Goal: Task Accomplishment & Management: Use online tool/utility

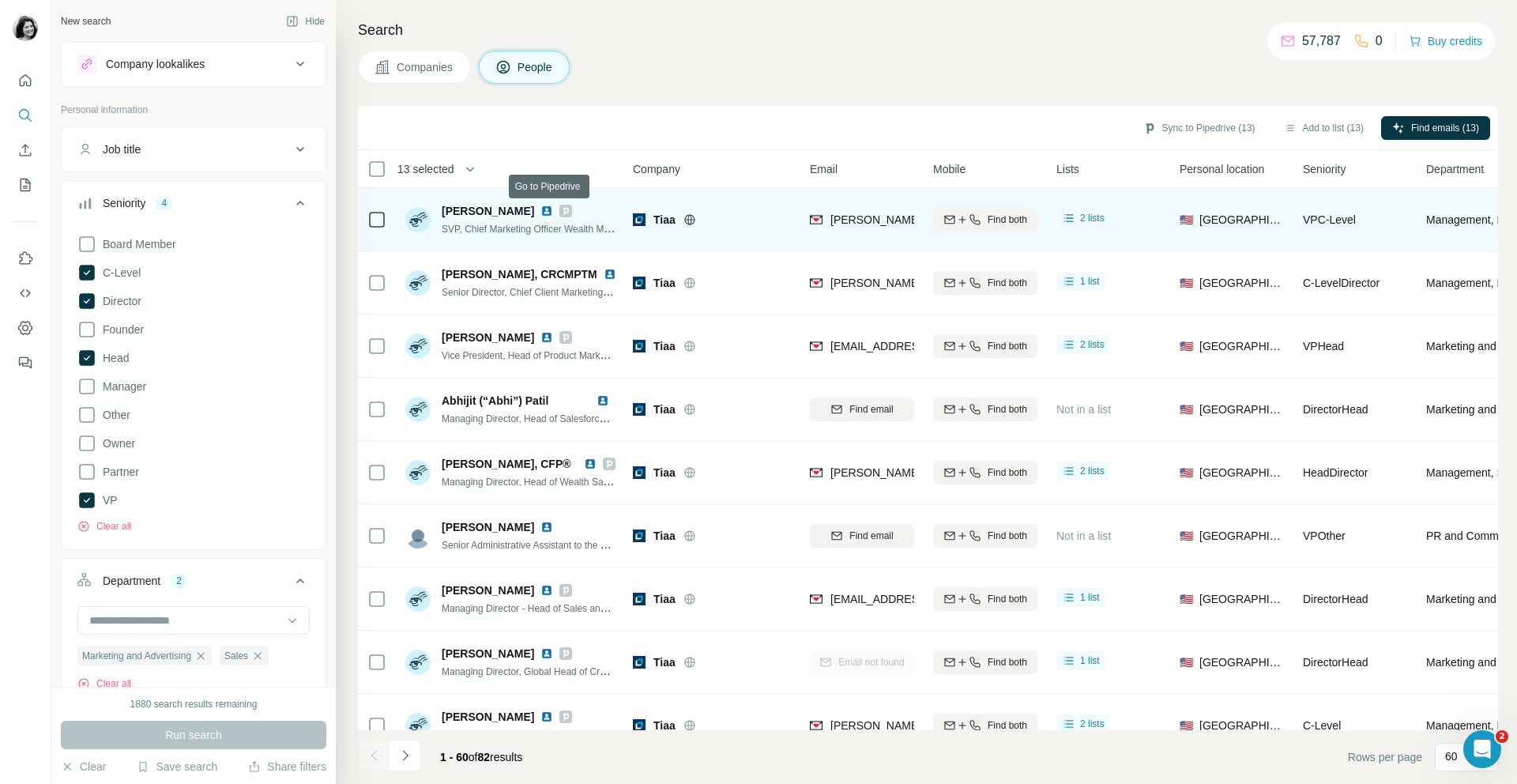
click at [563, 210] on icon at bounding box center [566, 211] width 6 height 8
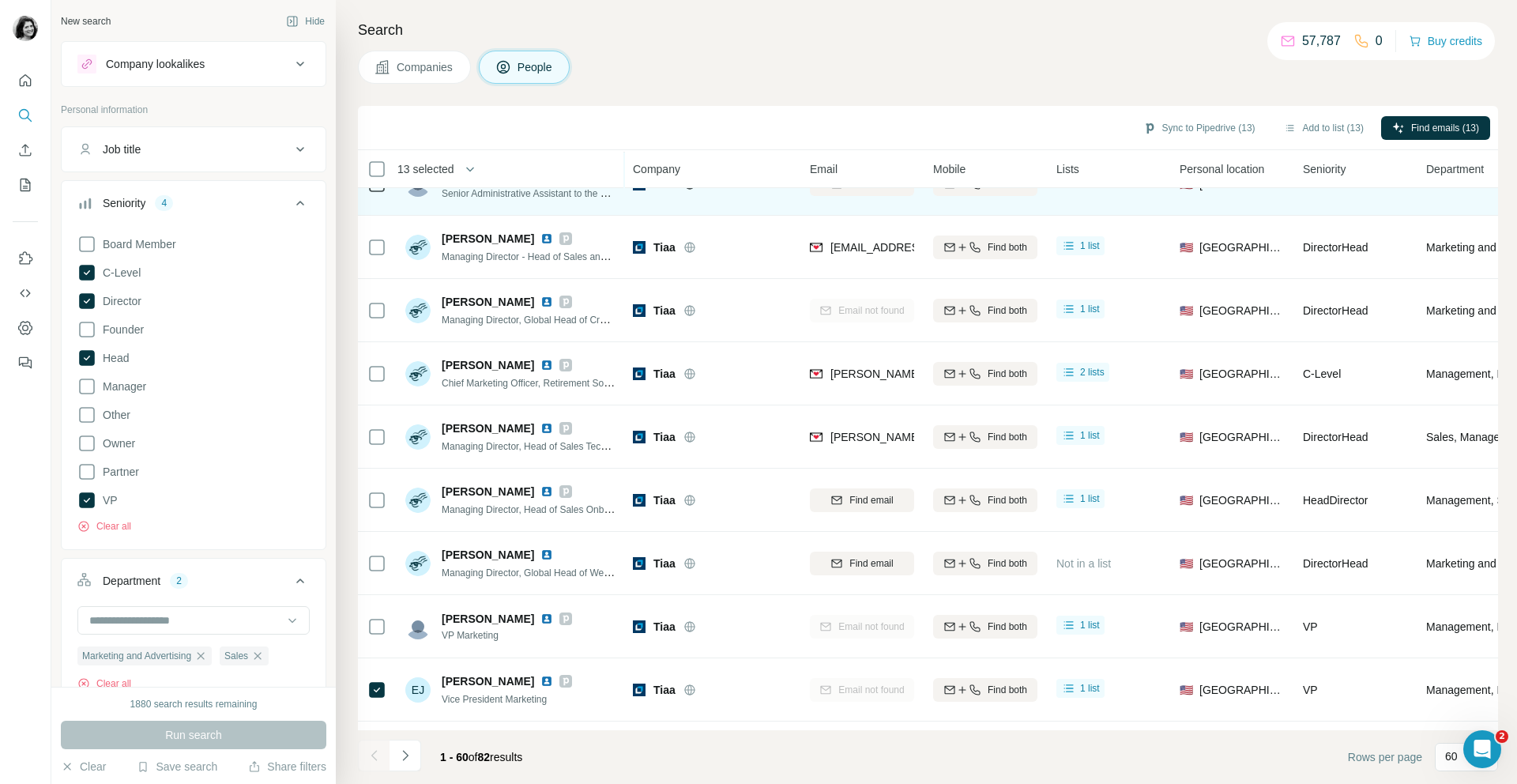
scroll to position [332, 0]
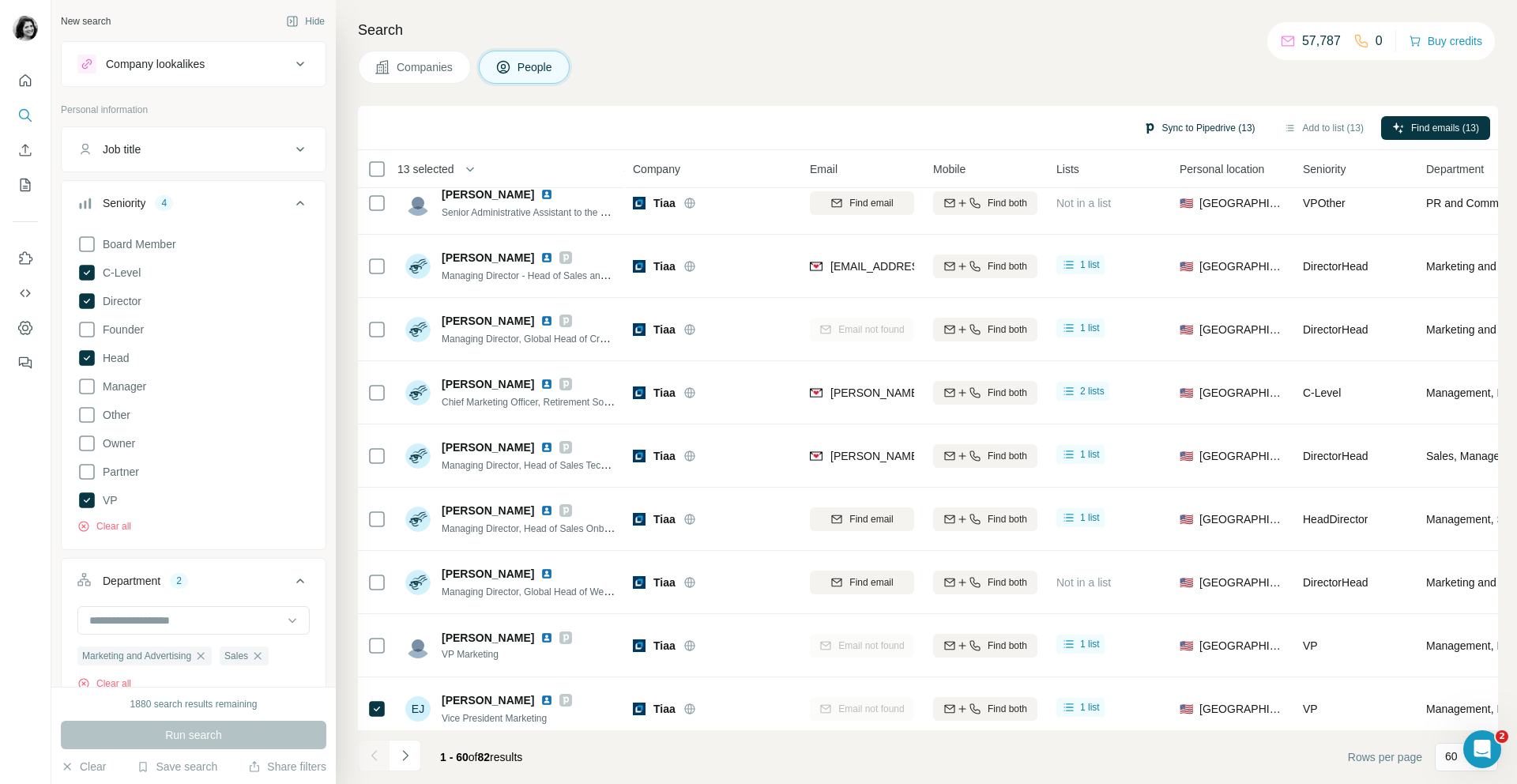
click at [1227, 127] on button "Sync to Pipedrive (13)" at bounding box center [1199, 127] width 134 height 24
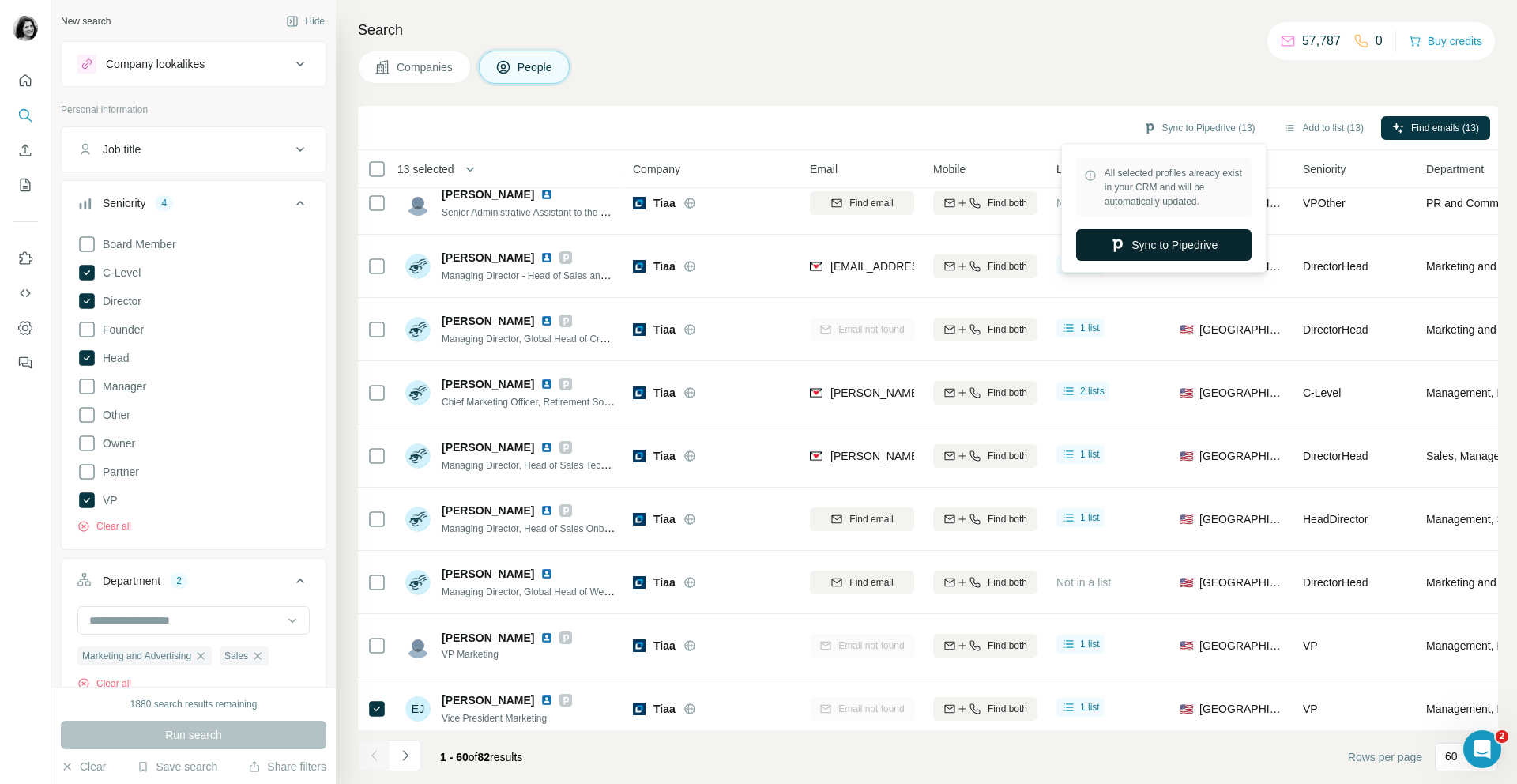
click at [1136, 246] on button "Sync to Pipedrive" at bounding box center [1164, 244] width 175 height 32
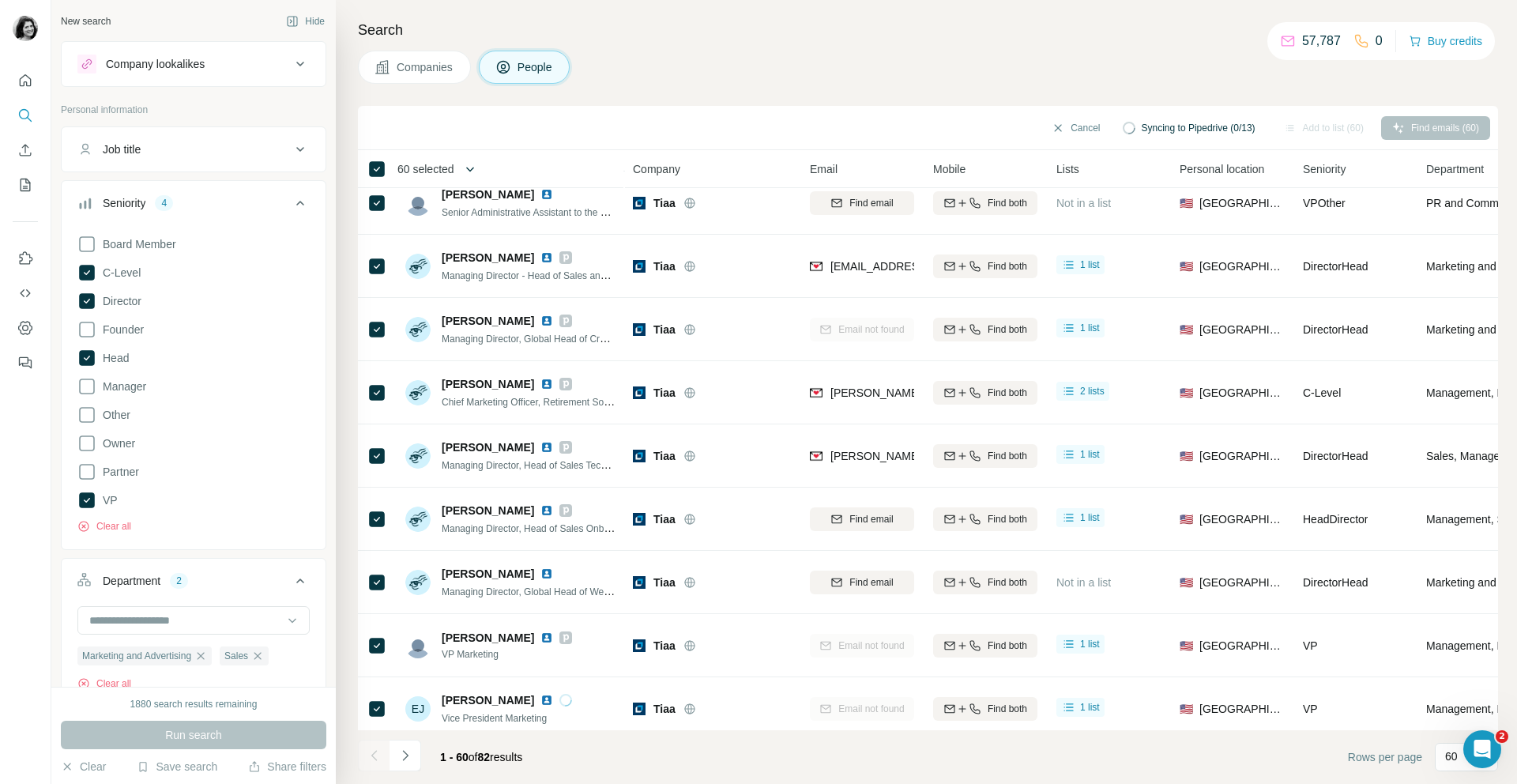
click at [477, 168] on icon "button" at bounding box center [470, 168] width 16 height 16
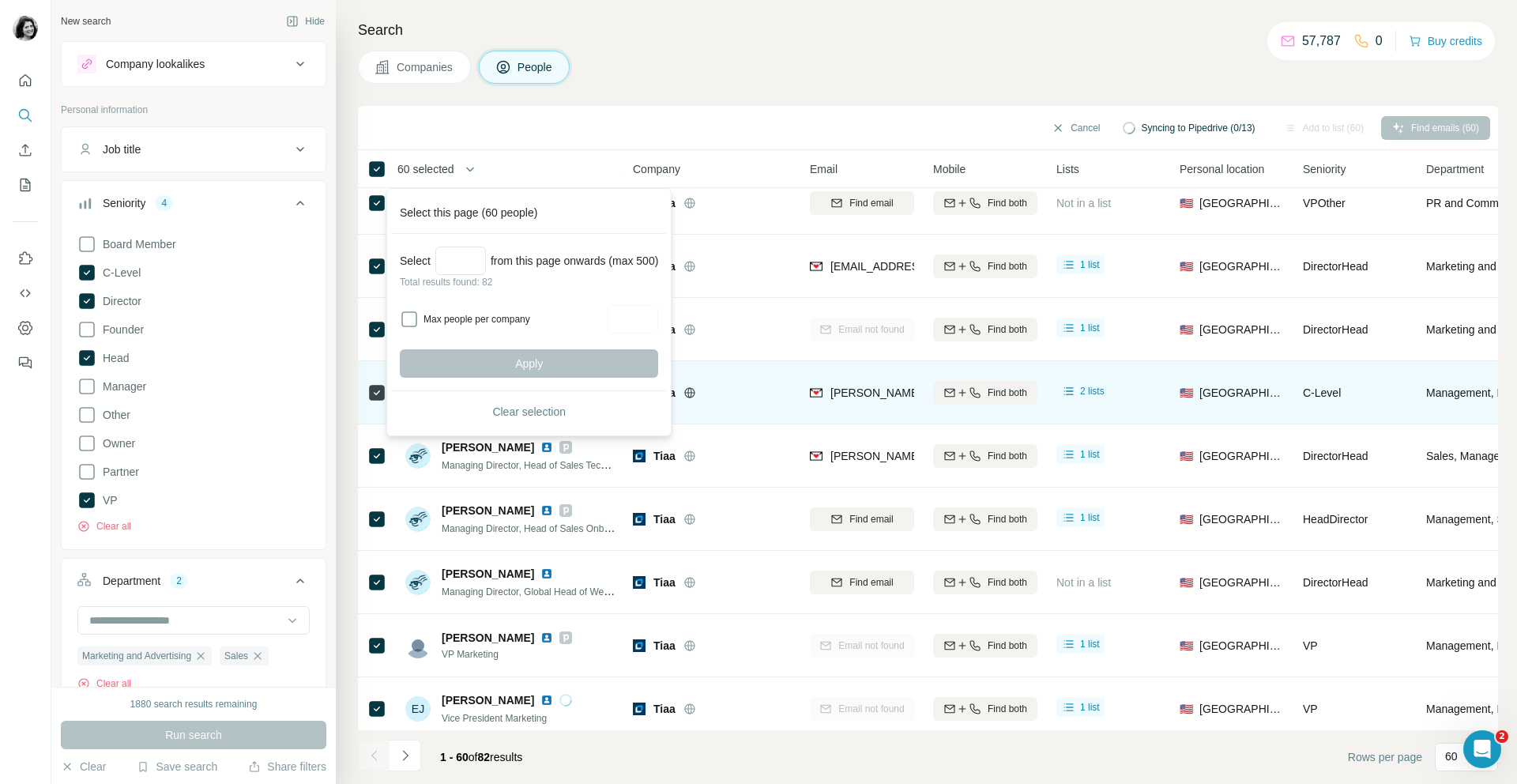
click at [509, 414] on span "Clear selection" at bounding box center [529, 412] width 74 height 16
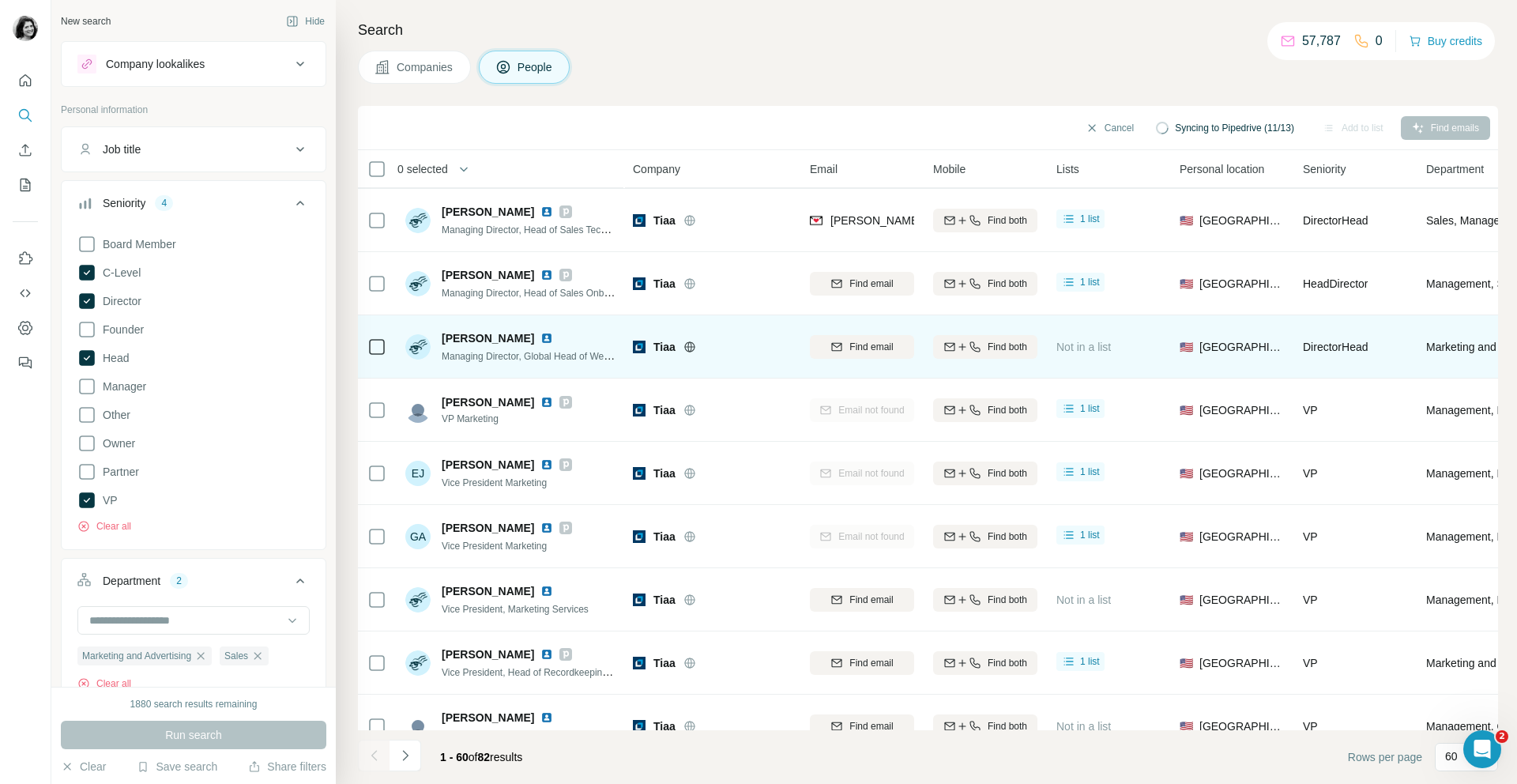
scroll to position [560, 0]
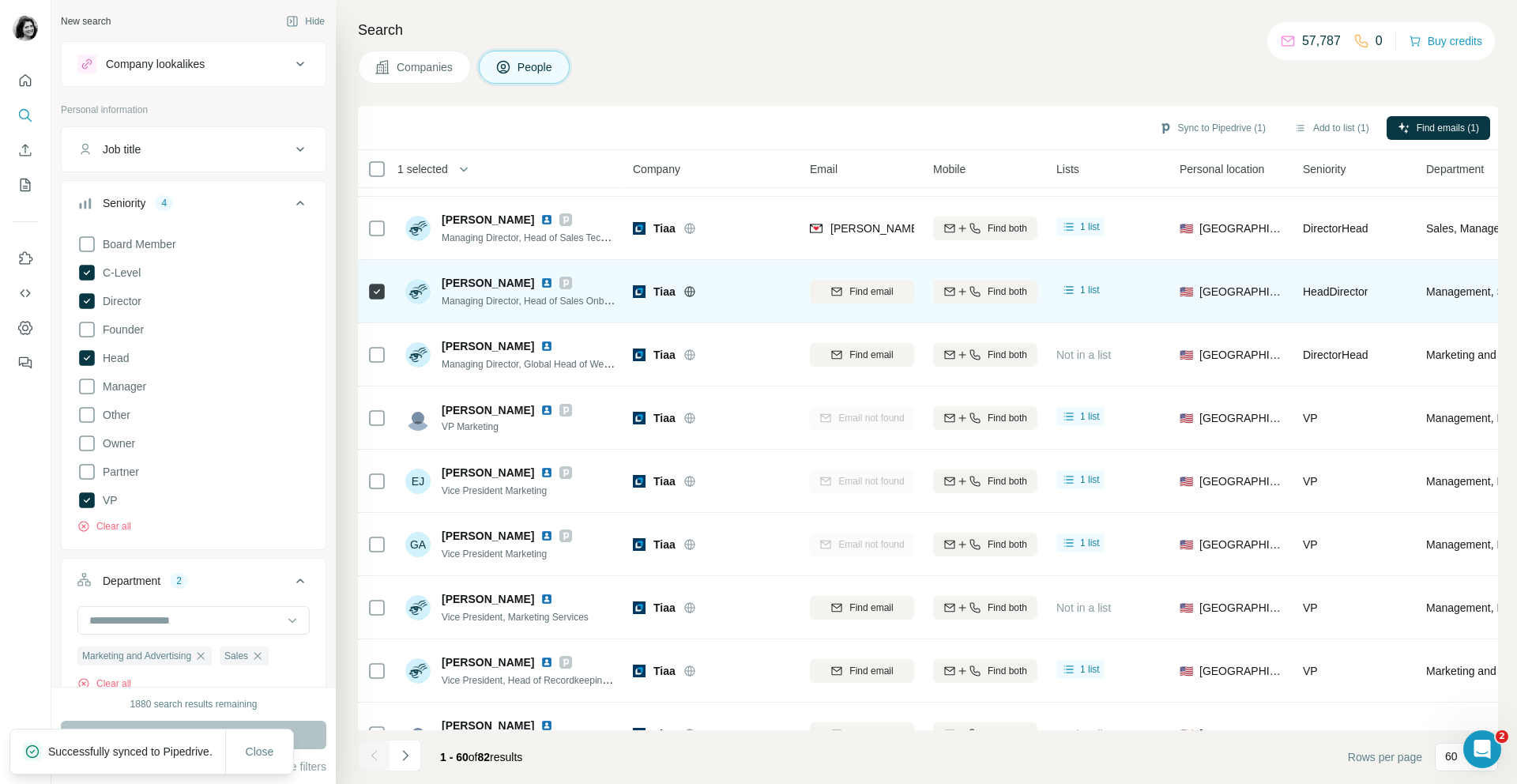
drag, startPoint x: 852, startPoint y: 291, endPoint x: 732, endPoint y: 315, distance: 122.4
click at [0, 0] on tr "[PERSON_NAME] Managing Director, Head of Sales Onboarding & Training Tiaa Find …" at bounding box center [0, 0] width 0 height 0
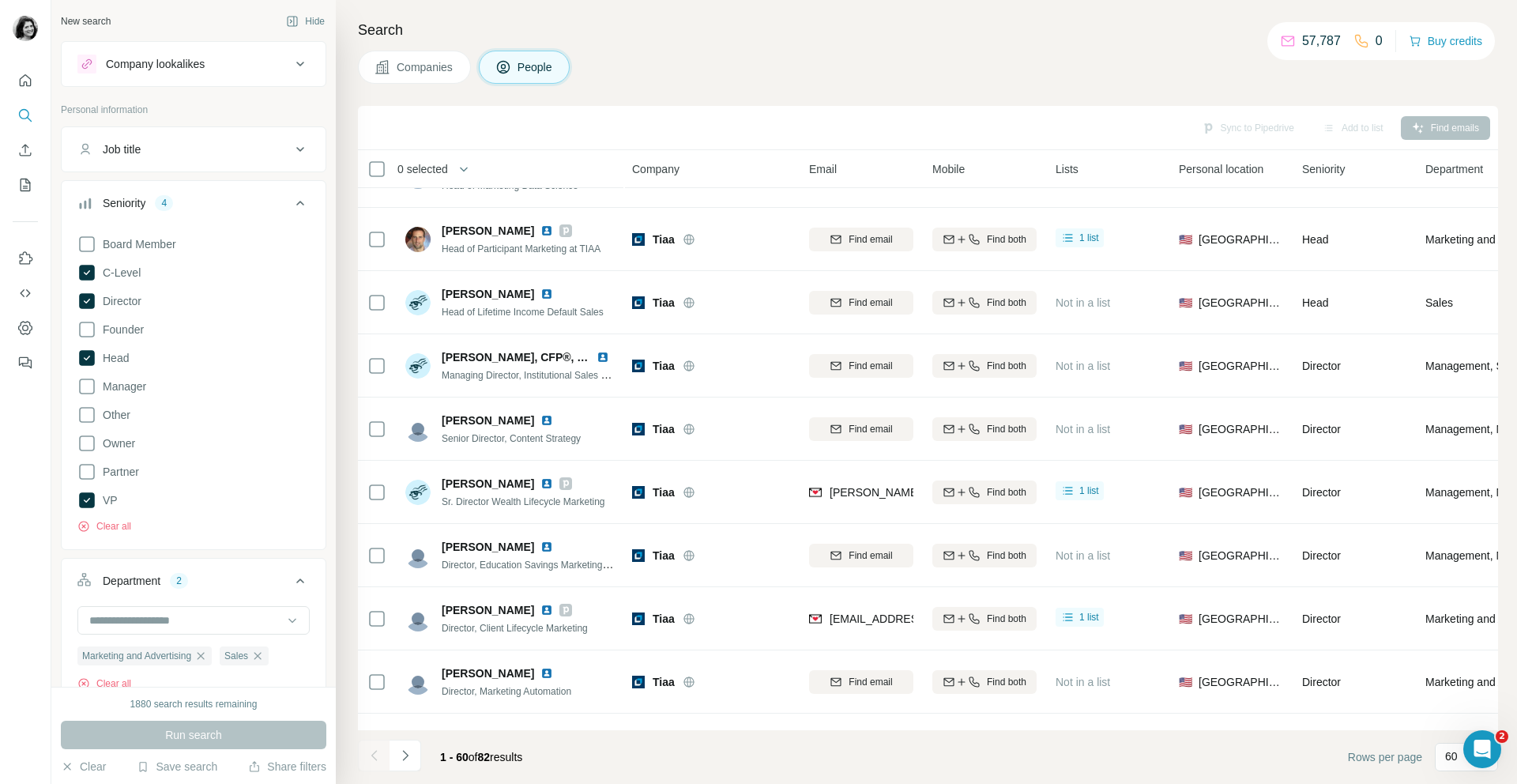
scroll to position [2197, 1]
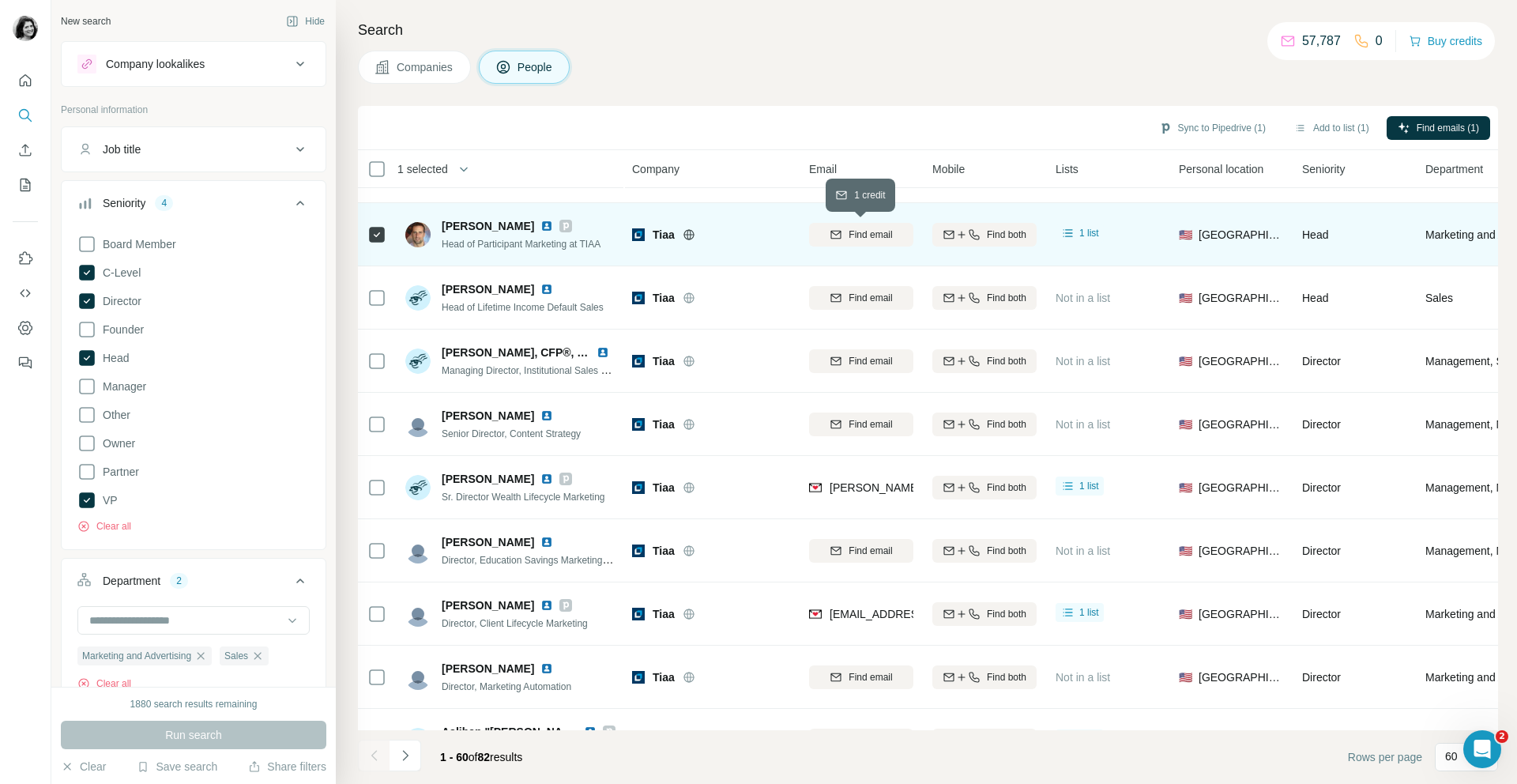
click at [853, 234] on span "Find email" at bounding box center [870, 235] width 43 height 14
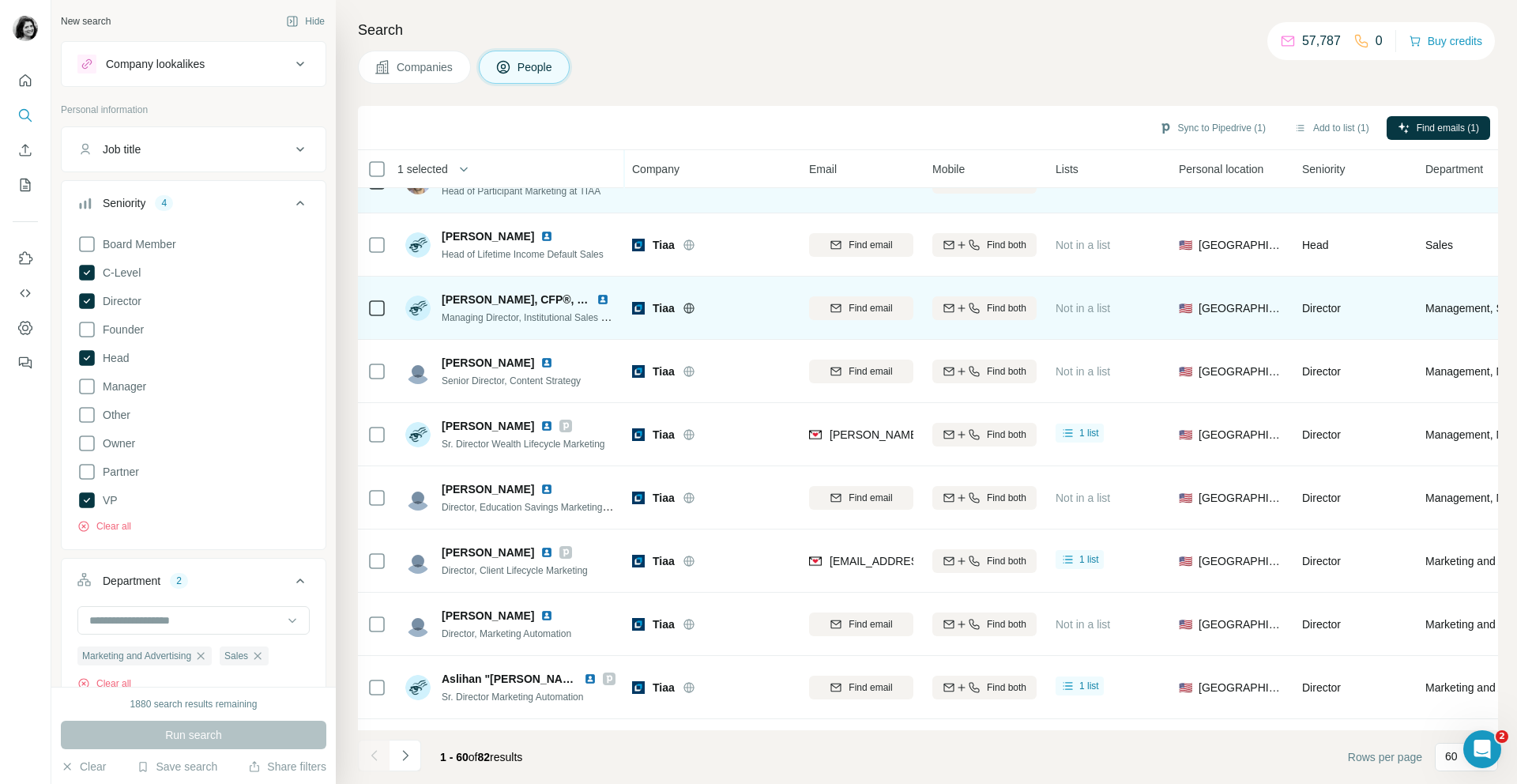
scroll to position [2273, 1]
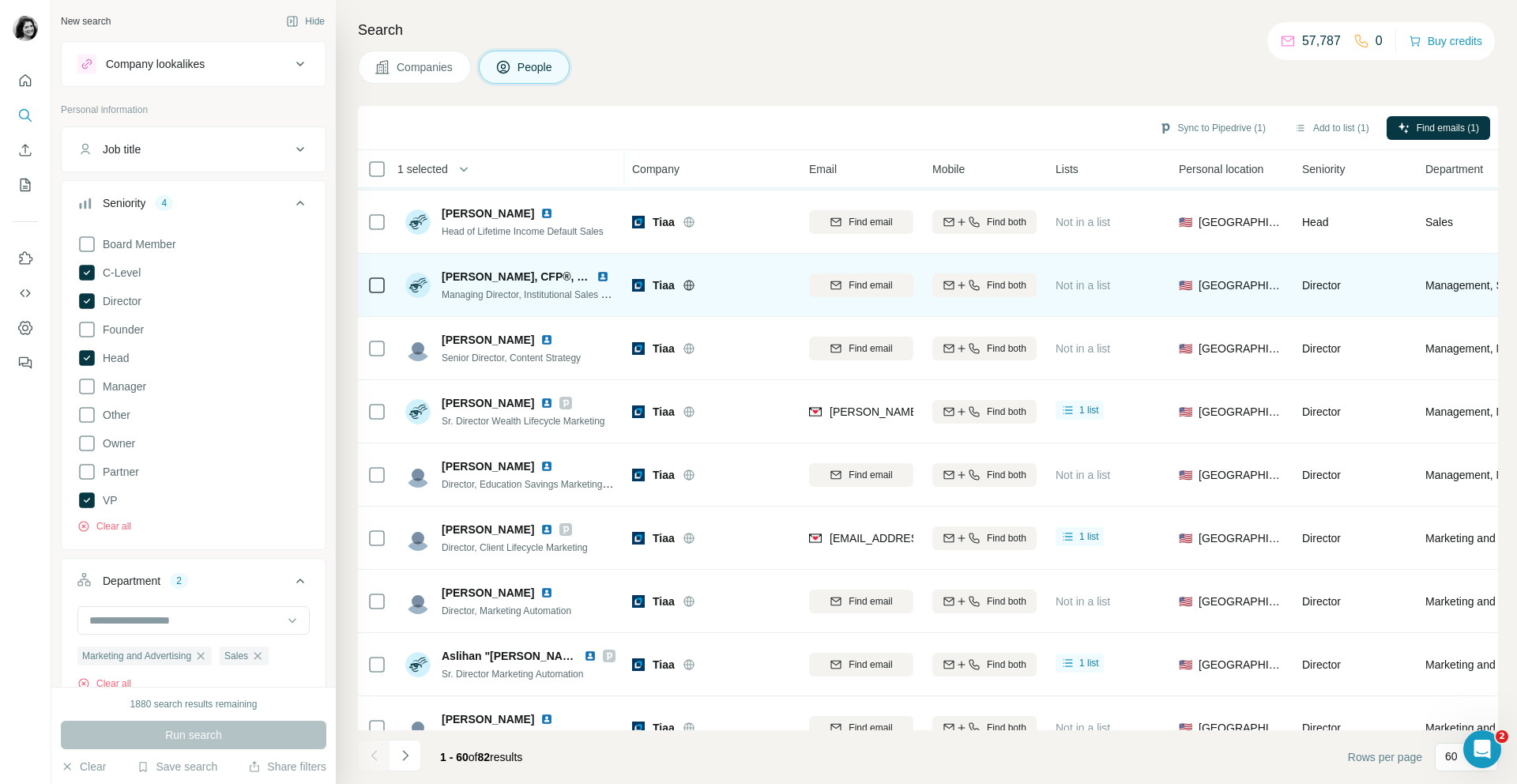
click at [377, 276] on icon at bounding box center [377, 285] width 19 height 19
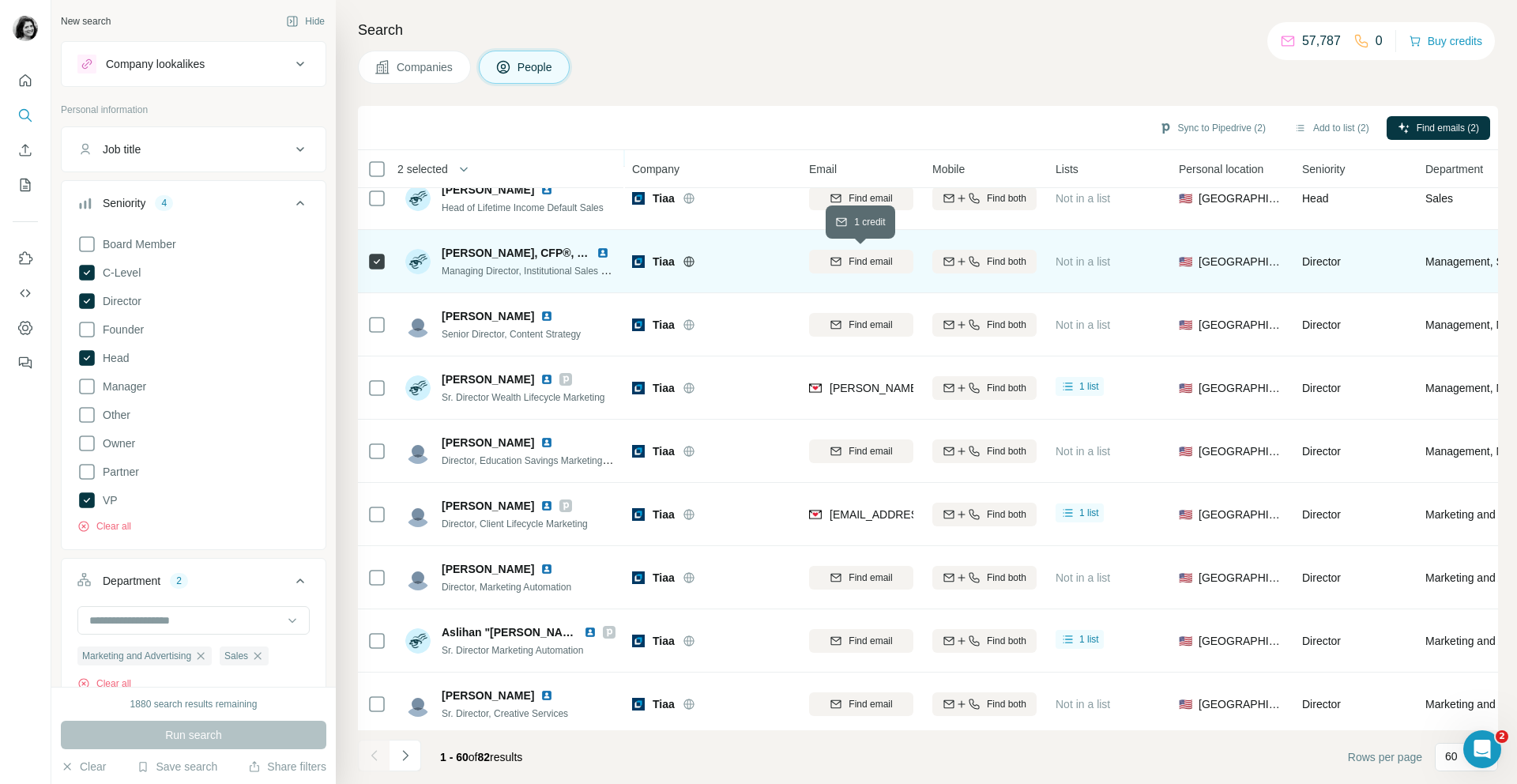
click at [836, 262] on icon "button" at bounding box center [835, 261] width 12 height 12
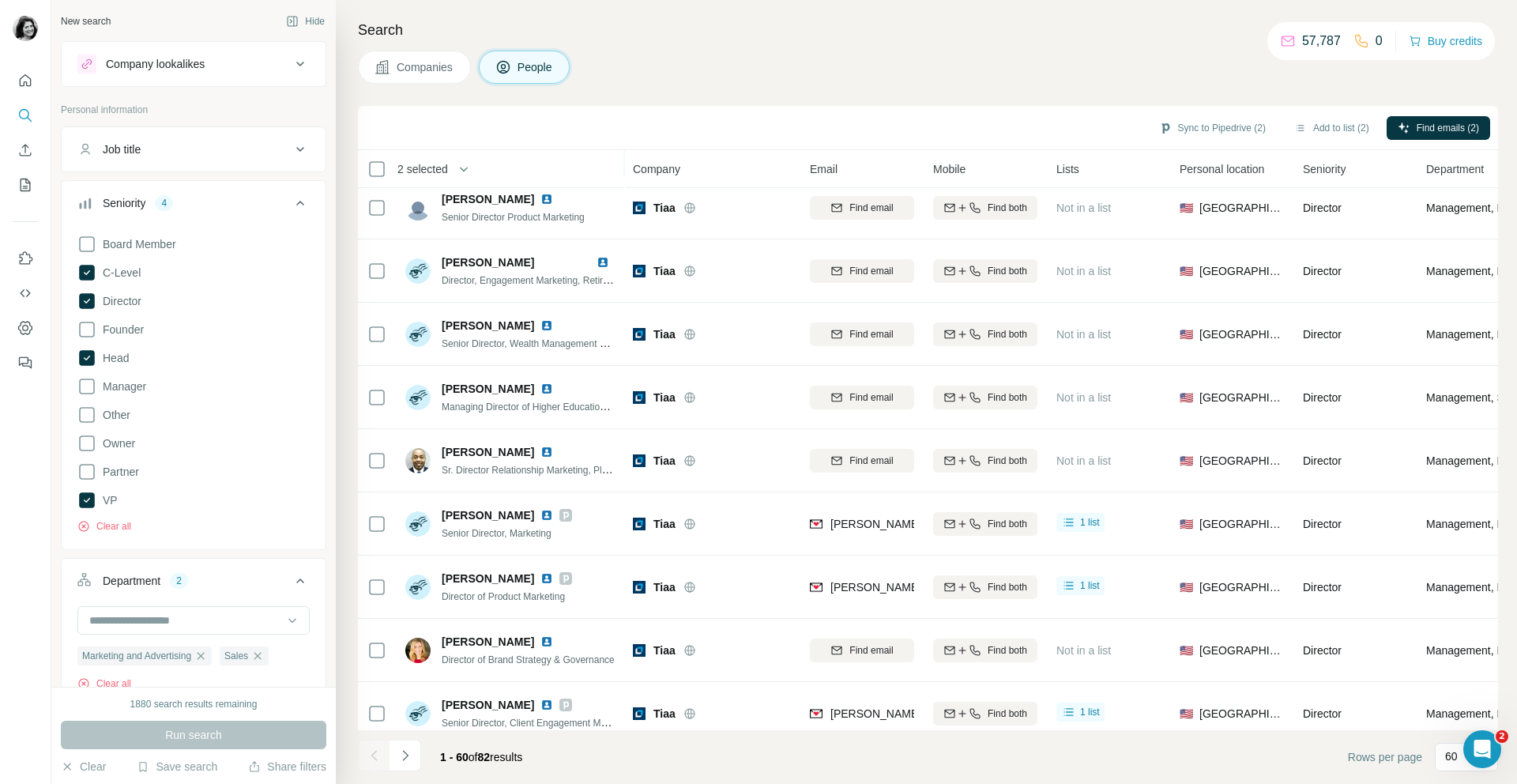
scroll to position [2860, 0]
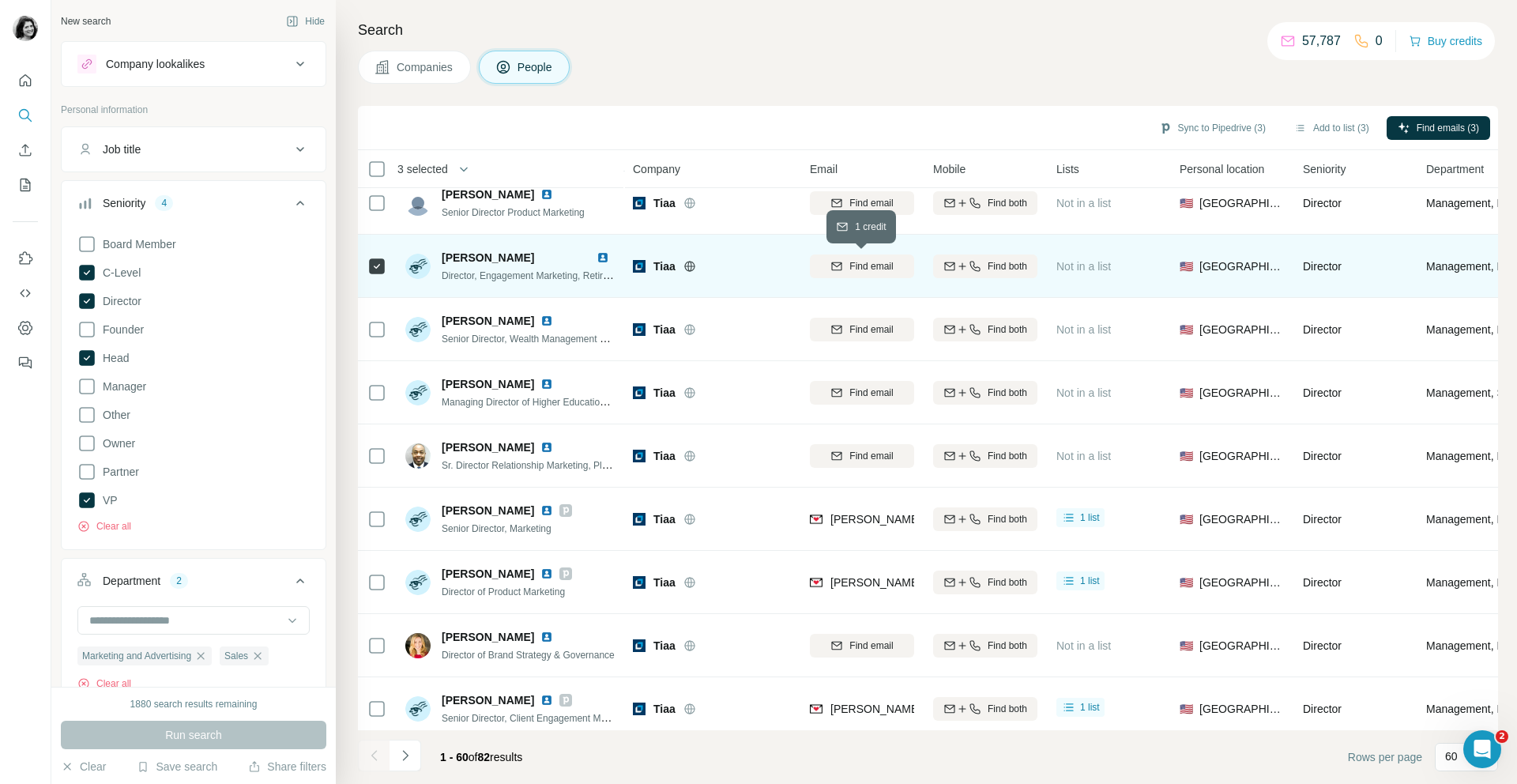
click at [865, 271] on span "Find email" at bounding box center [871, 266] width 43 height 14
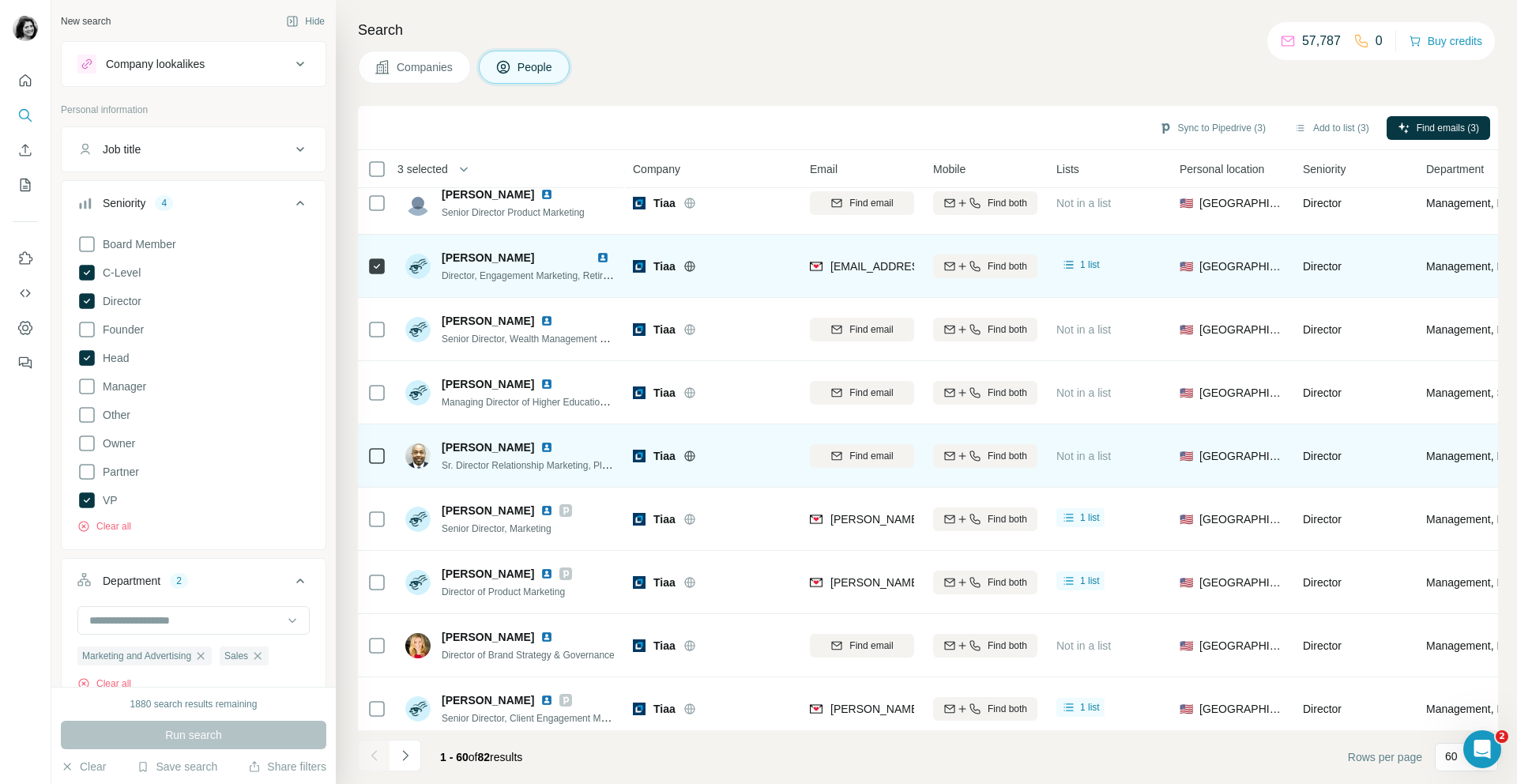
scroll to position [2961, 0]
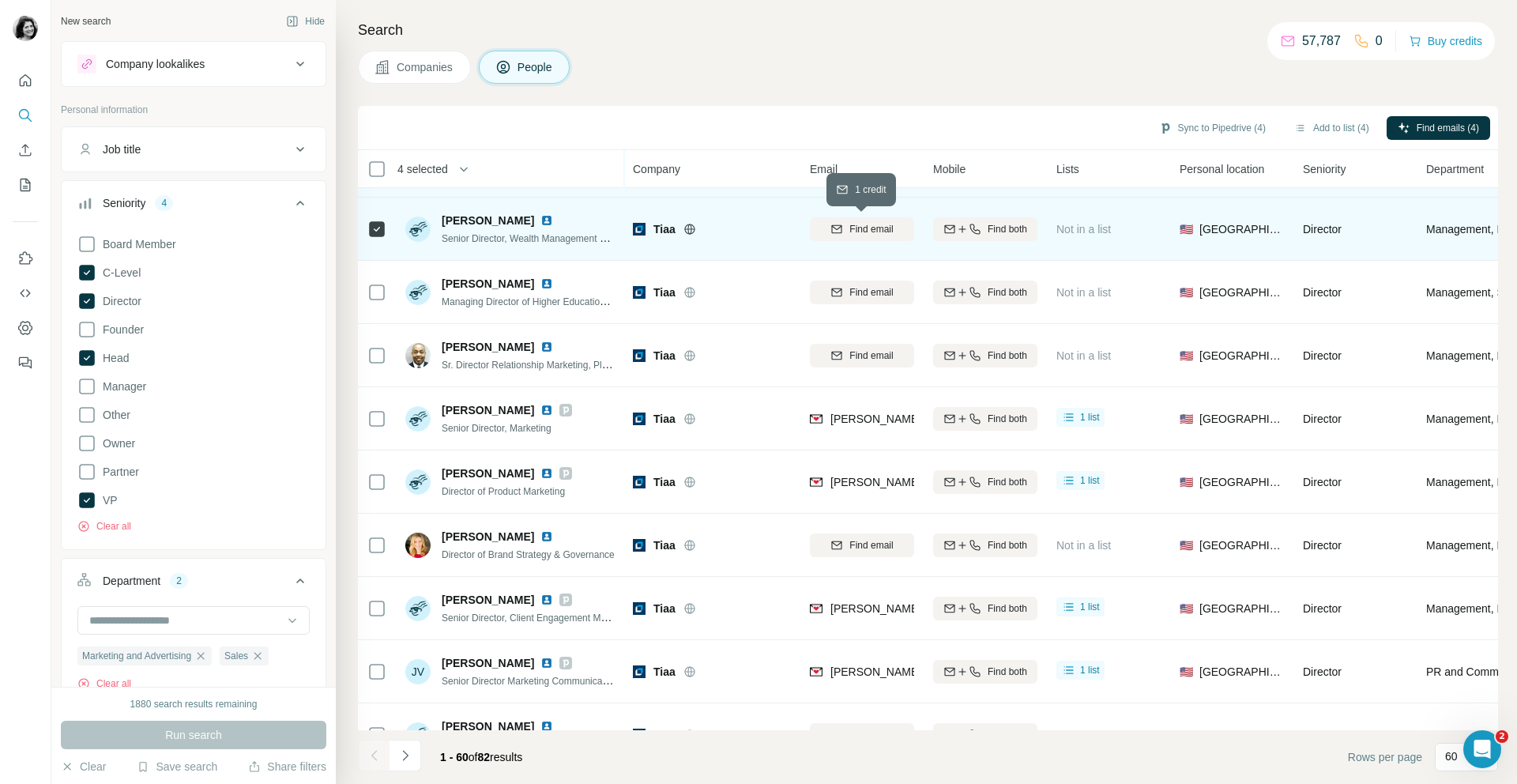
click at [847, 224] on div "Find email" at bounding box center [862, 229] width 104 height 14
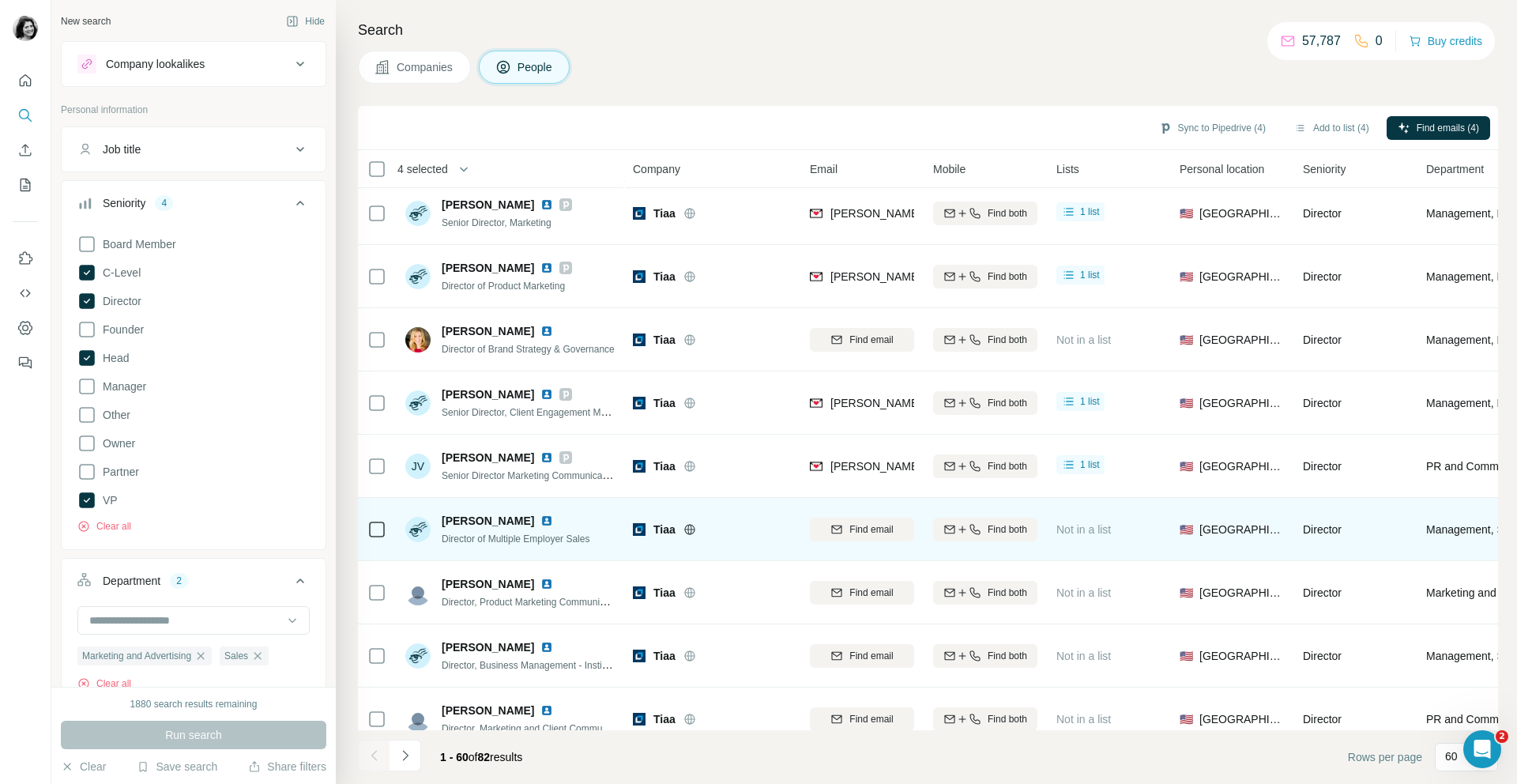
scroll to position [3250, 0]
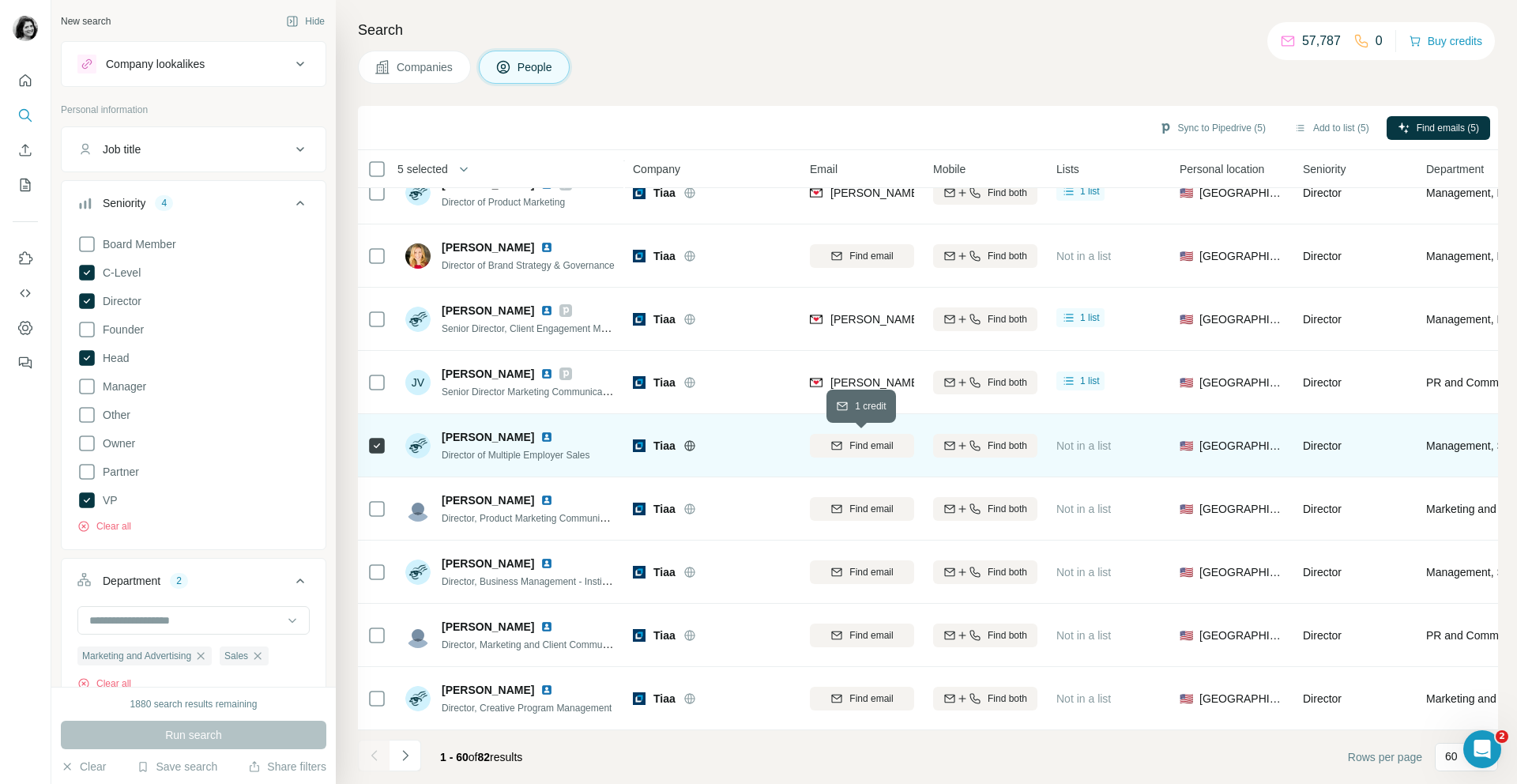
click at [850, 440] on span "Find email" at bounding box center [871, 445] width 43 height 14
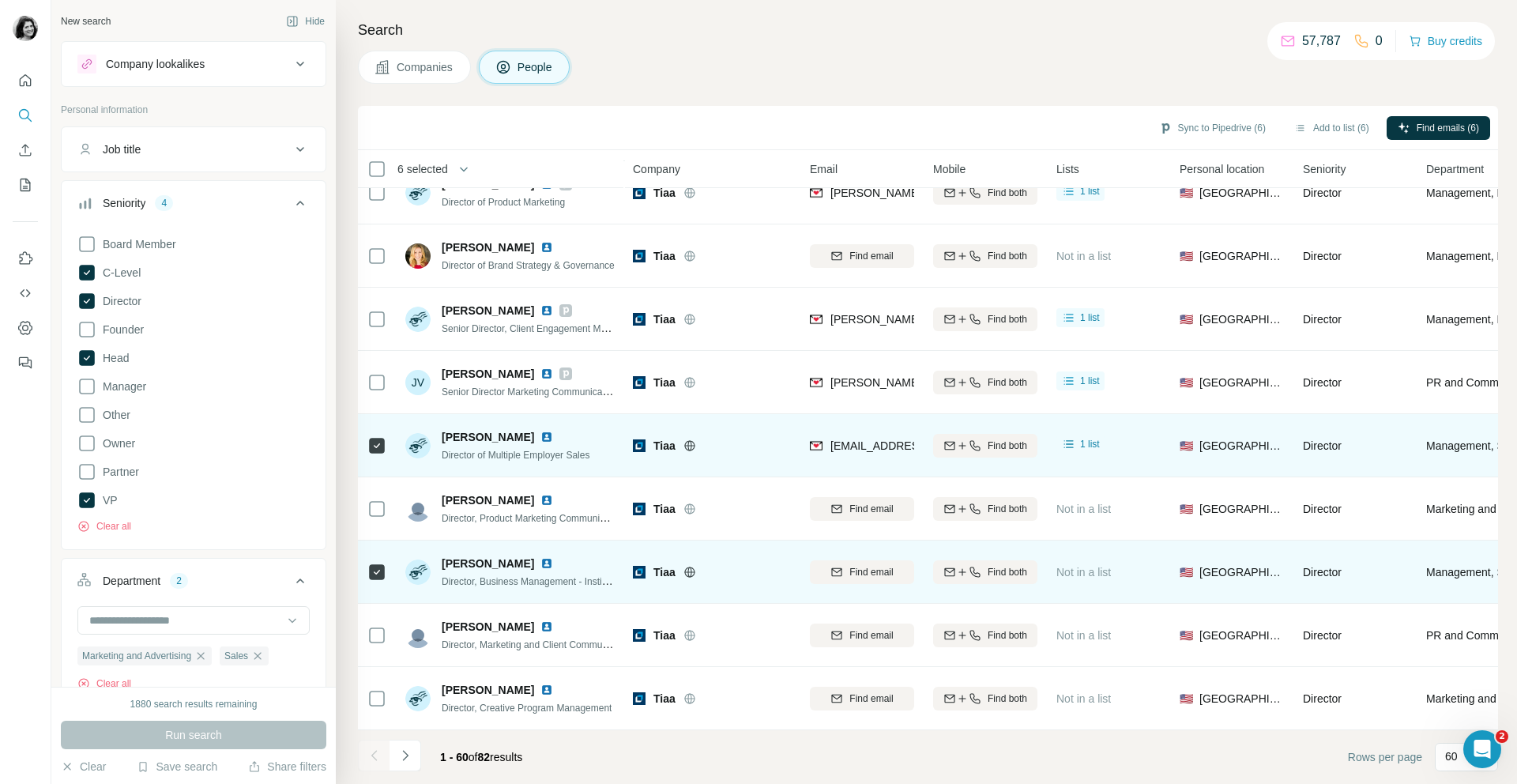
click at [859, 567] on span "Find email" at bounding box center [871, 571] width 43 height 14
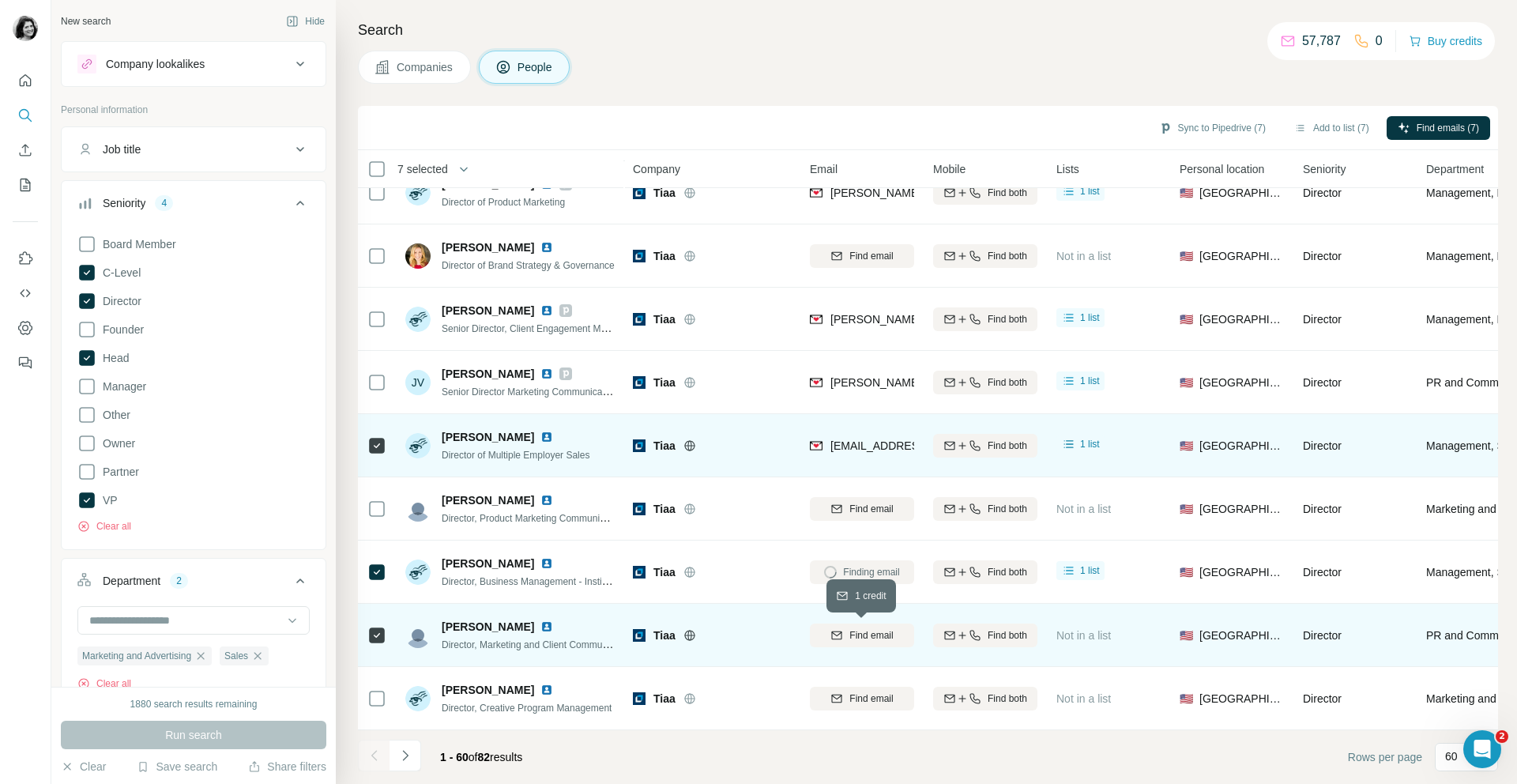
click at [835, 639] on icon "button" at bounding box center [836, 635] width 12 height 12
click at [1238, 127] on button "Sync to Pipedrive (7)" at bounding box center [1212, 127] width 128 height 24
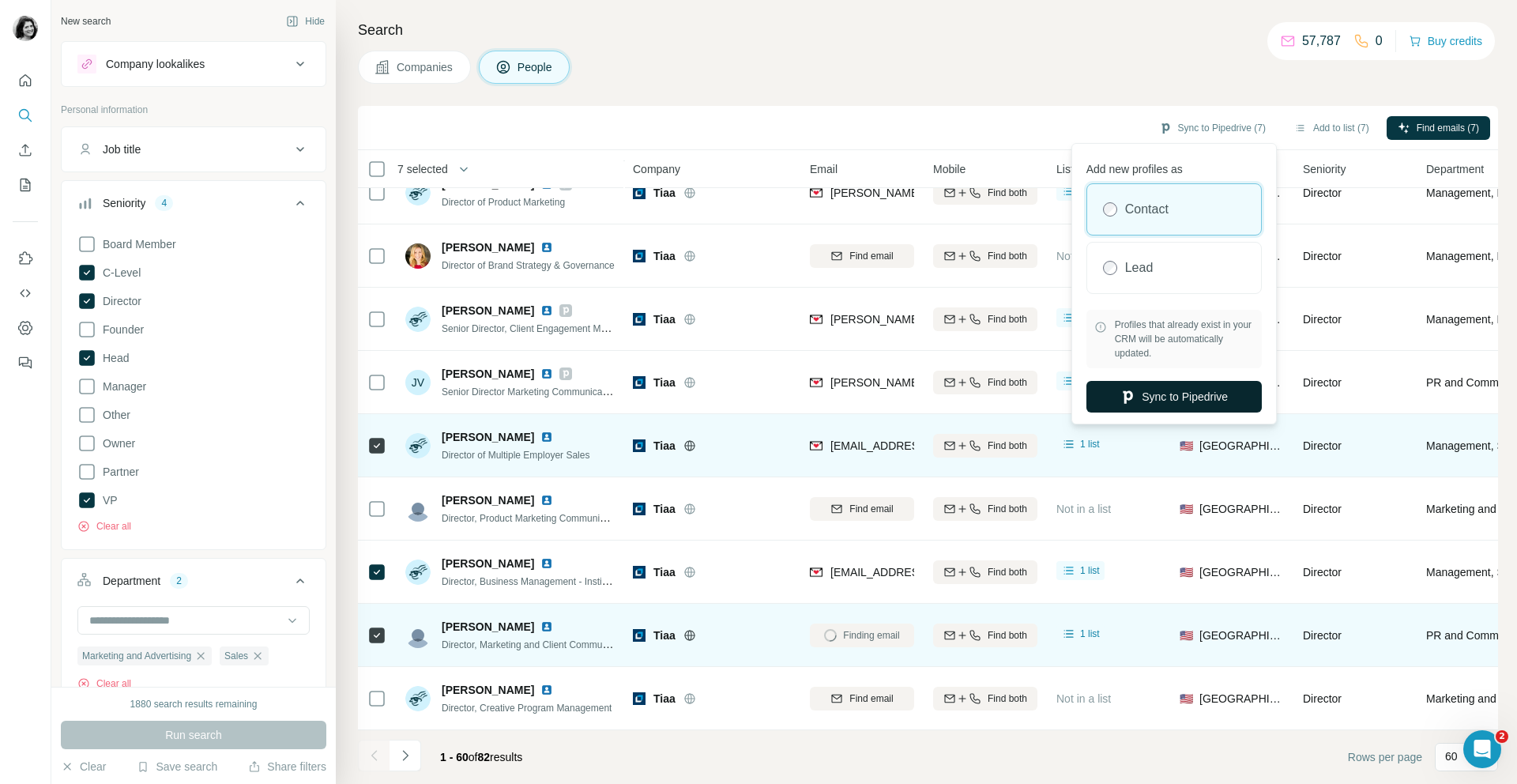
click at [1166, 386] on button "Sync to Pipedrive" at bounding box center [1174, 396] width 175 height 32
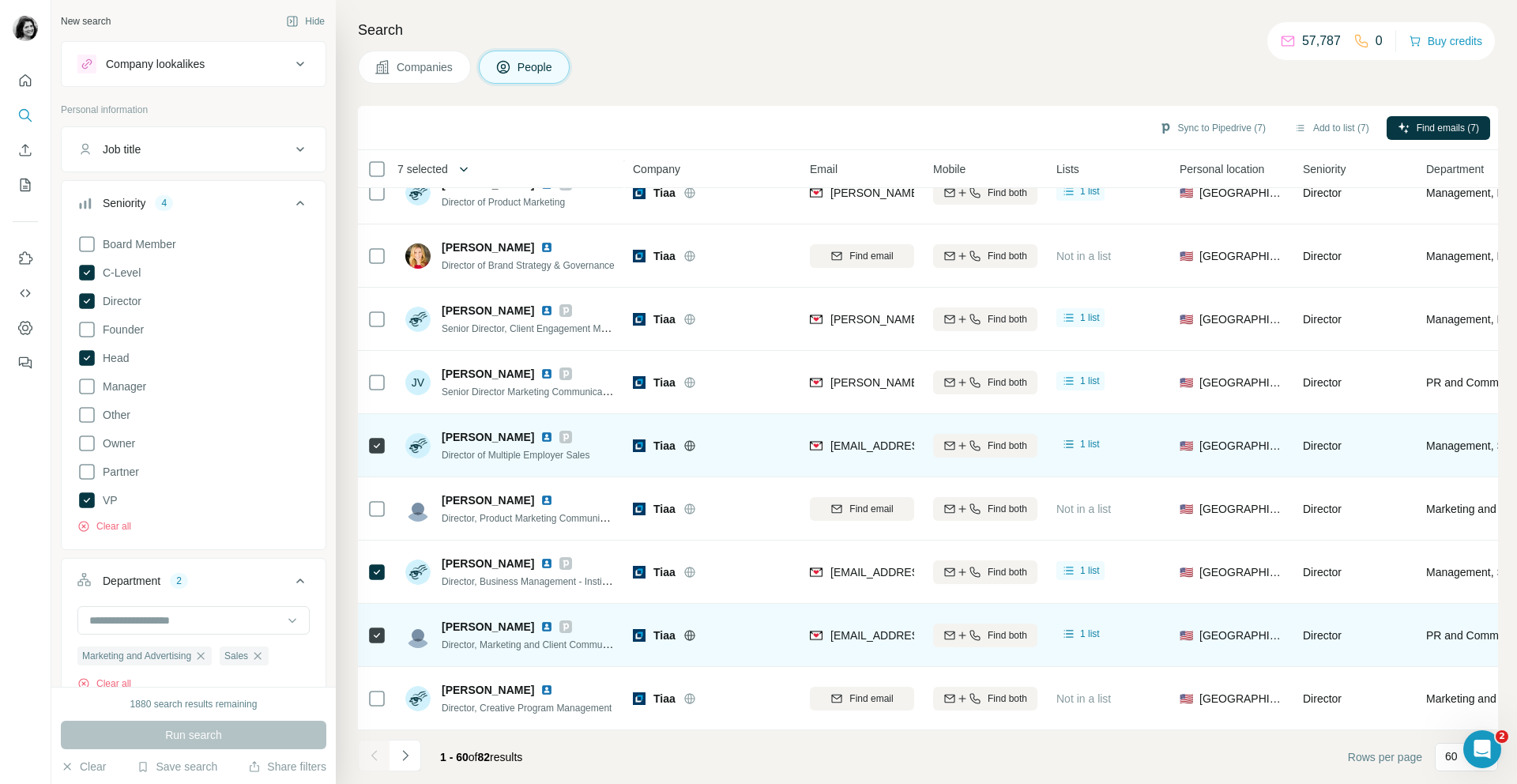
click at [464, 166] on icon "button" at bounding box center [464, 168] width 16 height 16
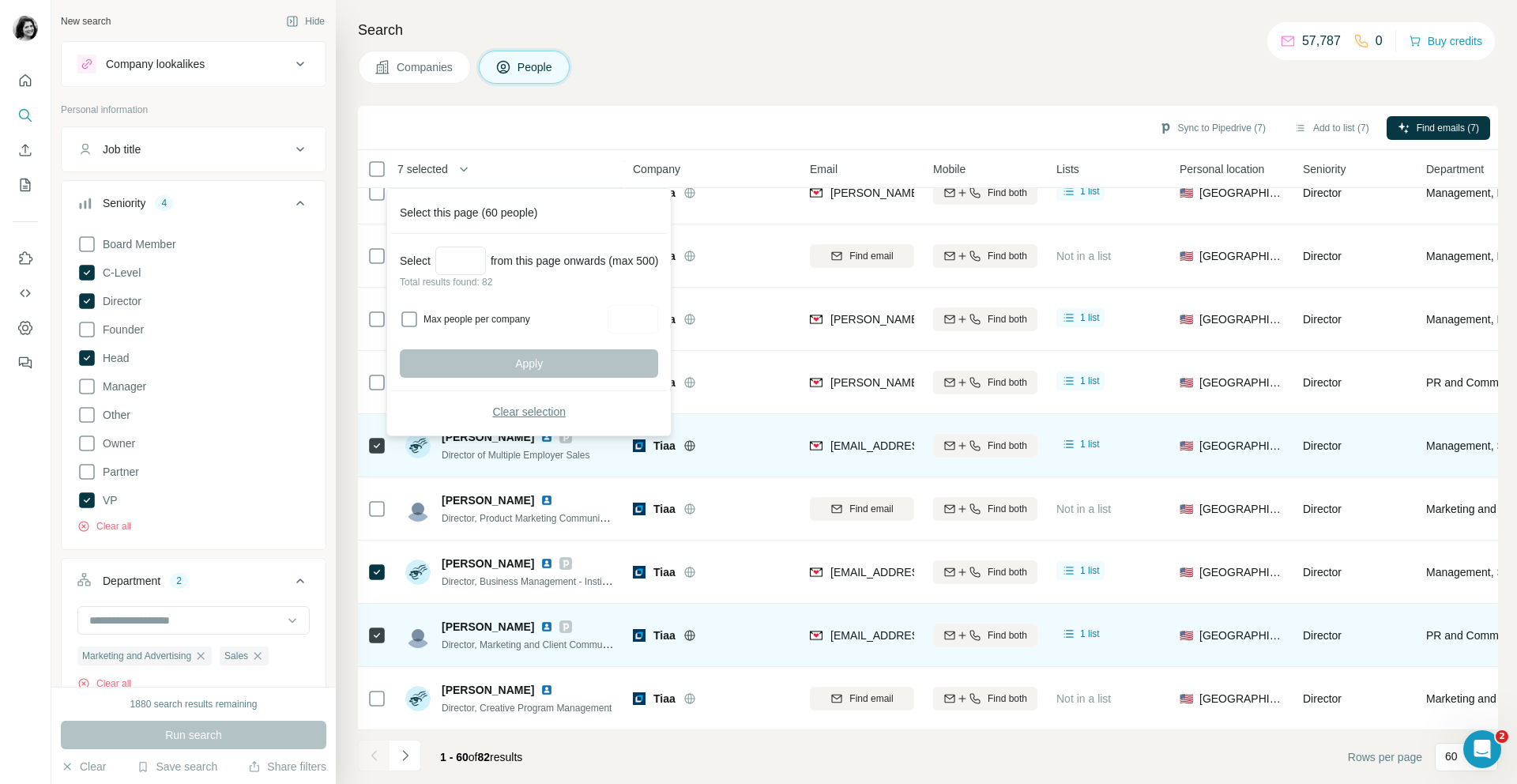
click at [511, 417] on span "Clear selection" at bounding box center [529, 412] width 74 height 16
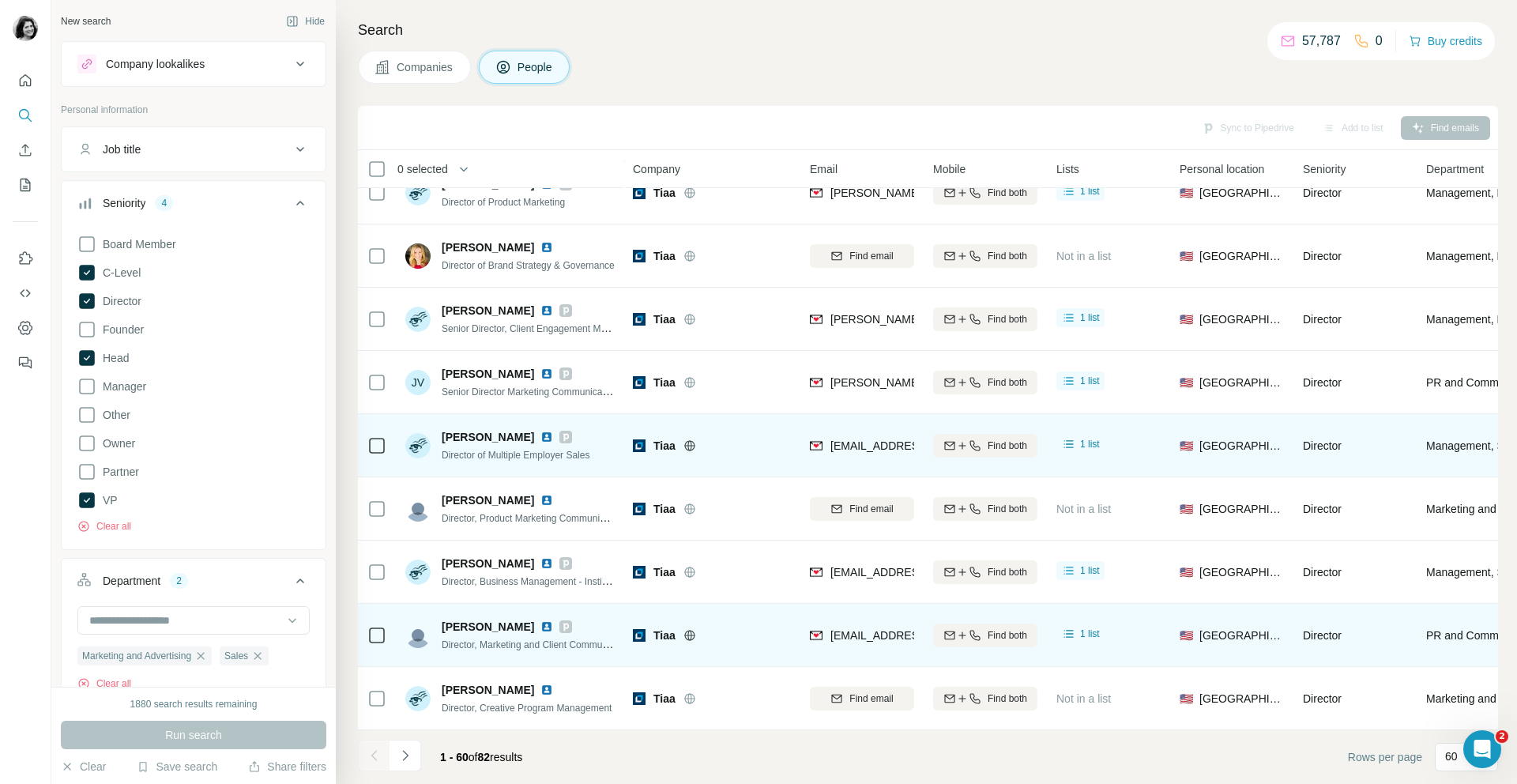
click at [588, 768] on footer "1 - 60 of 82 results Rows per page 60" at bounding box center [928, 756] width 1141 height 54
click at [409, 751] on icon "Navigate to next page" at bounding box center [405, 755] width 16 height 16
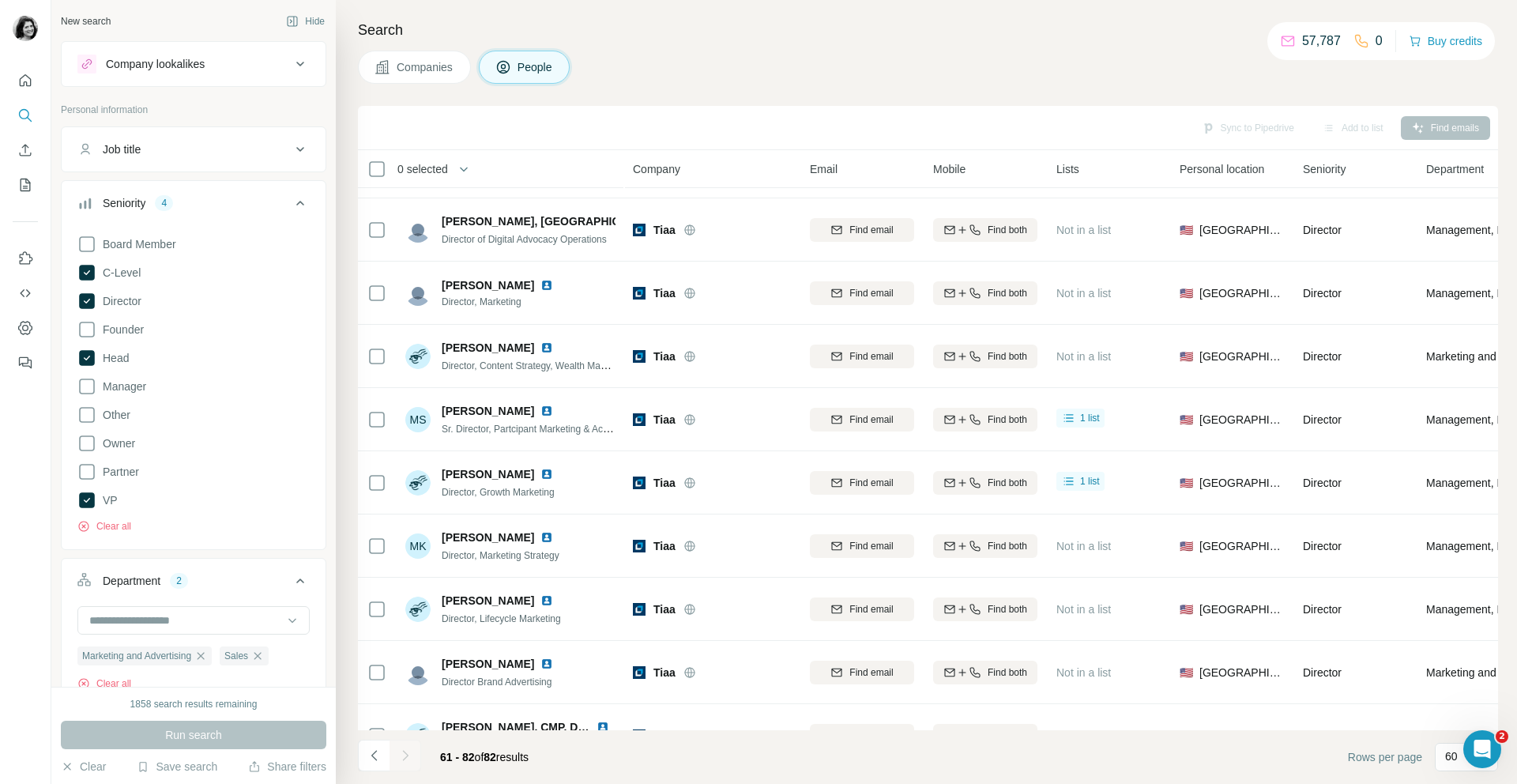
scroll to position [0, 0]
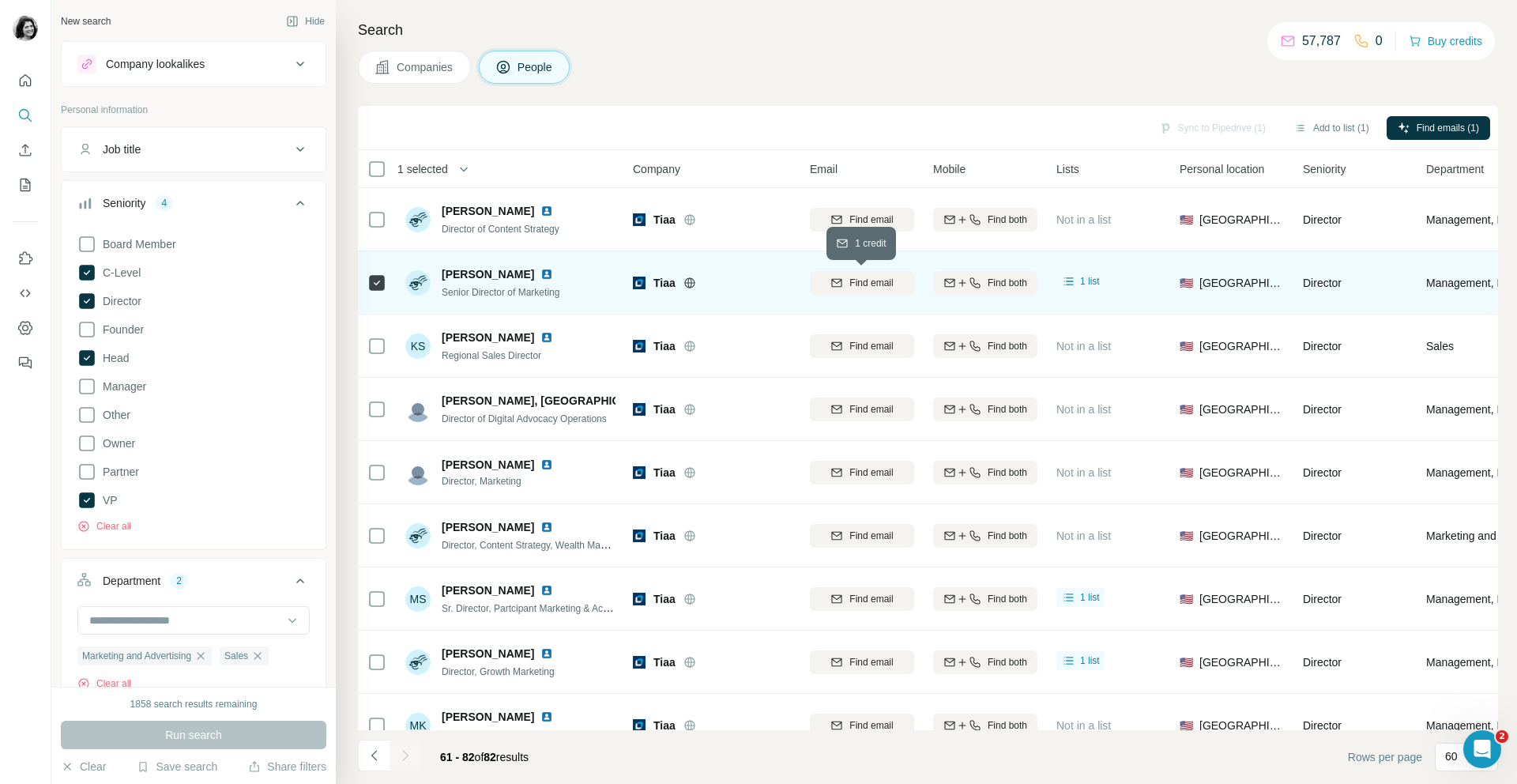
click at [870, 284] on span "Find email" at bounding box center [871, 282] width 43 height 14
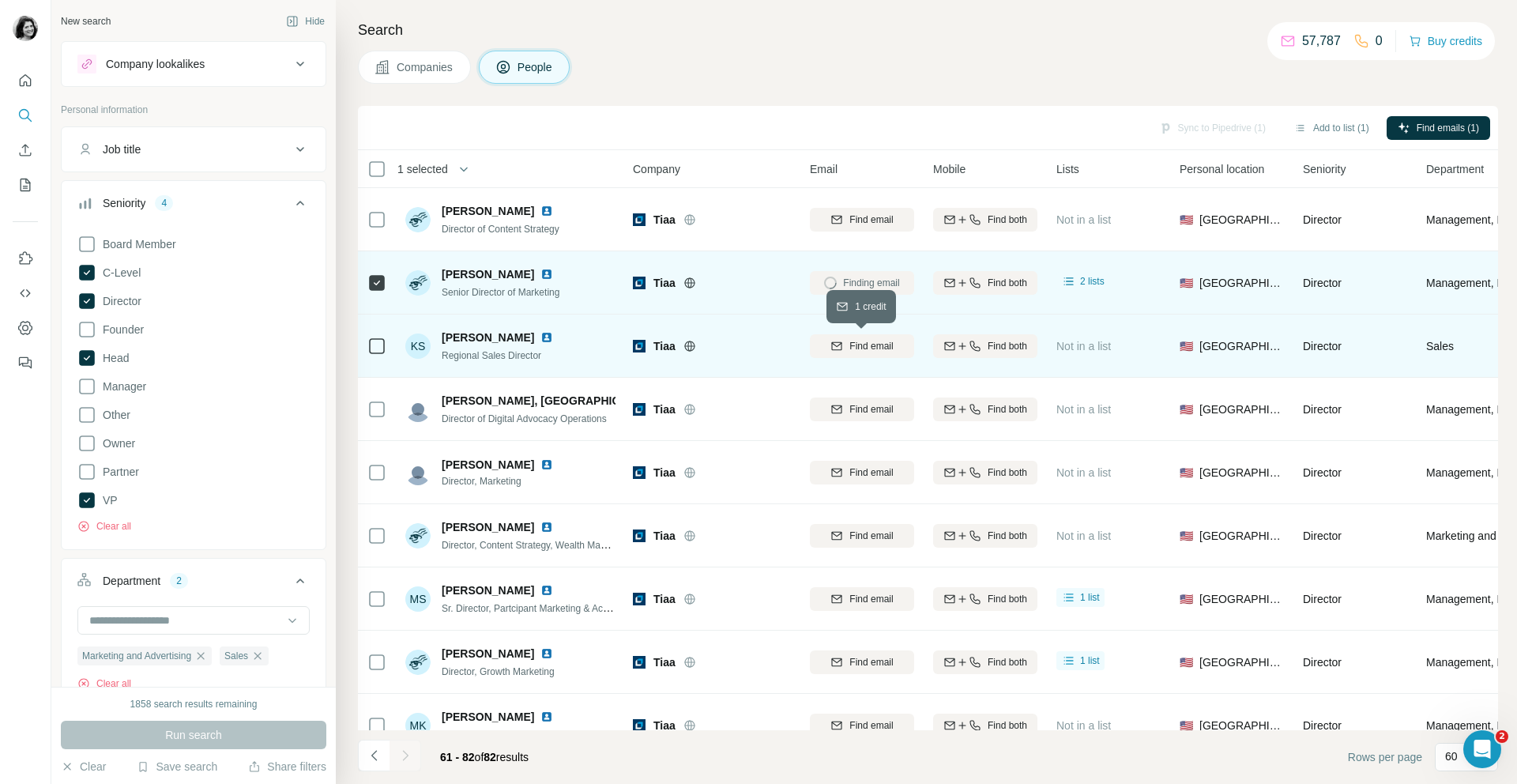
click at [853, 350] on span "Find email" at bounding box center [871, 346] width 43 height 14
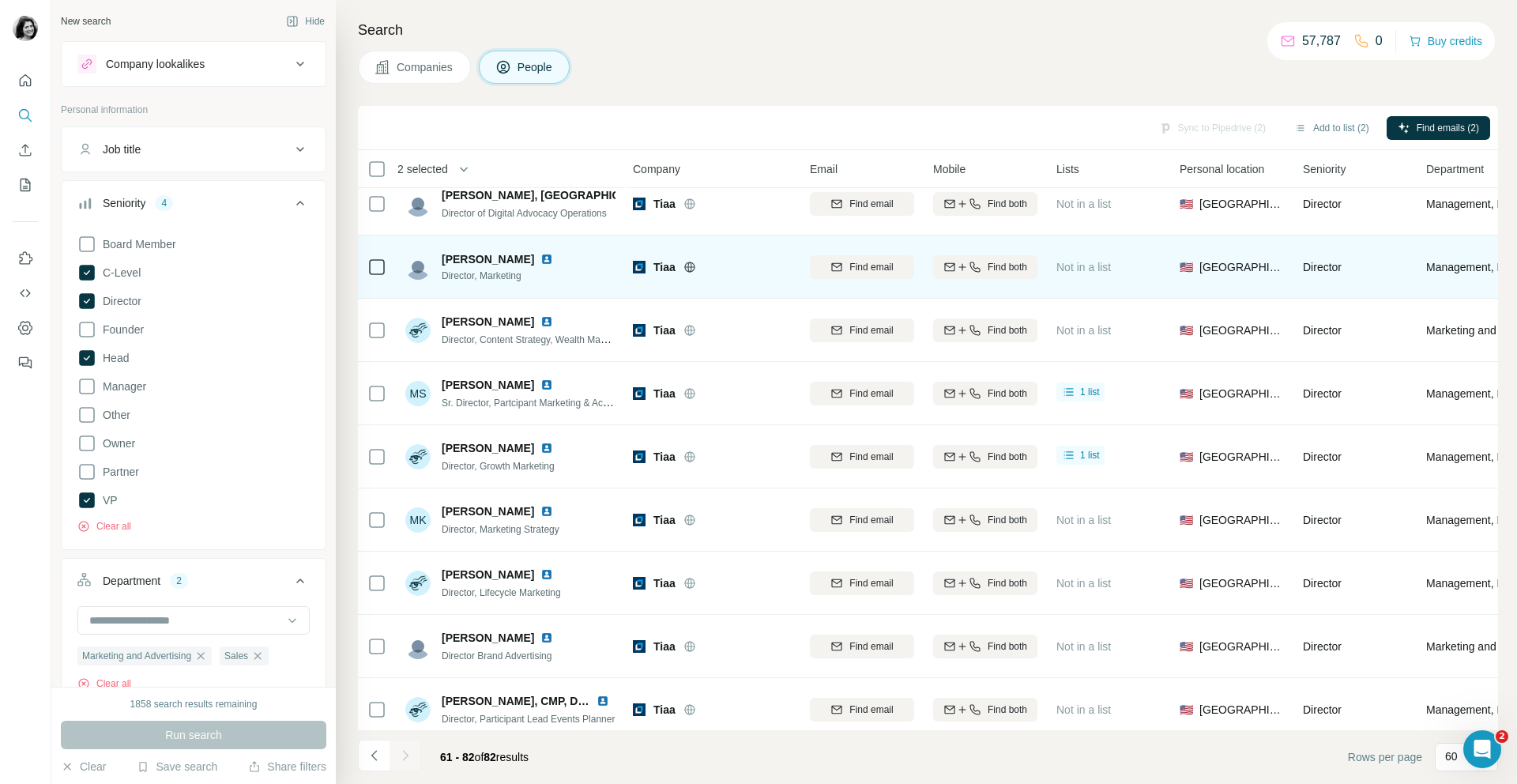
scroll to position [207, 0]
click at [884, 272] on span "Find email" at bounding box center [871, 265] width 43 height 14
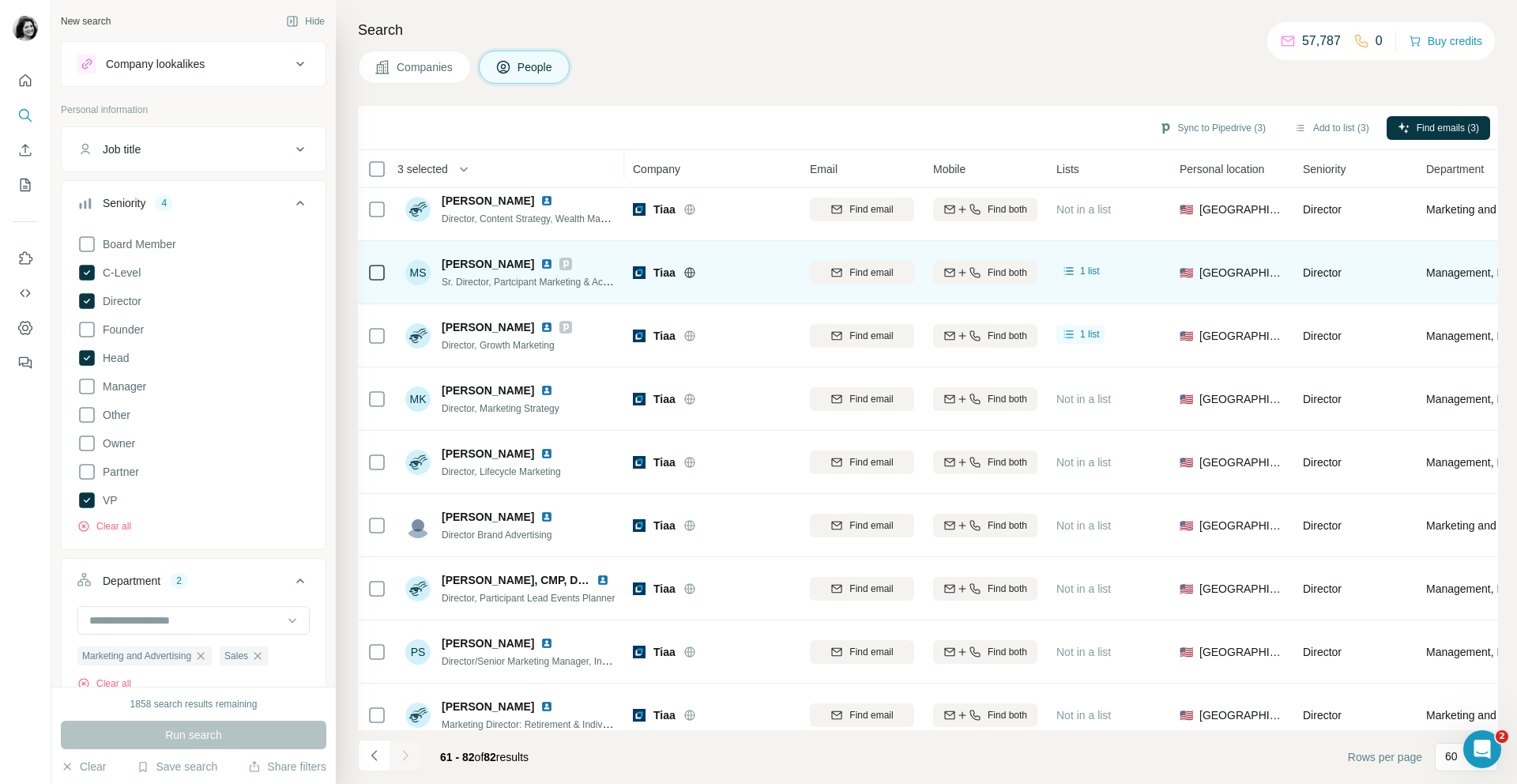
scroll to position [328, 0]
click at [828, 258] on button "Find email" at bounding box center [862, 270] width 104 height 24
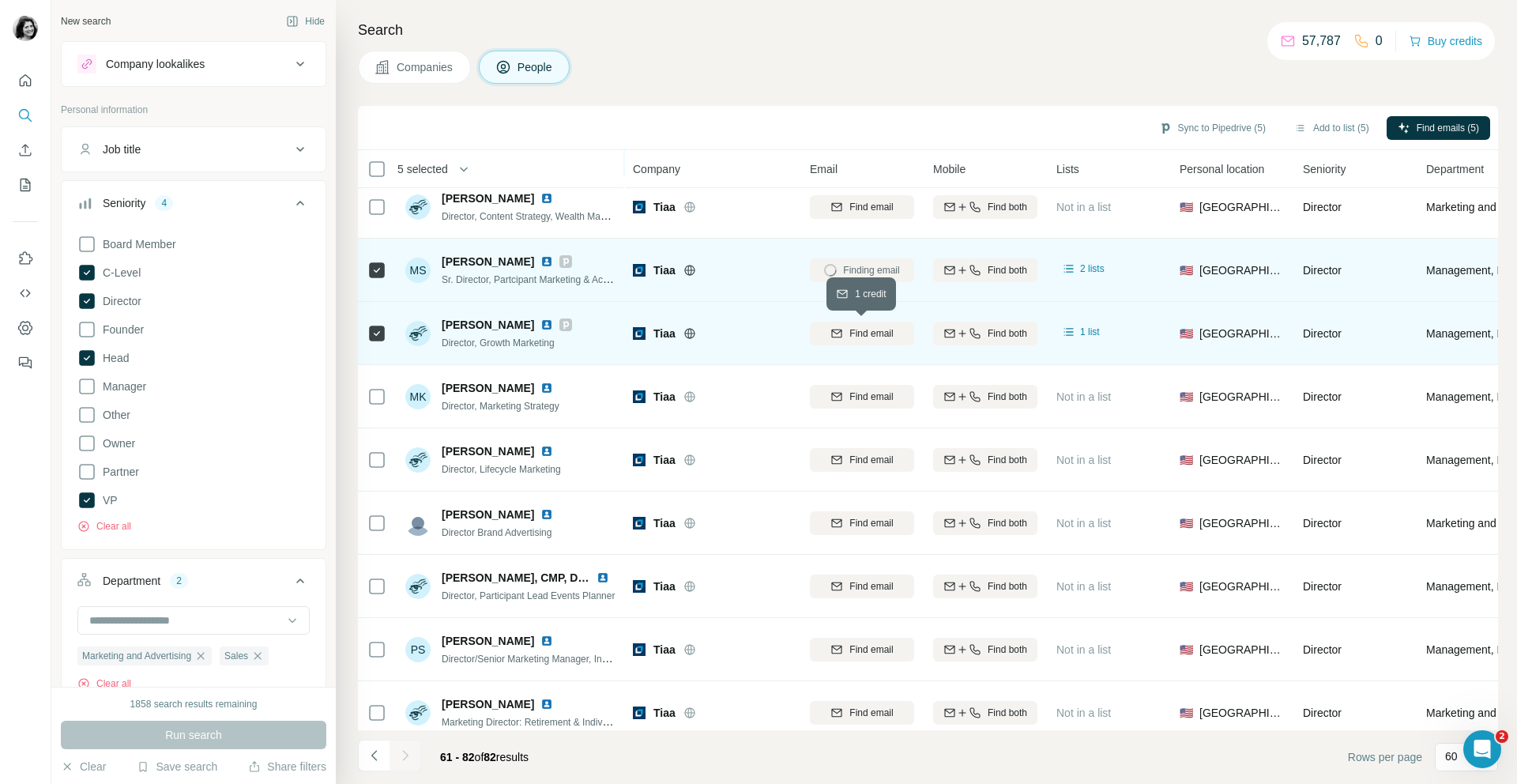
click at [856, 344] on button "Find email" at bounding box center [862, 333] width 104 height 24
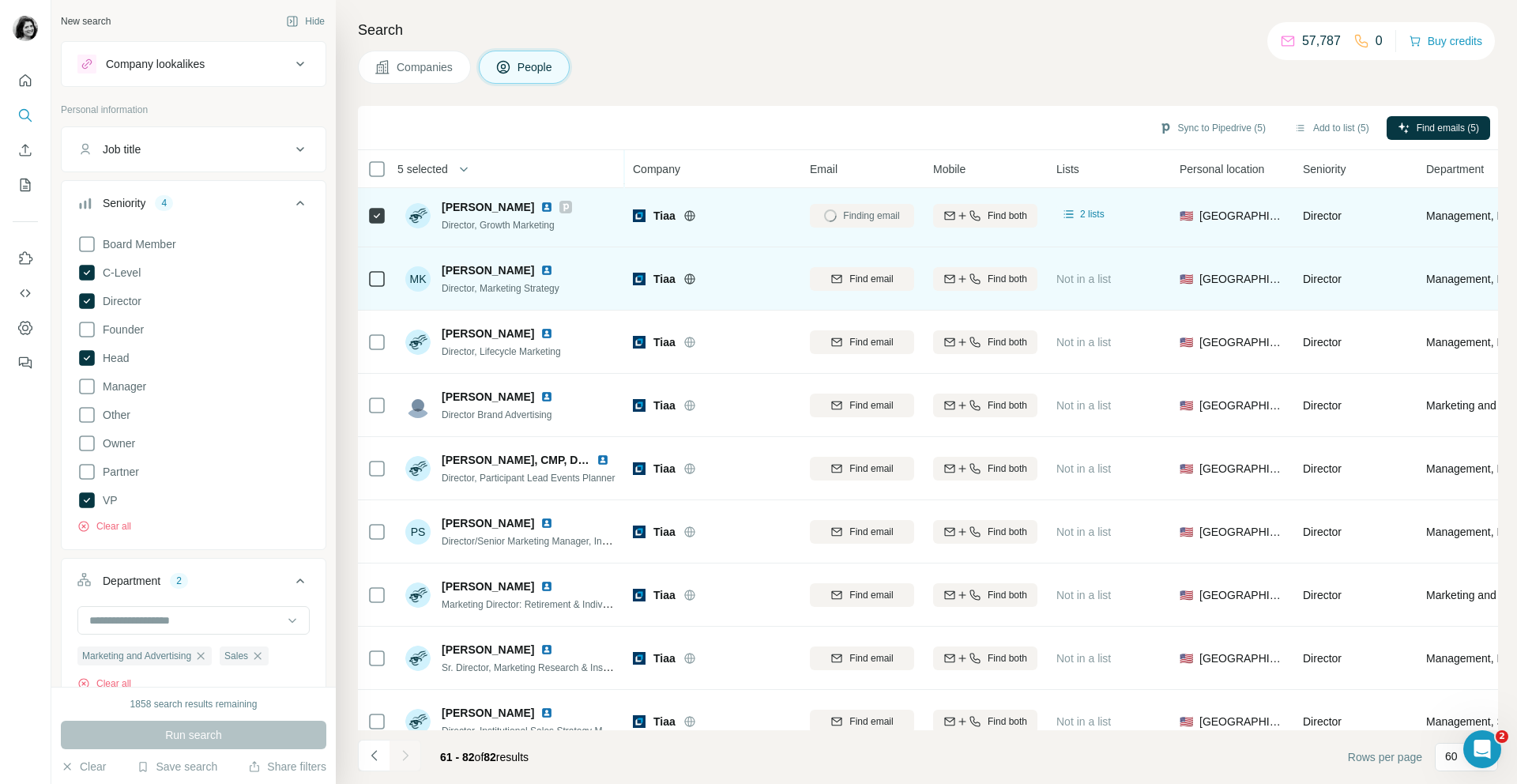
scroll to position [462, 0]
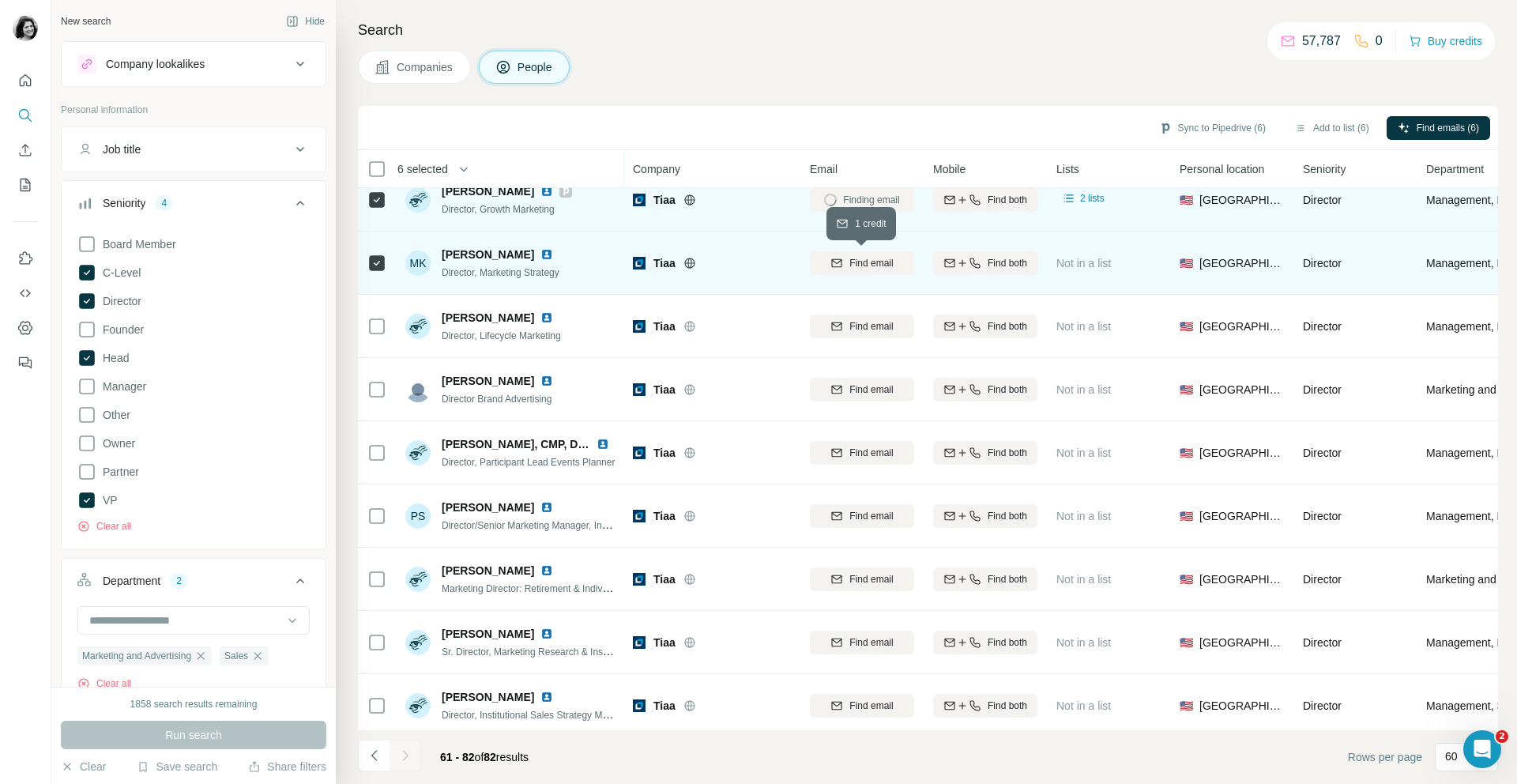
click at [849, 259] on span "Find email" at bounding box center [871, 262] width 43 height 14
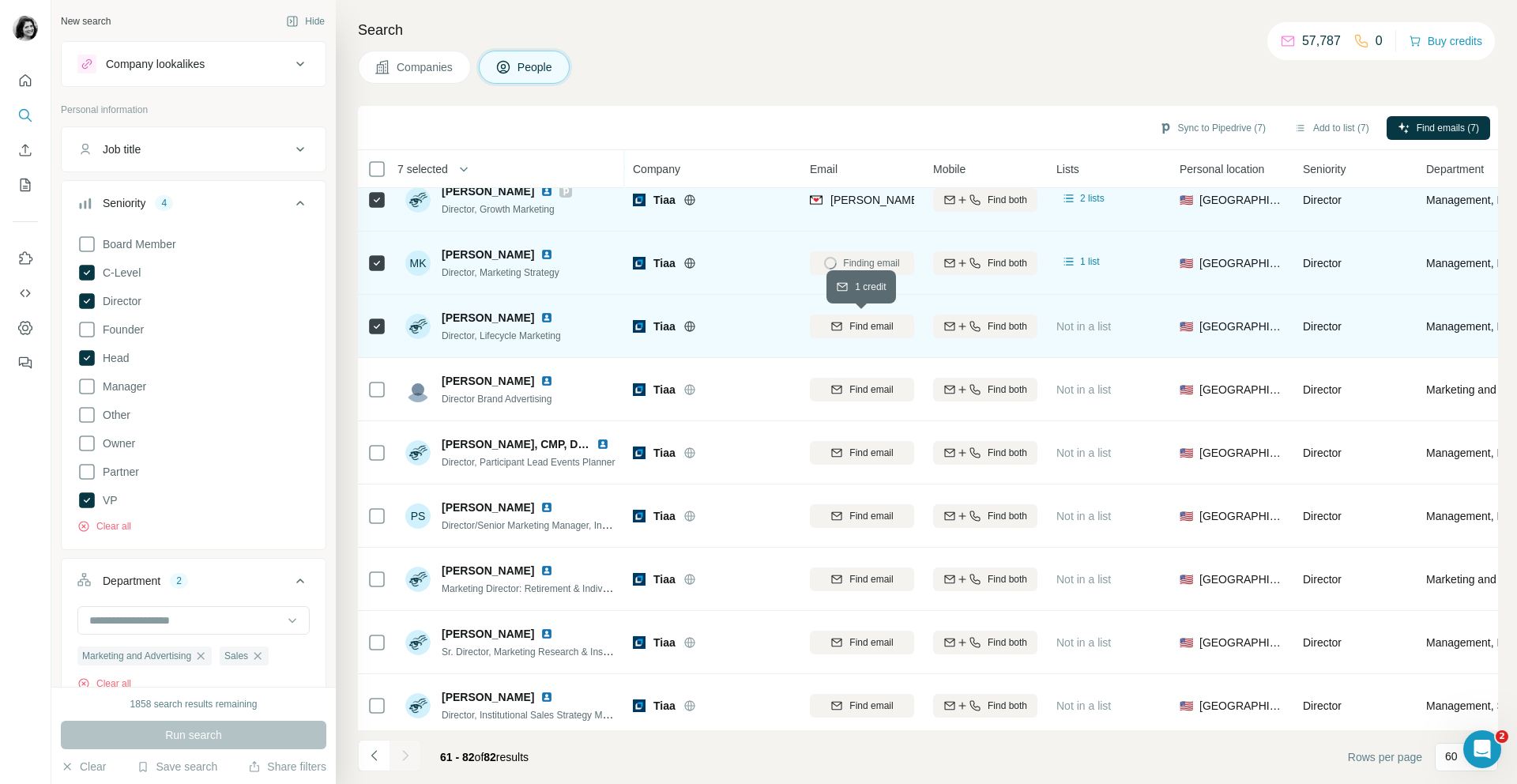
click at [852, 322] on span "Find email" at bounding box center [871, 325] width 43 height 14
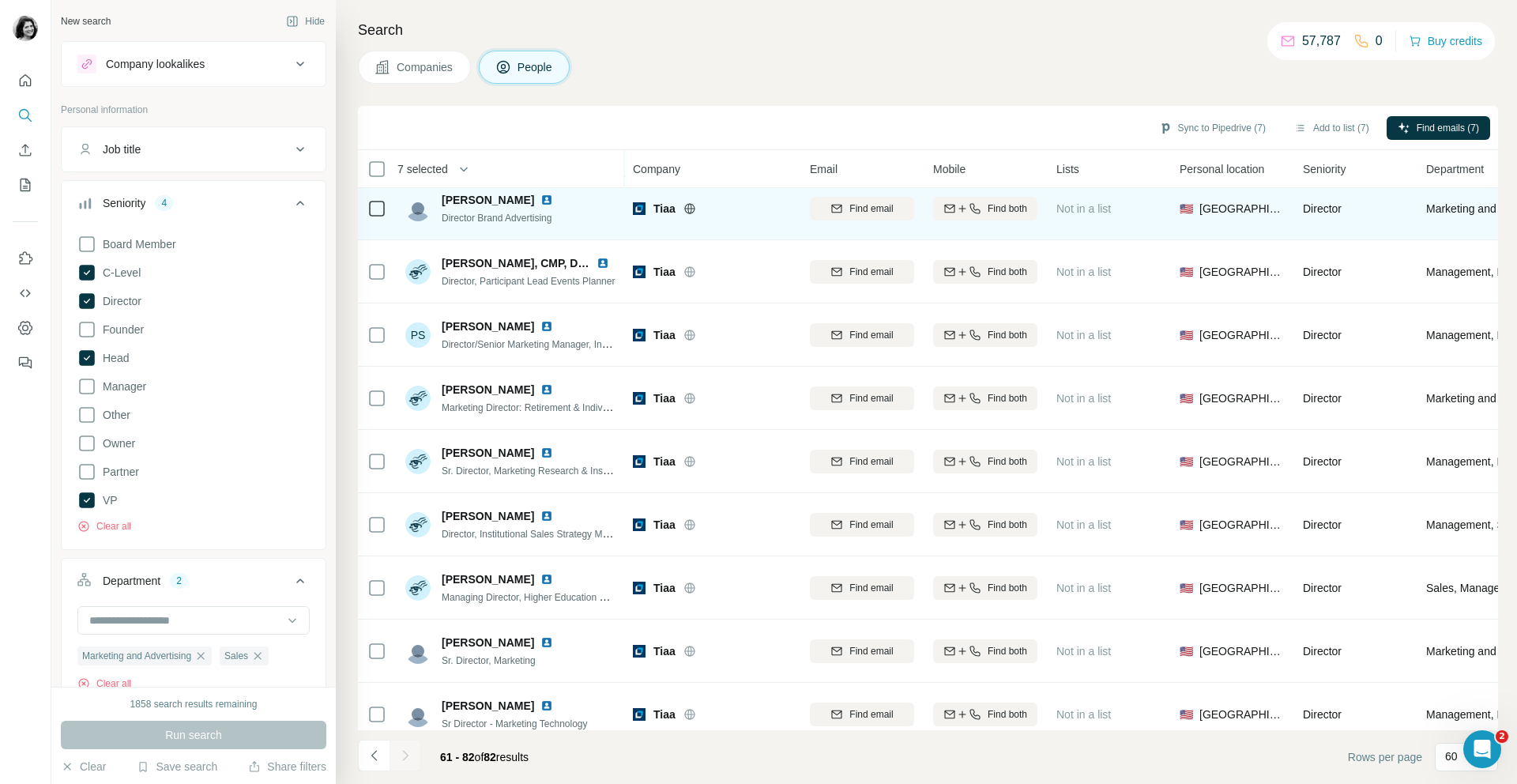
scroll to position [630, 0]
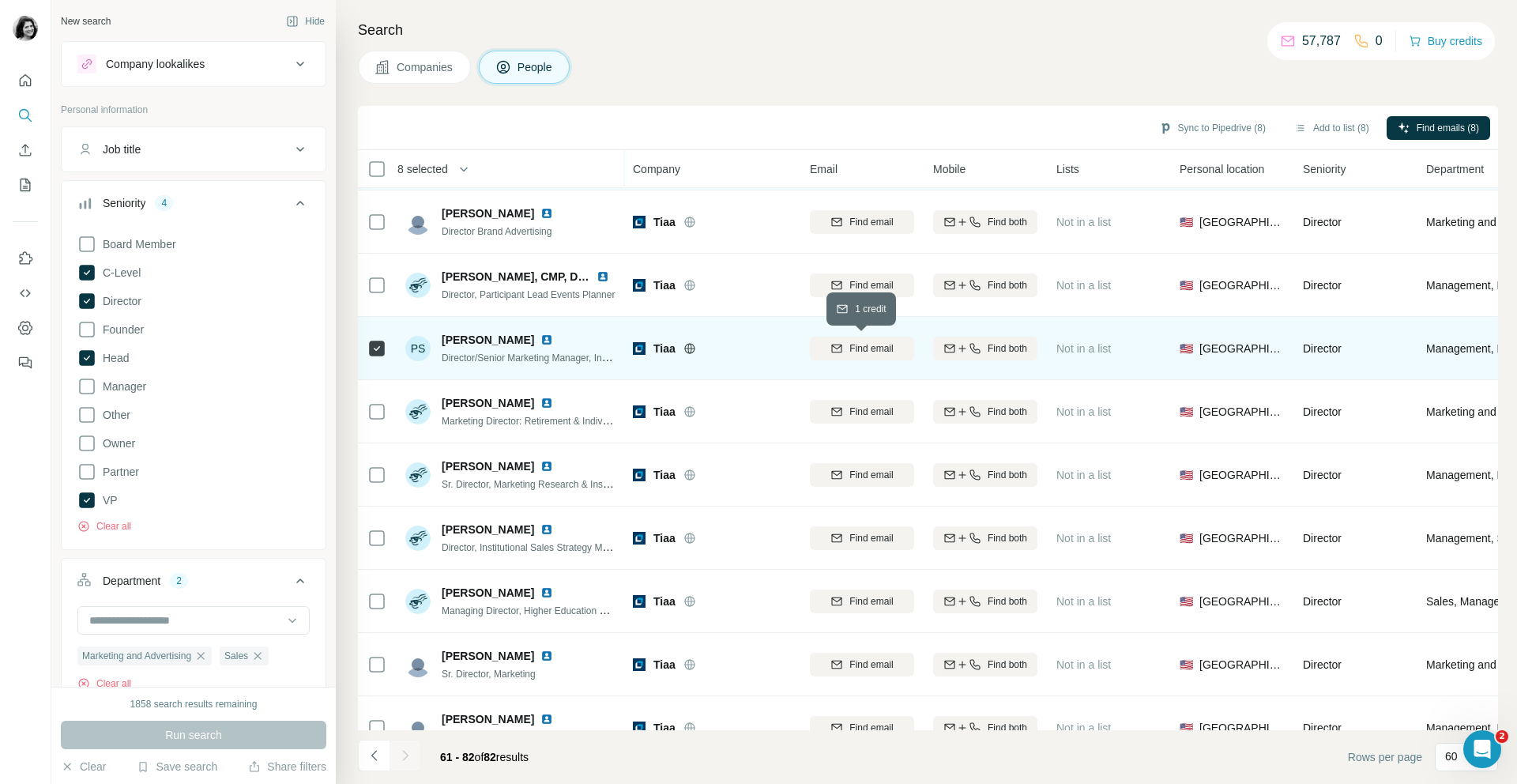
click at [877, 357] on button "Find email" at bounding box center [862, 348] width 104 height 24
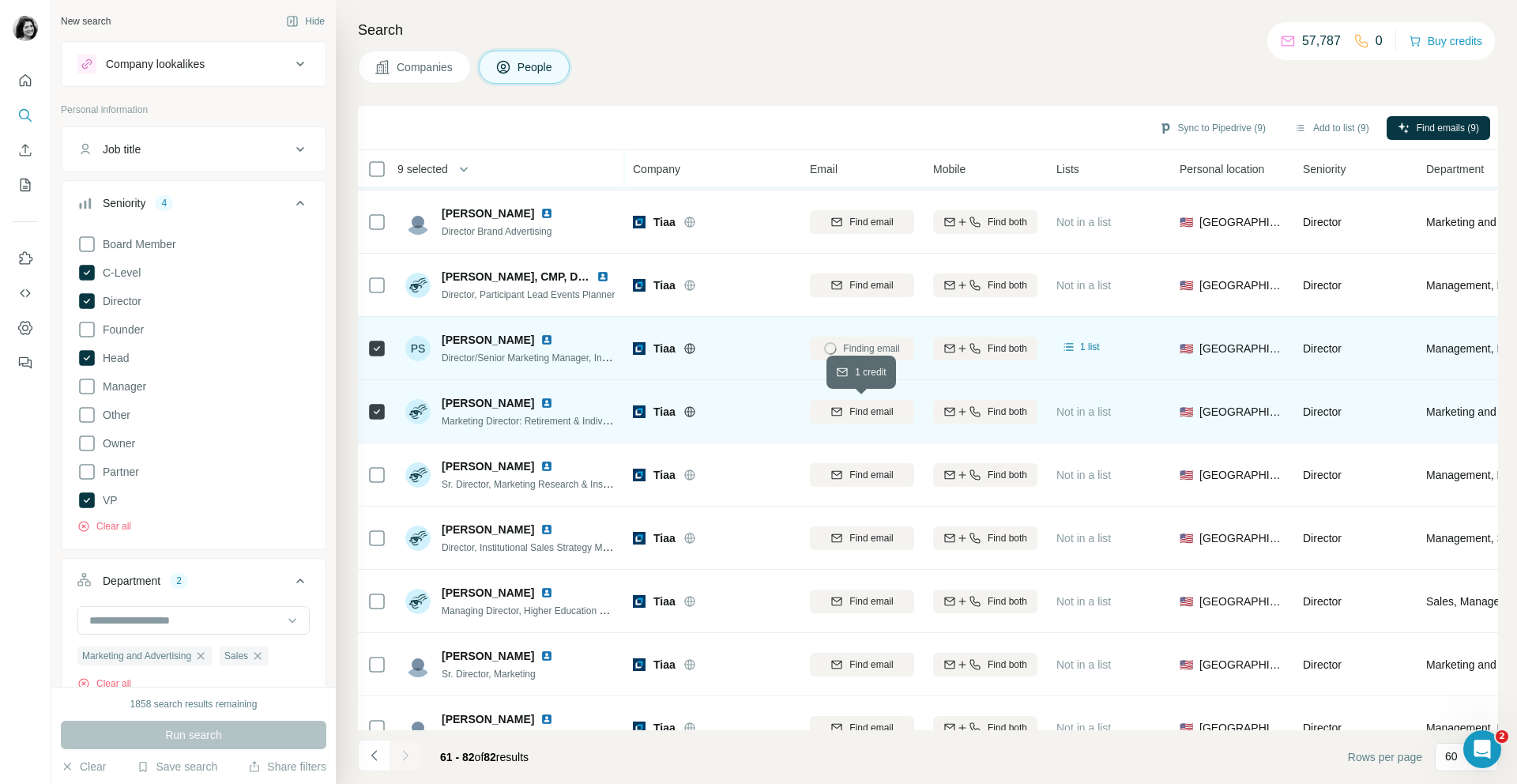
click at [832, 408] on icon "button" at bounding box center [836, 411] width 12 height 12
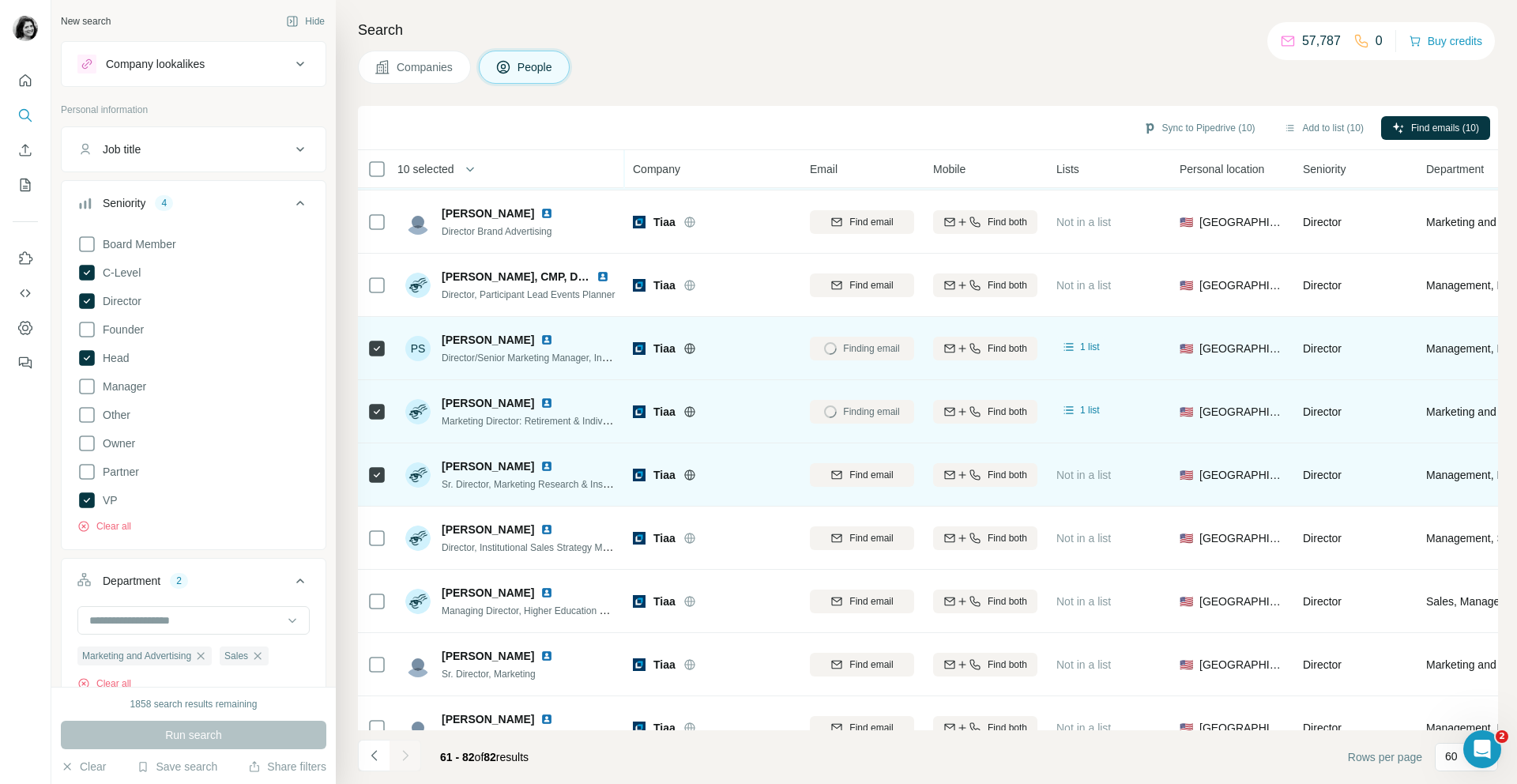
click at [873, 464] on button "Find email" at bounding box center [862, 475] width 104 height 24
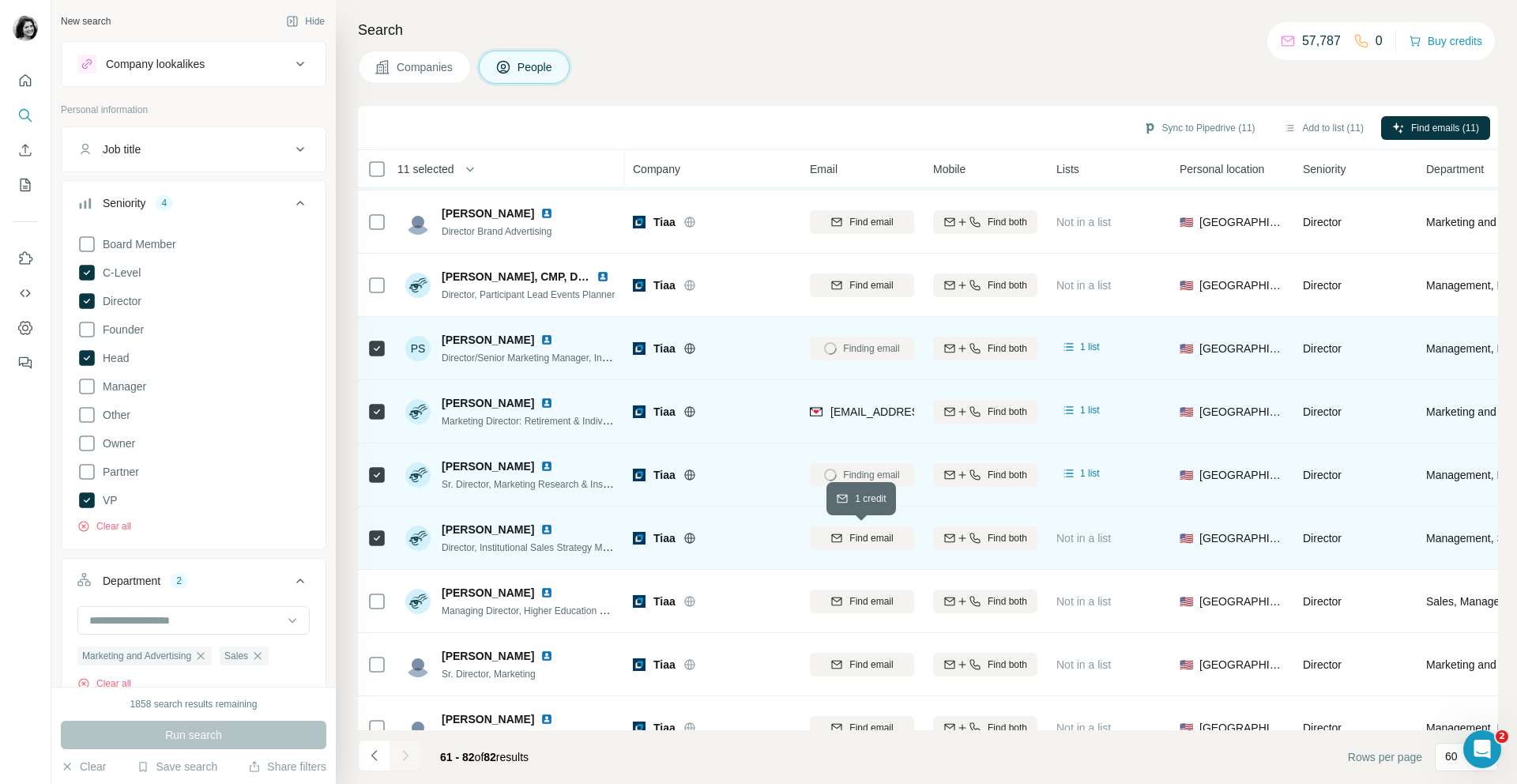
click at [858, 535] on span "Find email" at bounding box center [871, 537] width 43 height 14
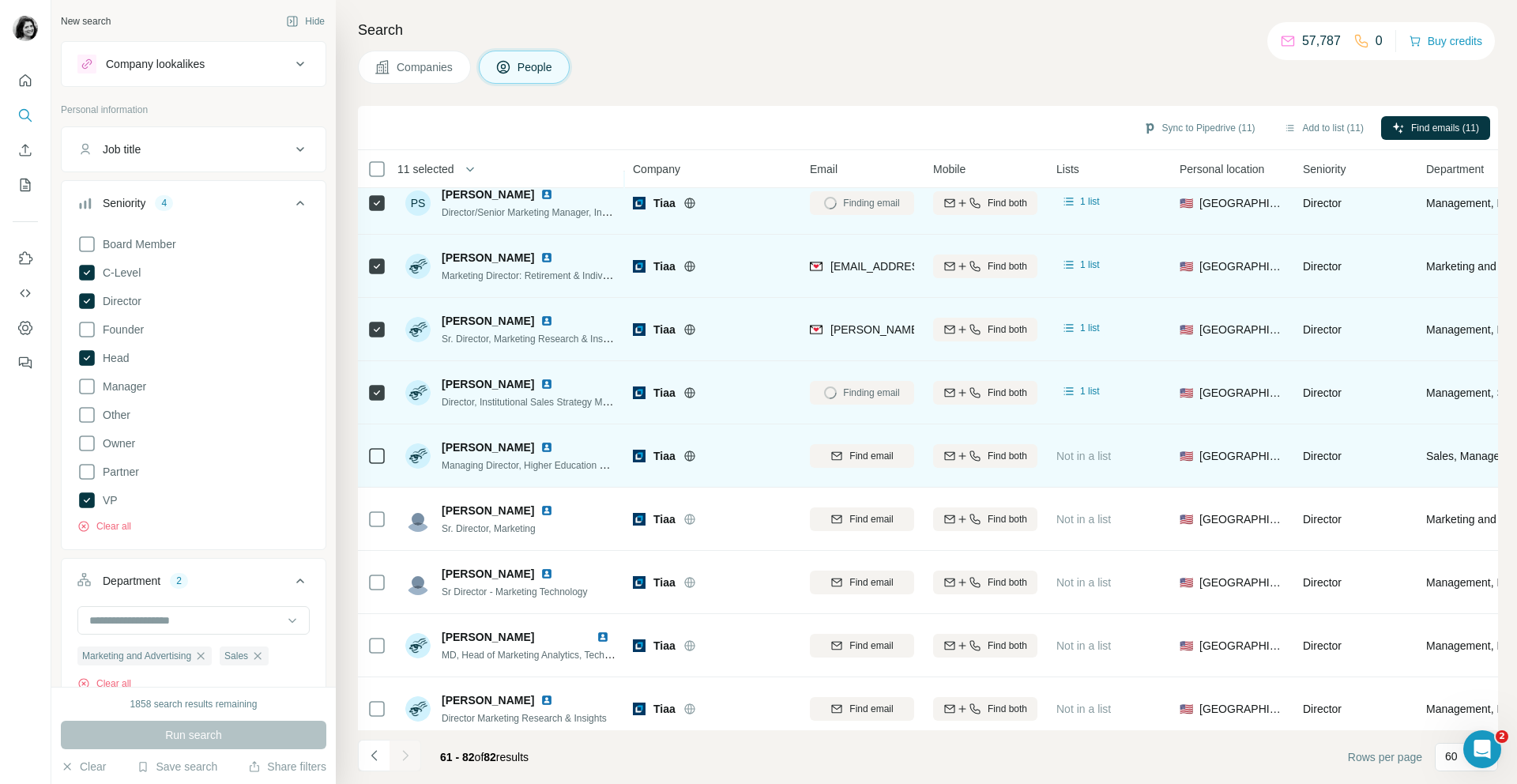
scroll to position [848, 0]
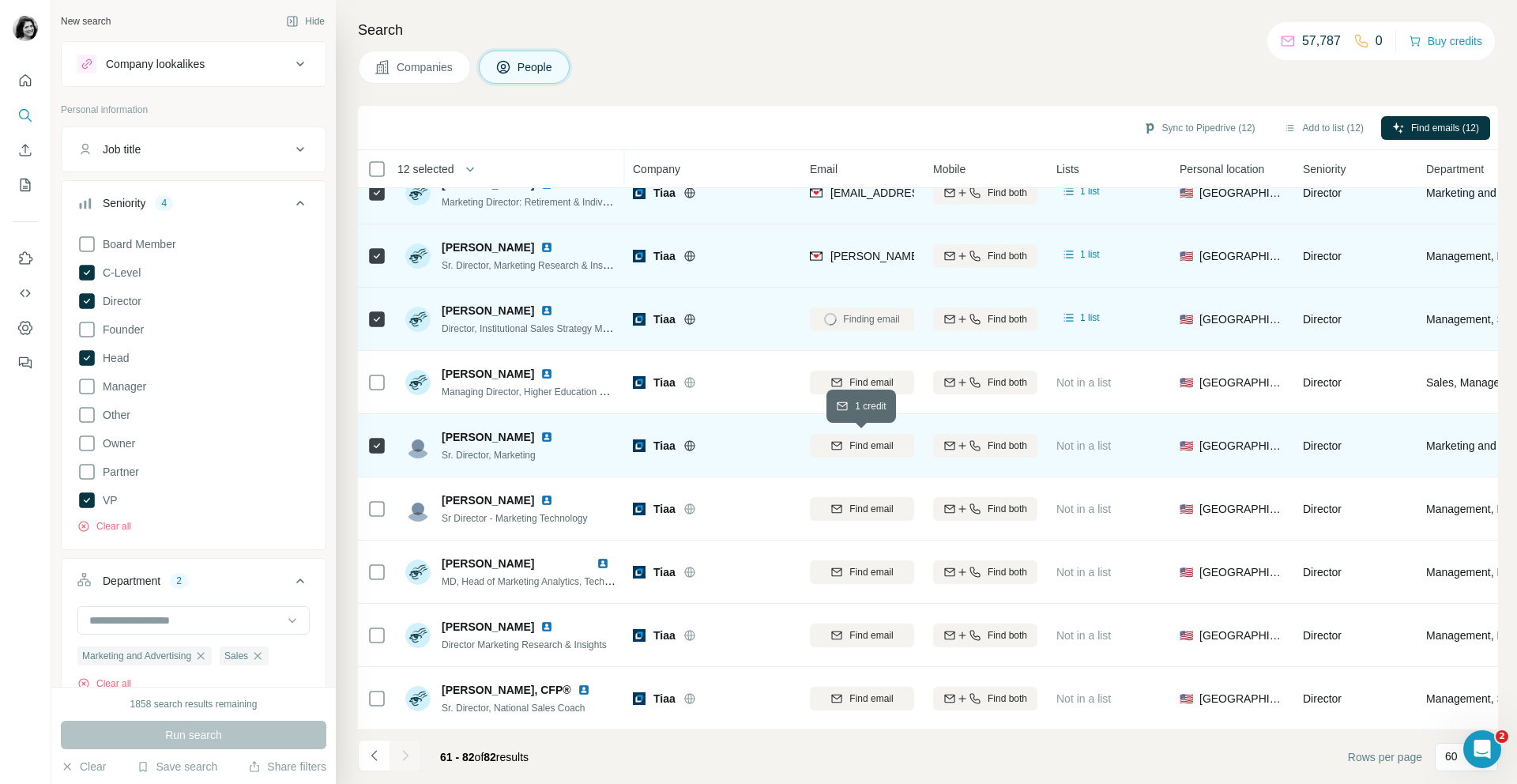
click at [855, 441] on span "Find email" at bounding box center [871, 445] width 43 height 14
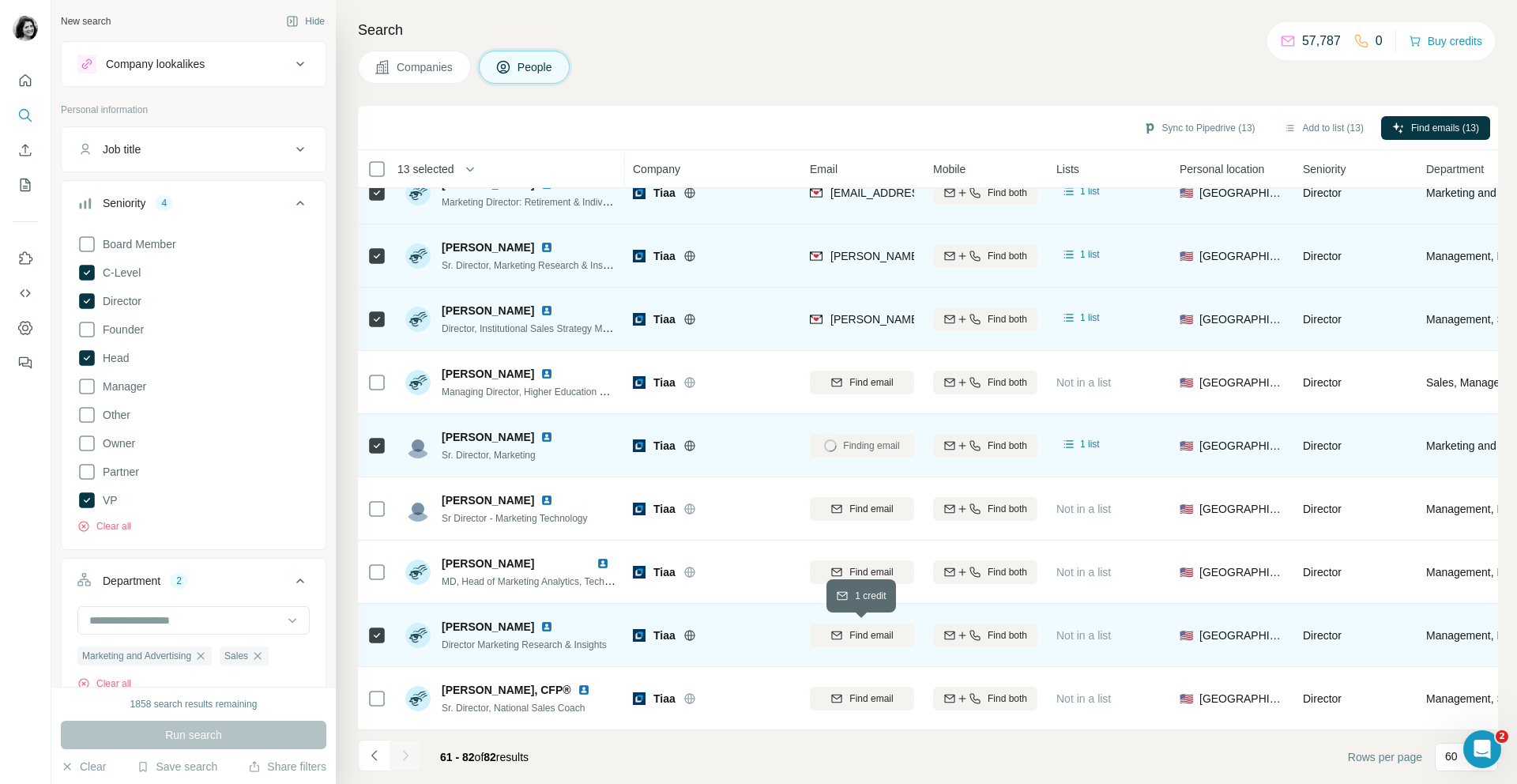
click at [895, 623] on button "Find email" at bounding box center [862, 635] width 104 height 24
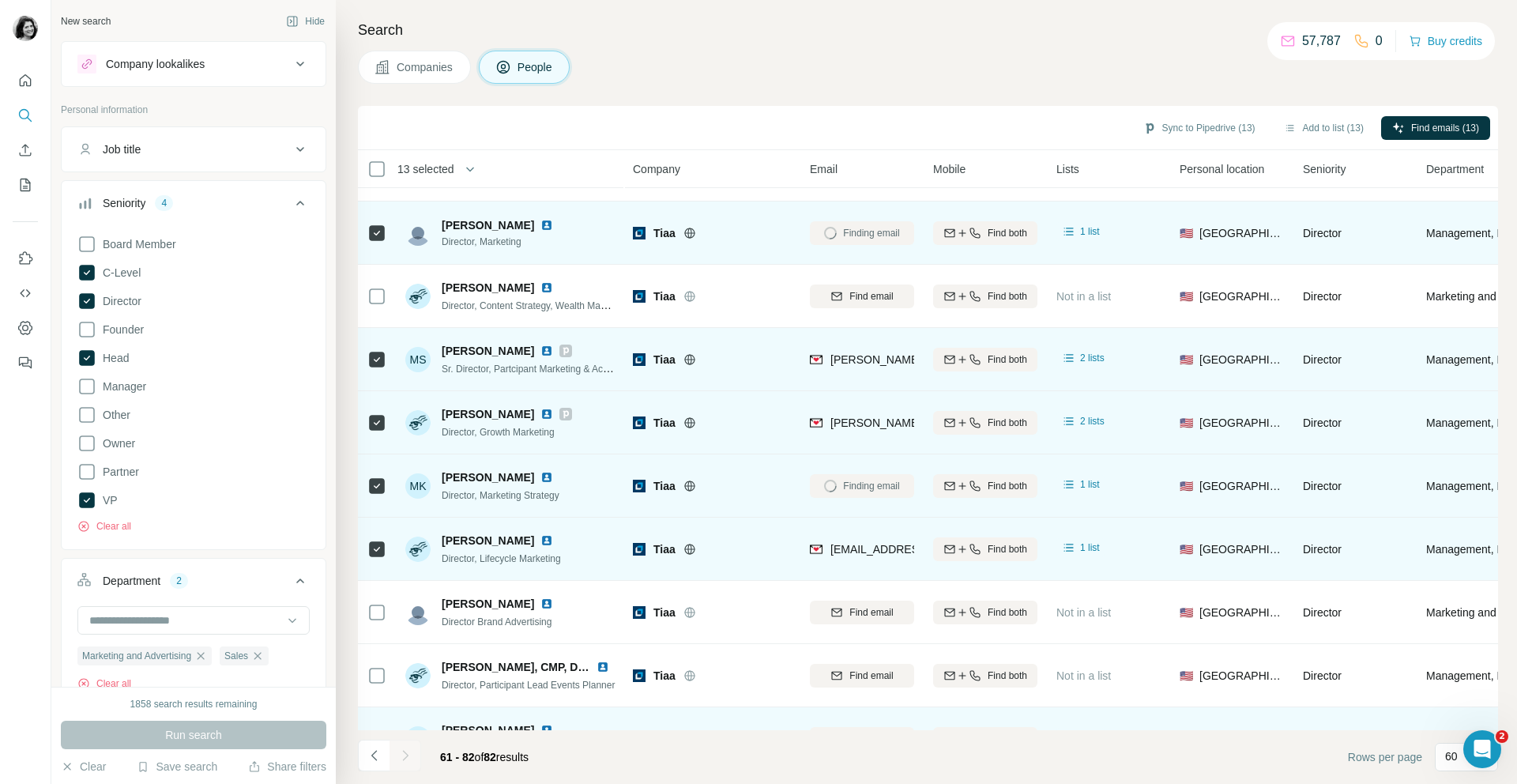
scroll to position [0, 0]
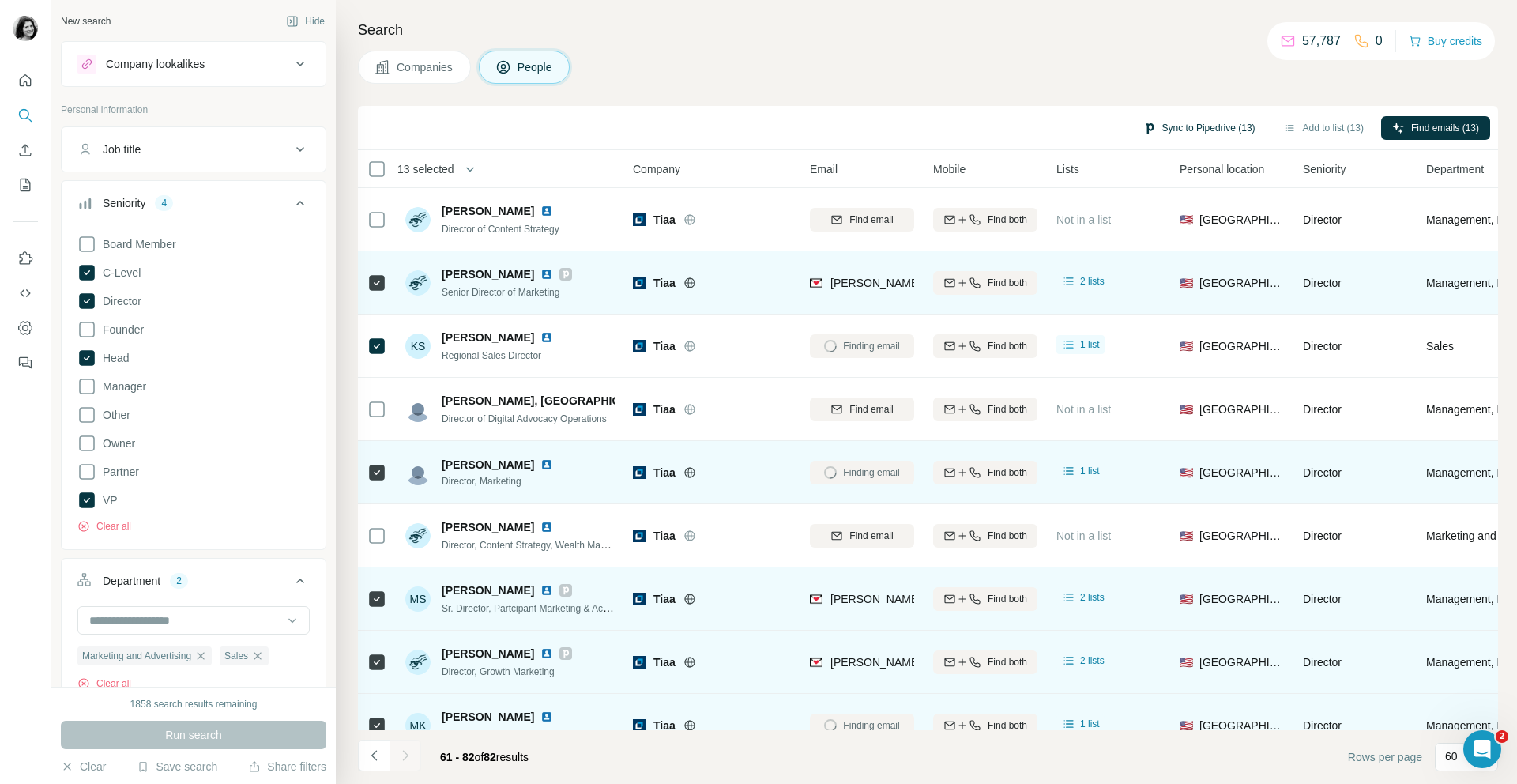
click at [1213, 124] on button "Sync to Pipedrive (13)" at bounding box center [1199, 127] width 134 height 24
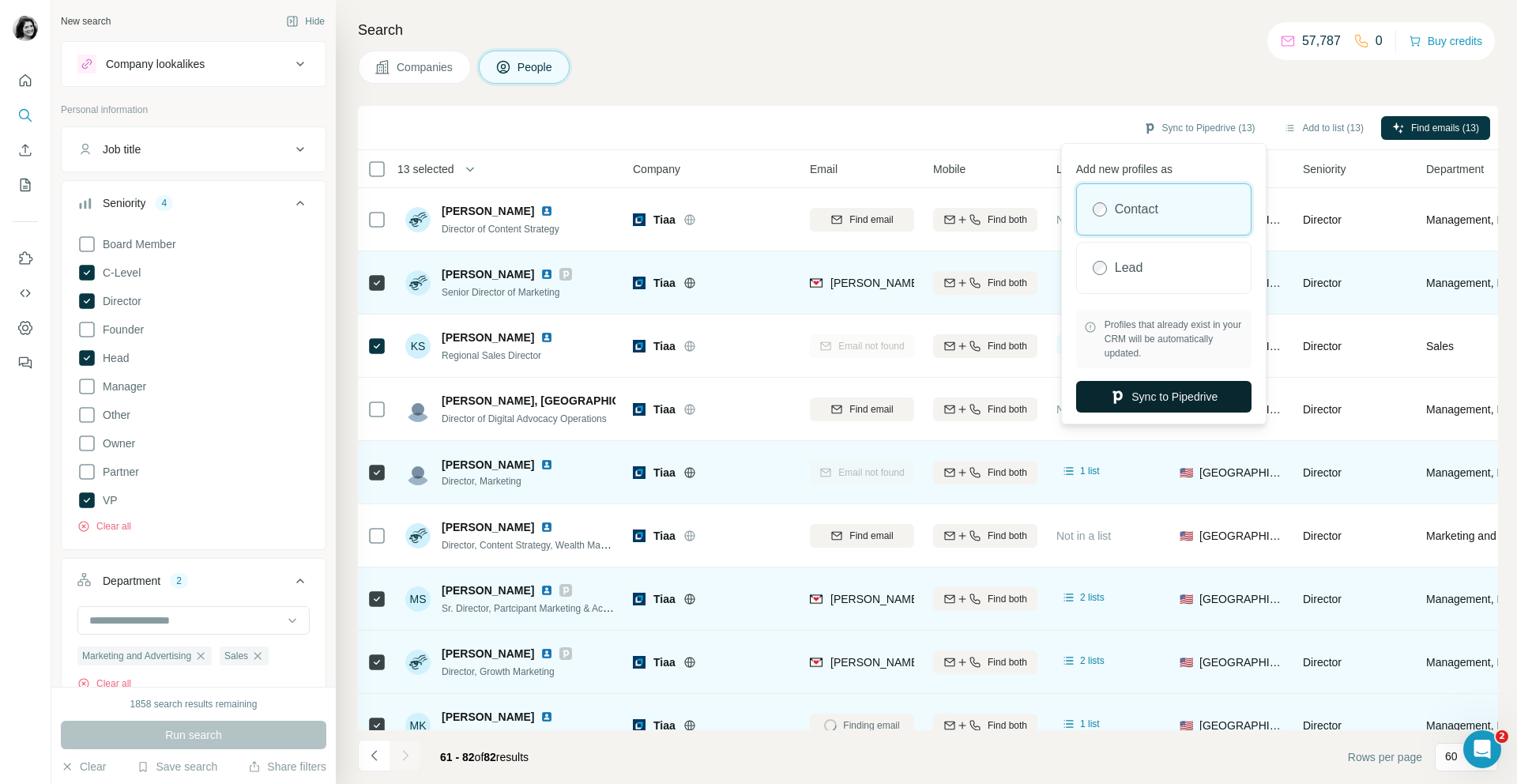
click at [1122, 394] on button "Sync to Pipedrive" at bounding box center [1164, 396] width 175 height 32
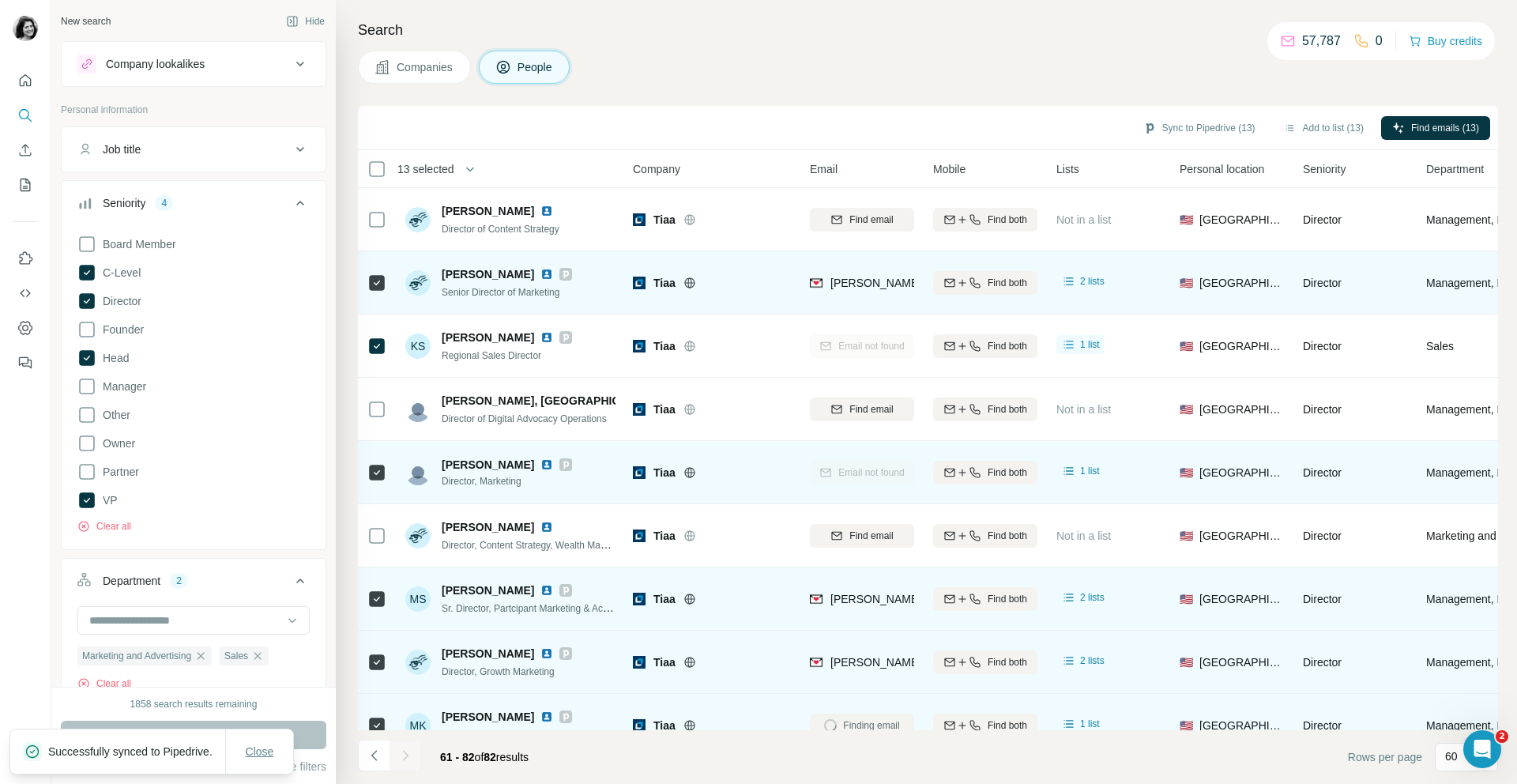
click at [263, 743] on span "Close" at bounding box center [260, 750] width 29 height 16
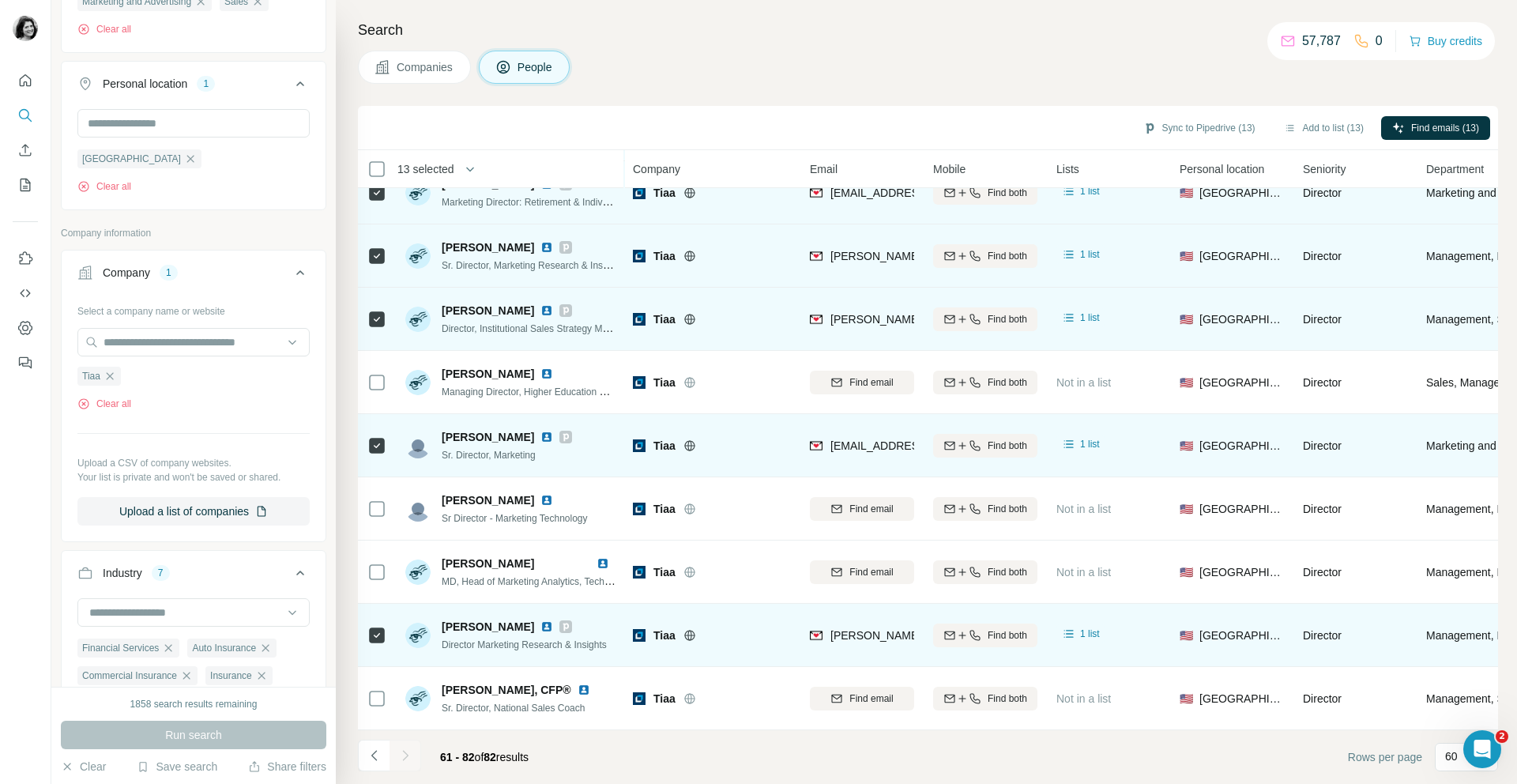
scroll to position [637, 0]
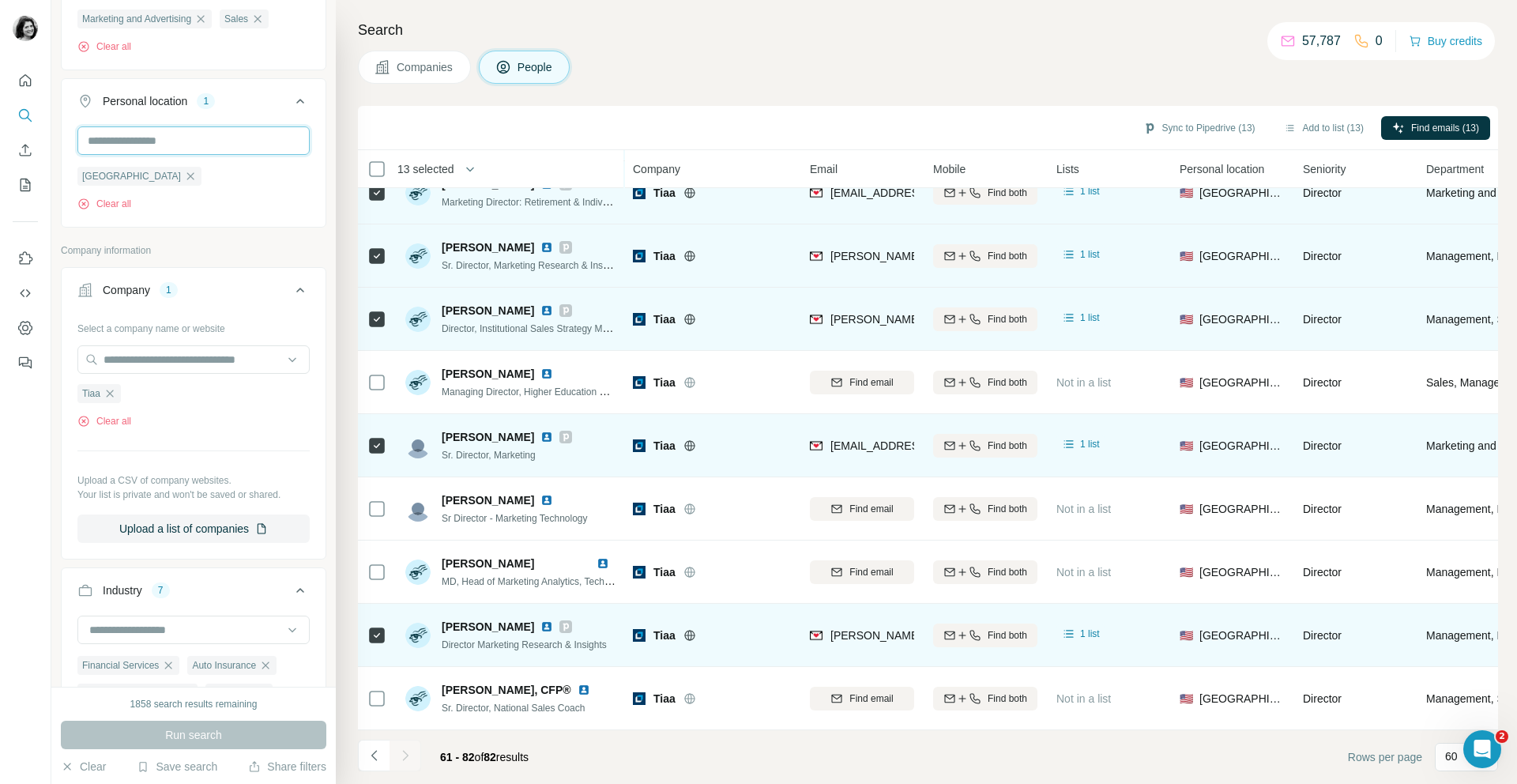
click at [240, 146] on input "text" at bounding box center [193, 141] width 233 height 29
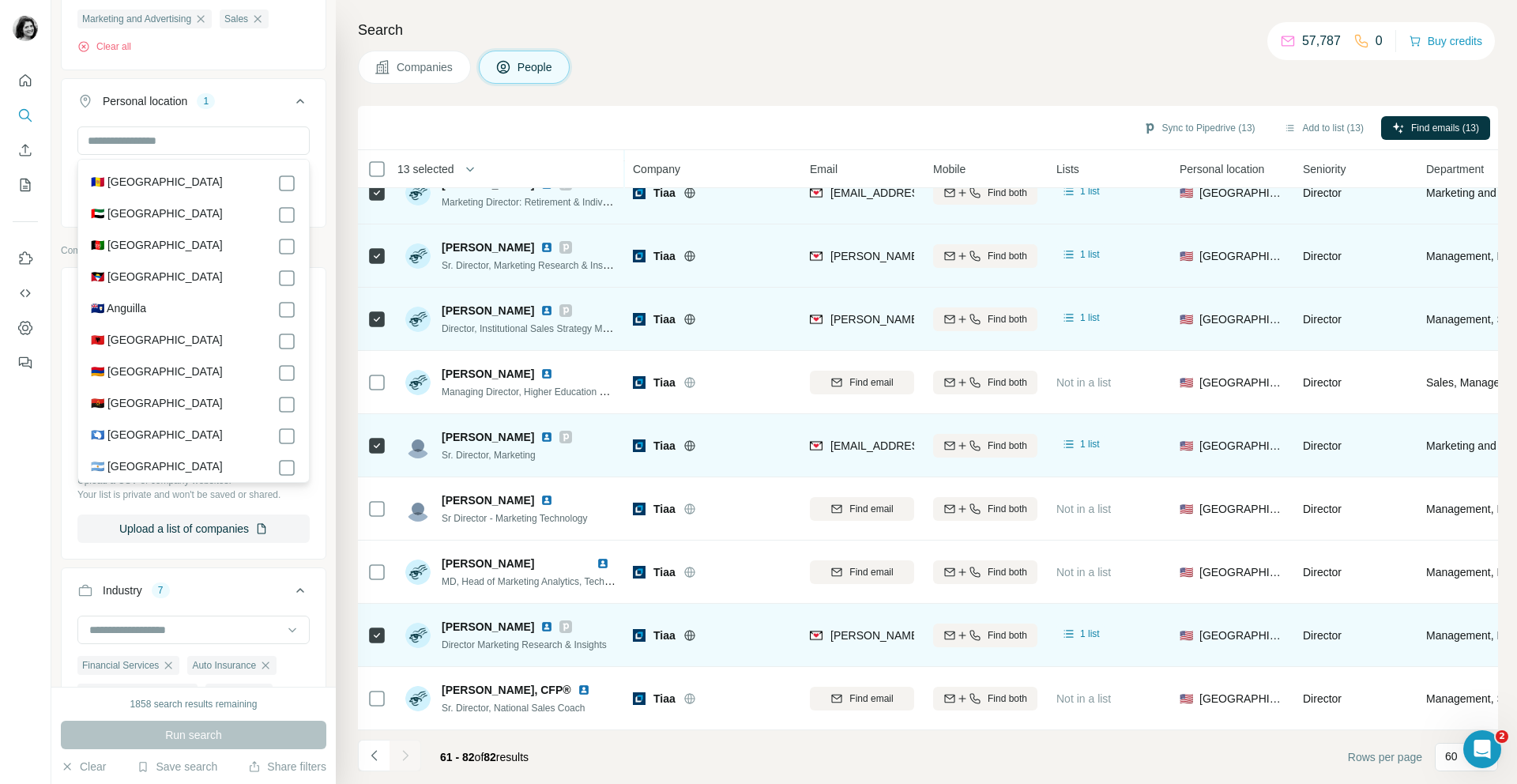
click at [323, 138] on div "United States Clear all" at bounding box center [193, 174] width 264 height 97
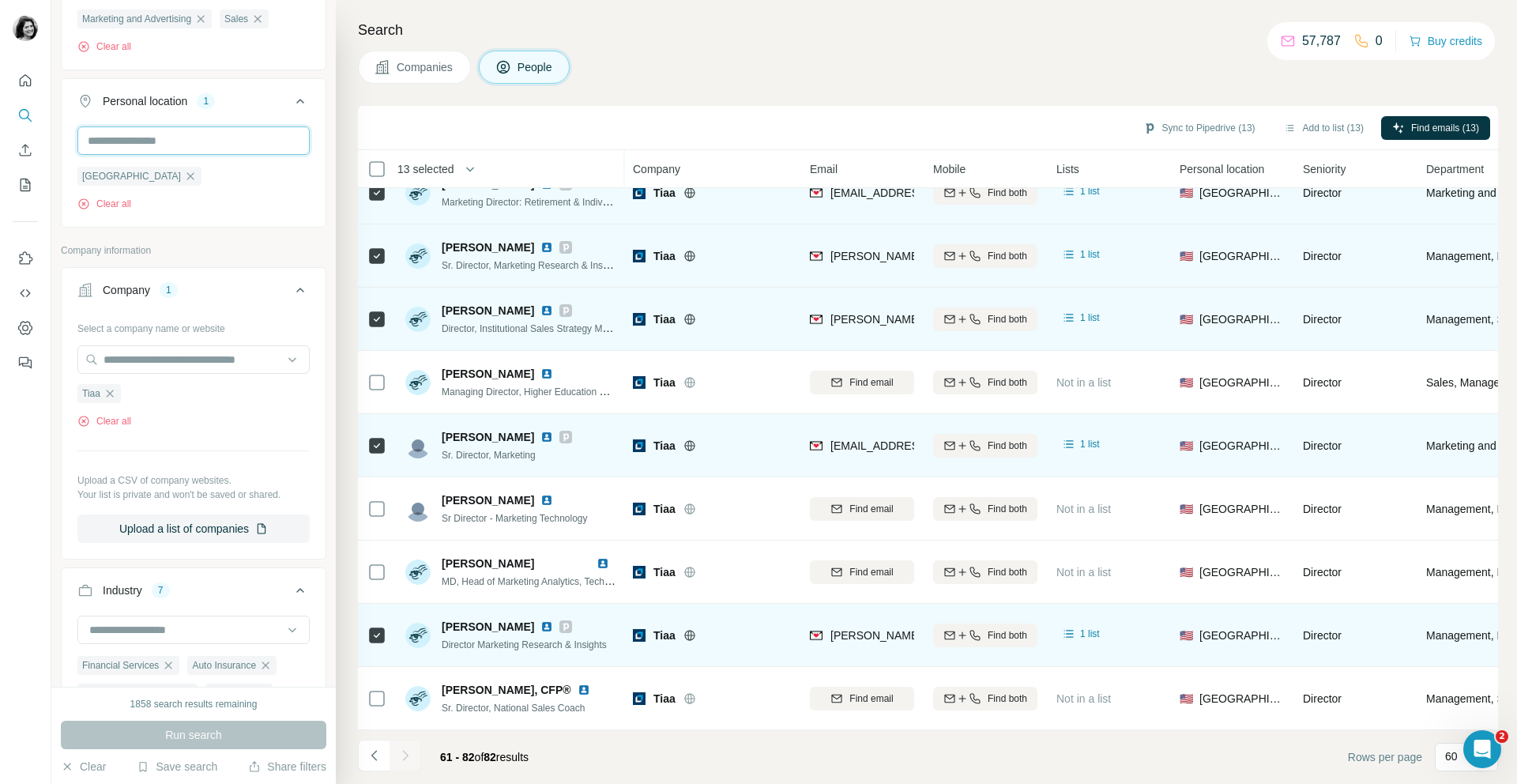
click at [274, 138] on input "text" at bounding box center [193, 141] width 233 height 29
type input "******"
click at [296, 181] on div "🇨🇦 [GEOGRAPHIC_DATA]" at bounding box center [193, 190] width 224 height 56
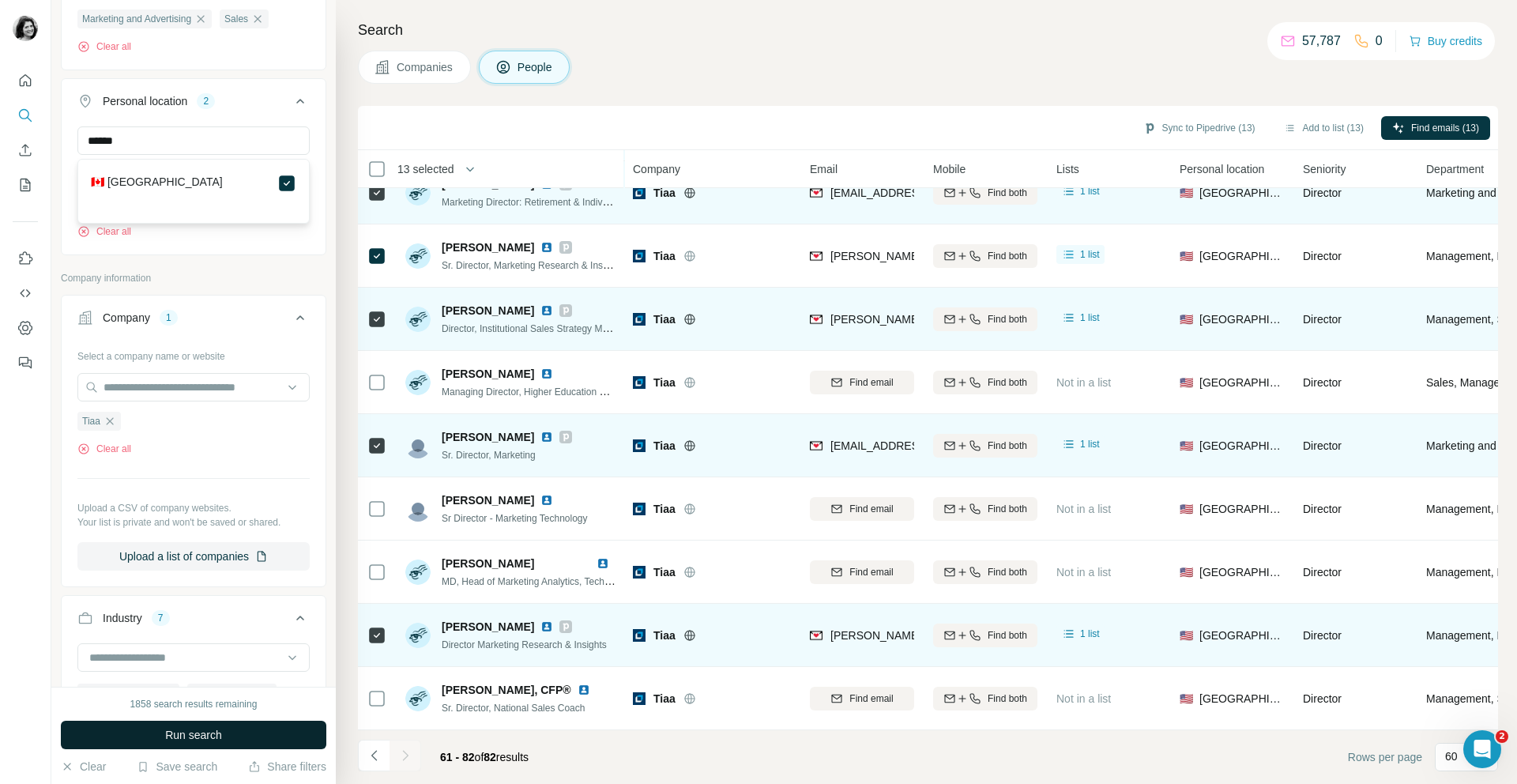
click at [219, 741] on span "Run search" at bounding box center [192, 734] width 57 height 16
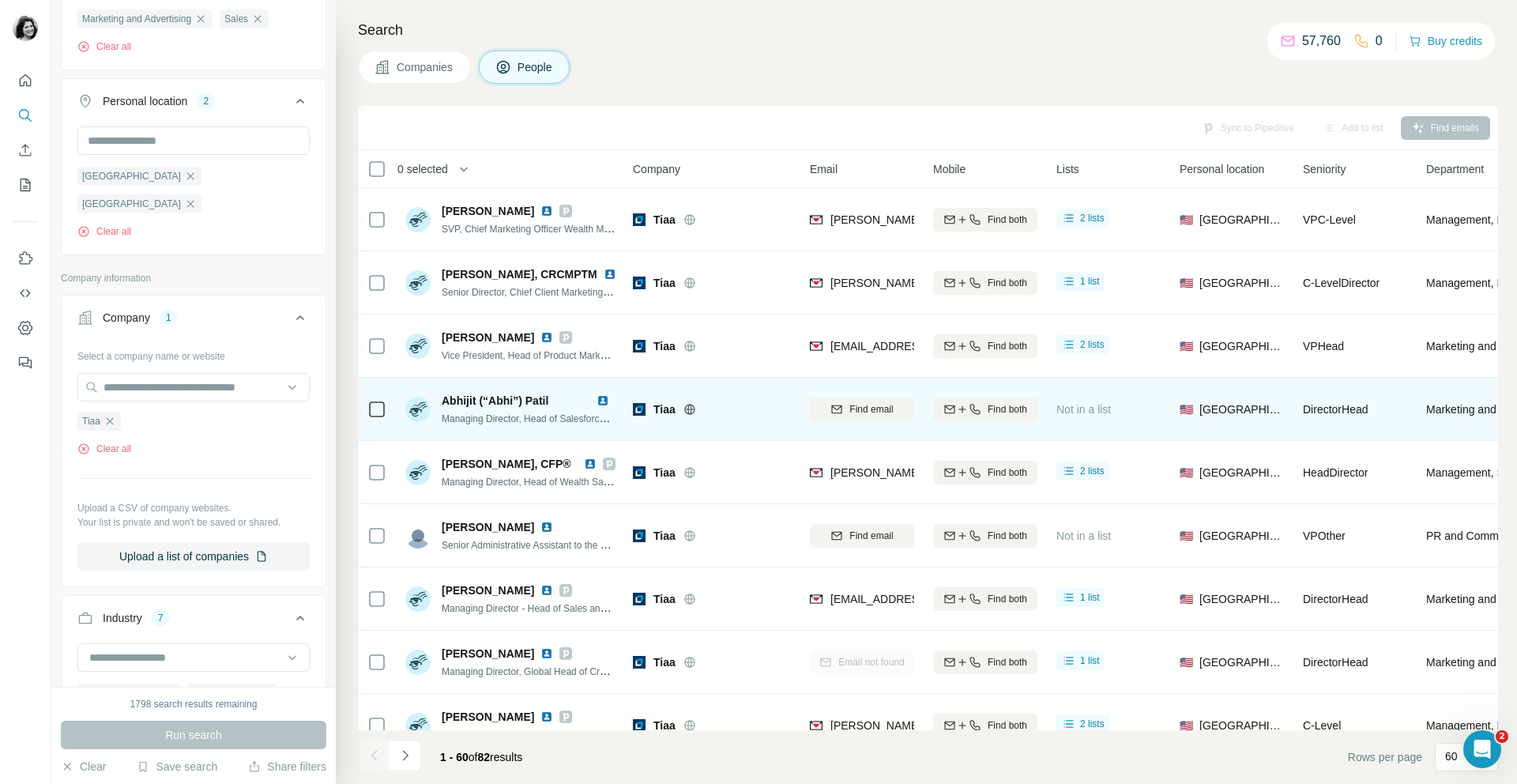
scroll to position [3250, 0]
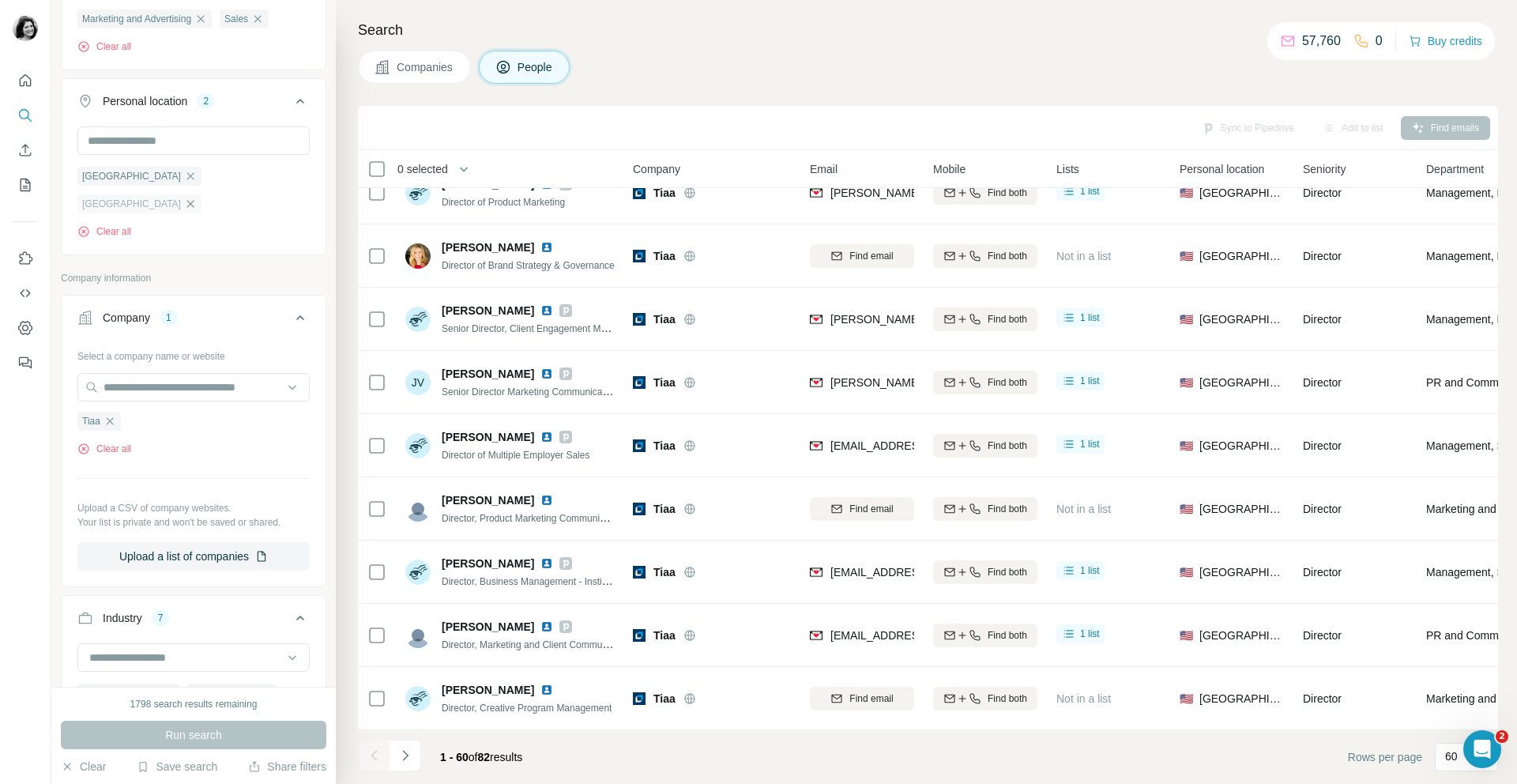
click at [194, 200] on icon "button" at bounding box center [191, 203] width 7 height 7
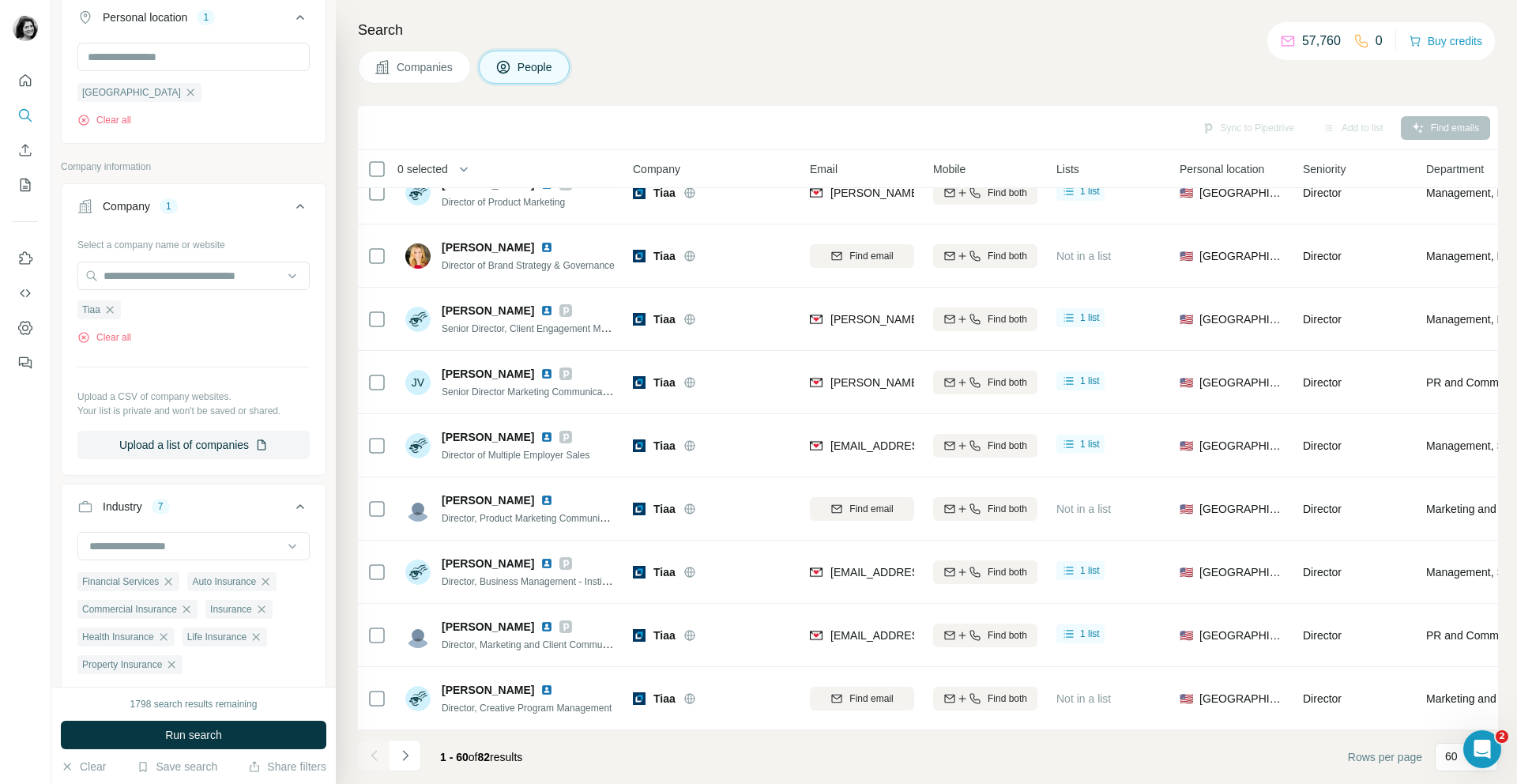
scroll to position [724, 0]
click at [112, 304] on icon "button" at bounding box center [109, 306] width 12 height 12
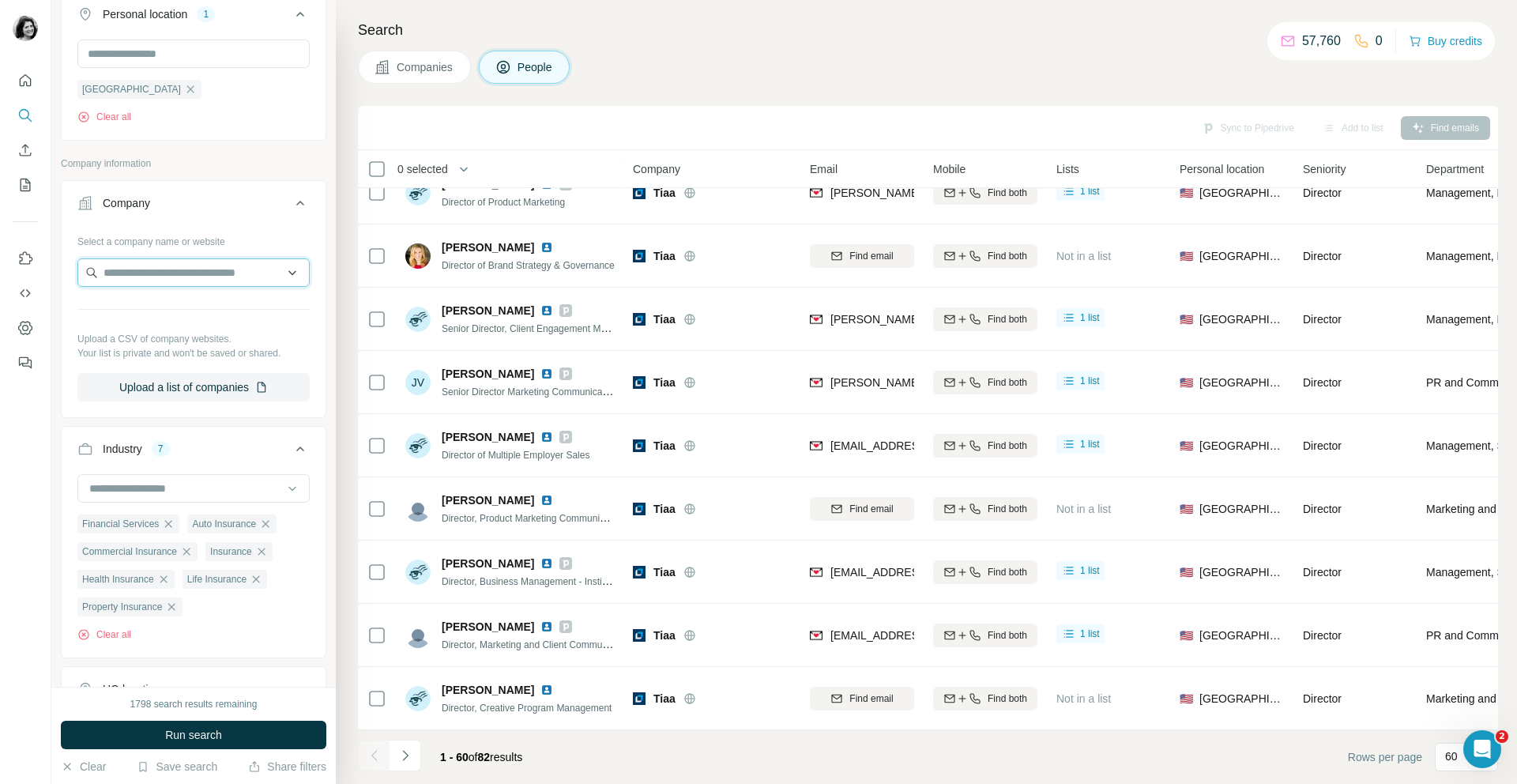
click at [195, 276] on input "text" at bounding box center [193, 273] width 233 height 29
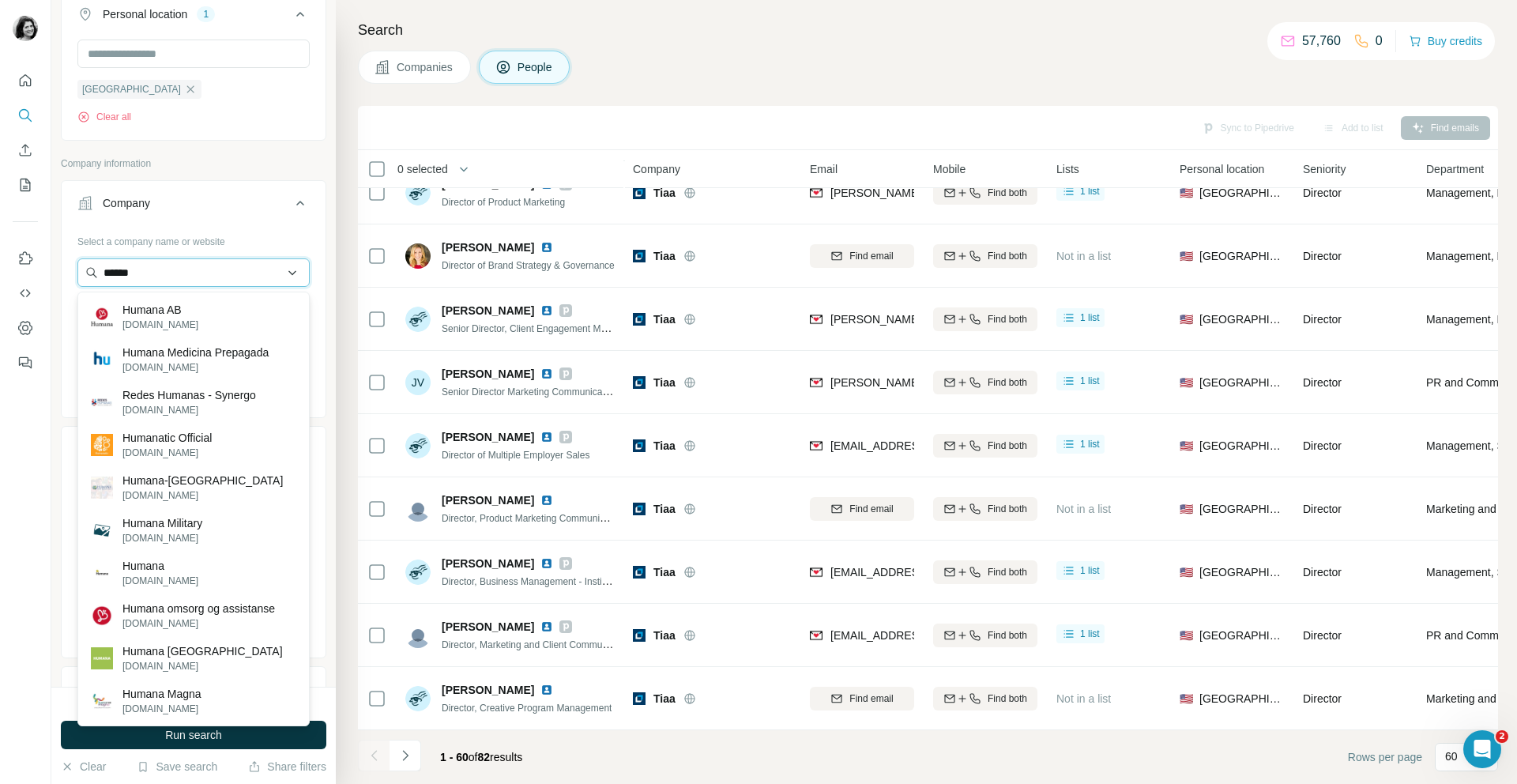
click at [228, 272] on input "******" at bounding box center [193, 273] width 233 height 29
paste input "**********"
type input "**********"
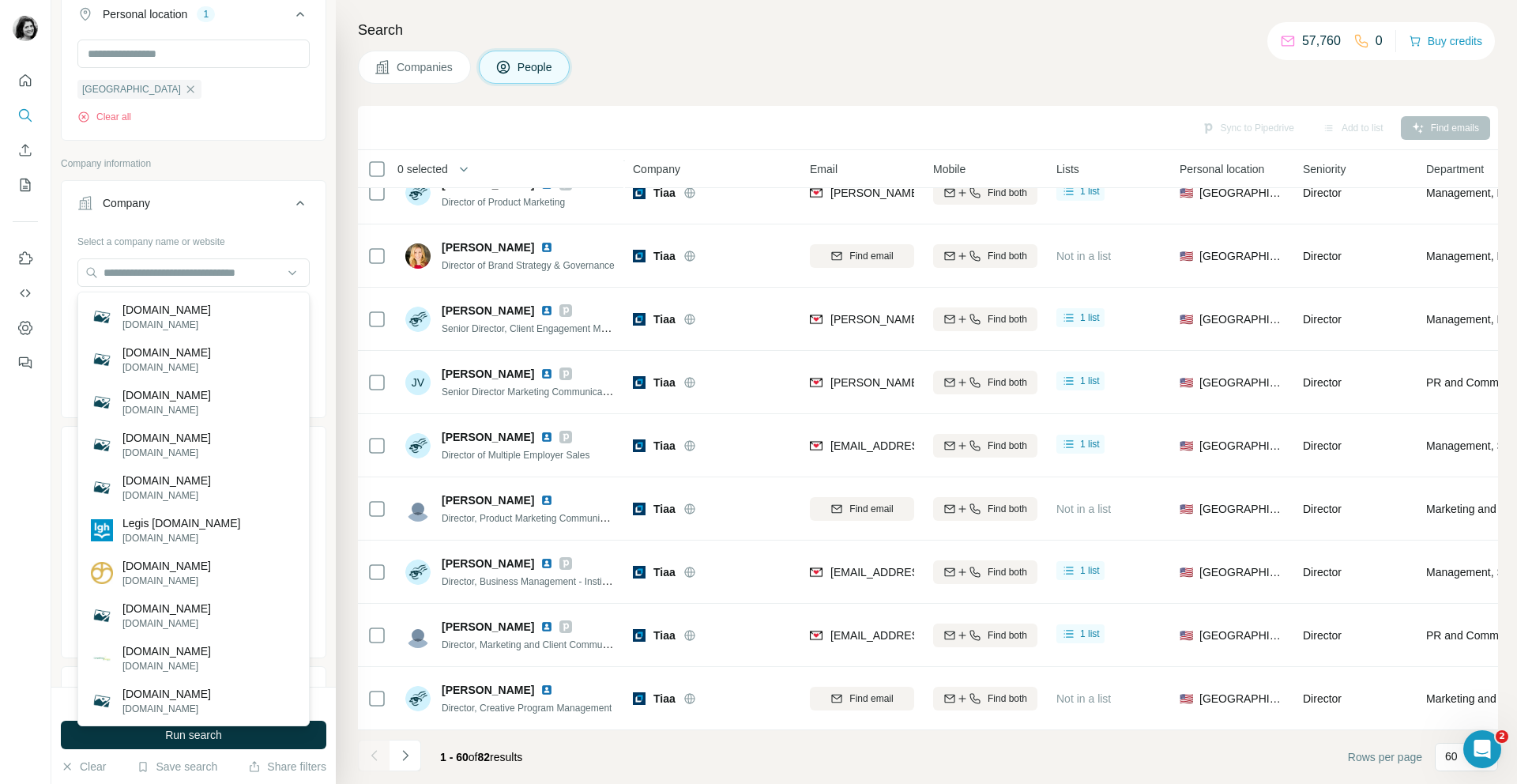
click at [851, 93] on div "Search Companies People Sync to Pipedrive Add to list Find emails 0 selected Pe…" at bounding box center [927, 392] width 1182 height 784
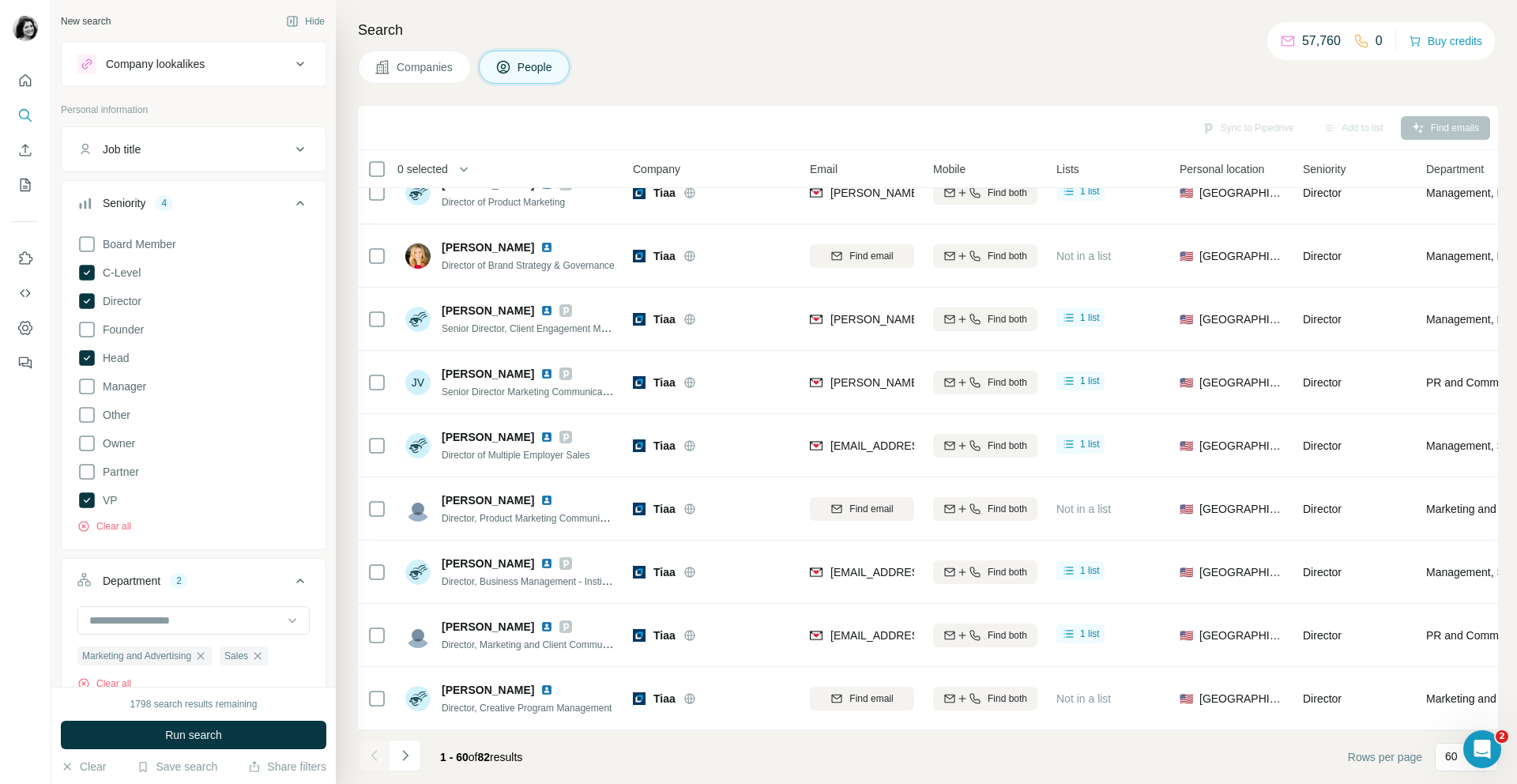
scroll to position [34, 0]
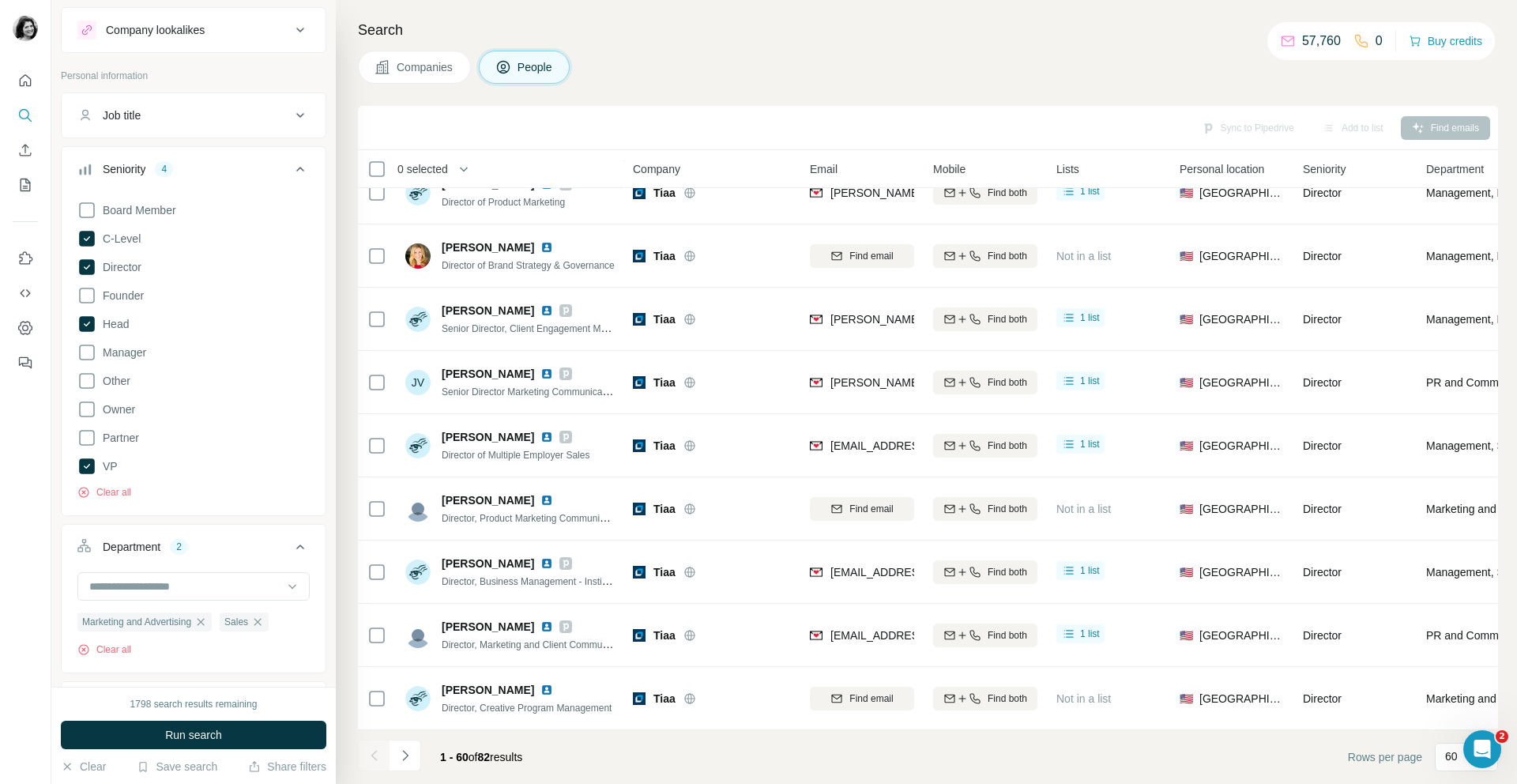
drag, startPoint x: 94, startPoint y: 767, endPoint x: 31, endPoint y: 725, distance: 75.7
click at [31, 724] on div "New search Hide Company lookalikes Personal information Job title Seniority 4 B…" at bounding box center [758, 392] width 1517 height 784
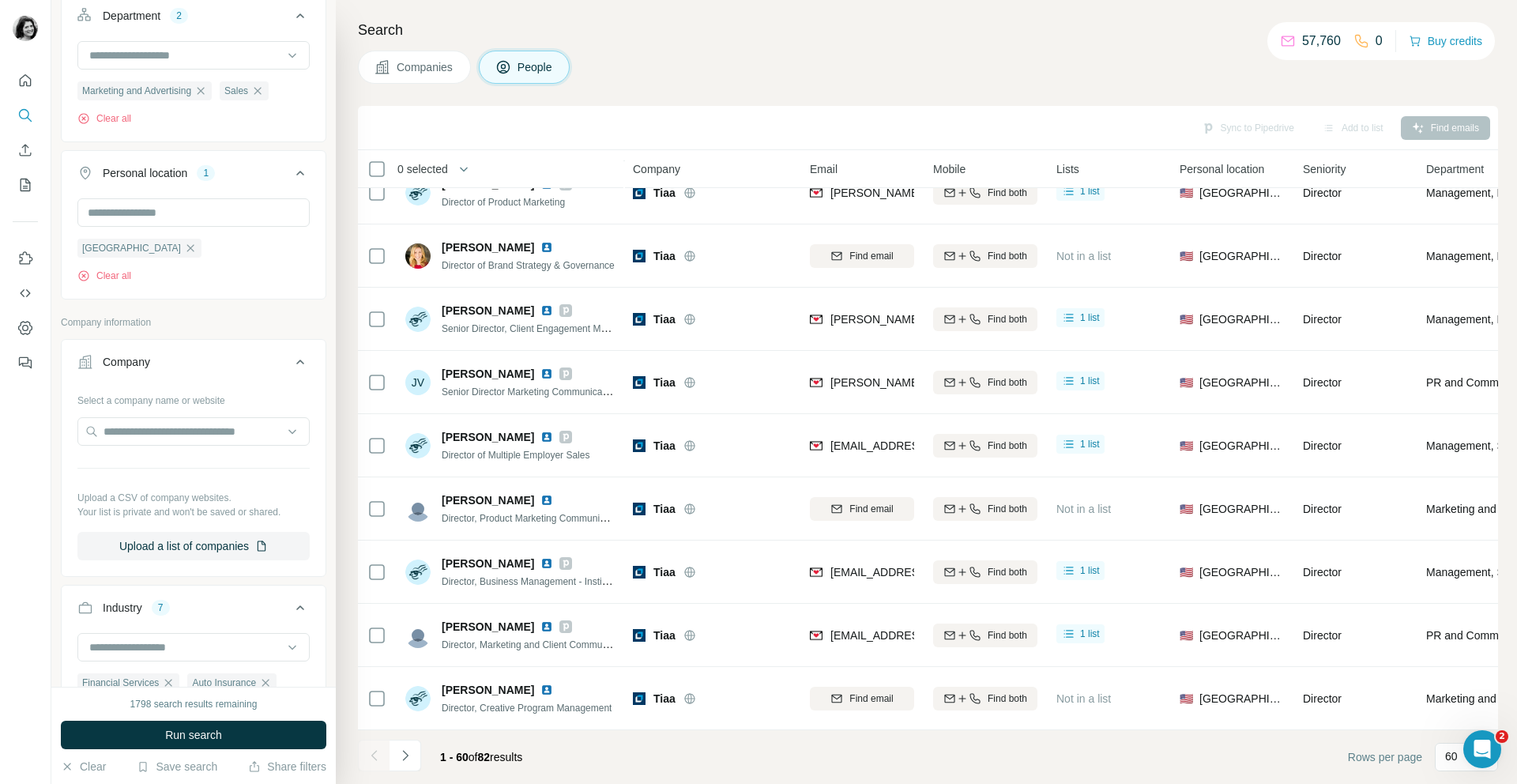
scroll to position [605, 0]
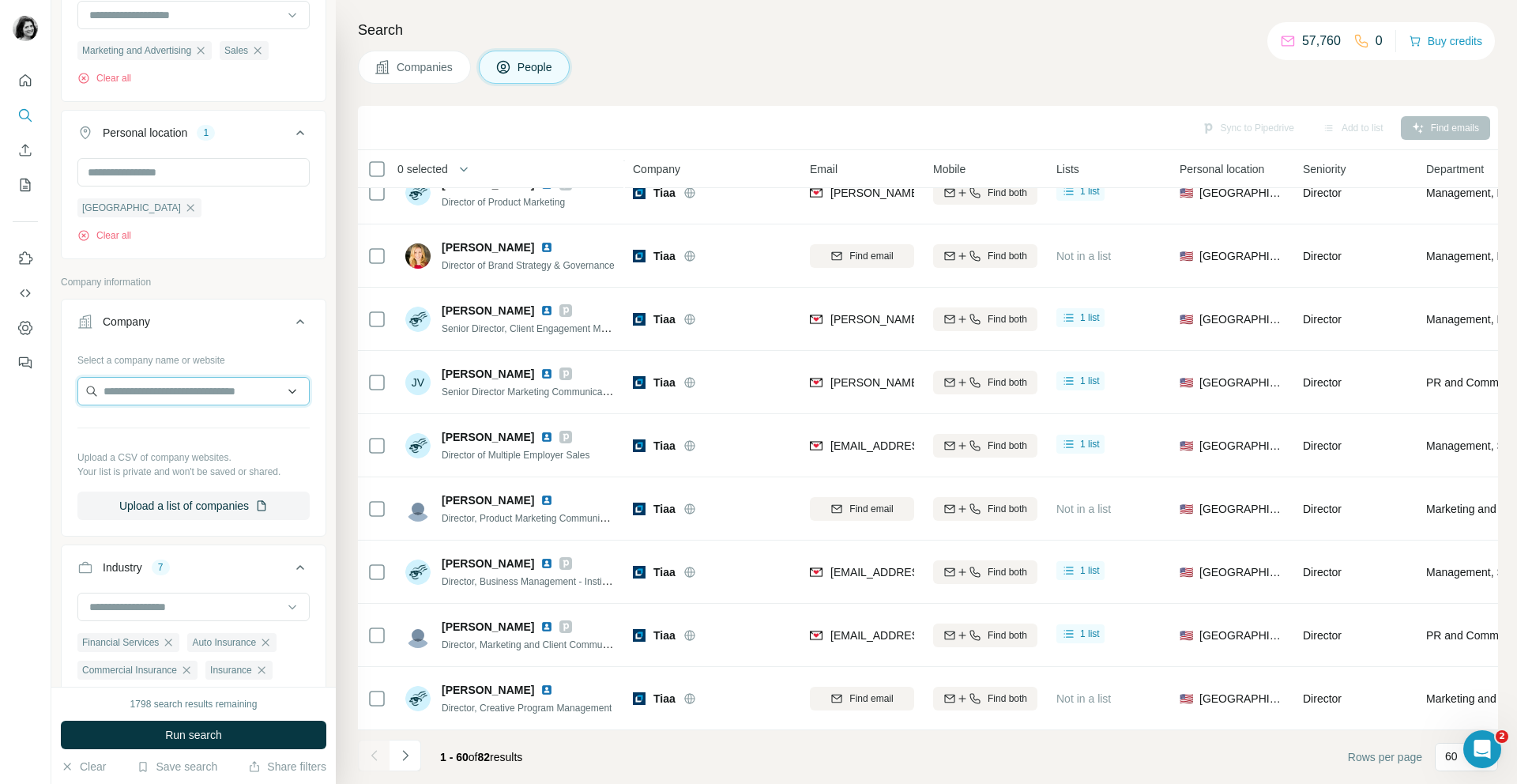
click at [180, 389] on input "text" at bounding box center [193, 392] width 233 height 29
click at [173, 732] on span "Run search" at bounding box center [192, 734] width 57 height 16
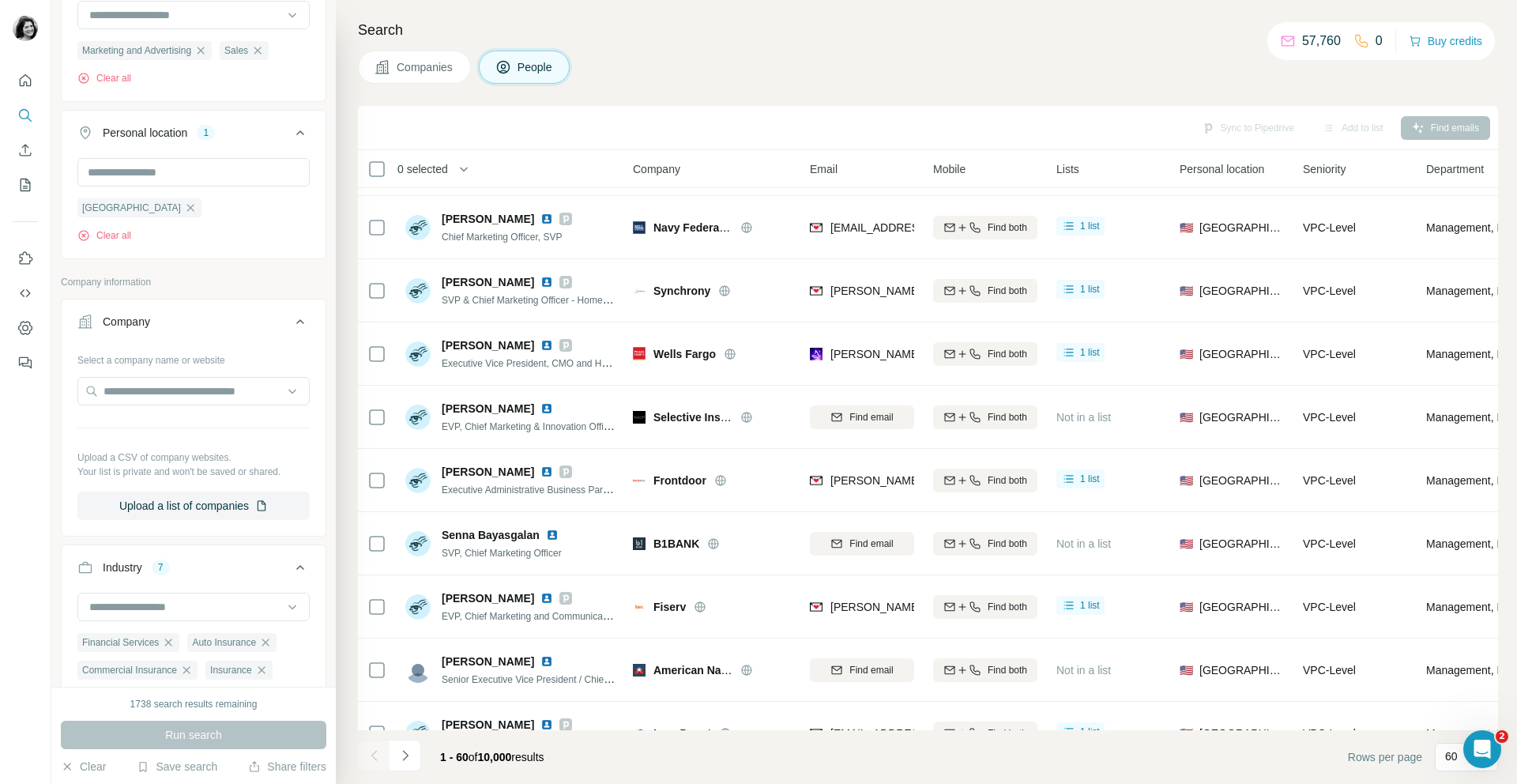
scroll to position [0, 0]
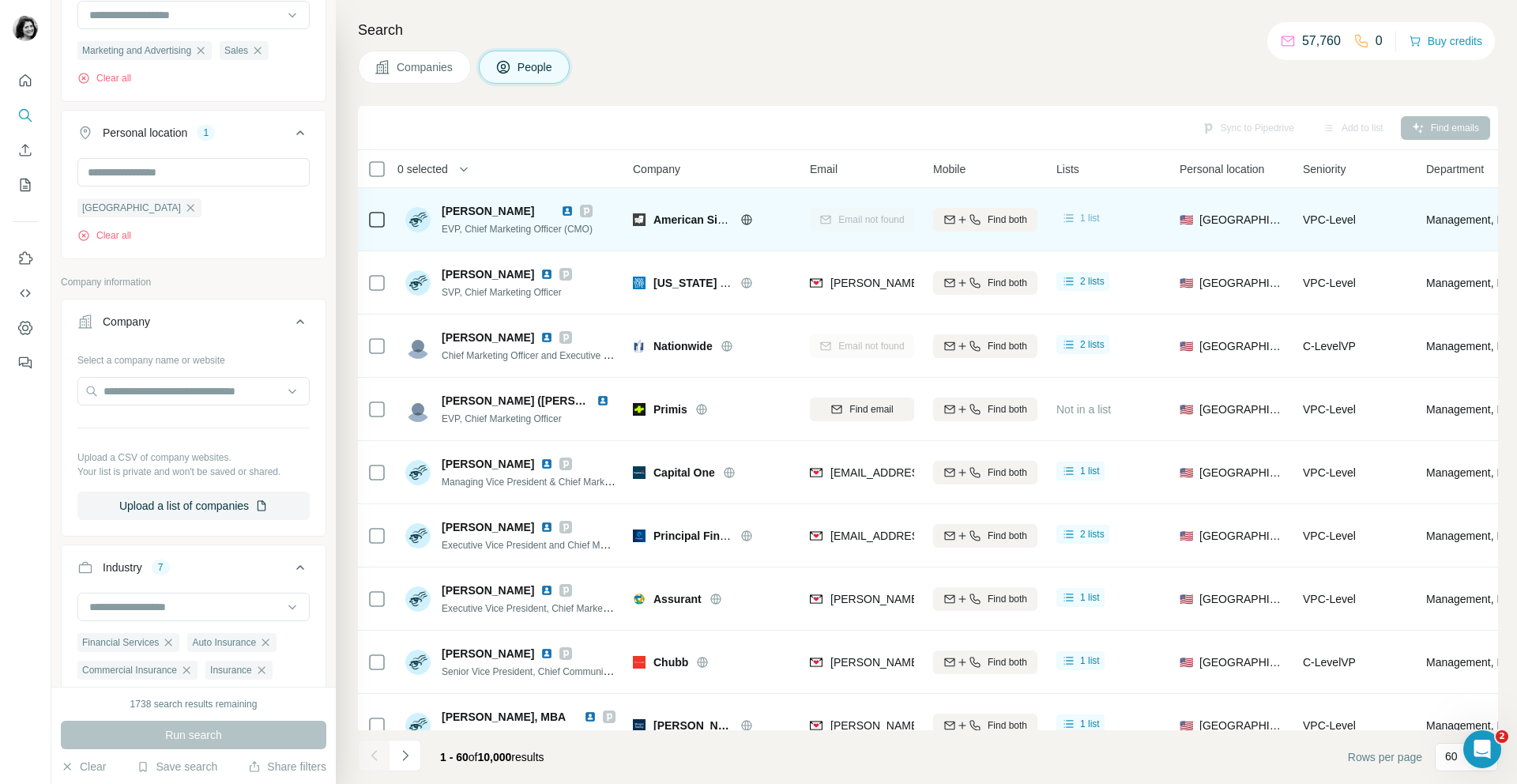
click at [1088, 221] on span "1 list" at bounding box center [1090, 217] width 20 height 14
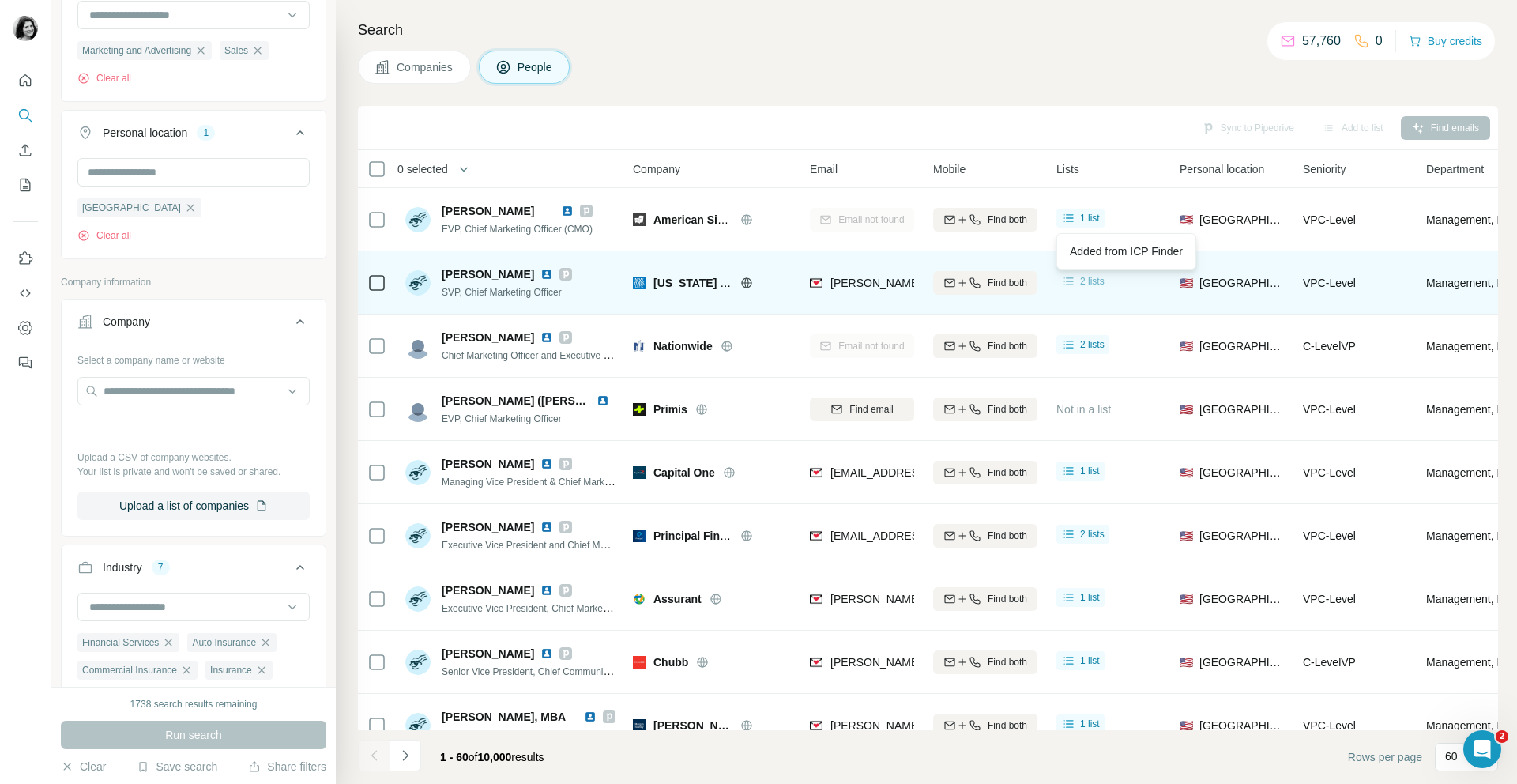
click at [1098, 284] on span "2 lists" at bounding box center [1093, 280] width 25 height 14
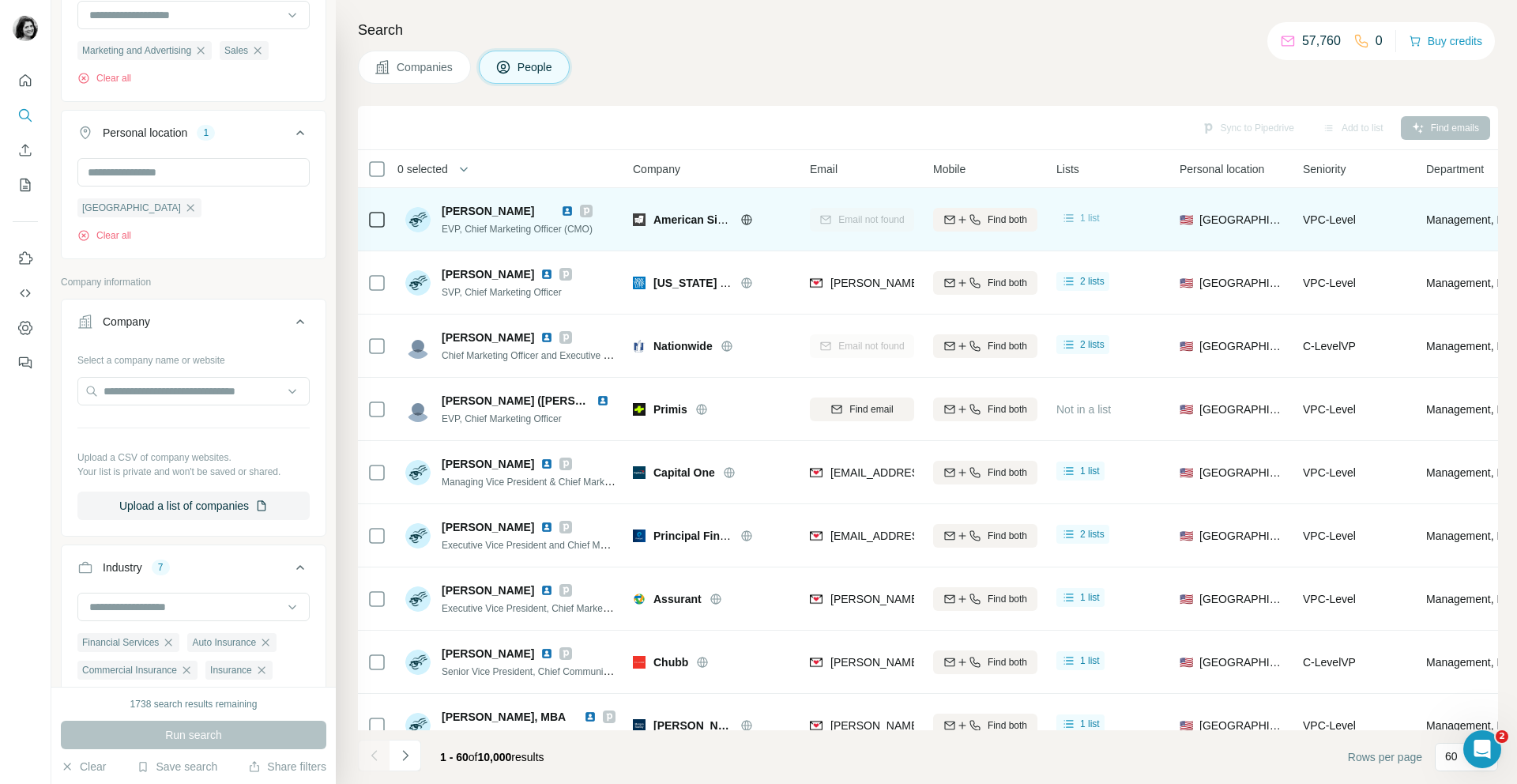
click at [1081, 216] on span "1 list" at bounding box center [1090, 217] width 20 height 14
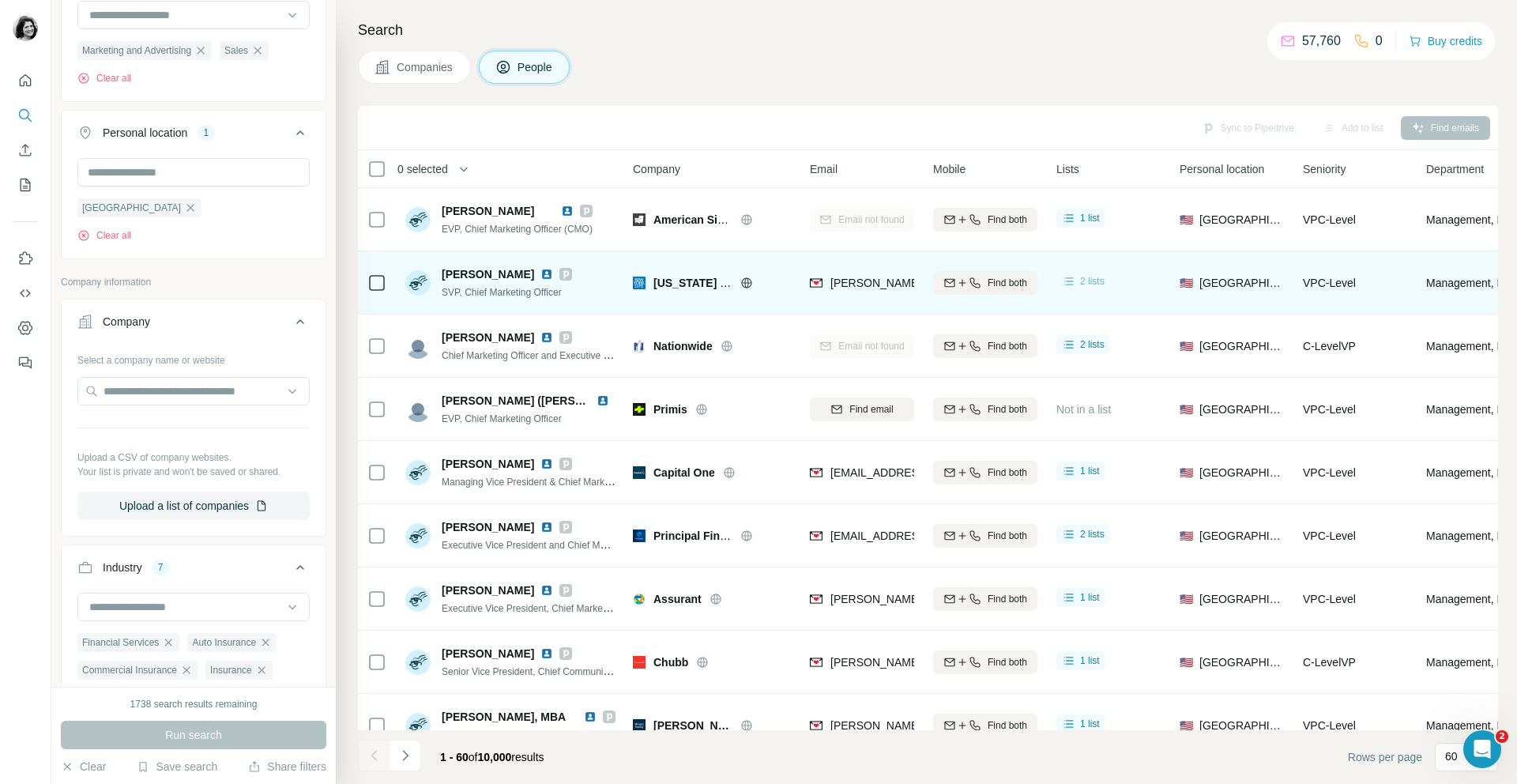
click at [1077, 281] on div "2 lists" at bounding box center [1082, 280] width 43 height 16
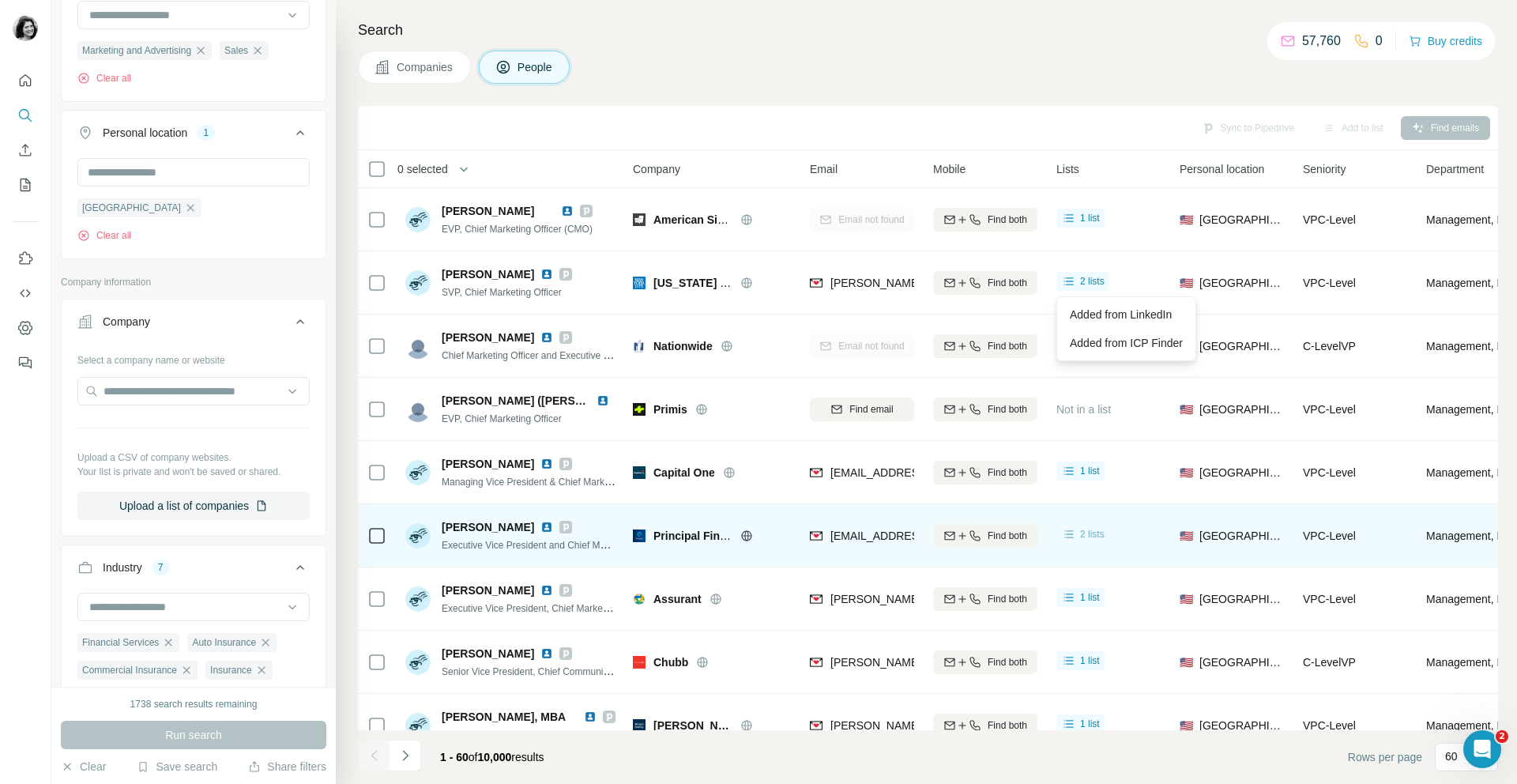
click at [1093, 542] on div "2 lists" at bounding box center [1082, 534] width 53 height 19
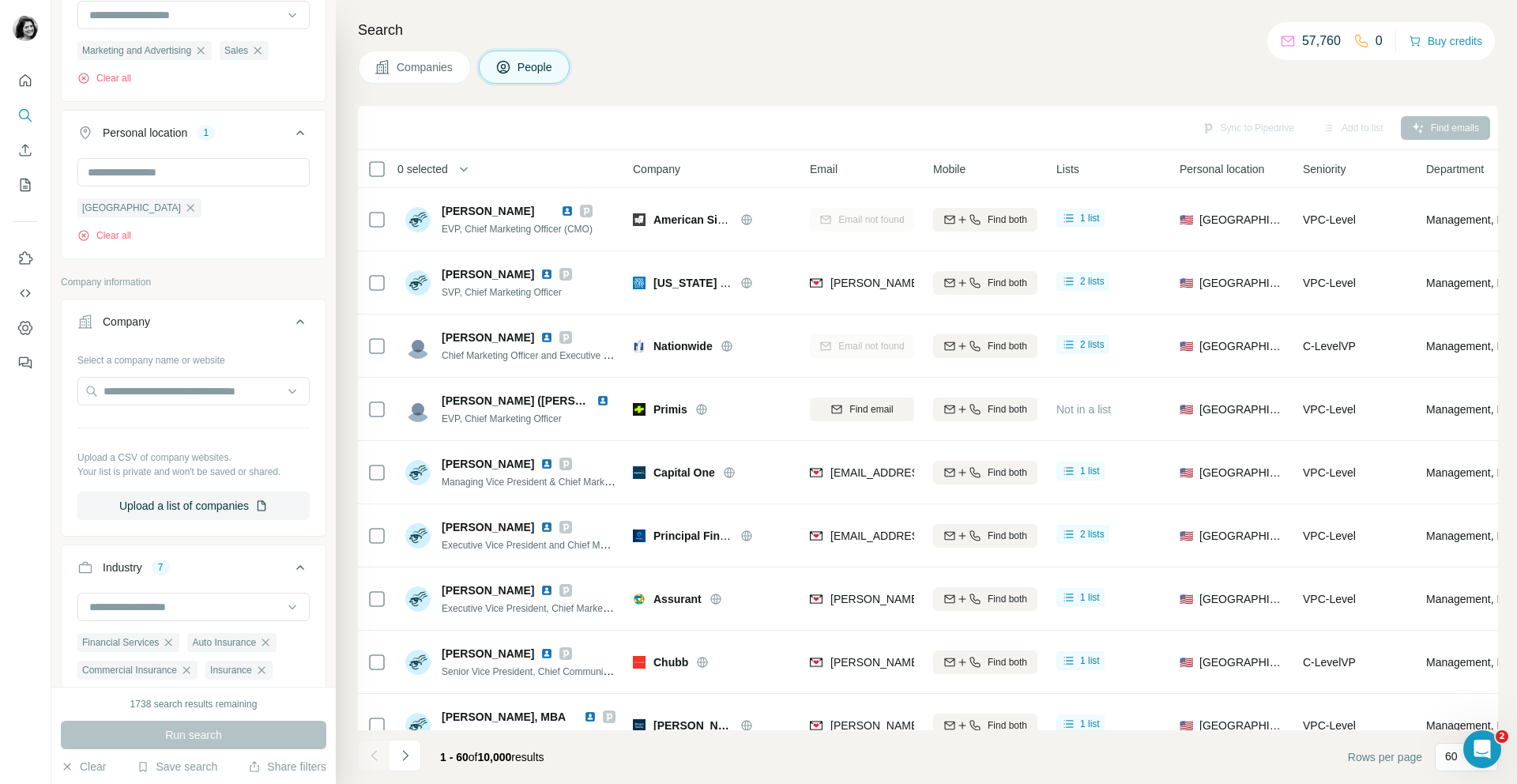
click at [1121, 65] on div "Companies People" at bounding box center [928, 67] width 1141 height 34
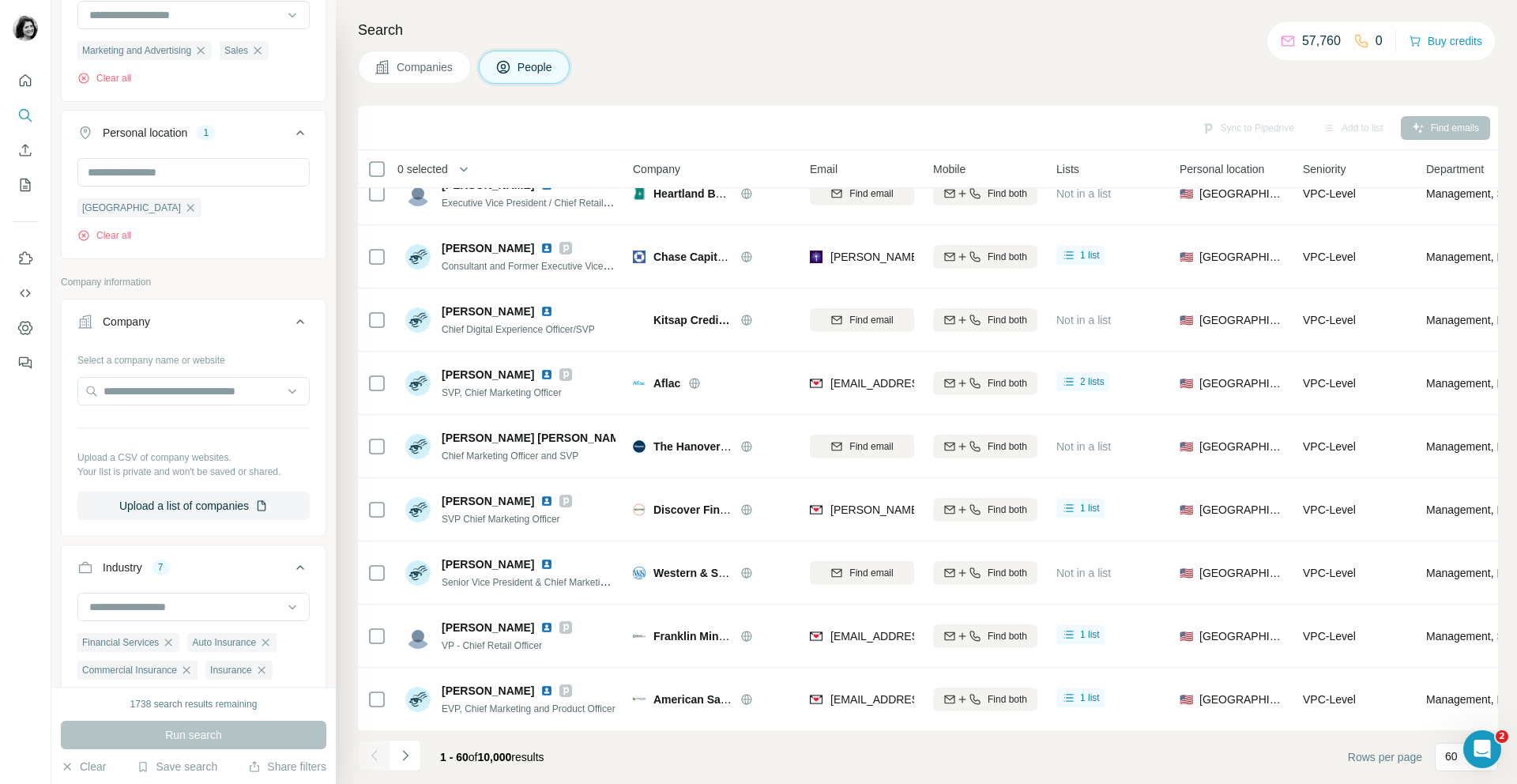
scroll to position [575, 0]
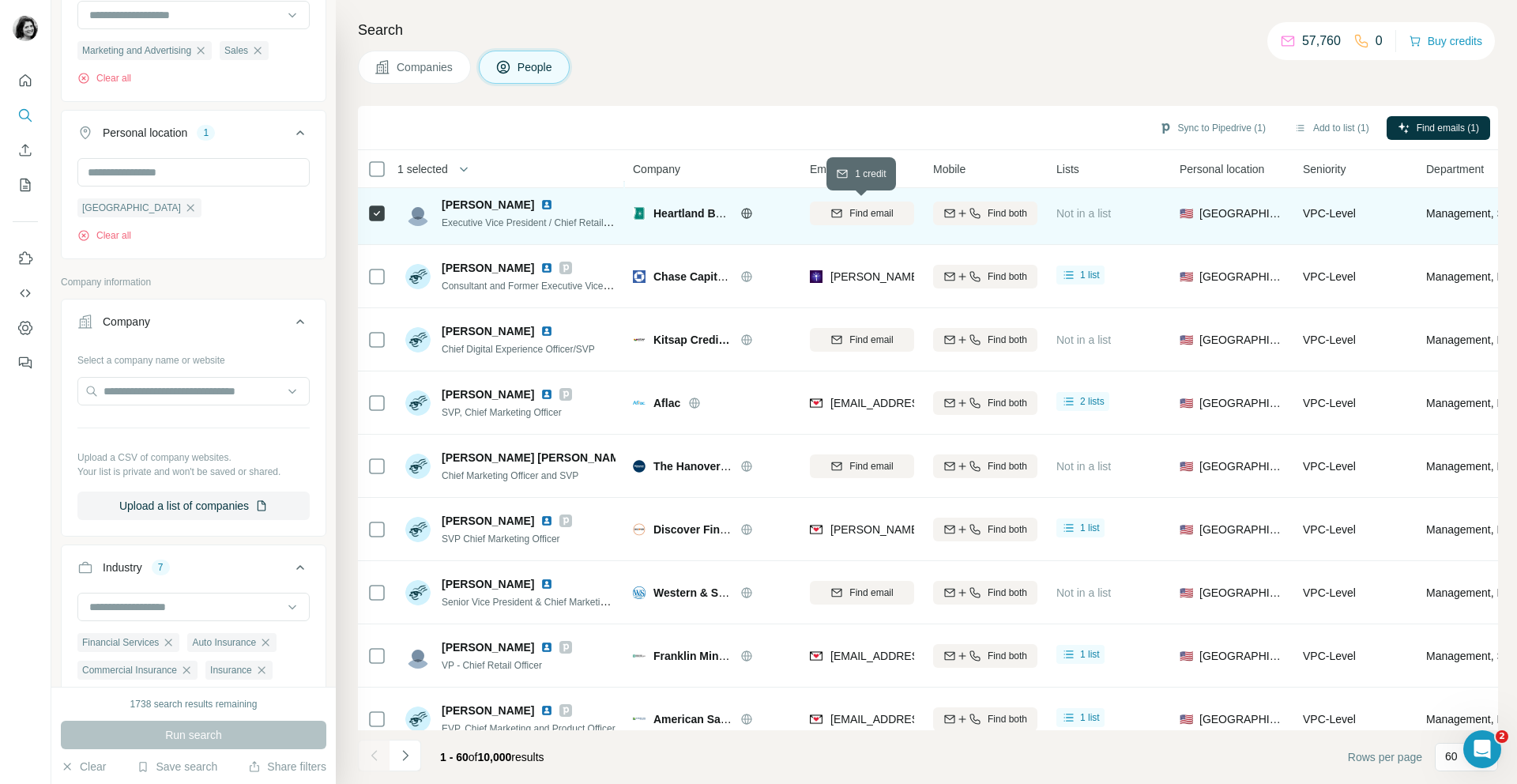
click at [862, 222] on button "Find email" at bounding box center [862, 213] width 104 height 24
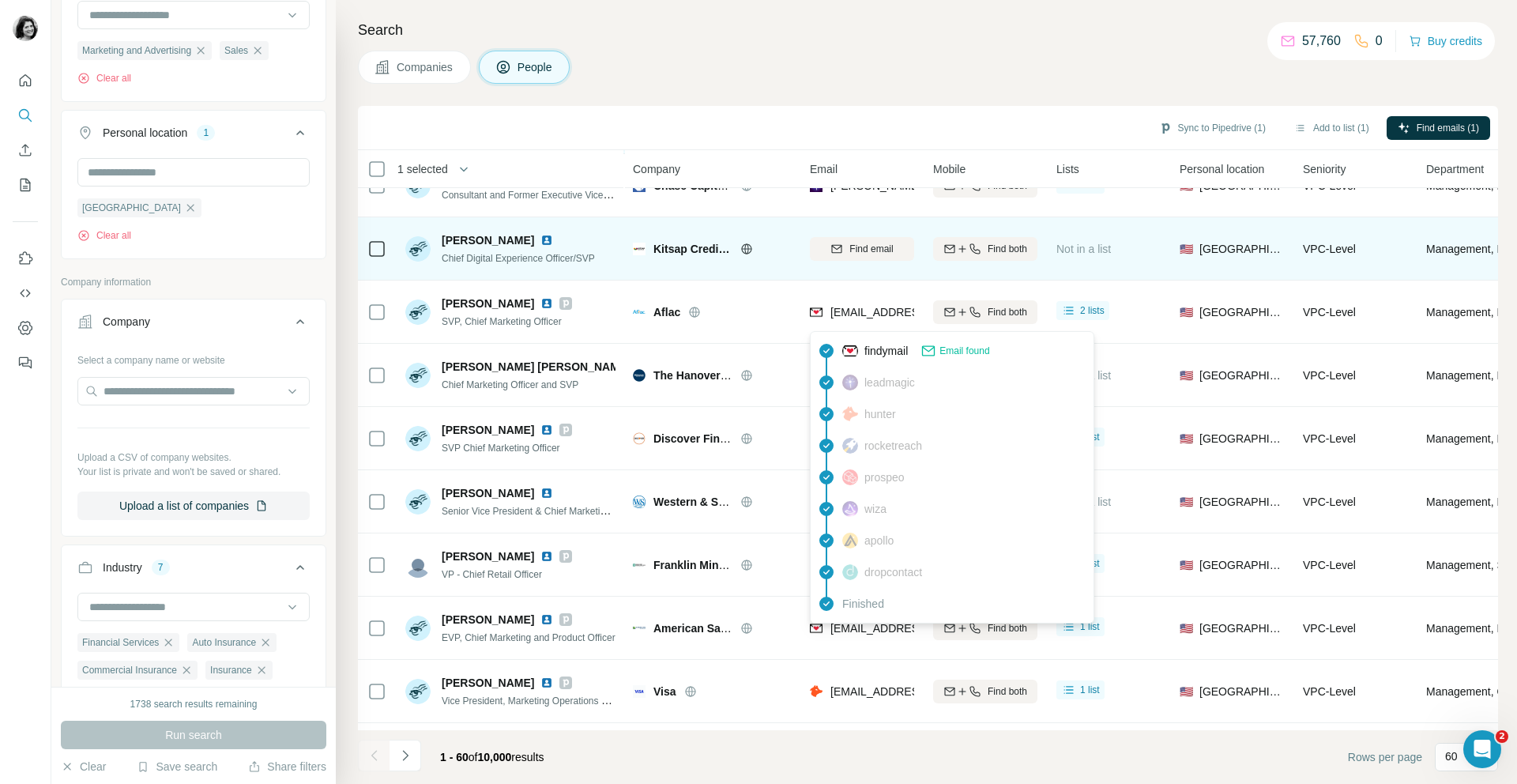
scroll to position [667, 0]
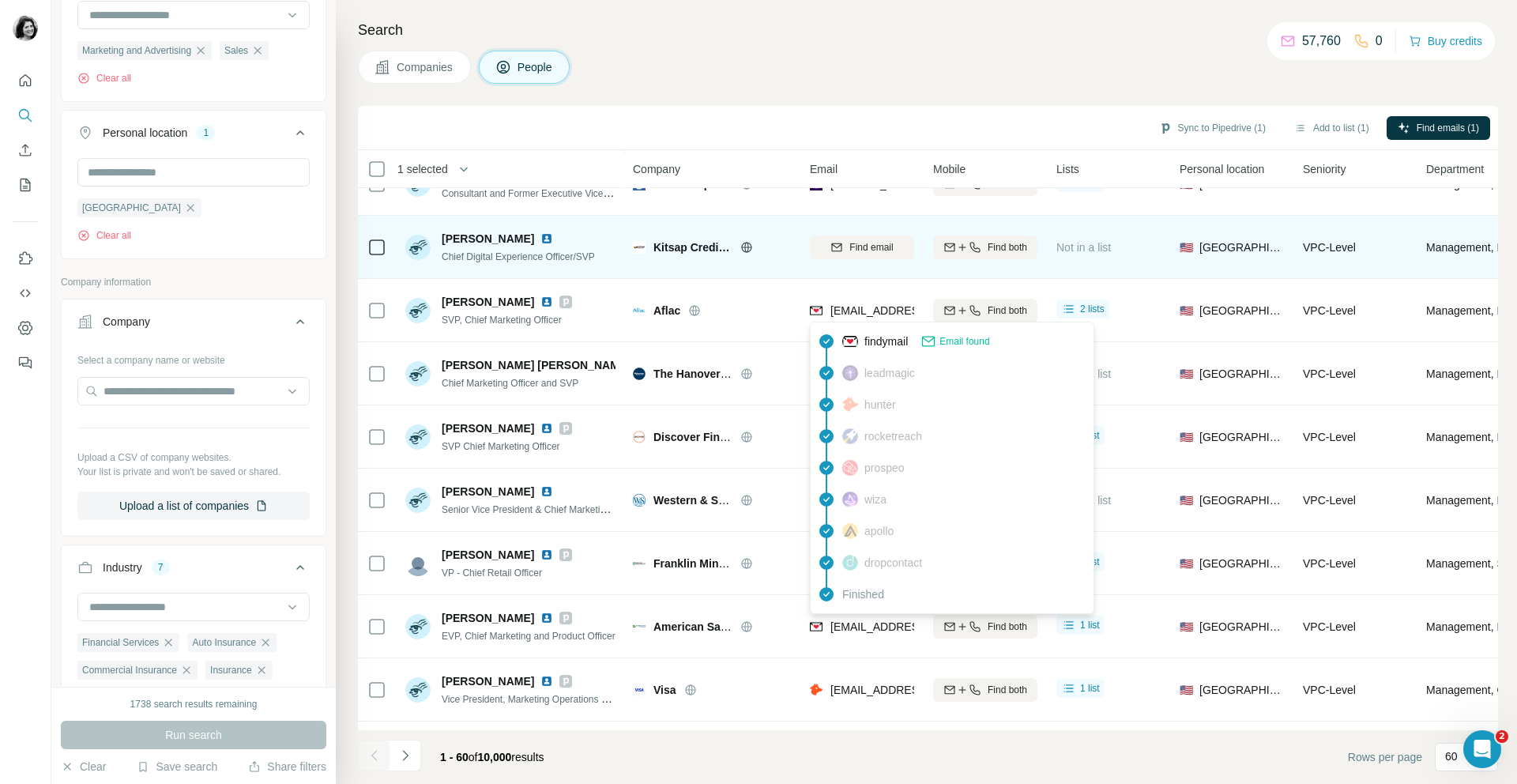
click at [858, 248] on span "Find email" at bounding box center [871, 247] width 43 height 14
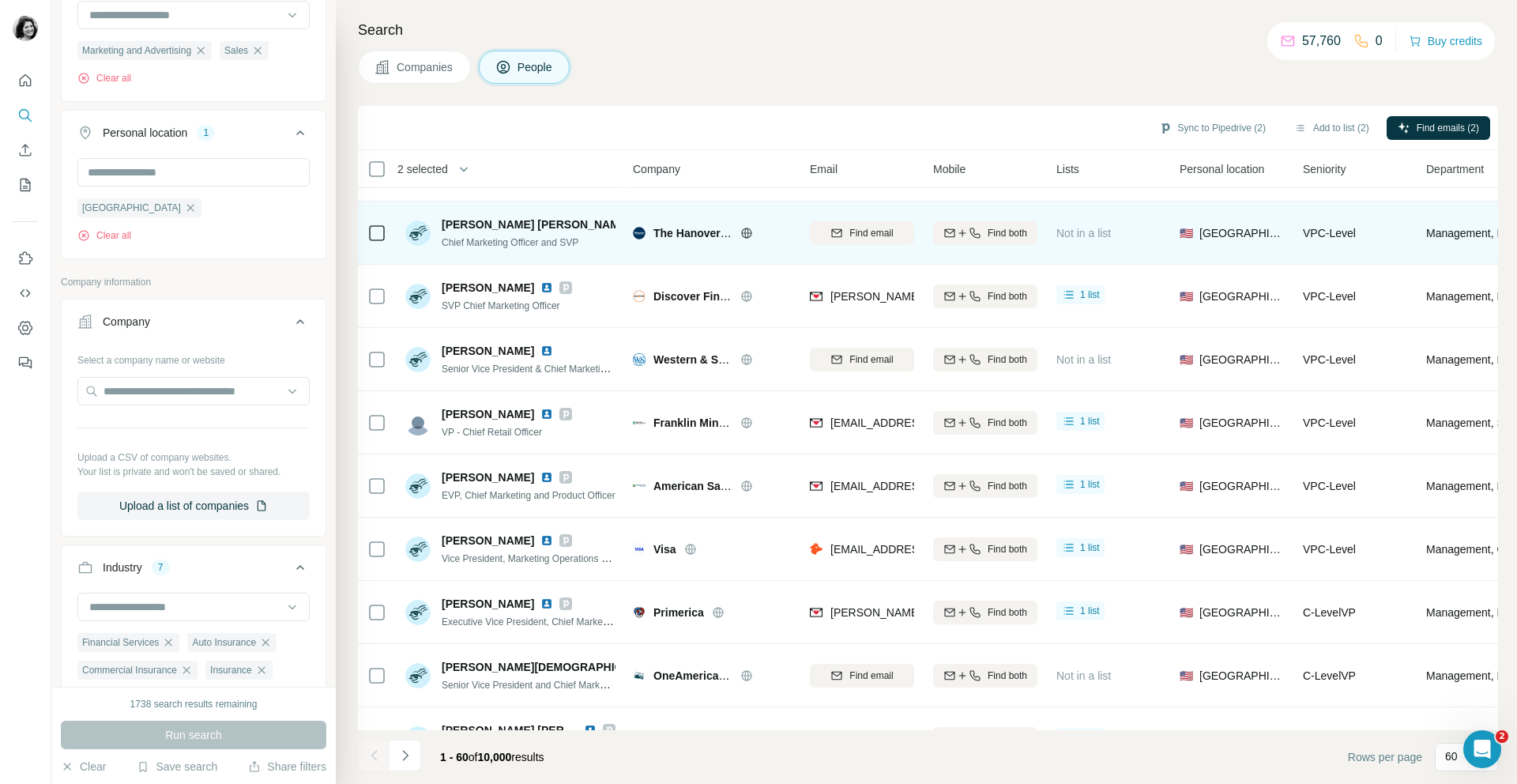
scroll to position [809, 0]
click at [866, 235] on span "Find email" at bounding box center [871, 232] width 43 height 14
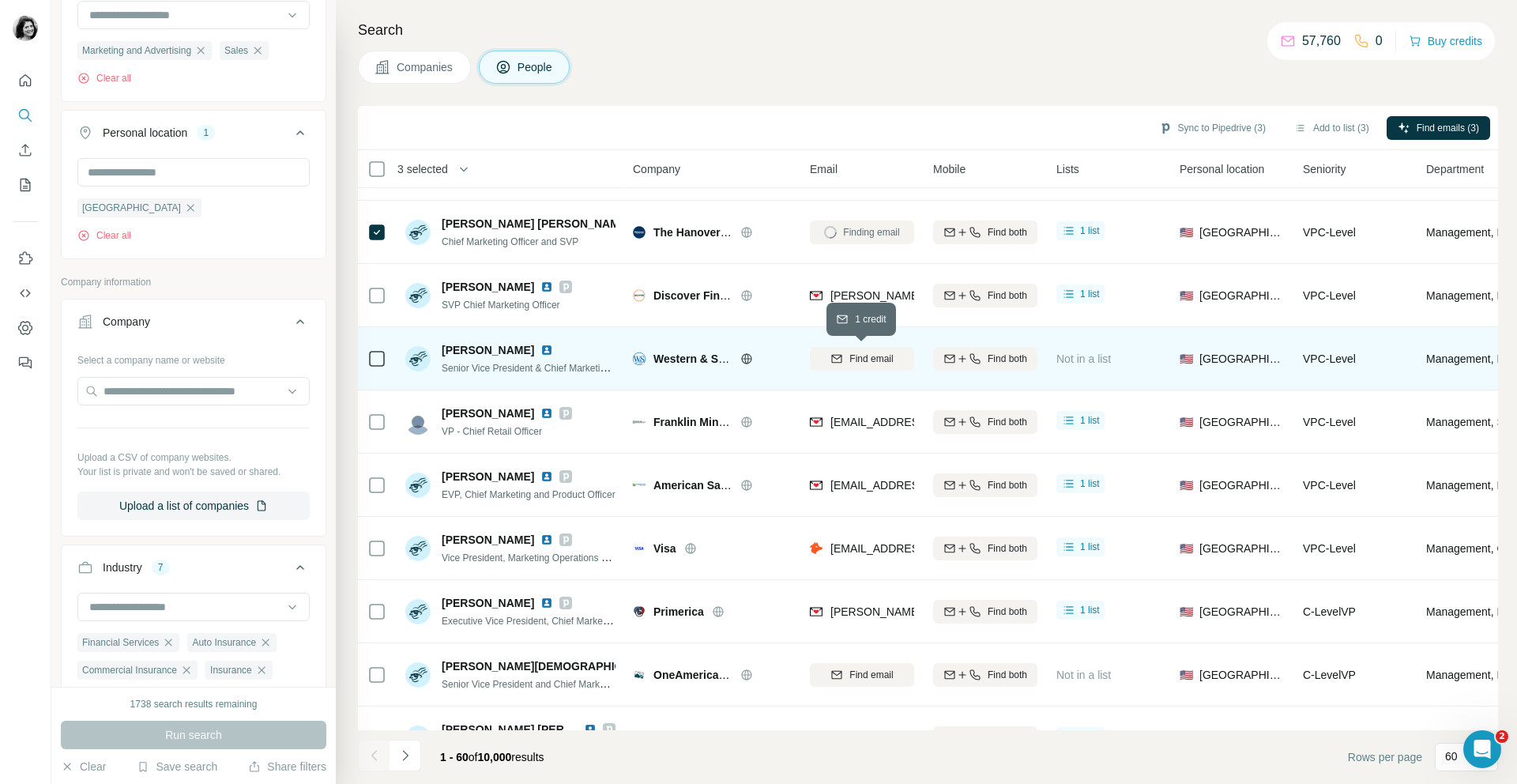
click at [869, 362] on span "Find email" at bounding box center [871, 358] width 43 height 14
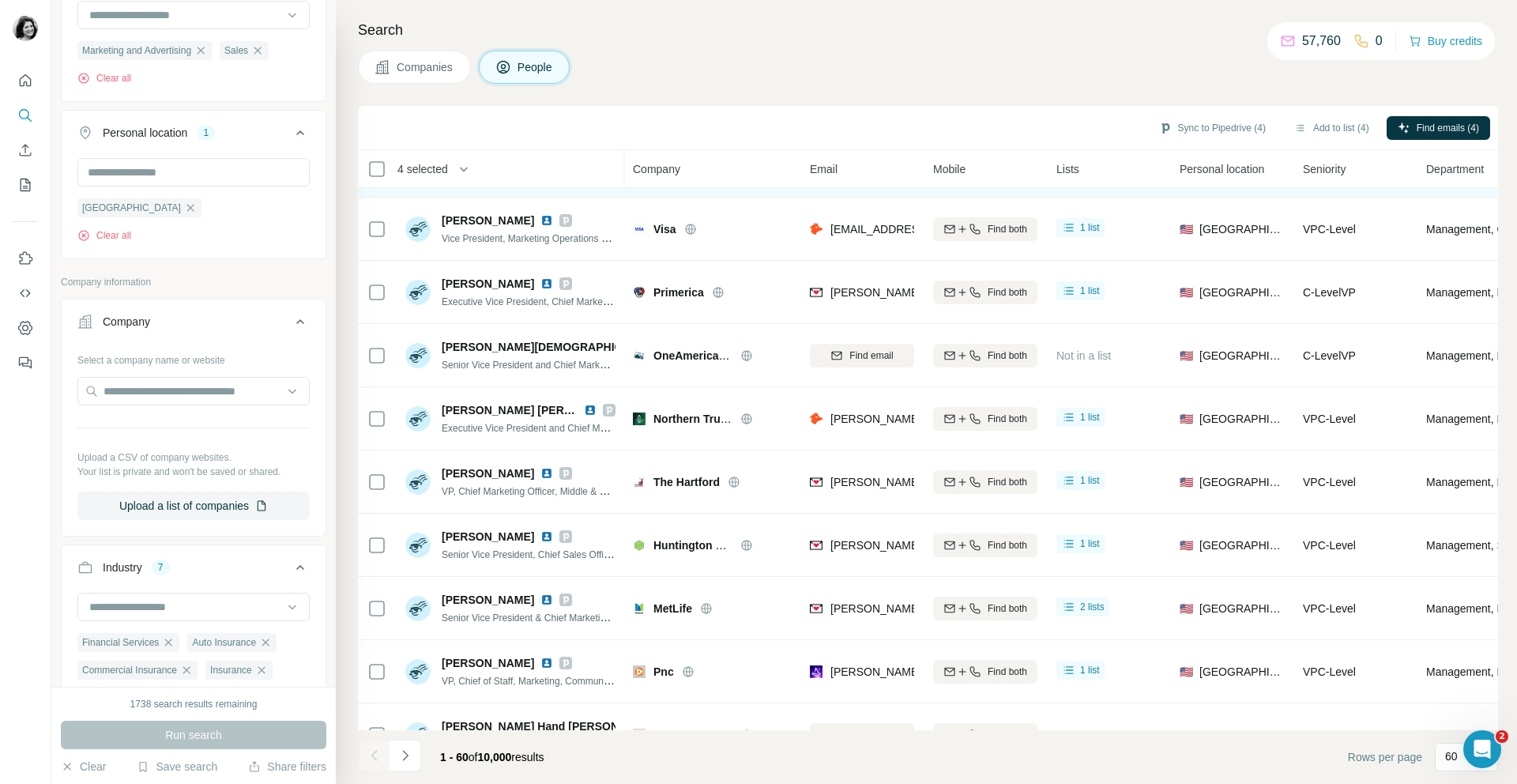
scroll to position [1257, 0]
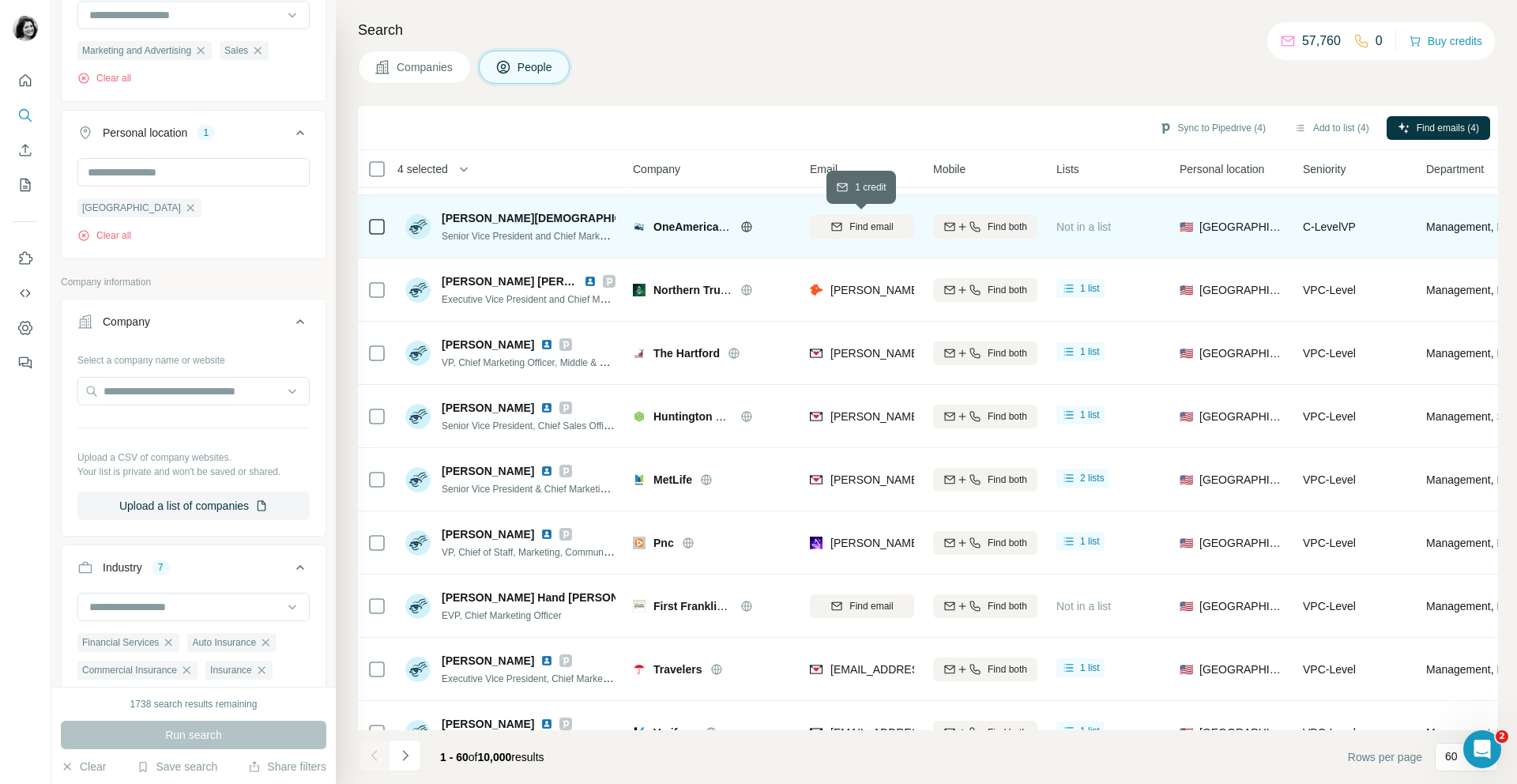
click at [871, 228] on span "Find email" at bounding box center [871, 226] width 43 height 14
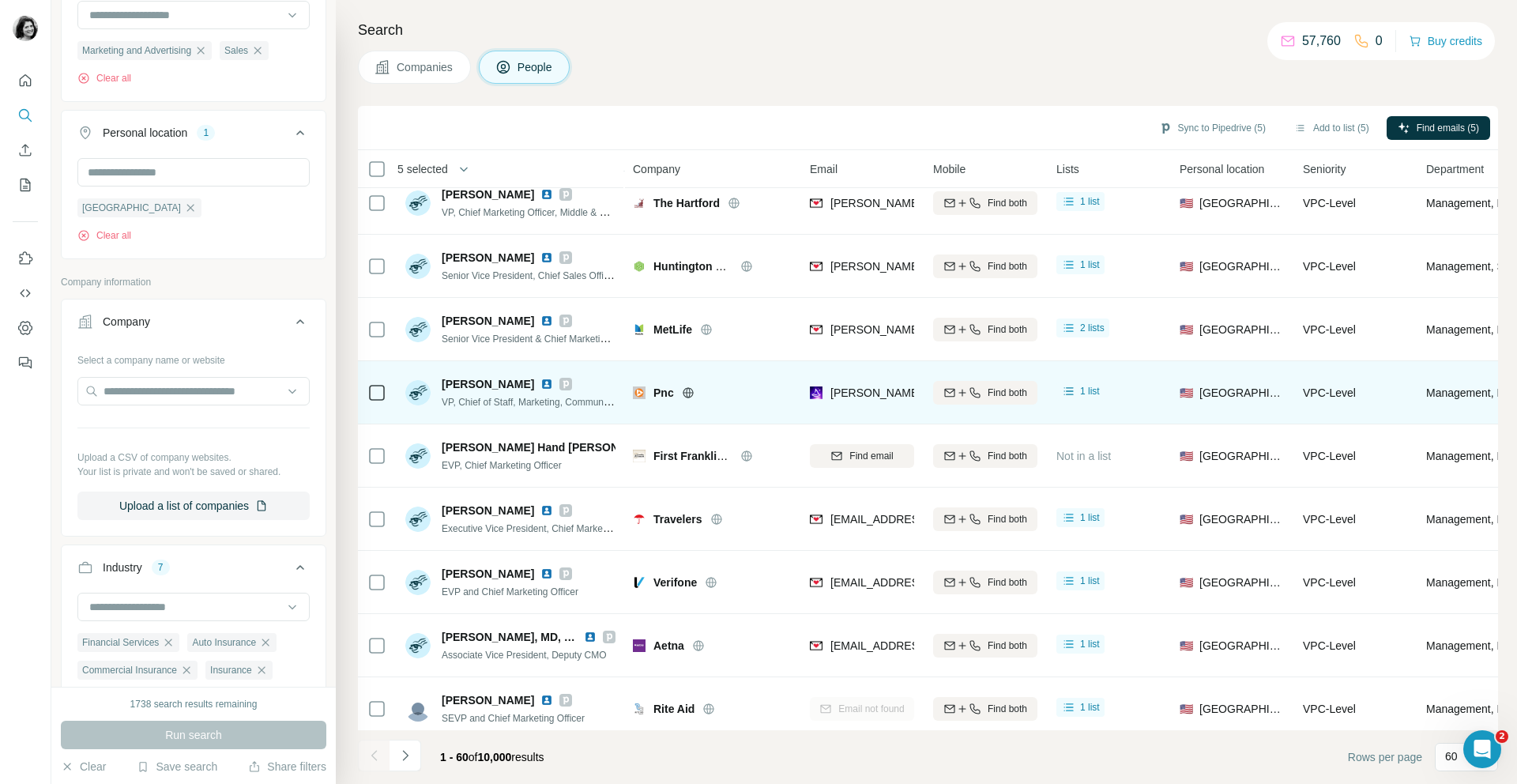
scroll to position [1565, 0]
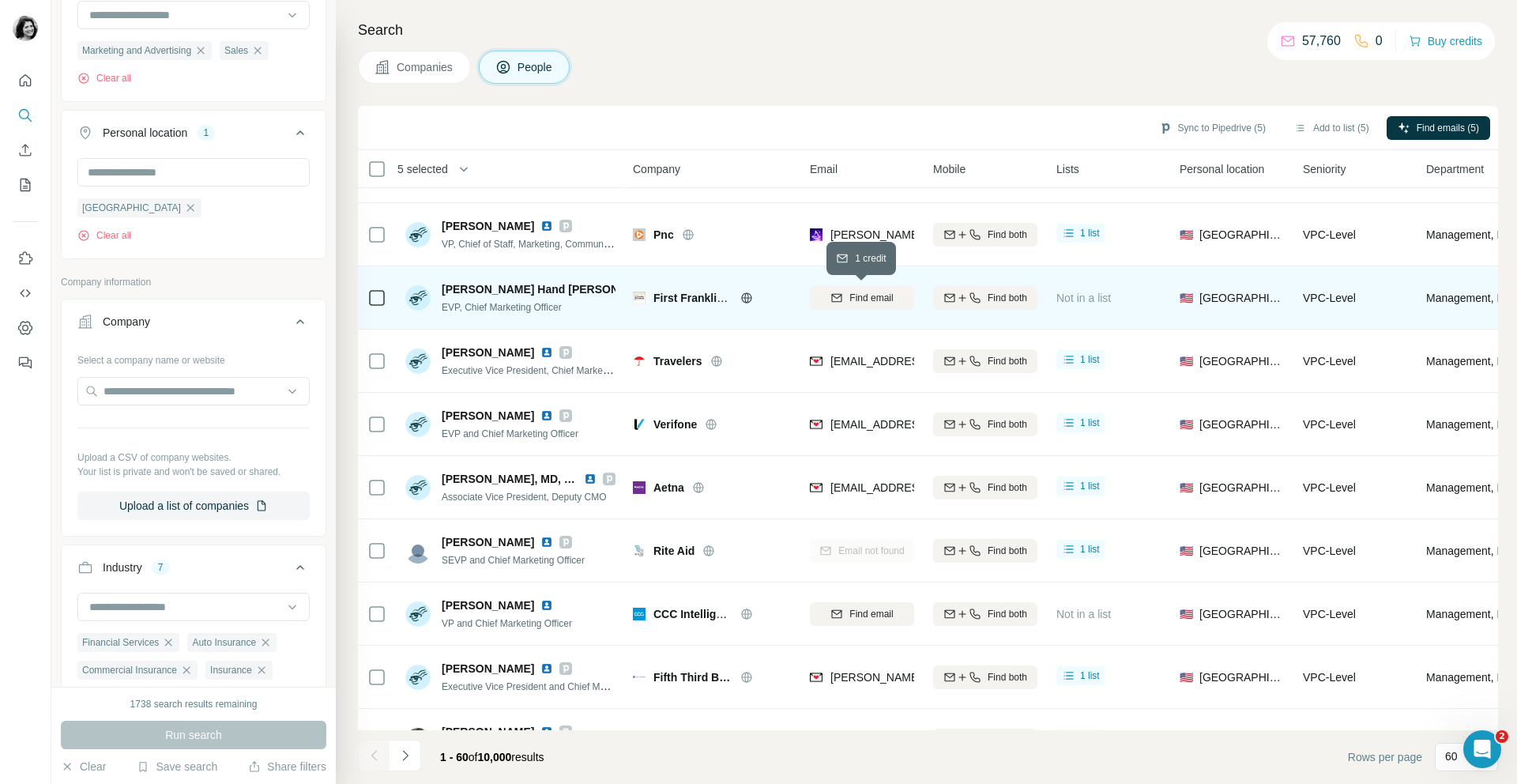
click at [854, 296] on span "Find email" at bounding box center [871, 298] width 43 height 14
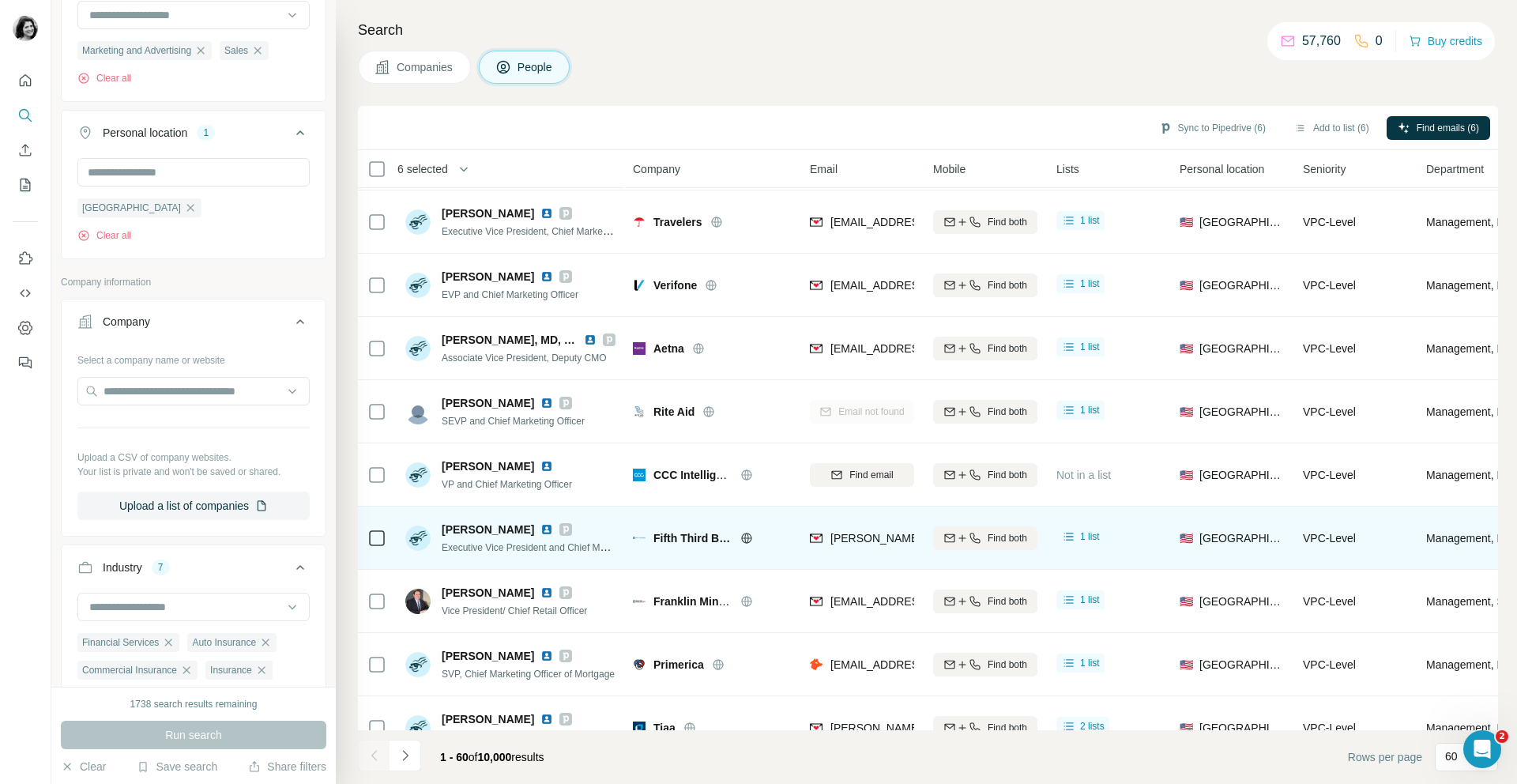
scroll to position [1921, 0]
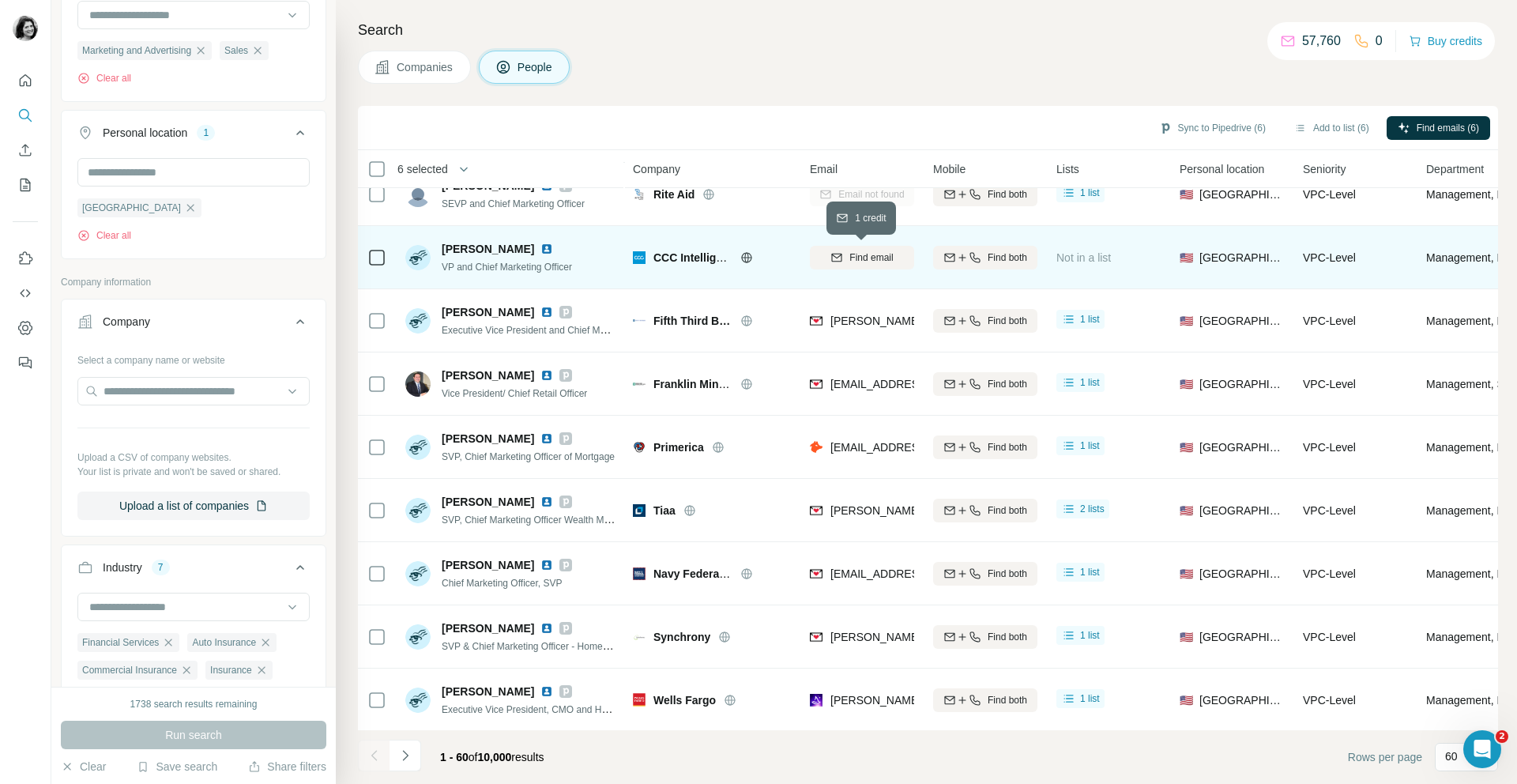
click at [857, 258] on span "Find email" at bounding box center [871, 258] width 43 height 14
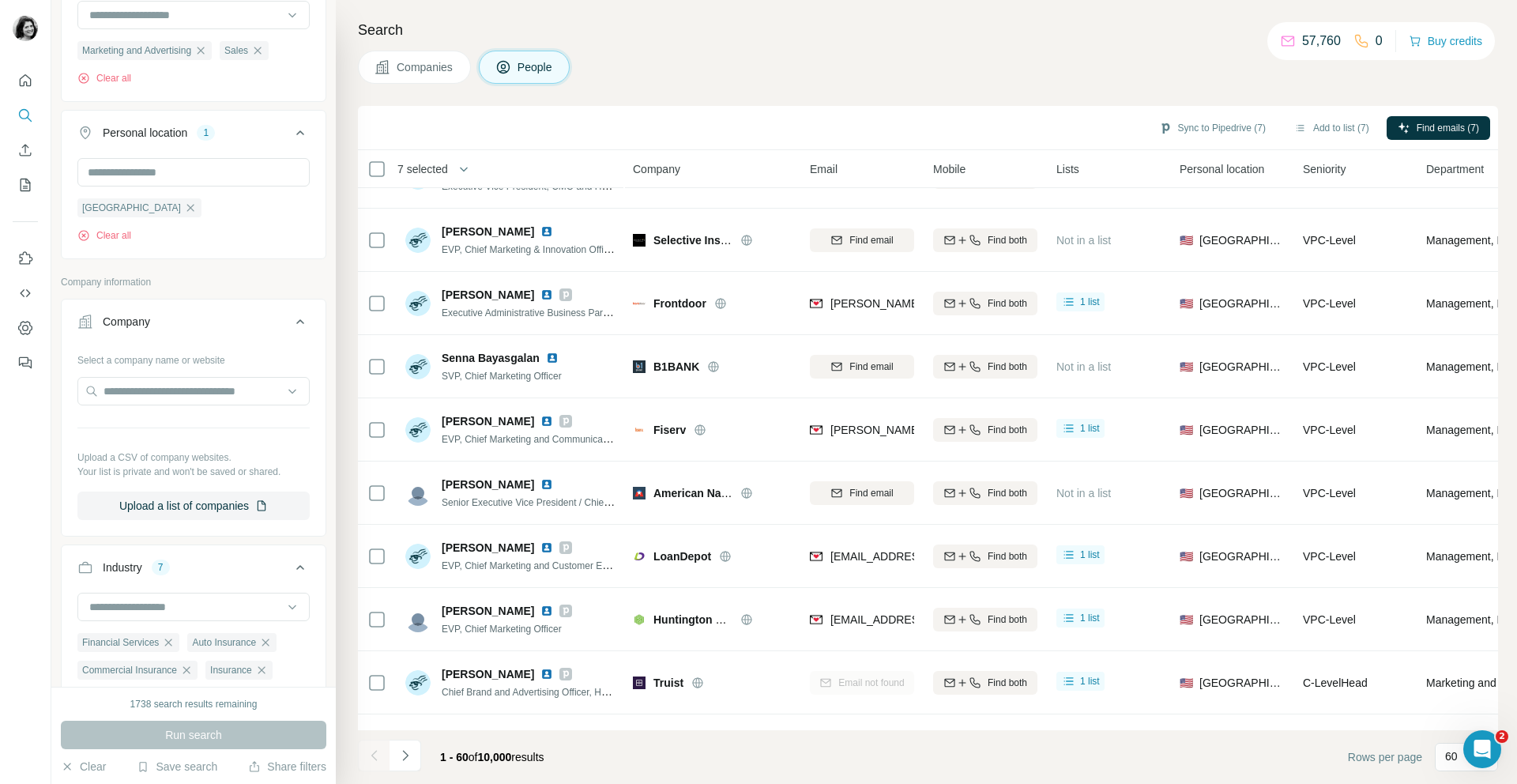
scroll to position [2457, 0]
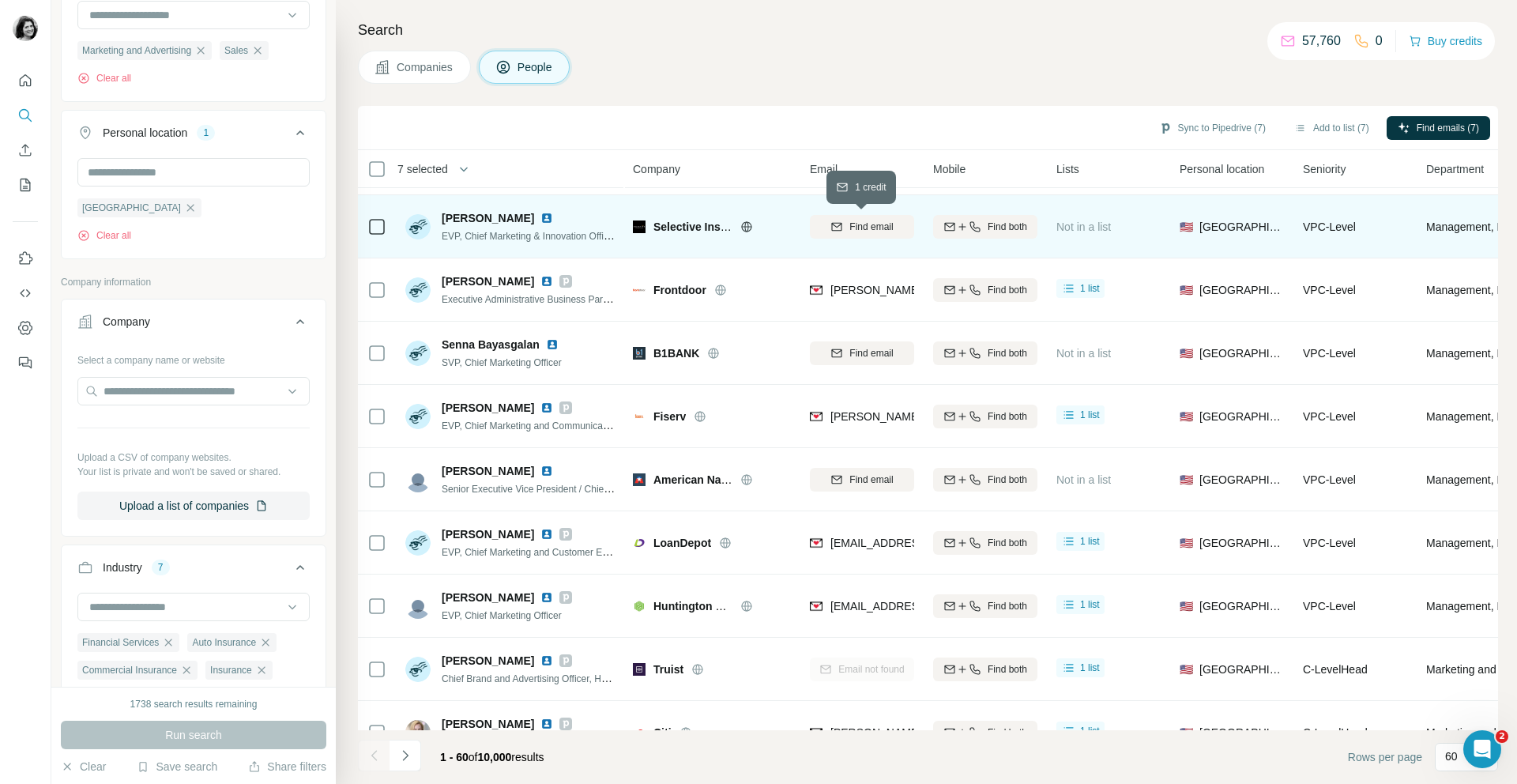
click at [861, 226] on span "Find email" at bounding box center [871, 226] width 43 height 14
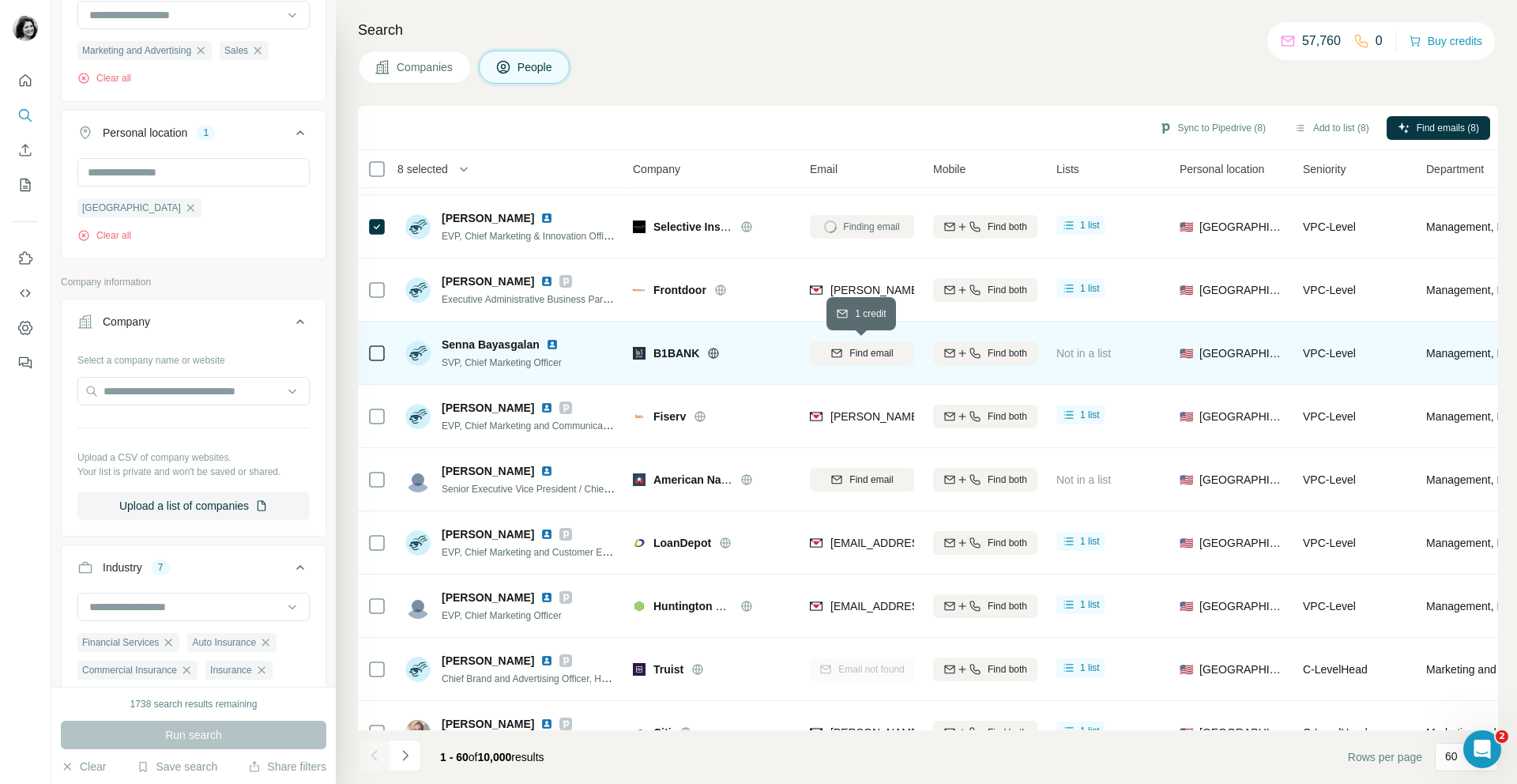
click at [866, 348] on span "Find email" at bounding box center [871, 352] width 43 height 14
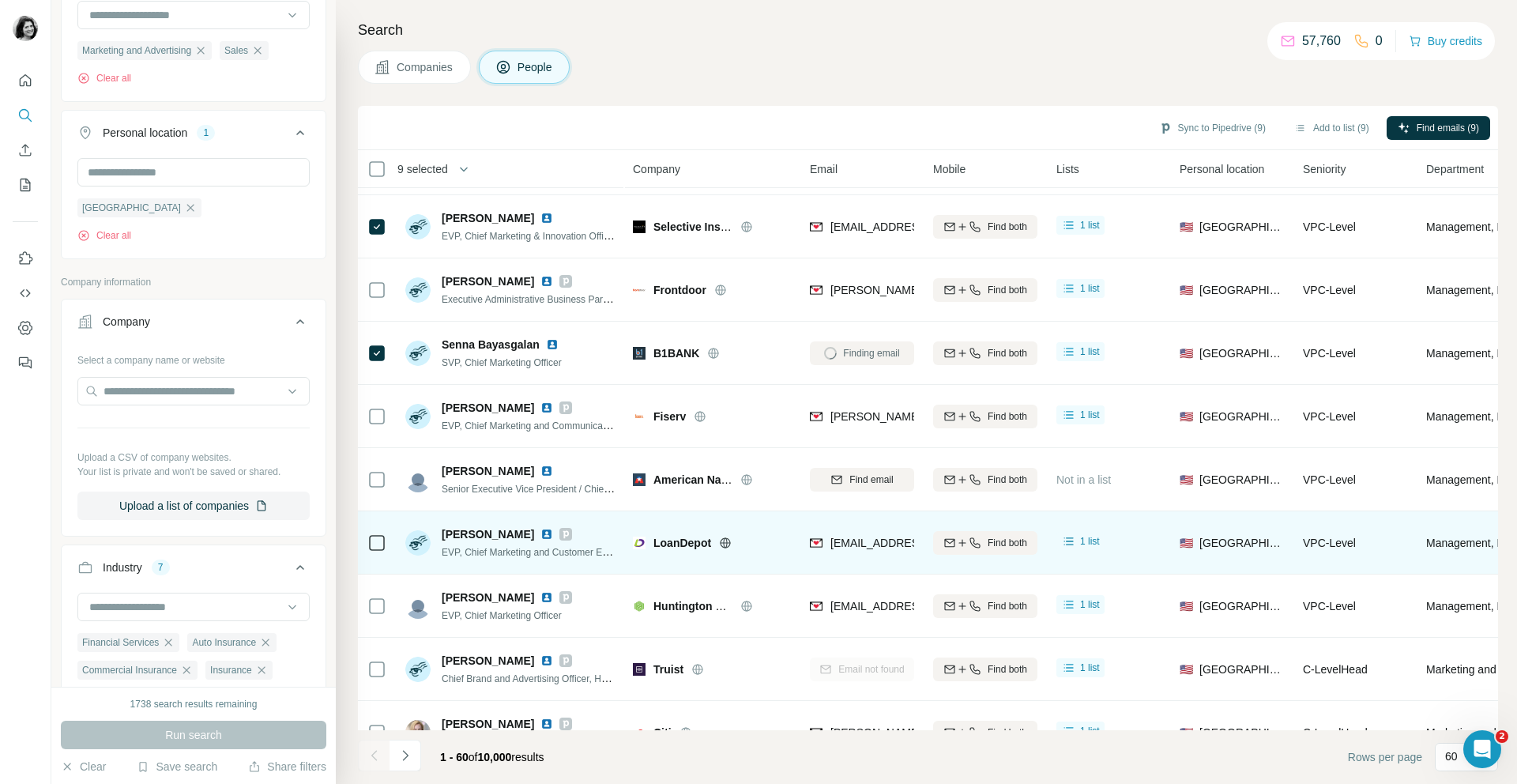
click at [883, 483] on span "Find email" at bounding box center [871, 479] width 43 height 14
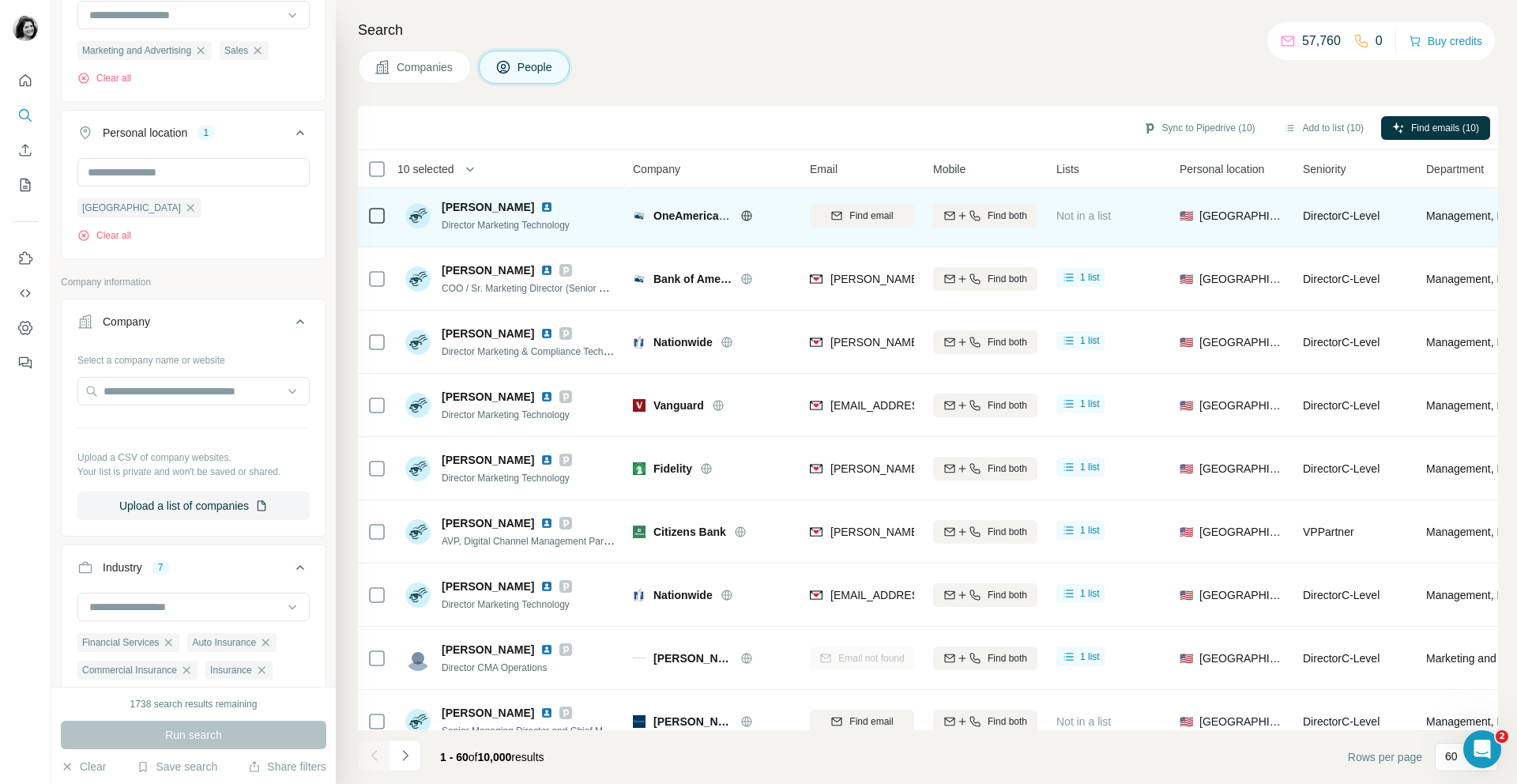
scroll to position [3250, 0]
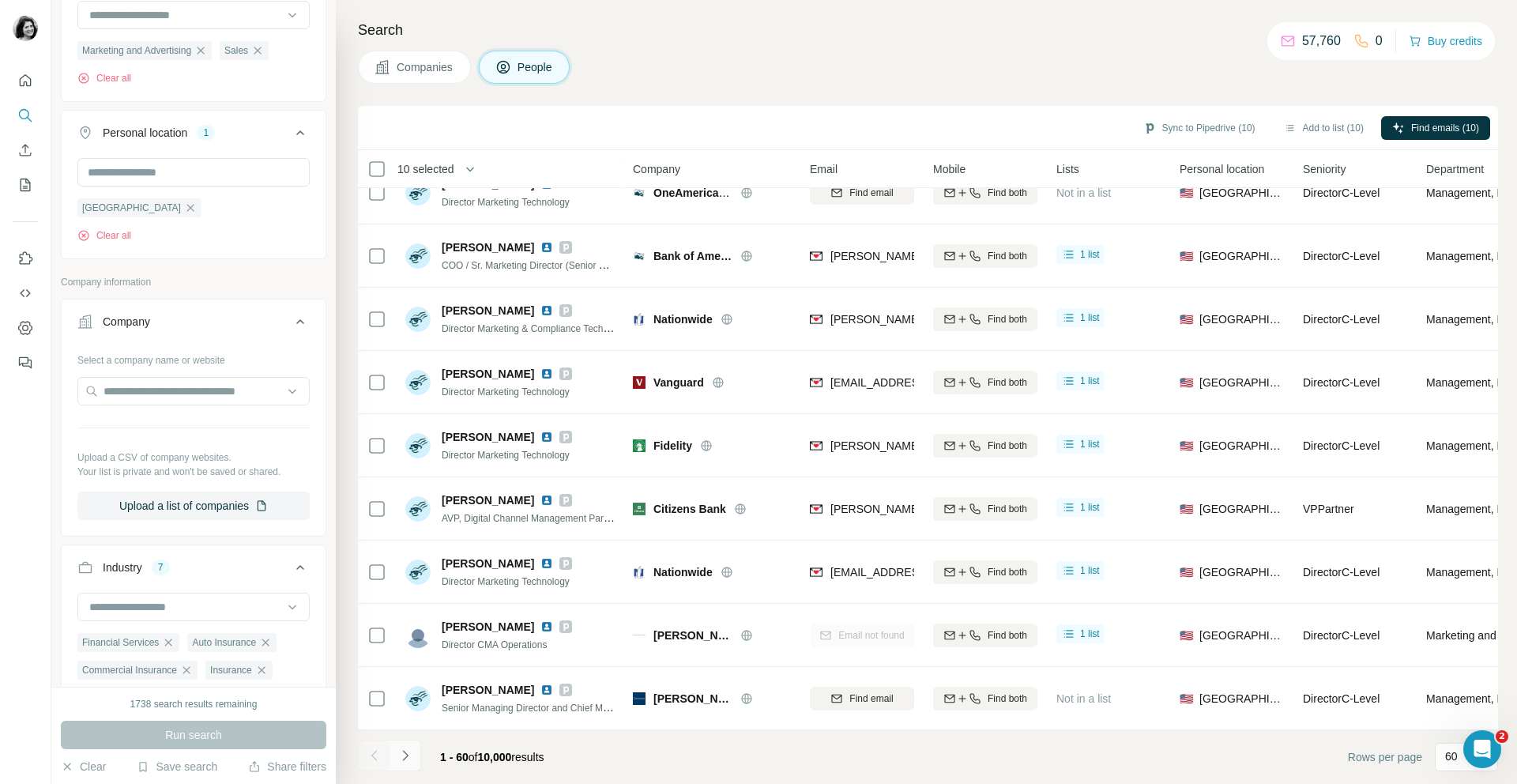
click at [404, 750] on icon "Navigate to next page" at bounding box center [405, 755] width 16 height 16
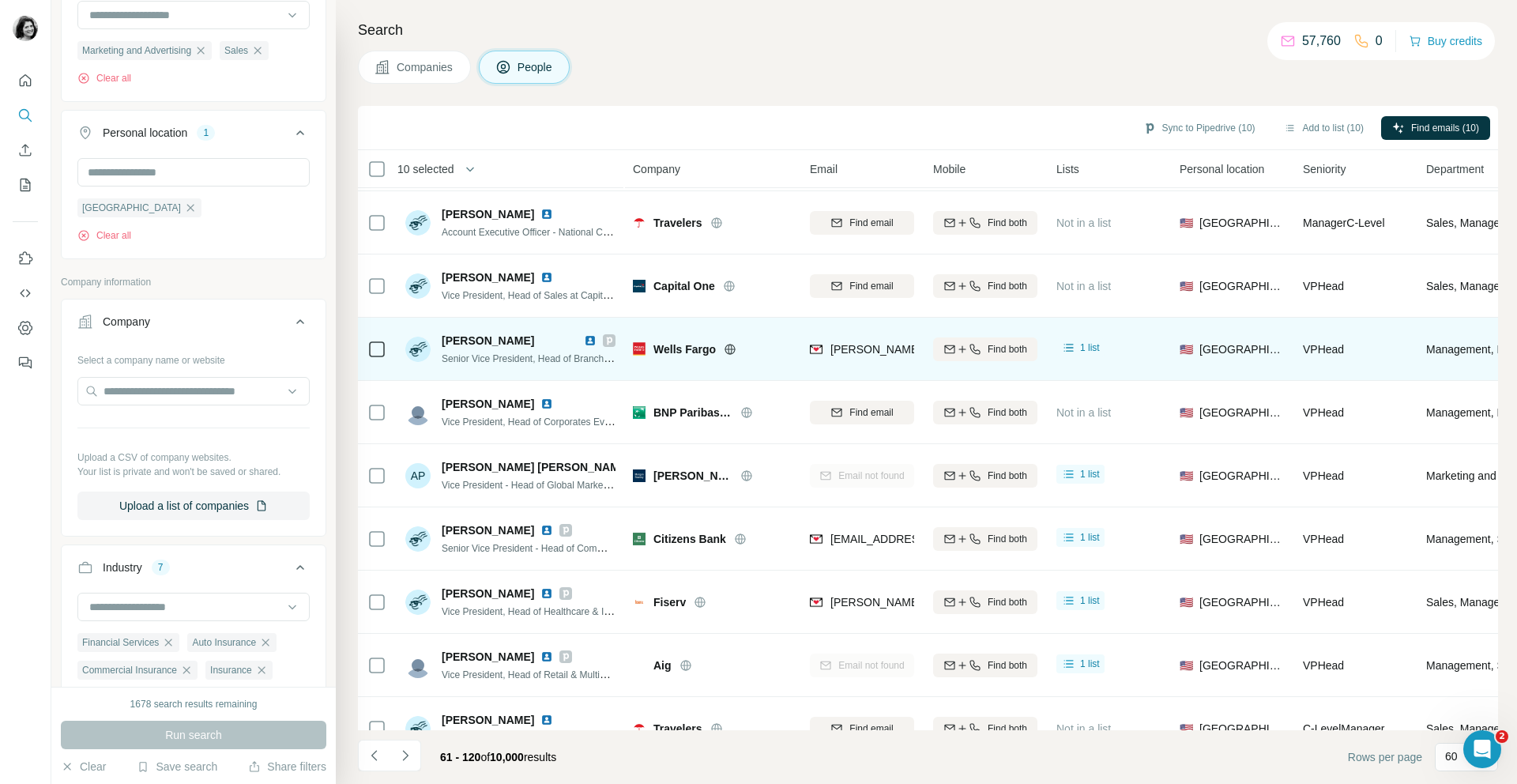
scroll to position [693, 0]
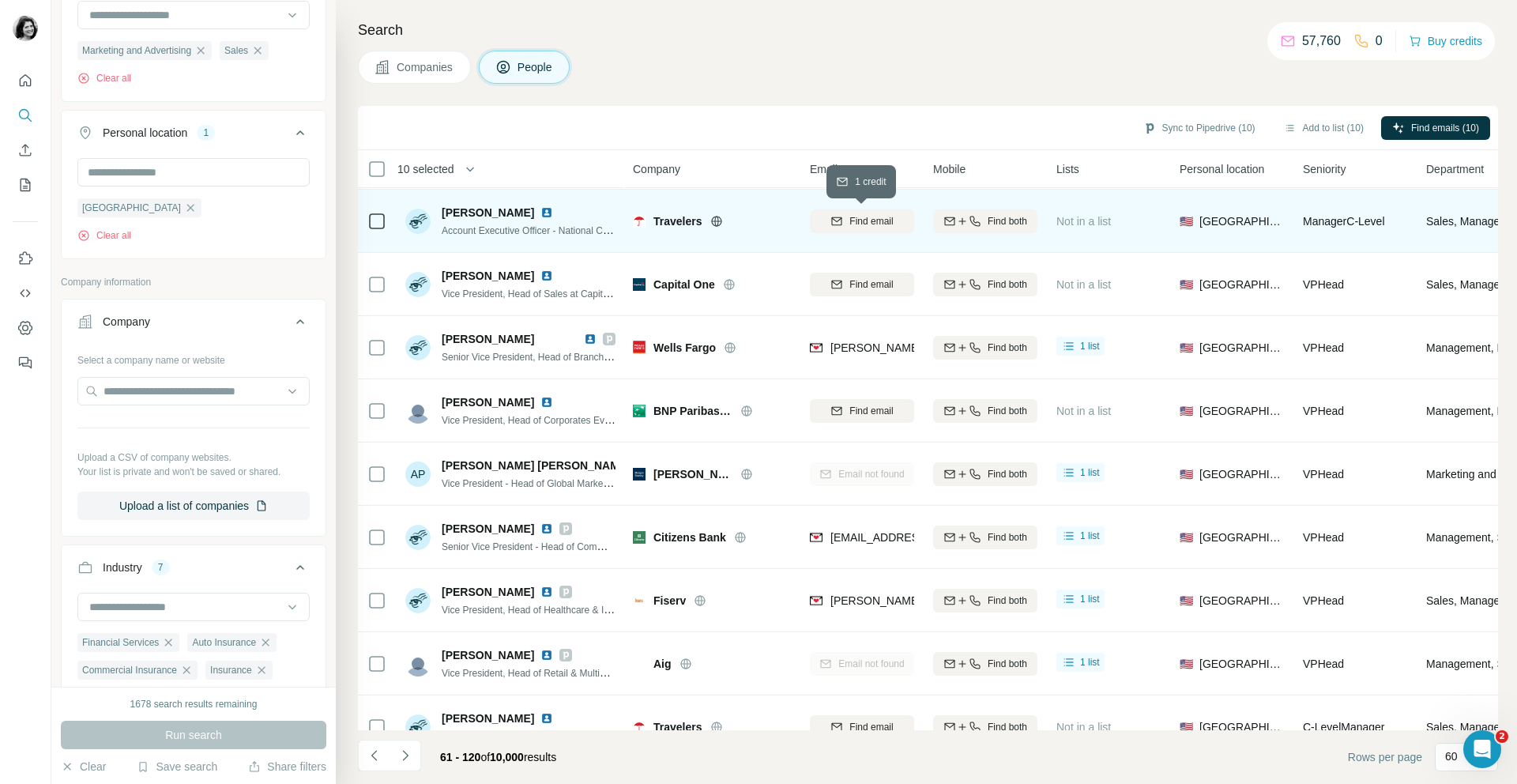
click at [846, 216] on div "Find email" at bounding box center [862, 221] width 104 height 14
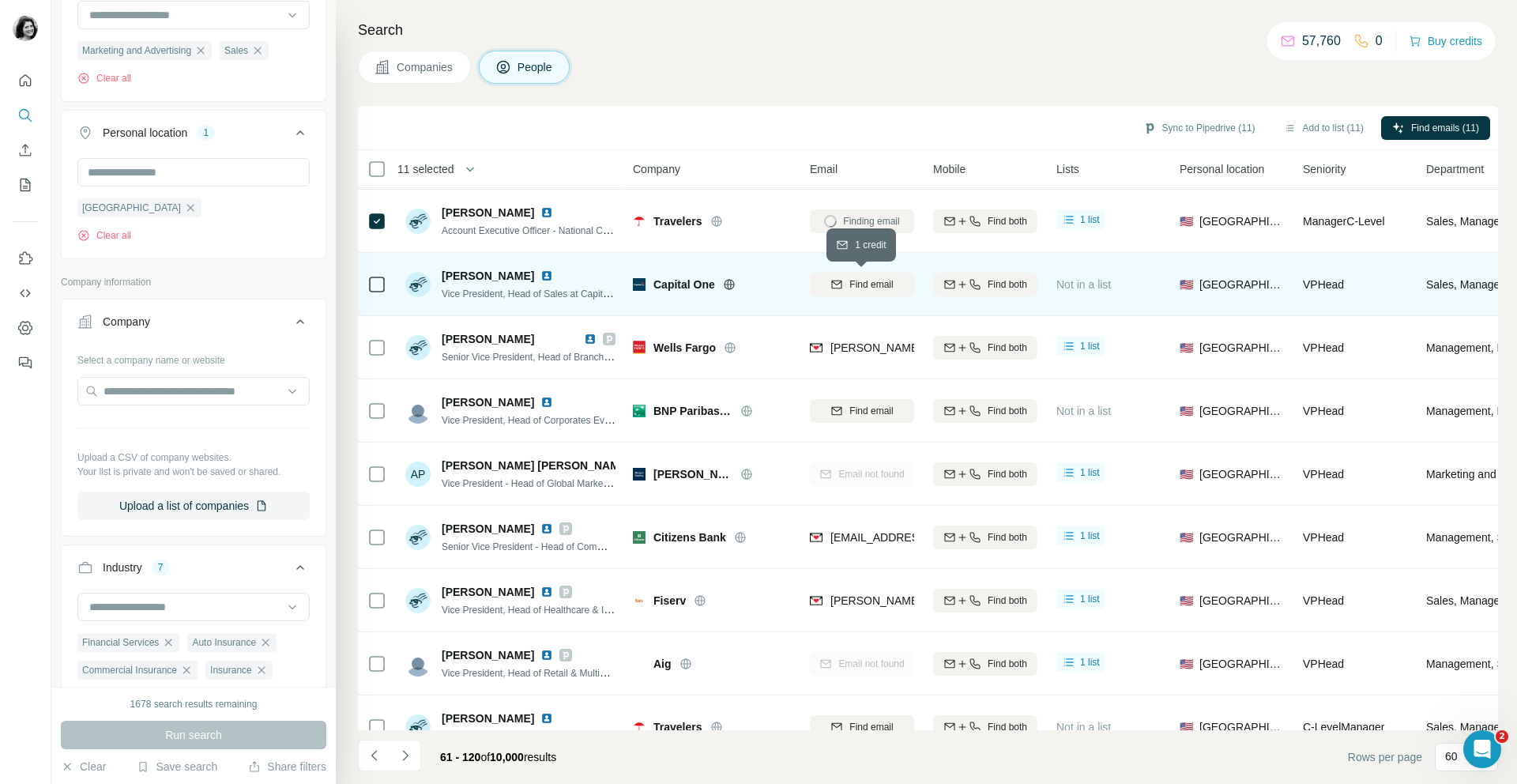
click at [845, 294] on button "Find email" at bounding box center [862, 284] width 104 height 24
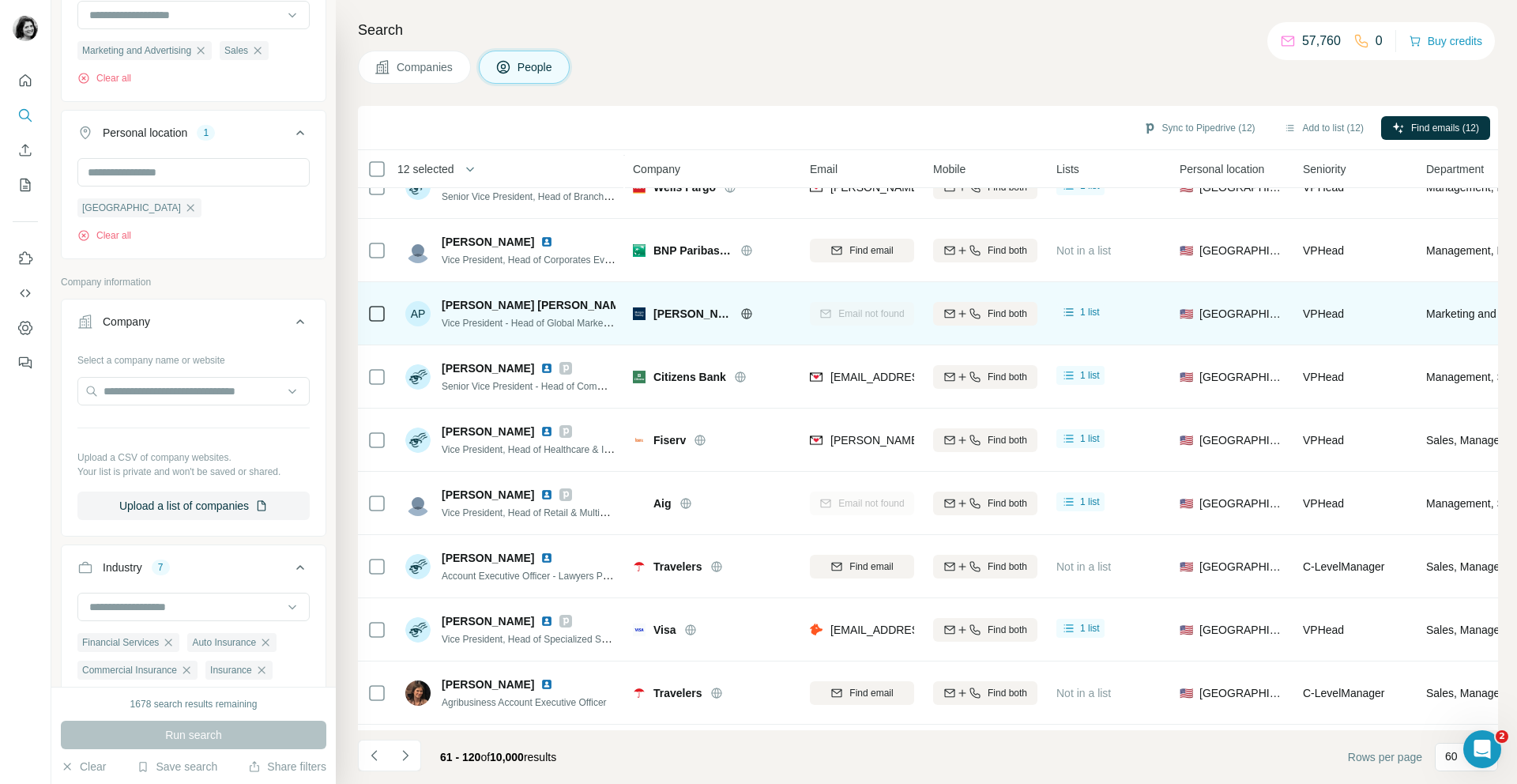
scroll to position [876, 0]
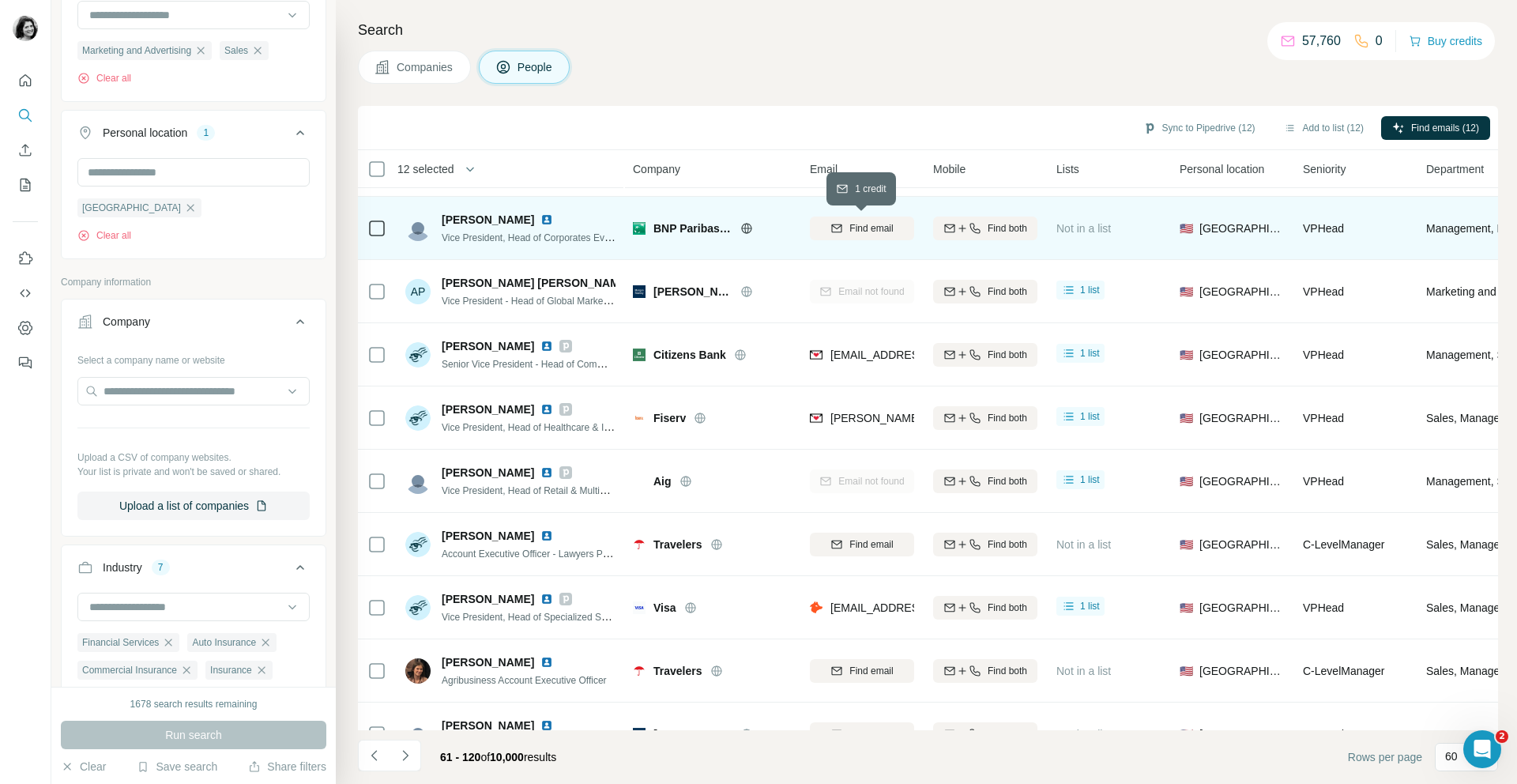
click at [861, 224] on span "Find email" at bounding box center [871, 228] width 43 height 14
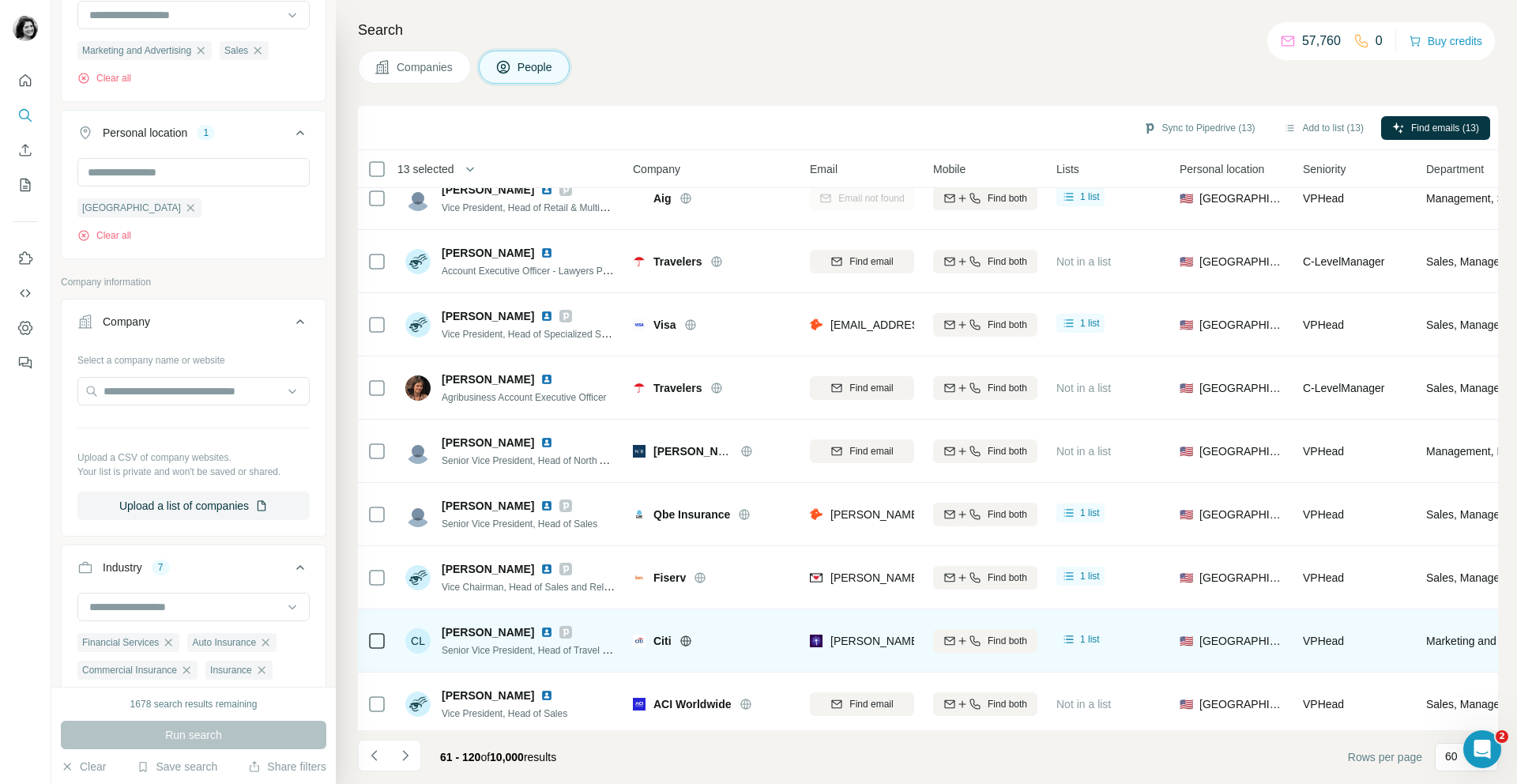
scroll to position [1161, 0]
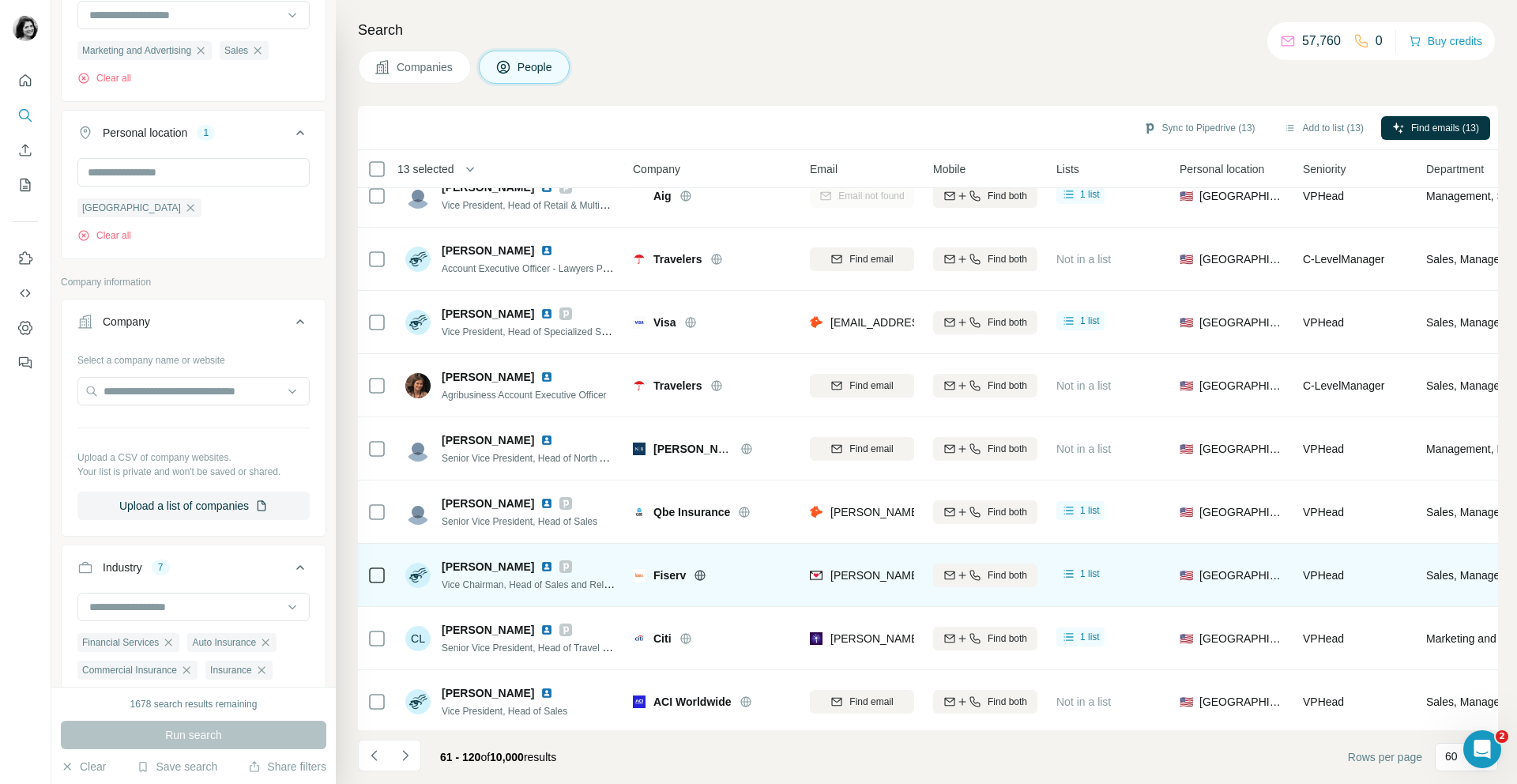
scroll to position [1169, 0]
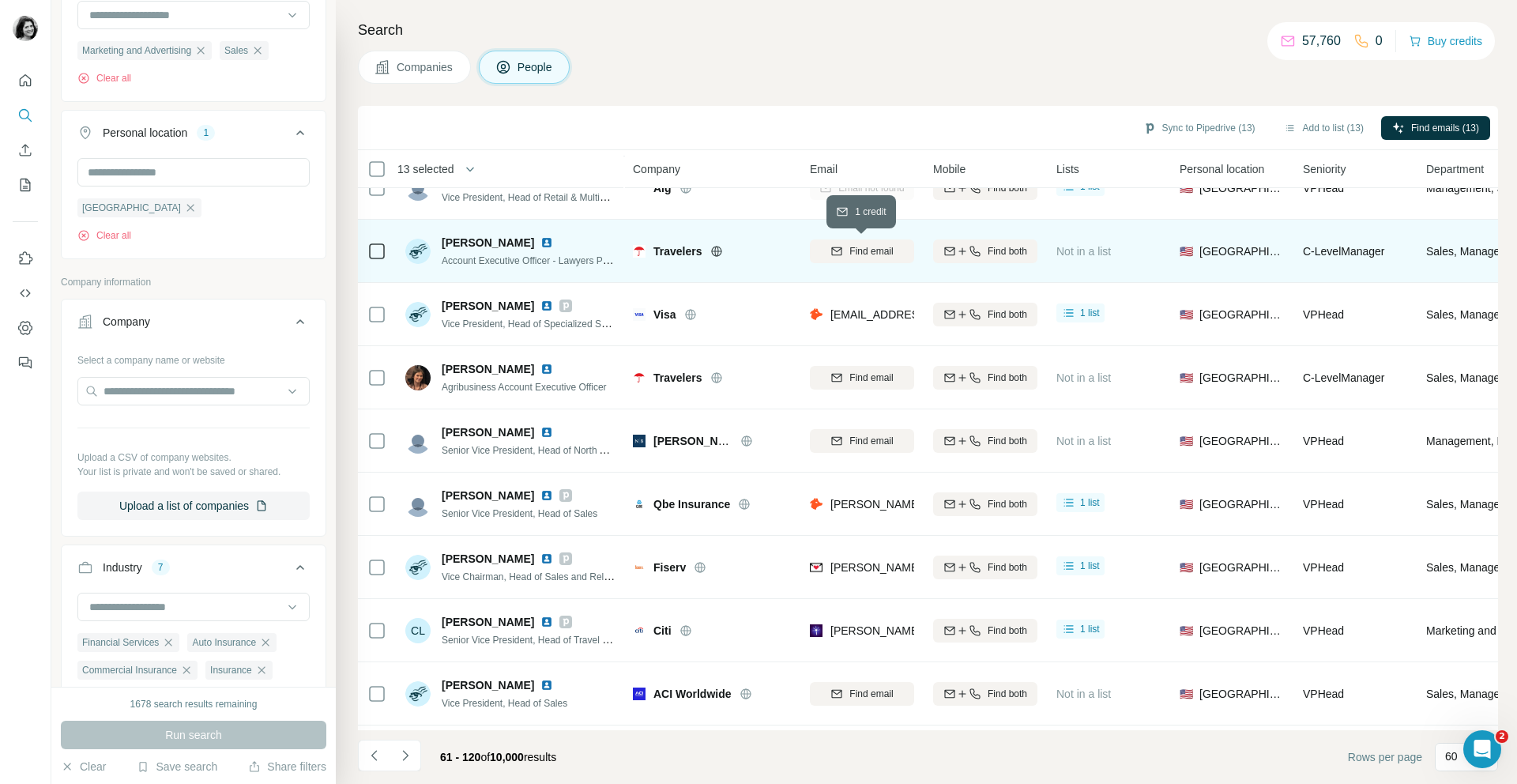
click at [832, 254] on icon "button" at bounding box center [837, 250] width 11 height 8
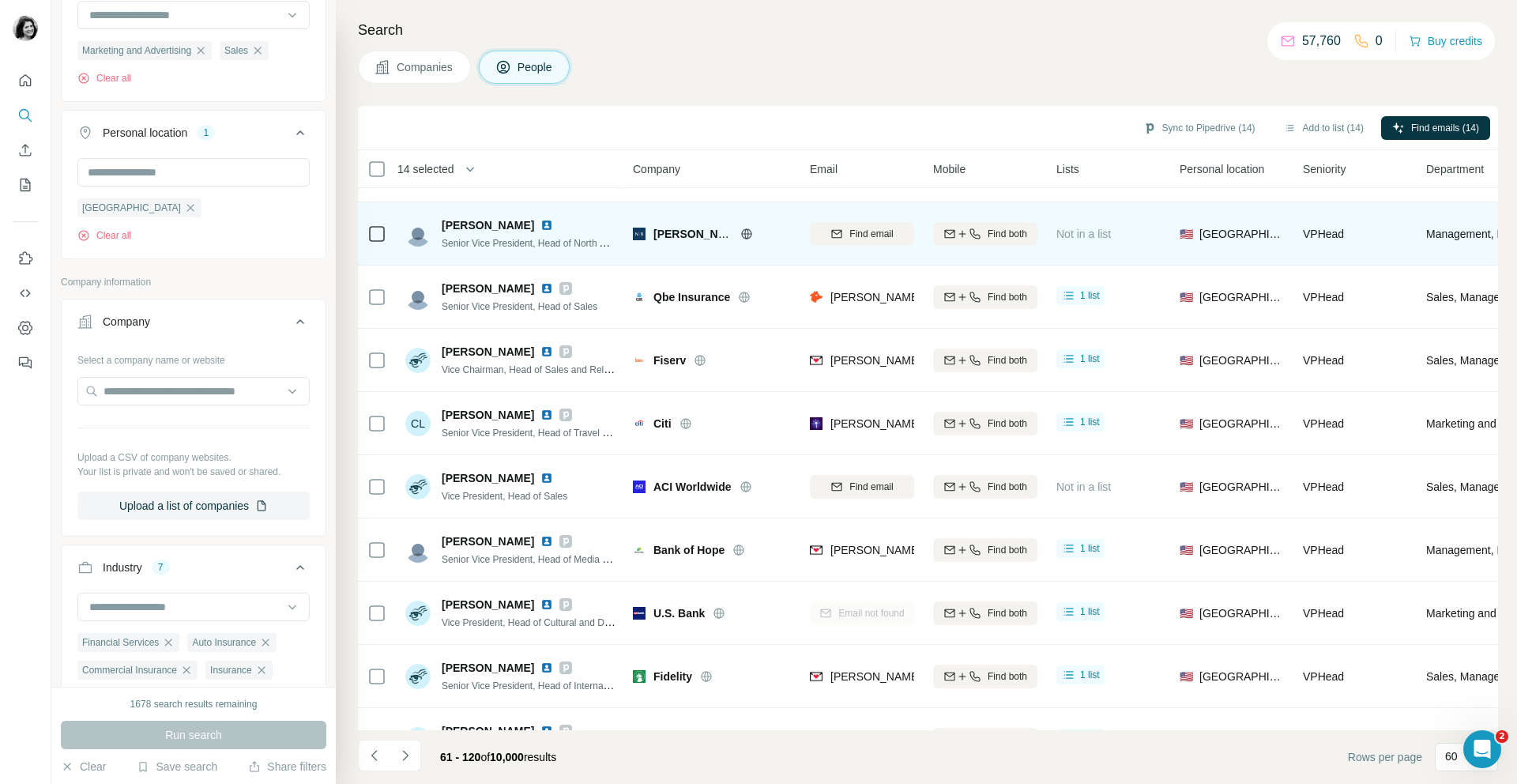
scroll to position [1384, 0]
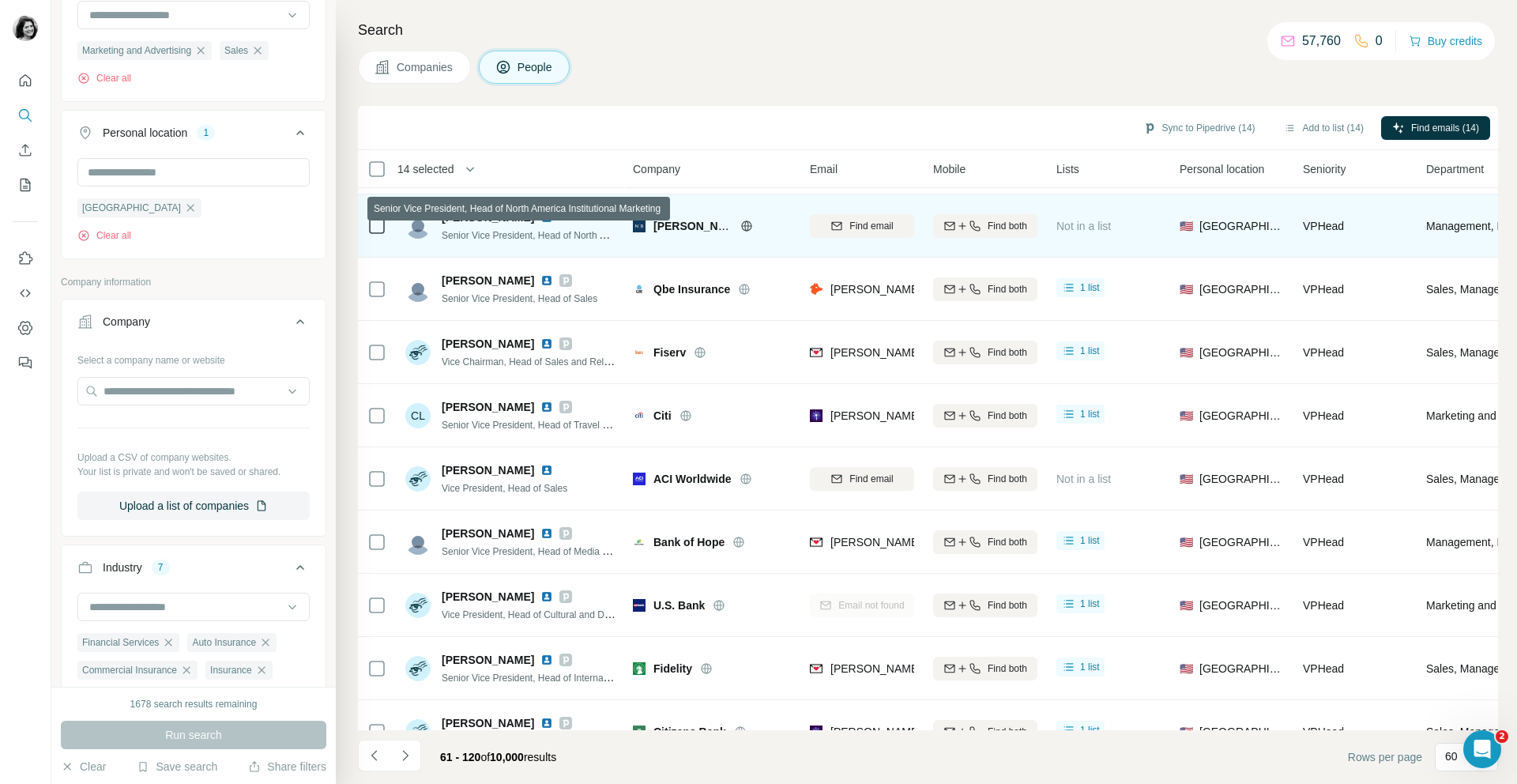
click at [868, 234] on button "Find email" at bounding box center [862, 226] width 104 height 24
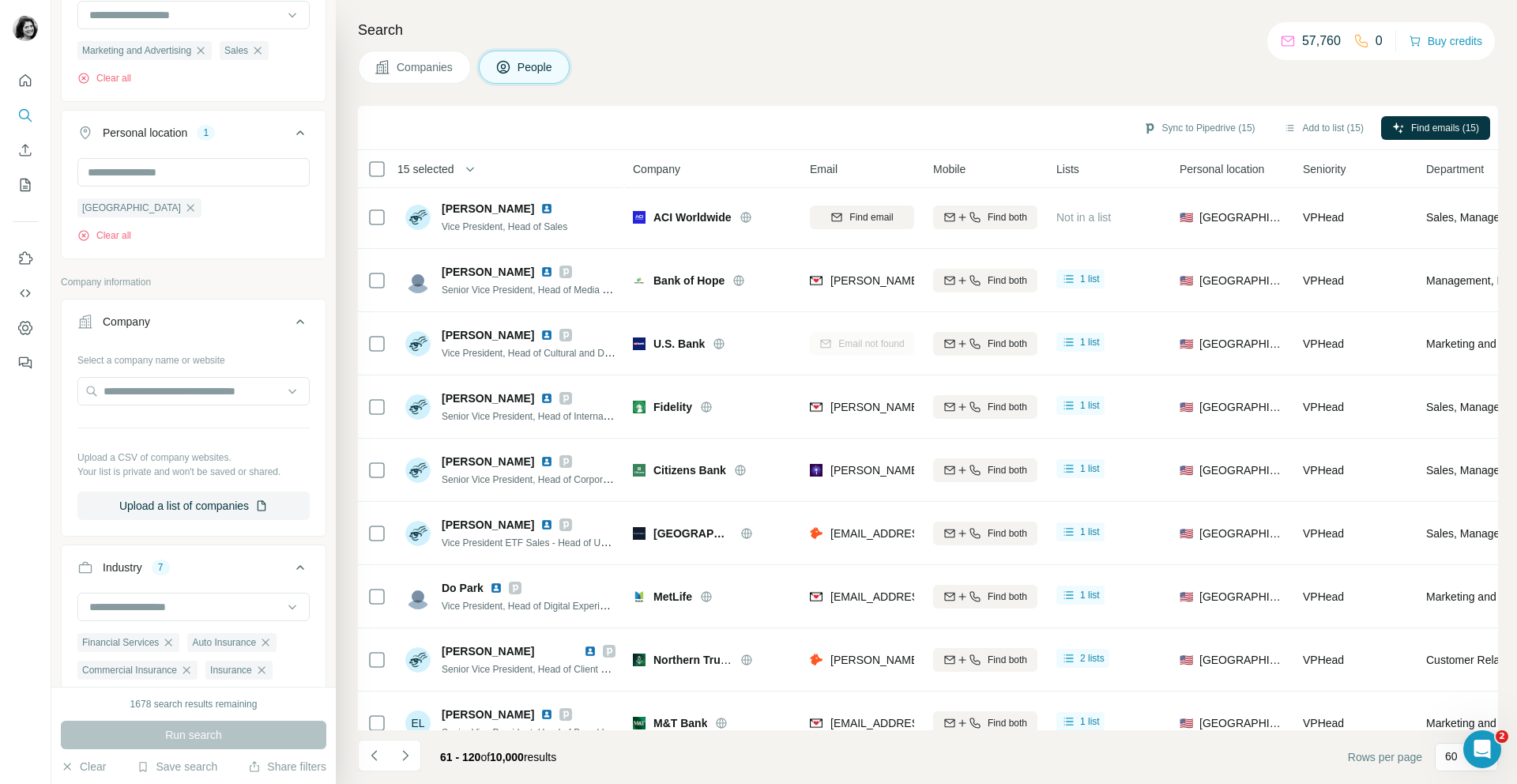
scroll to position [1643, 0]
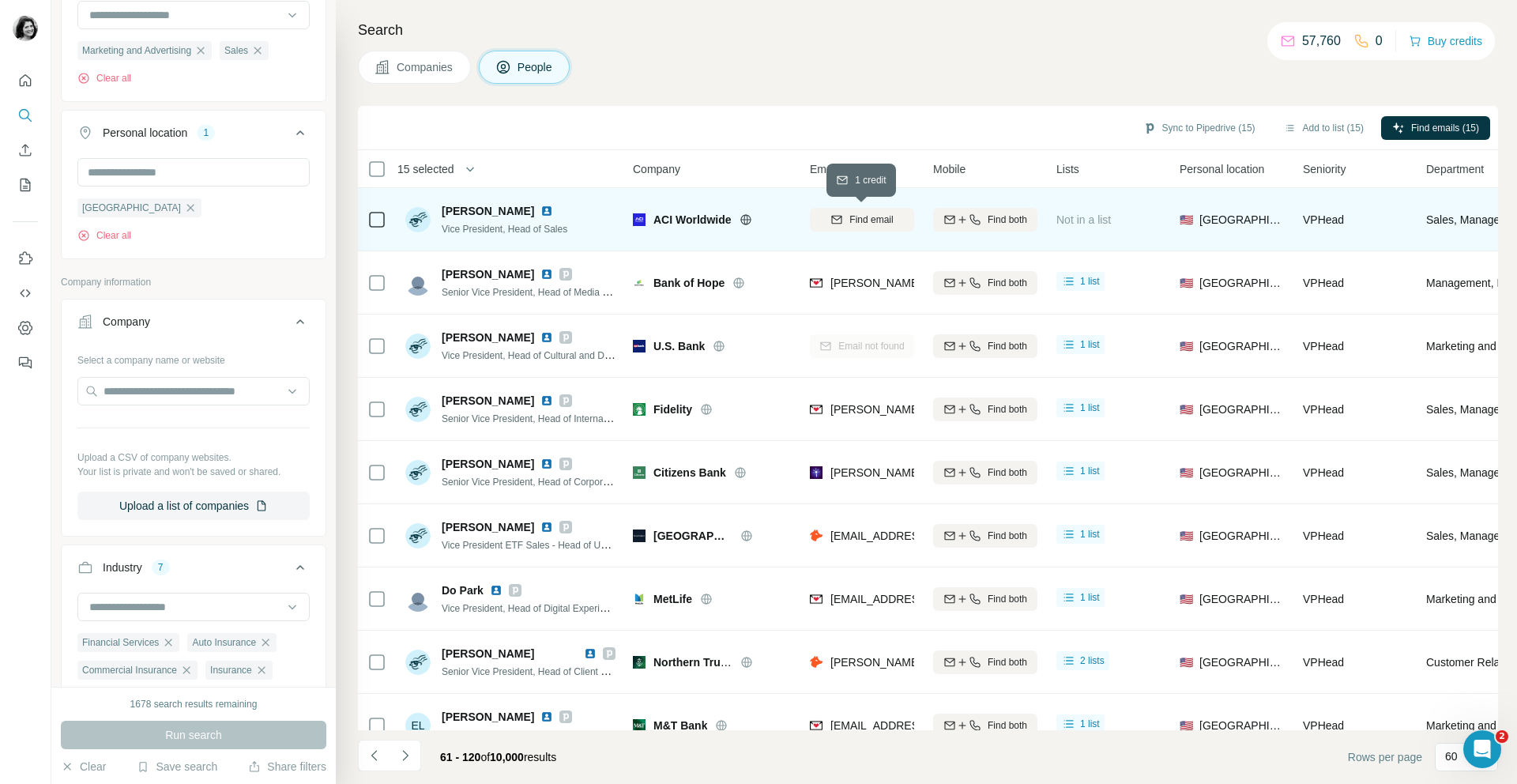
click at [874, 209] on button "Find email" at bounding box center [862, 219] width 104 height 24
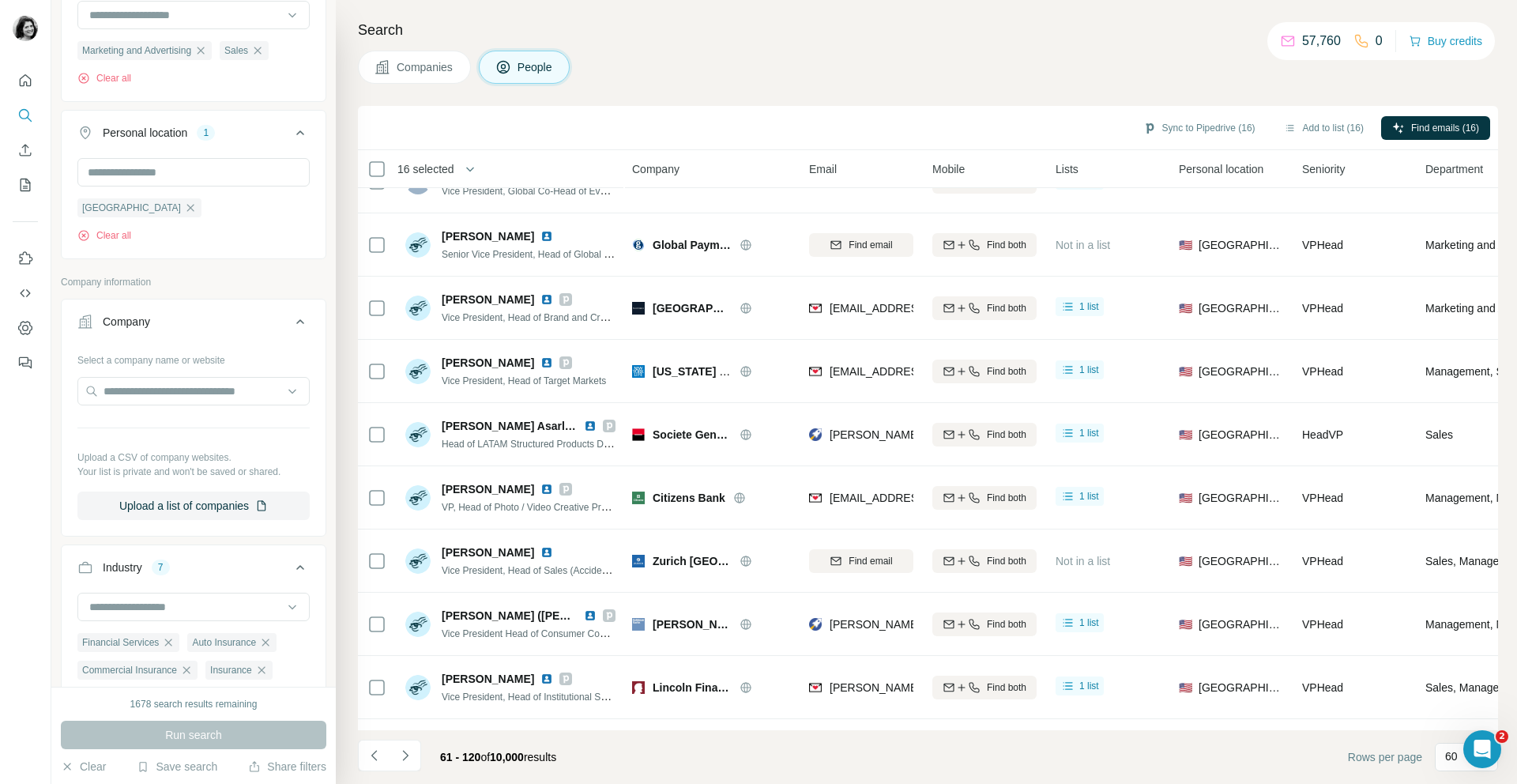
scroll to position [2376, 0]
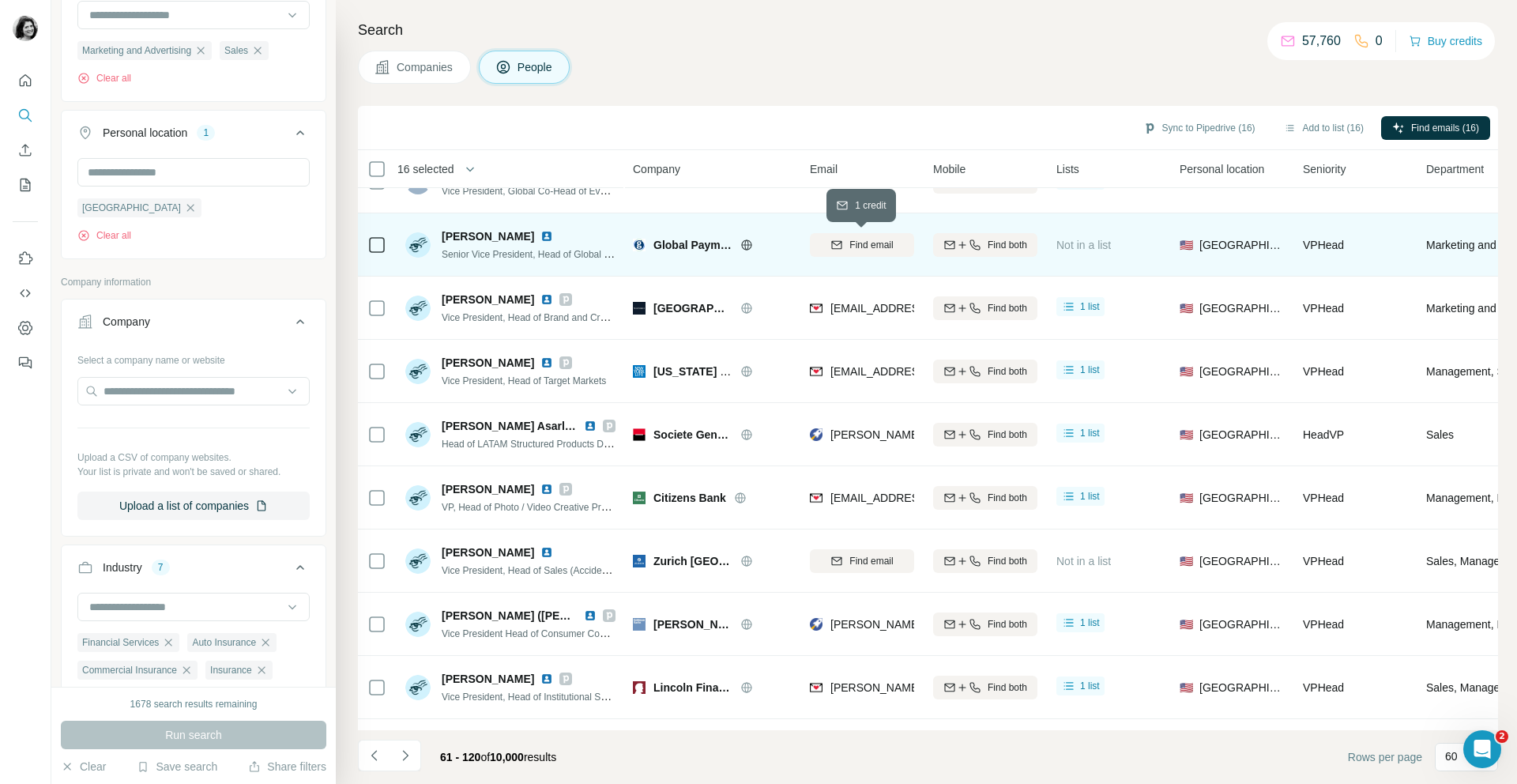
click at [866, 243] on span "Find email" at bounding box center [871, 244] width 43 height 14
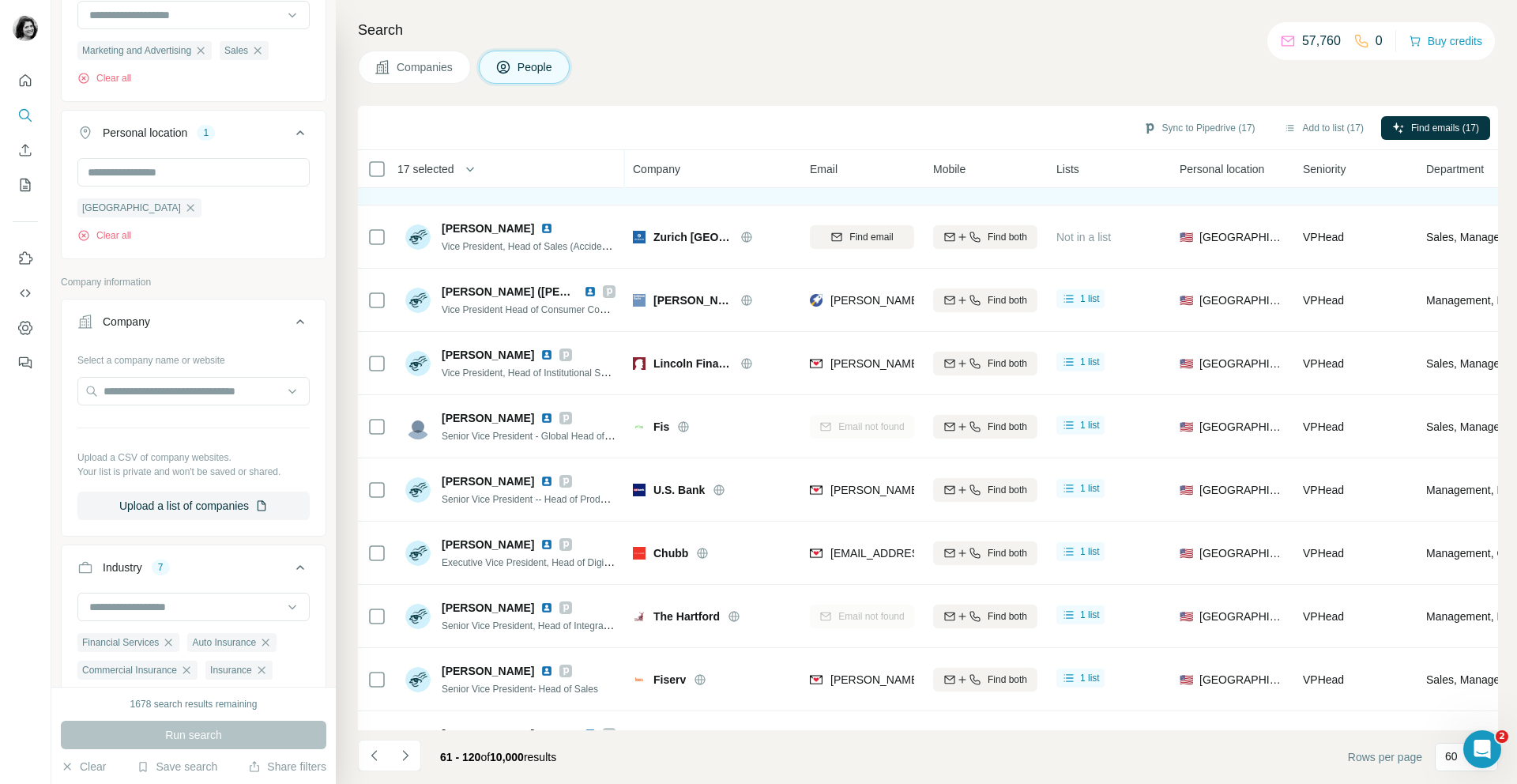
scroll to position [2703, 0]
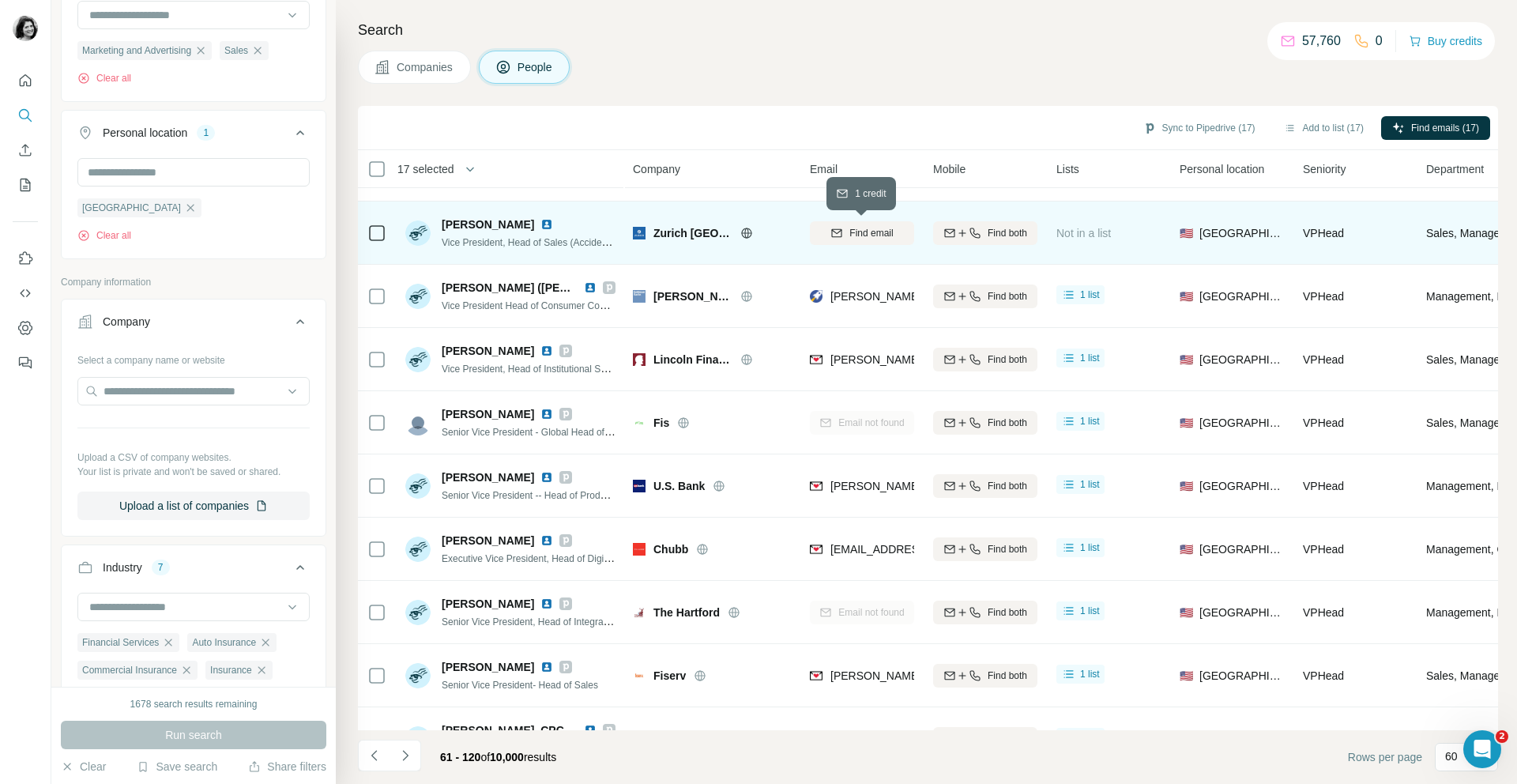
click at [855, 221] on button "Find email" at bounding box center [862, 233] width 104 height 24
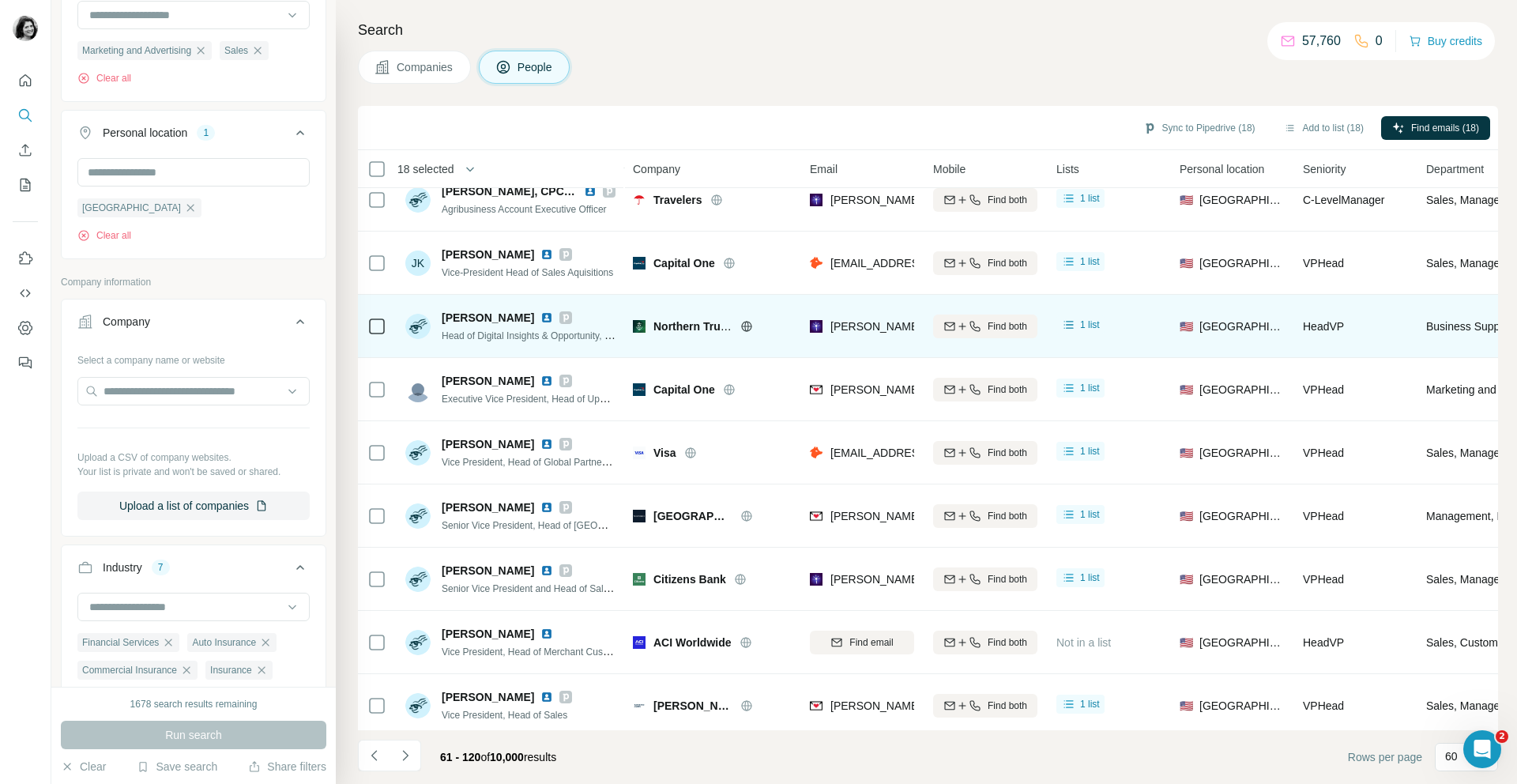
scroll to position [3250, 0]
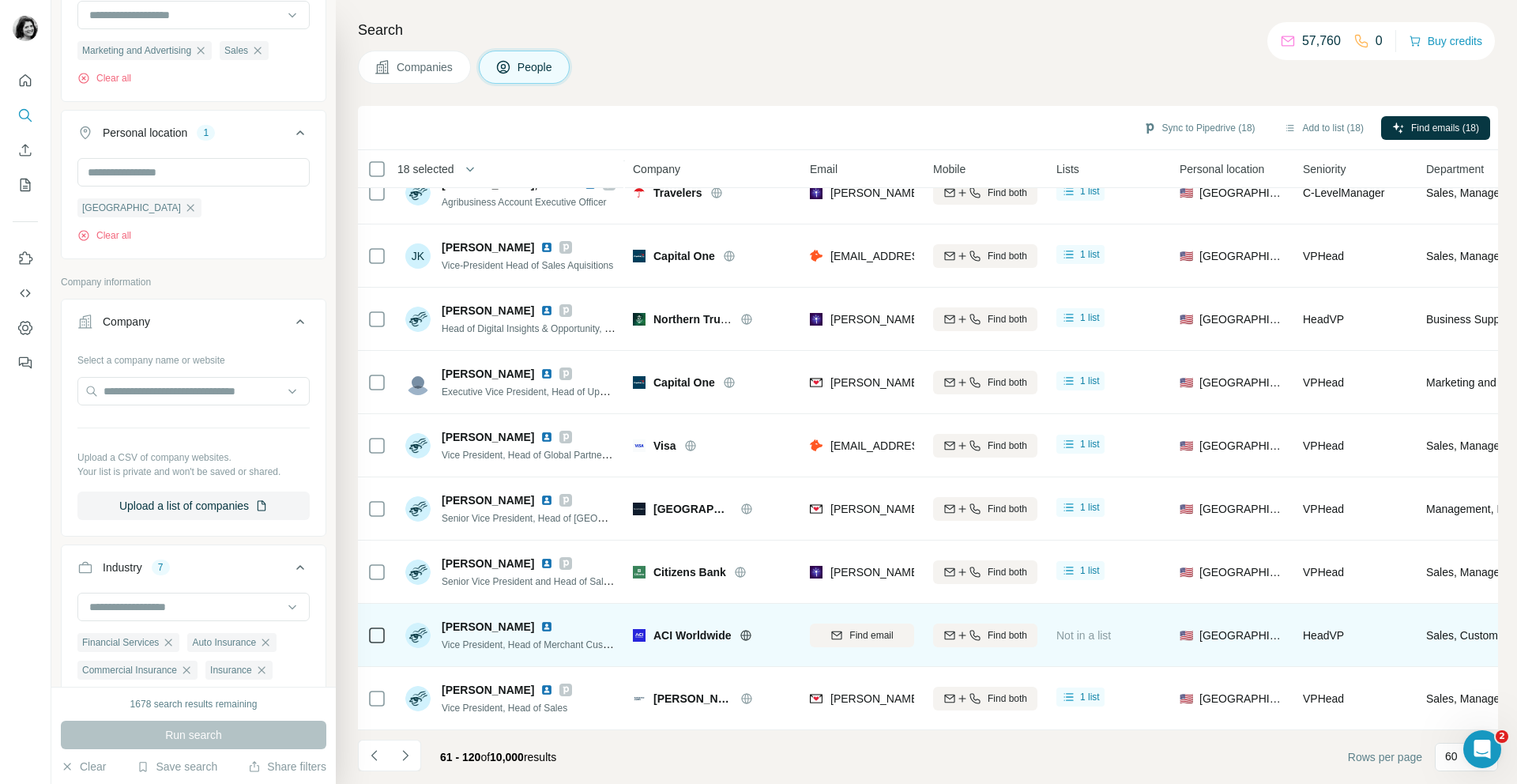
click at [863, 618] on div "Find email" at bounding box center [862, 634] width 104 height 43
click at [864, 630] on span "Find email" at bounding box center [871, 635] width 43 height 14
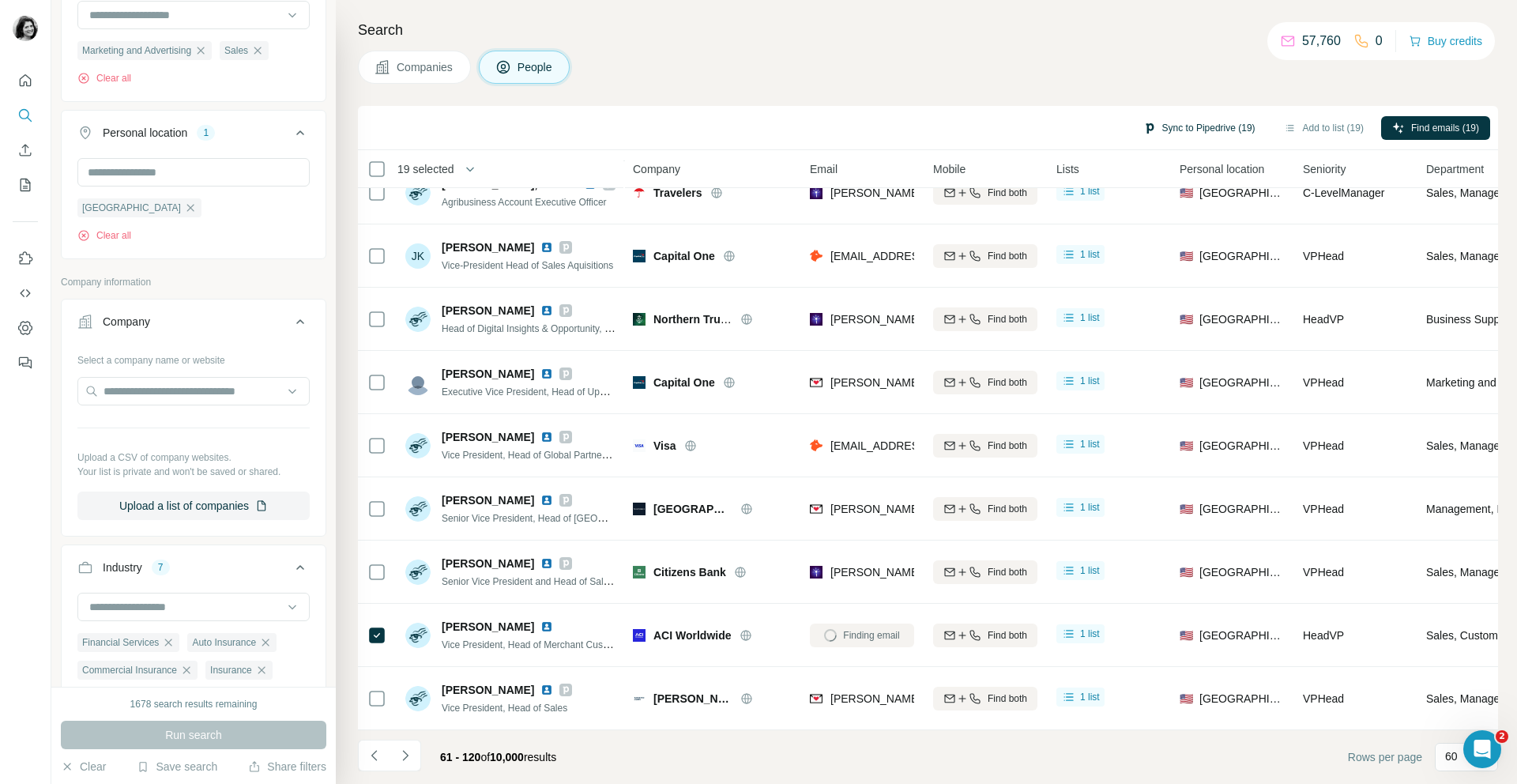
click at [1190, 127] on button "Sync to Pipedrive (19)" at bounding box center [1199, 127] width 134 height 24
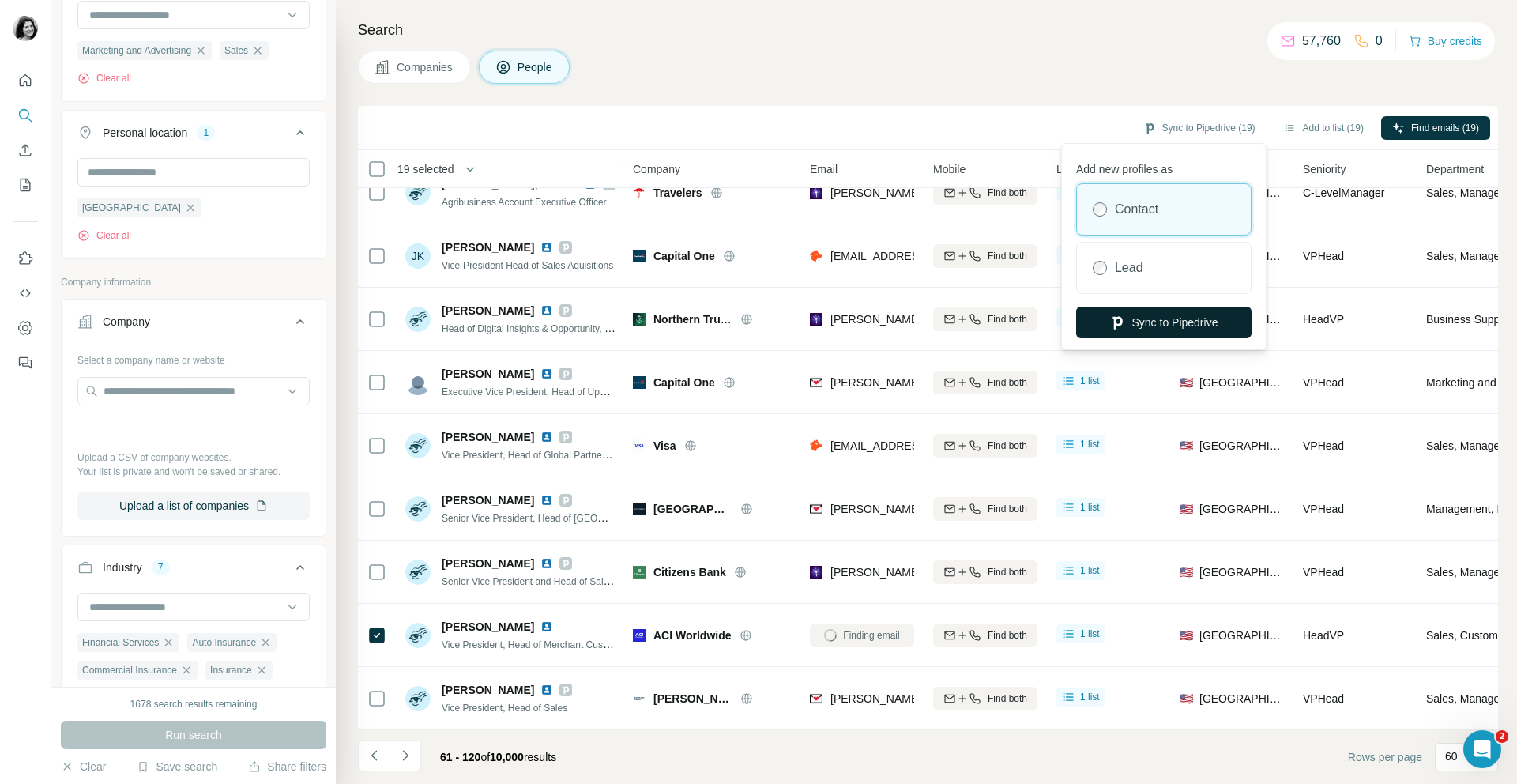
click at [1123, 313] on button "Sync to Pipedrive" at bounding box center [1164, 322] width 175 height 32
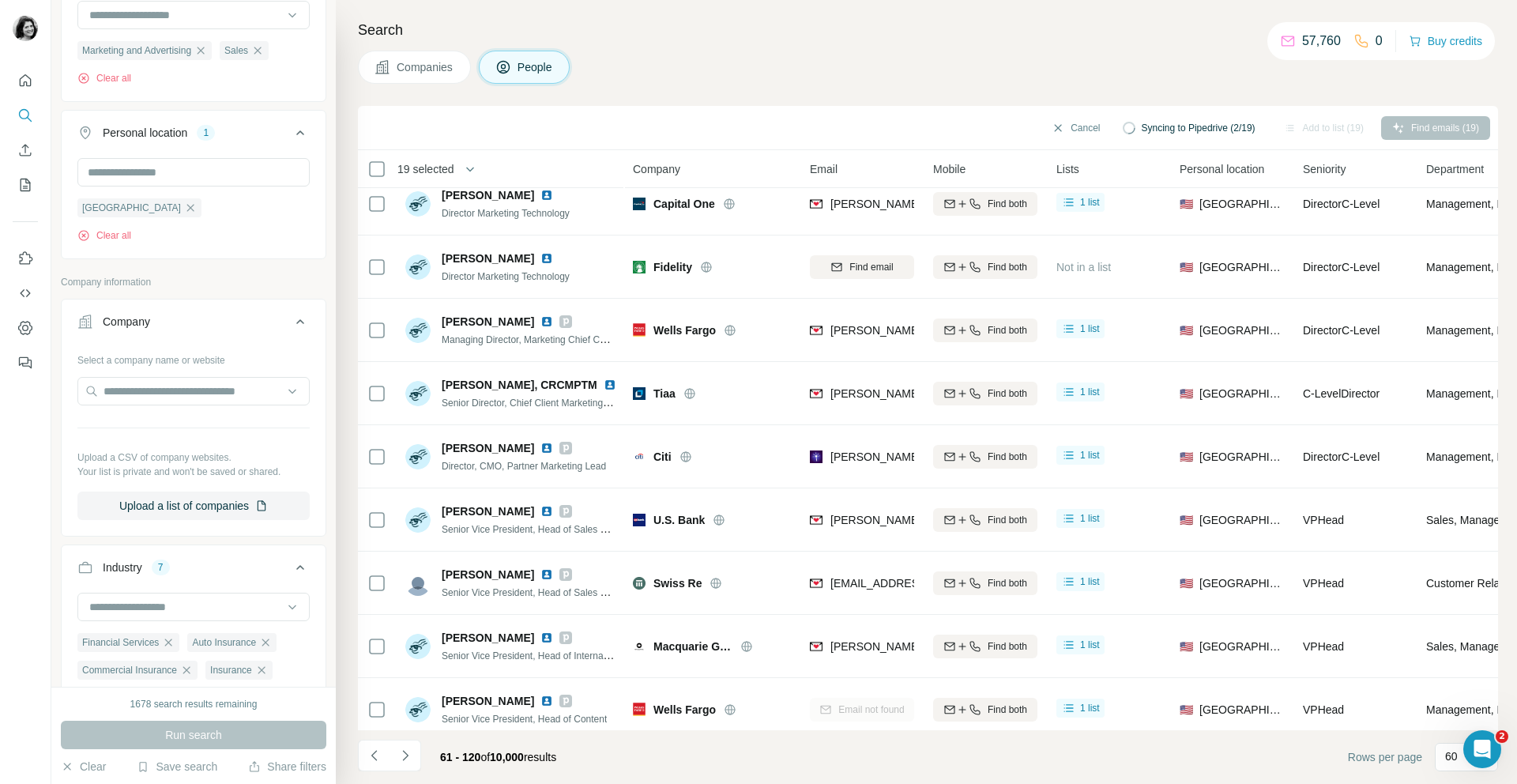
scroll to position [0, 0]
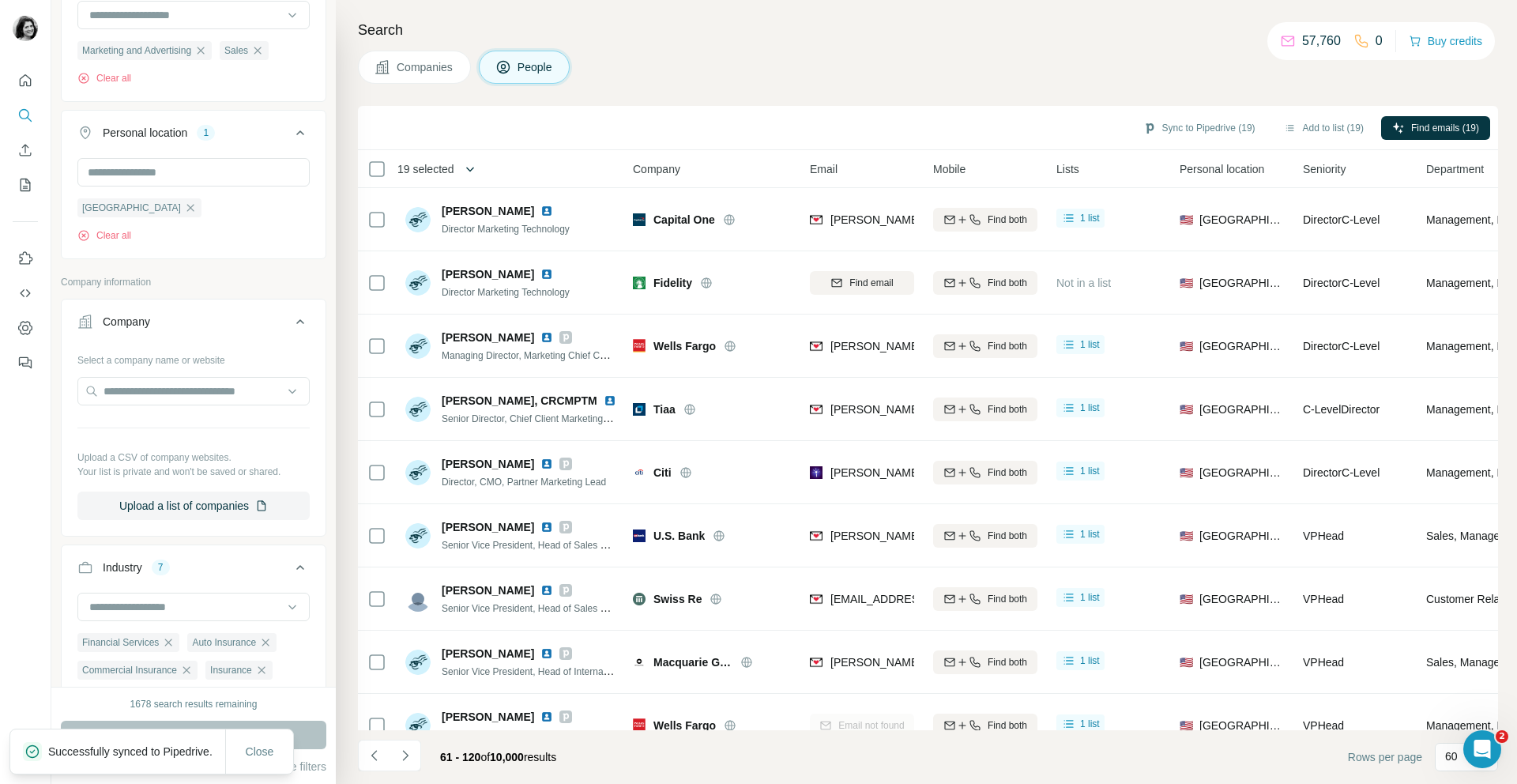
click at [472, 170] on icon "button" at bounding box center [470, 168] width 16 height 16
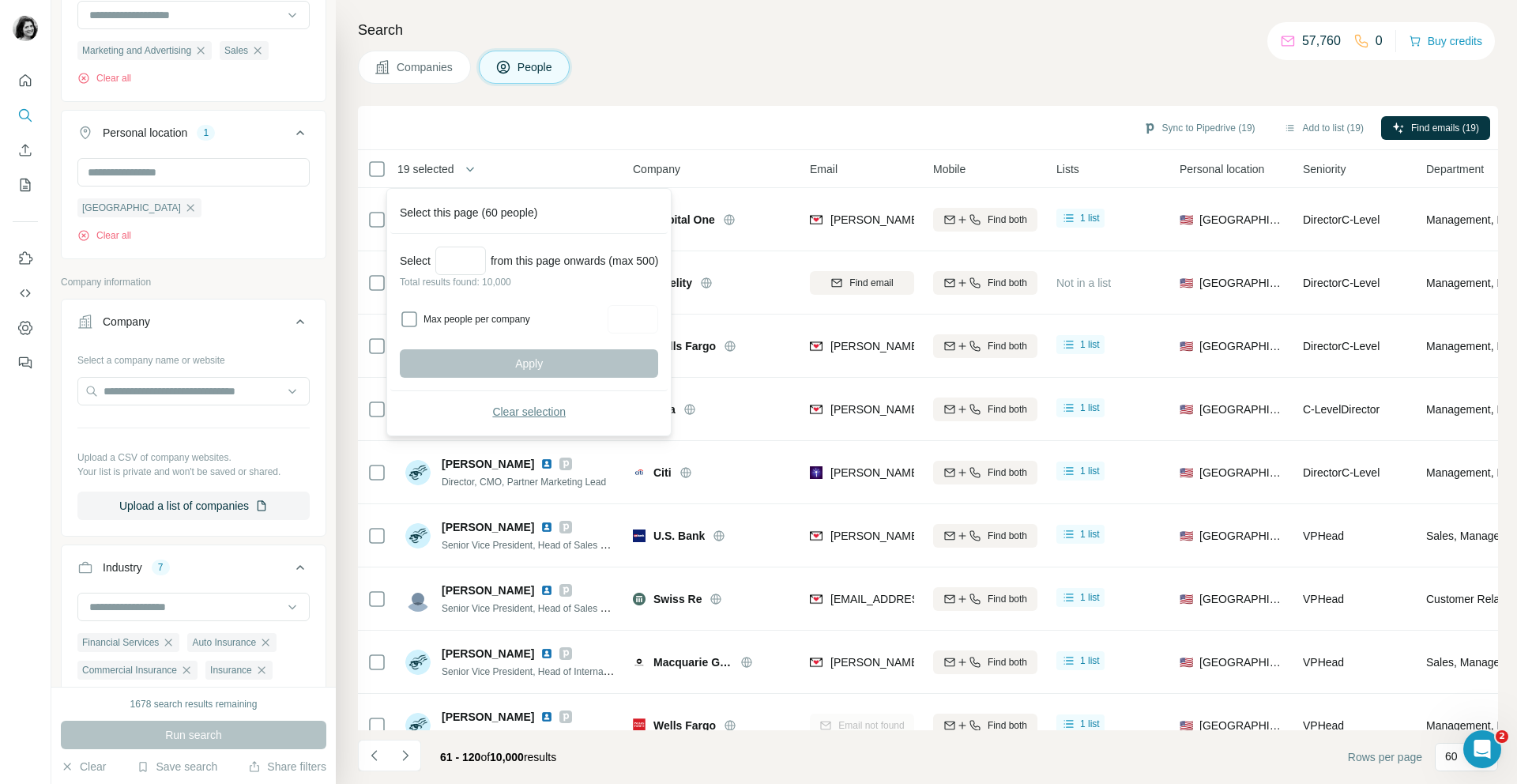
click at [502, 400] on button "Clear selection" at bounding box center [530, 412] width 259 height 29
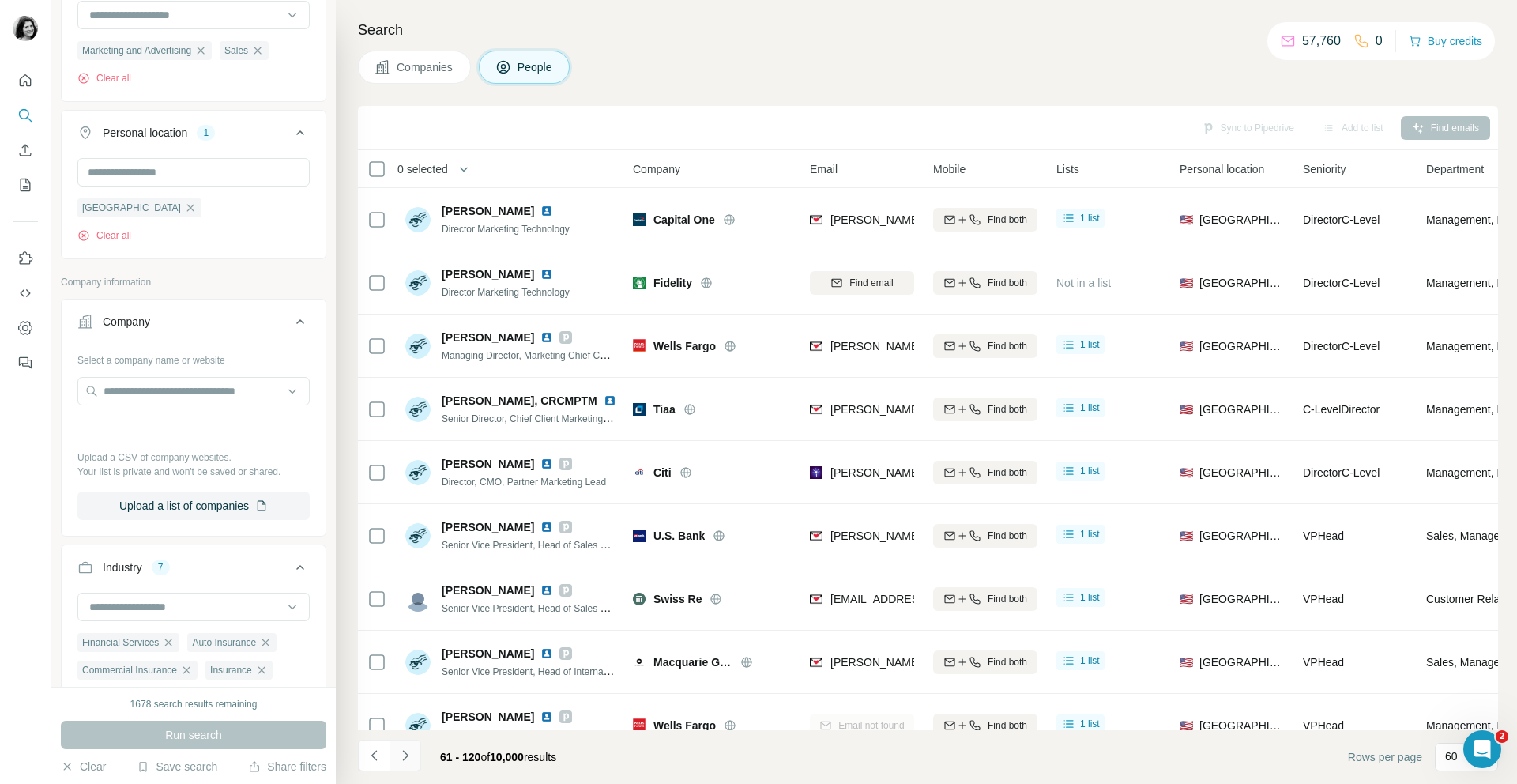
click at [404, 756] on icon "Navigate to next page" at bounding box center [405, 754] width 6 height 11
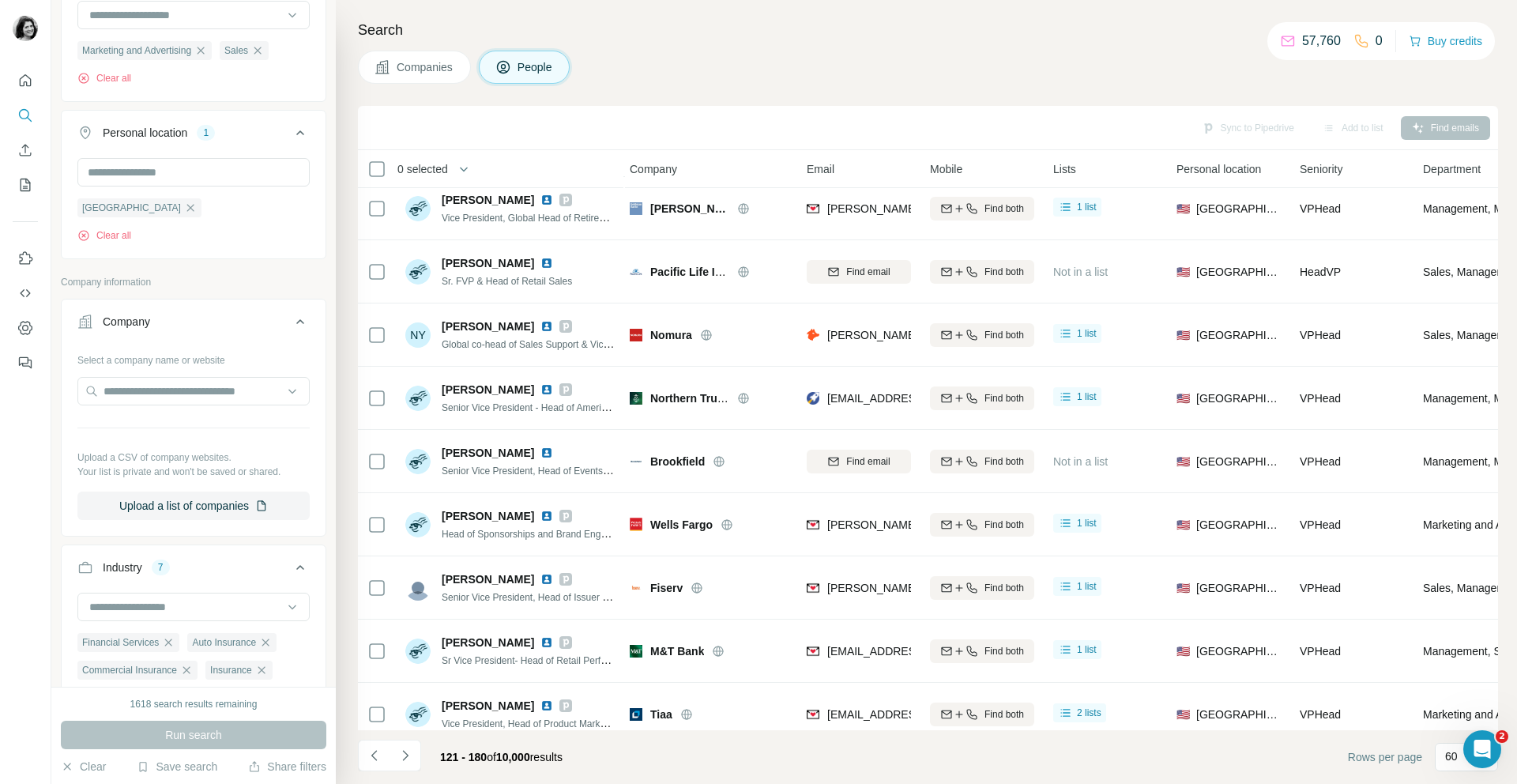
scroll to position [1281, 3]
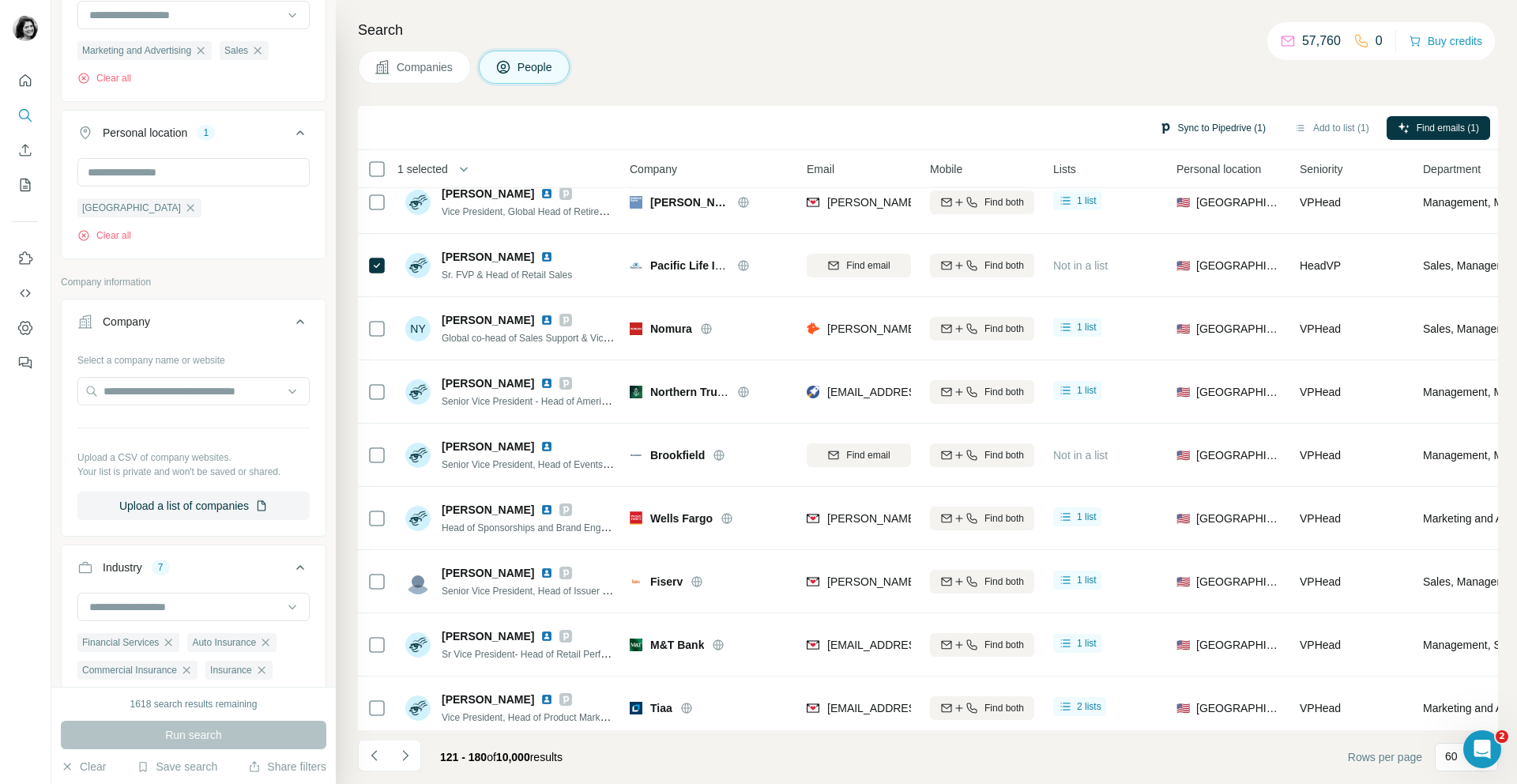
click at [1209, 123] on button "Sync to Pipedrive (1)" at bounding box center [1212, 127] width 128 height 24
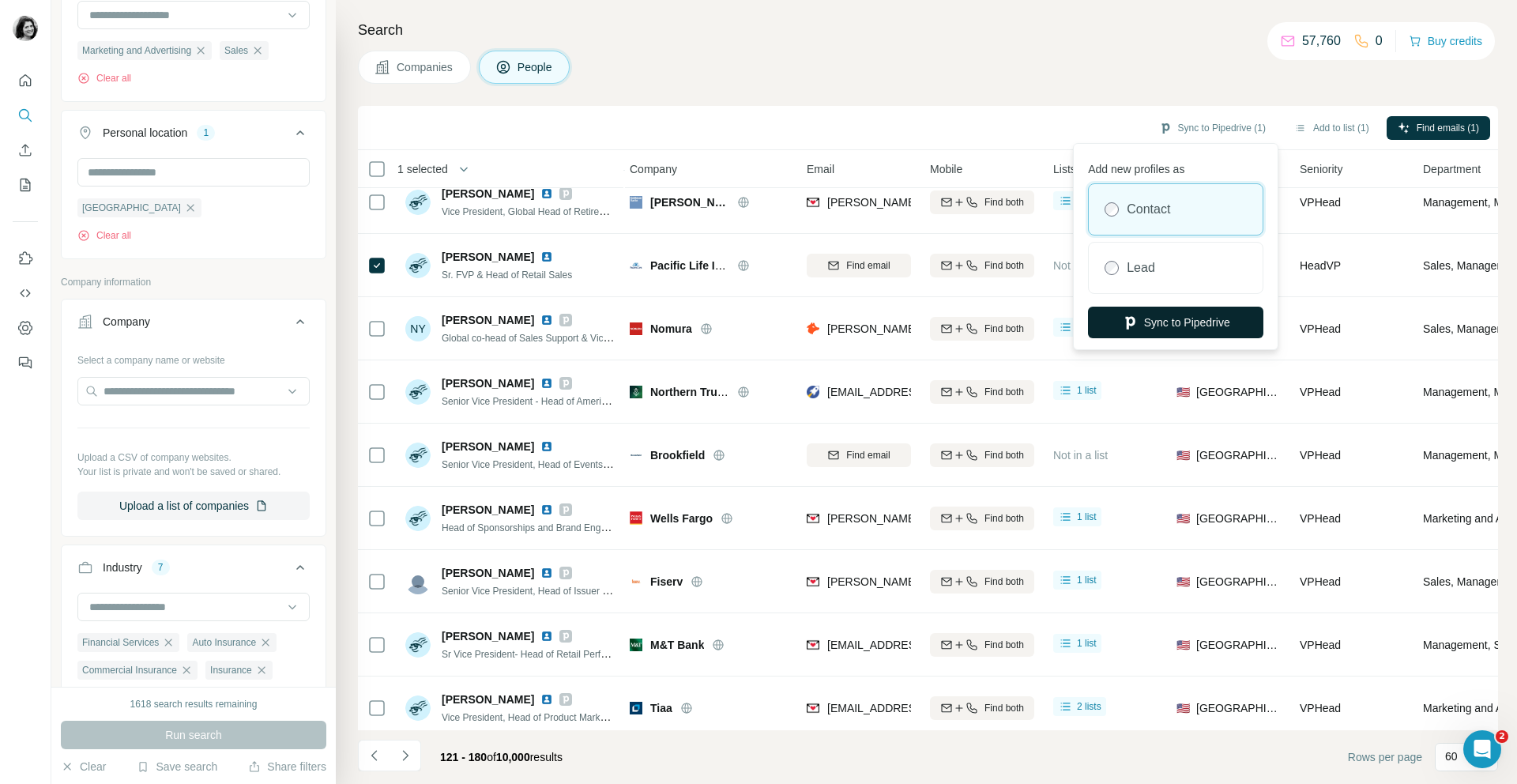
click at [1162, 326] on button "Sync to Pipedrive" at bounding box center [1175, 322] width 175 height 32
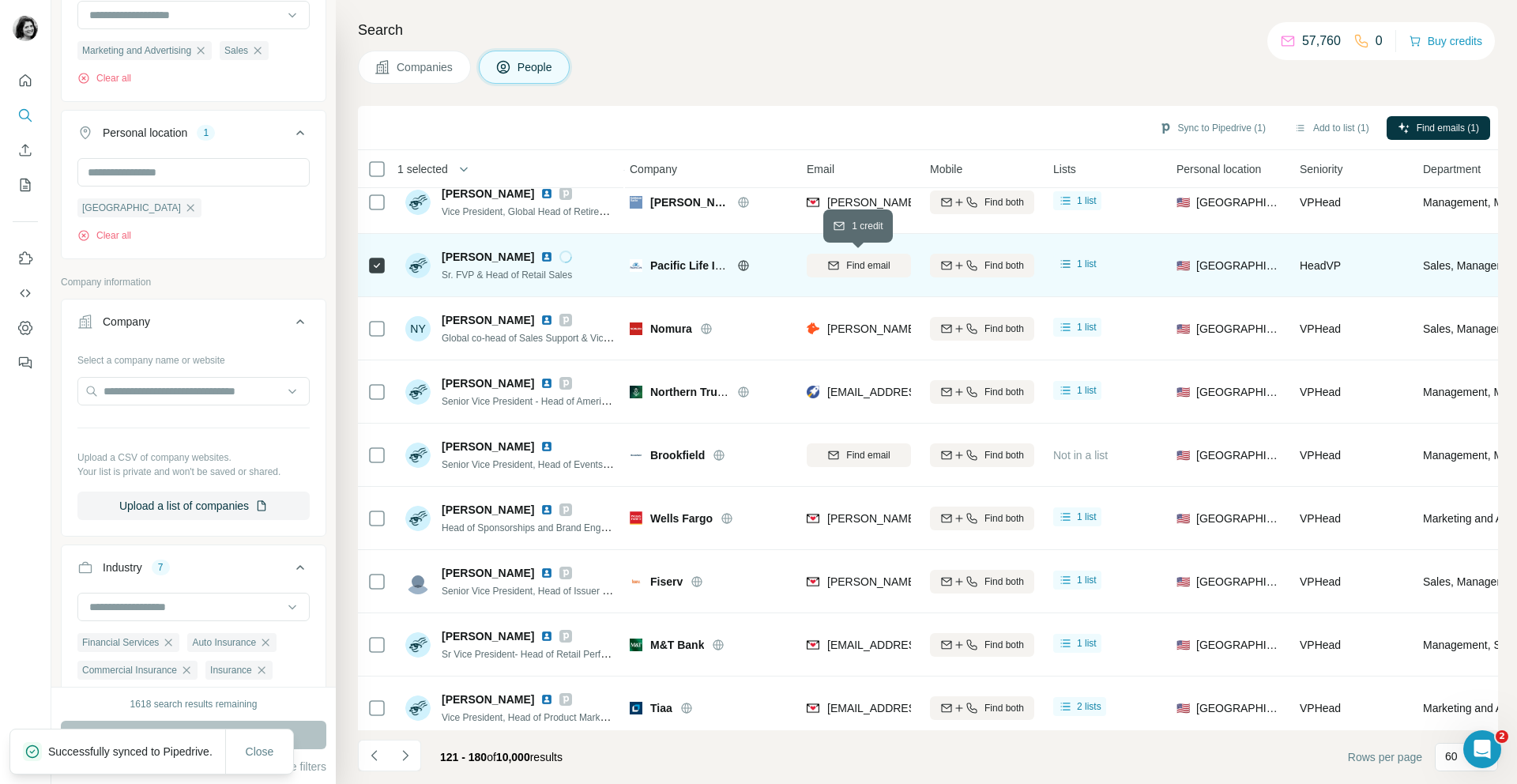
click at [872, 267] on span "Find email" at bounding box center [868, 265] width 43 height 14
click at [1187, 124] on button "Sync to Pipedrive (1)" at bounding box center [1212, 127] width 128 height 24
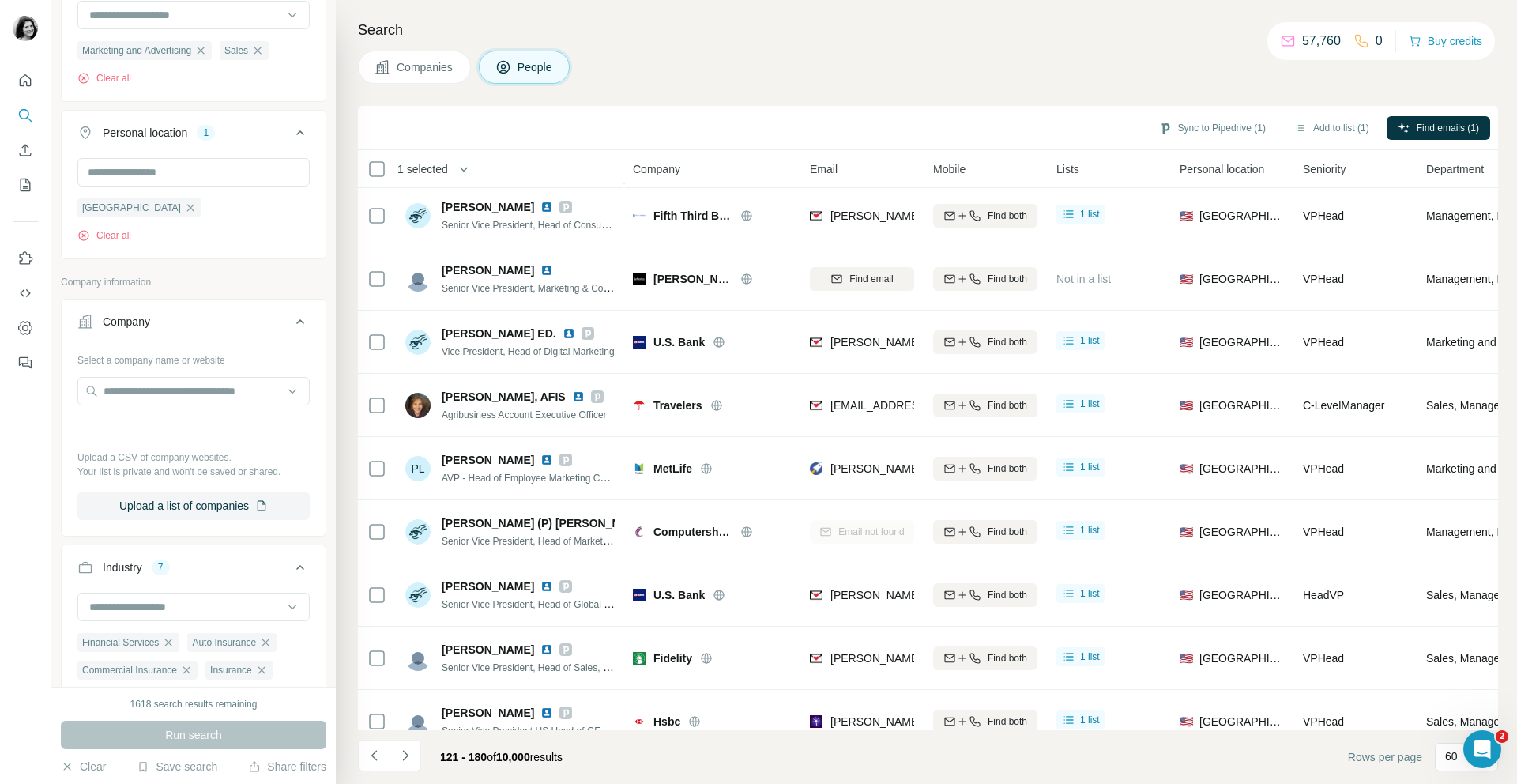
scroll to position [1843, 0]
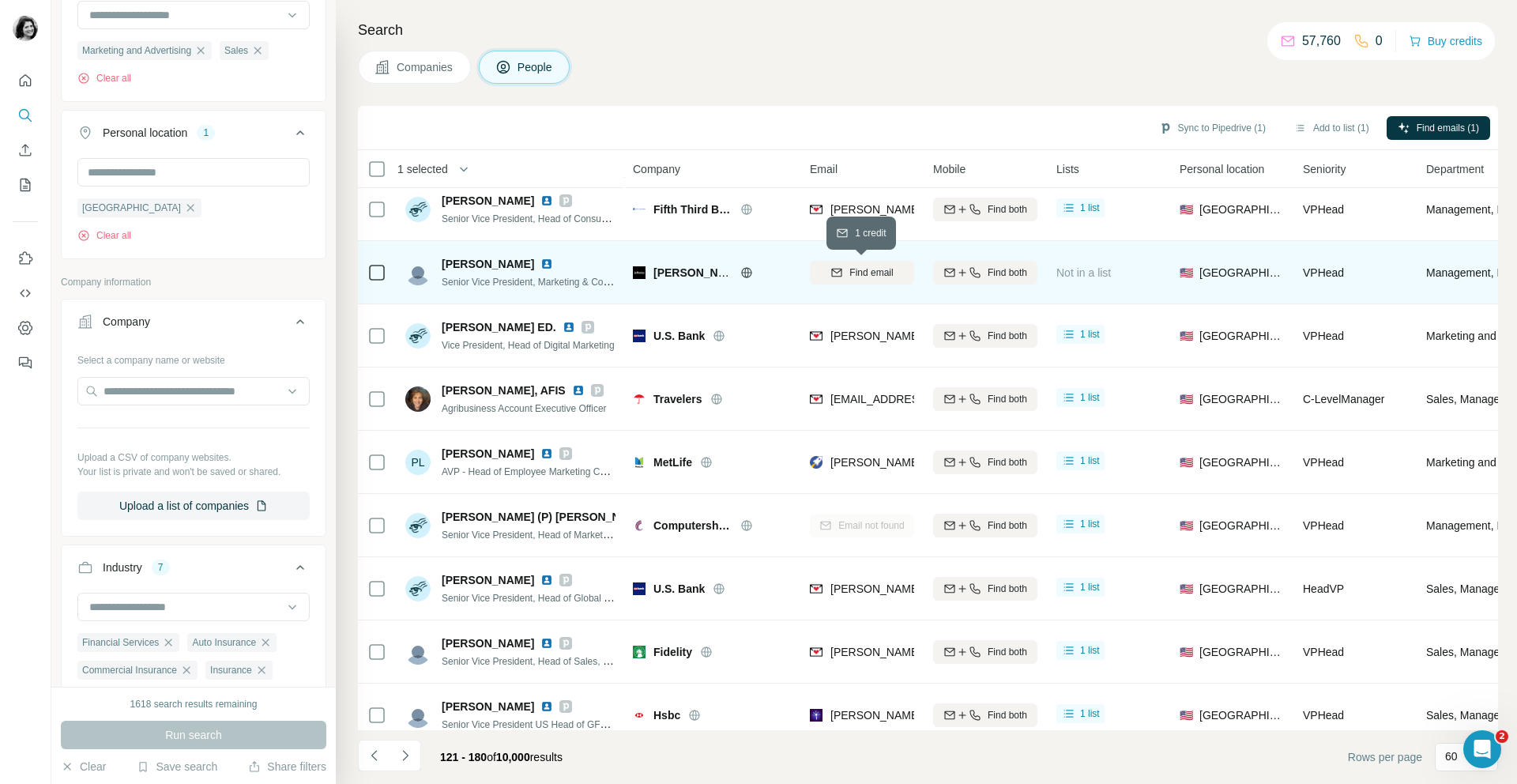
click at [848, 268] on div "Find email" at bounding box center [862, 272] width 104 height 14
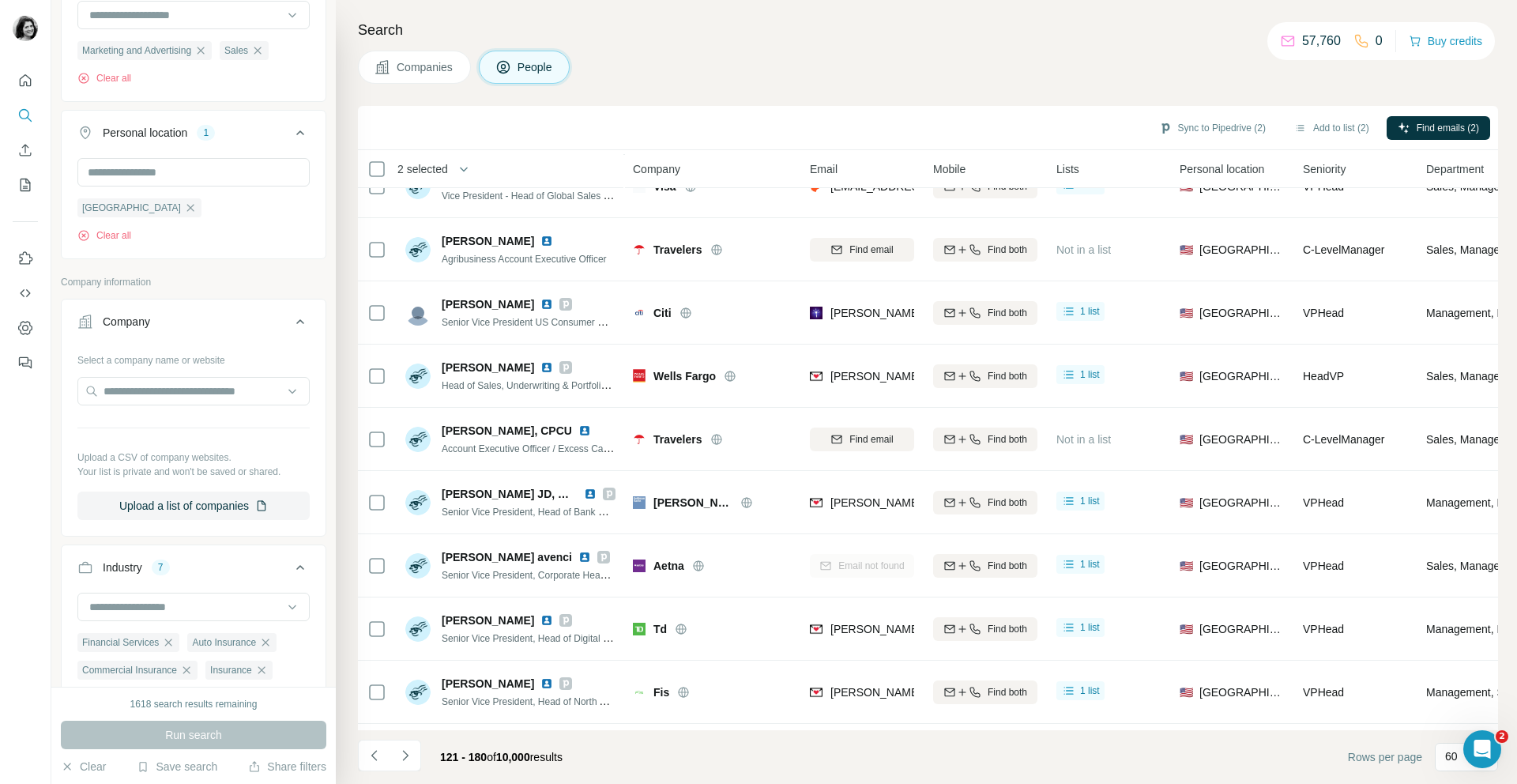
scroll to position [2762, 0]
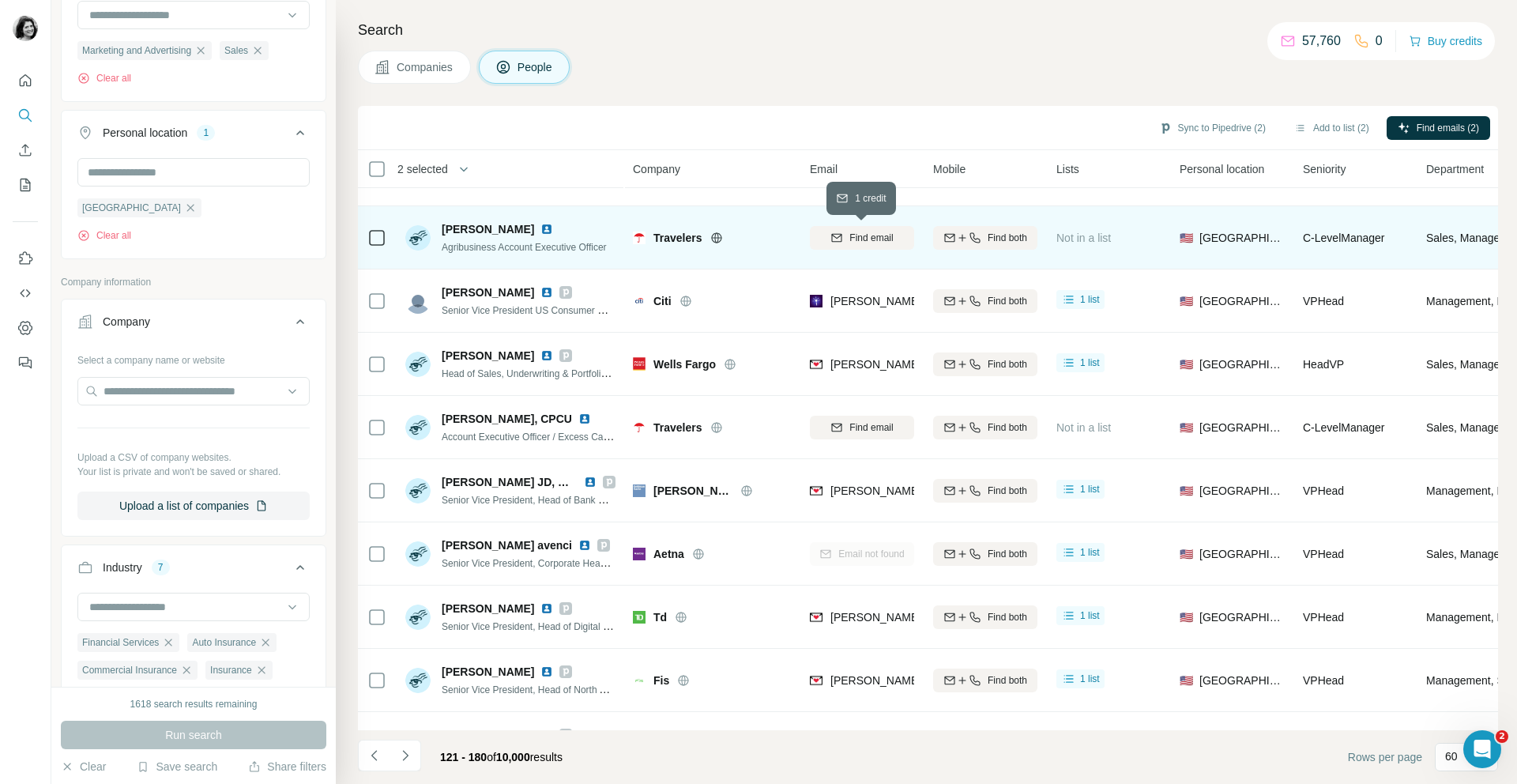
click at [849, 245] on button "Find email" at bounding box center [862, 237] width 104 height 24
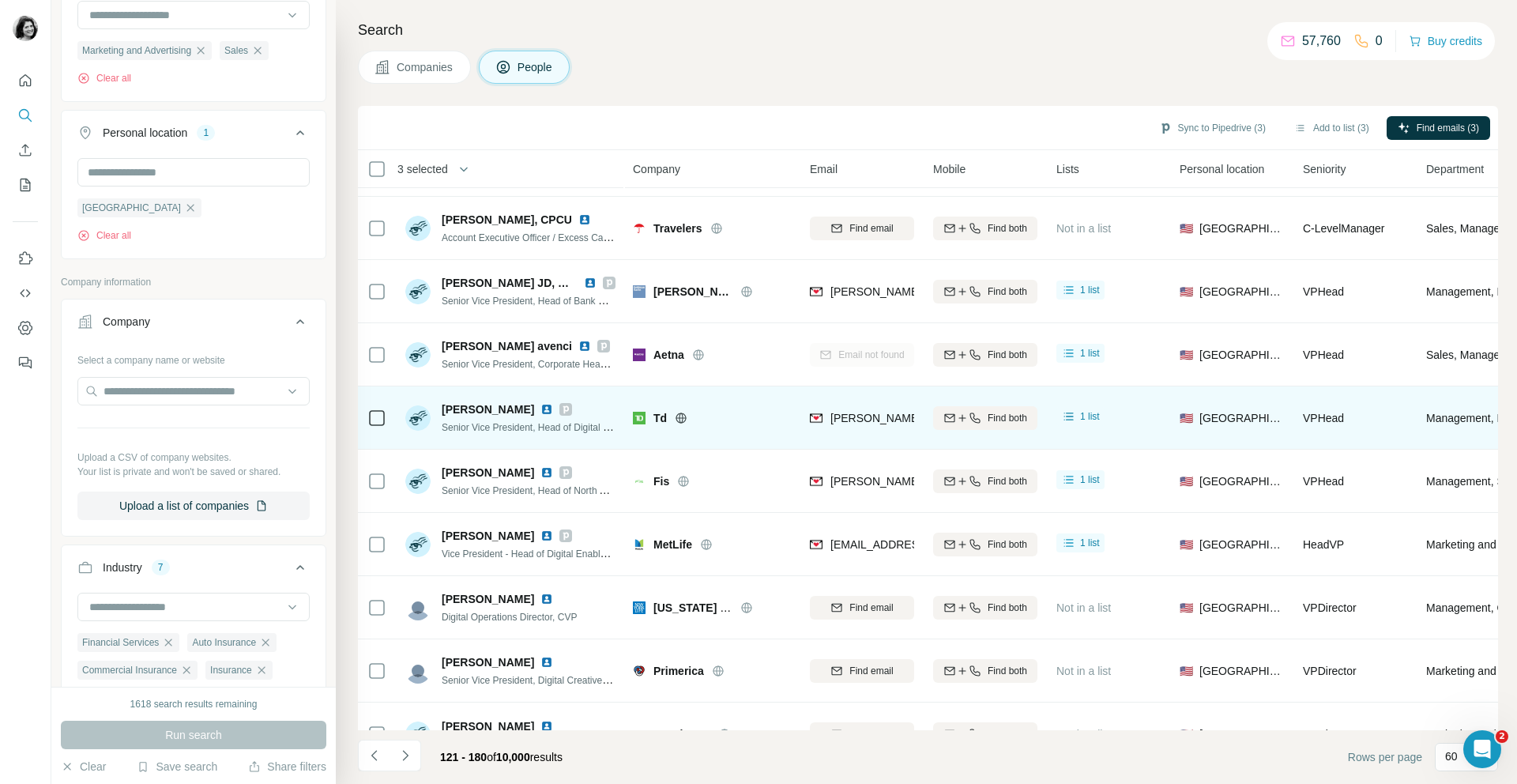
scroll to position [2959, 0]
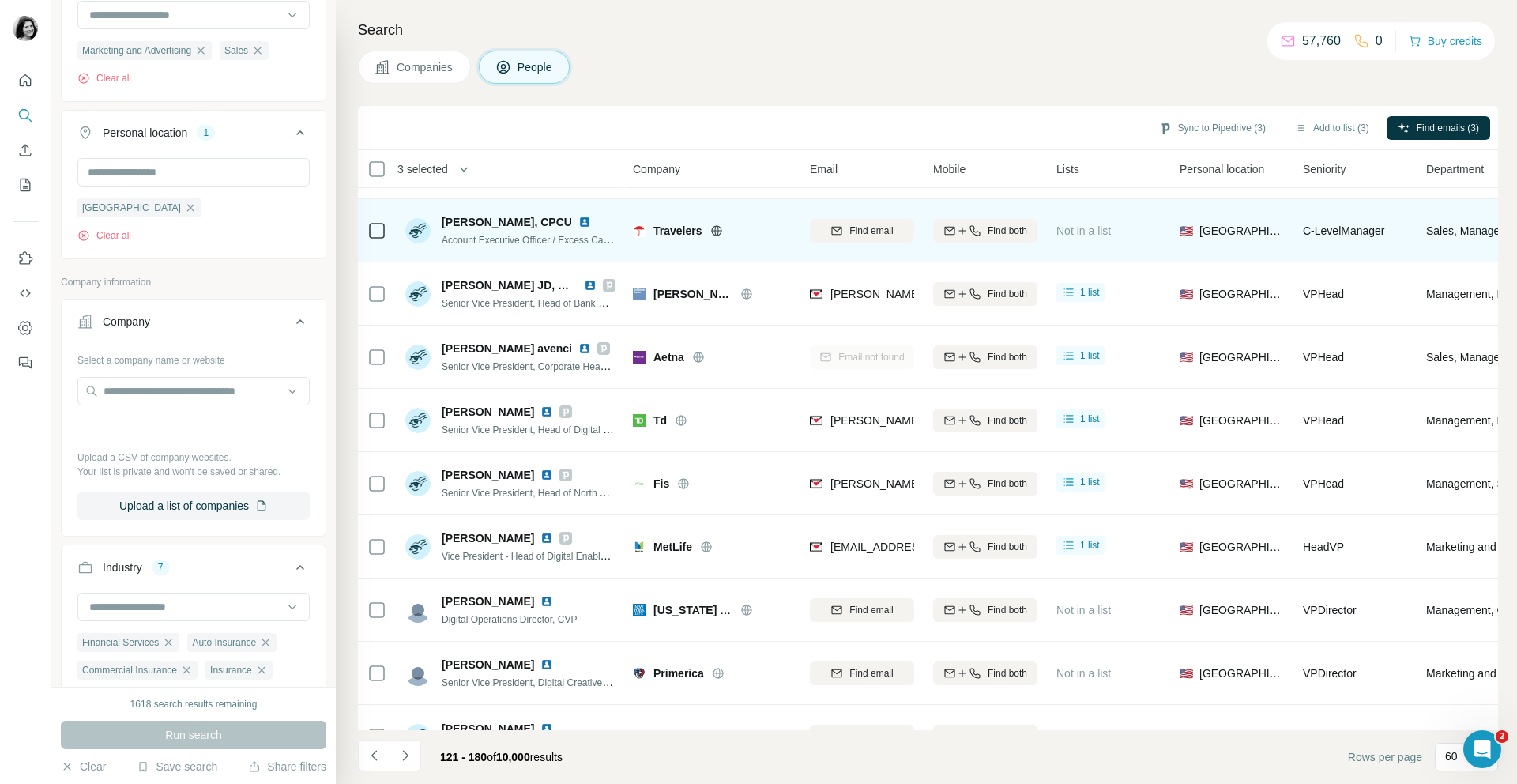
click at [851, 235] on span "Find email" at bounding box center [871, 231] width 43 height 14
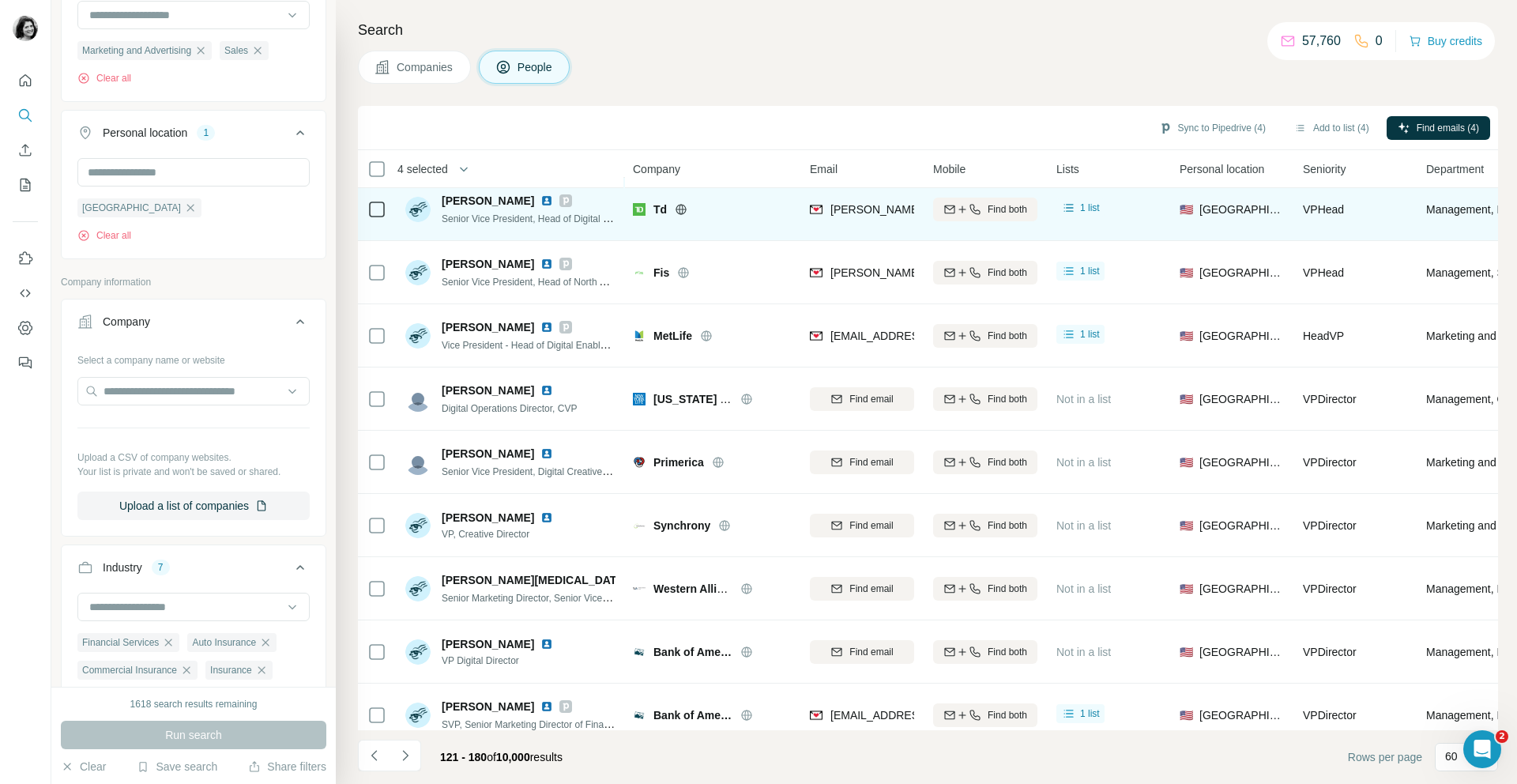
scroll to position [3170, 0]
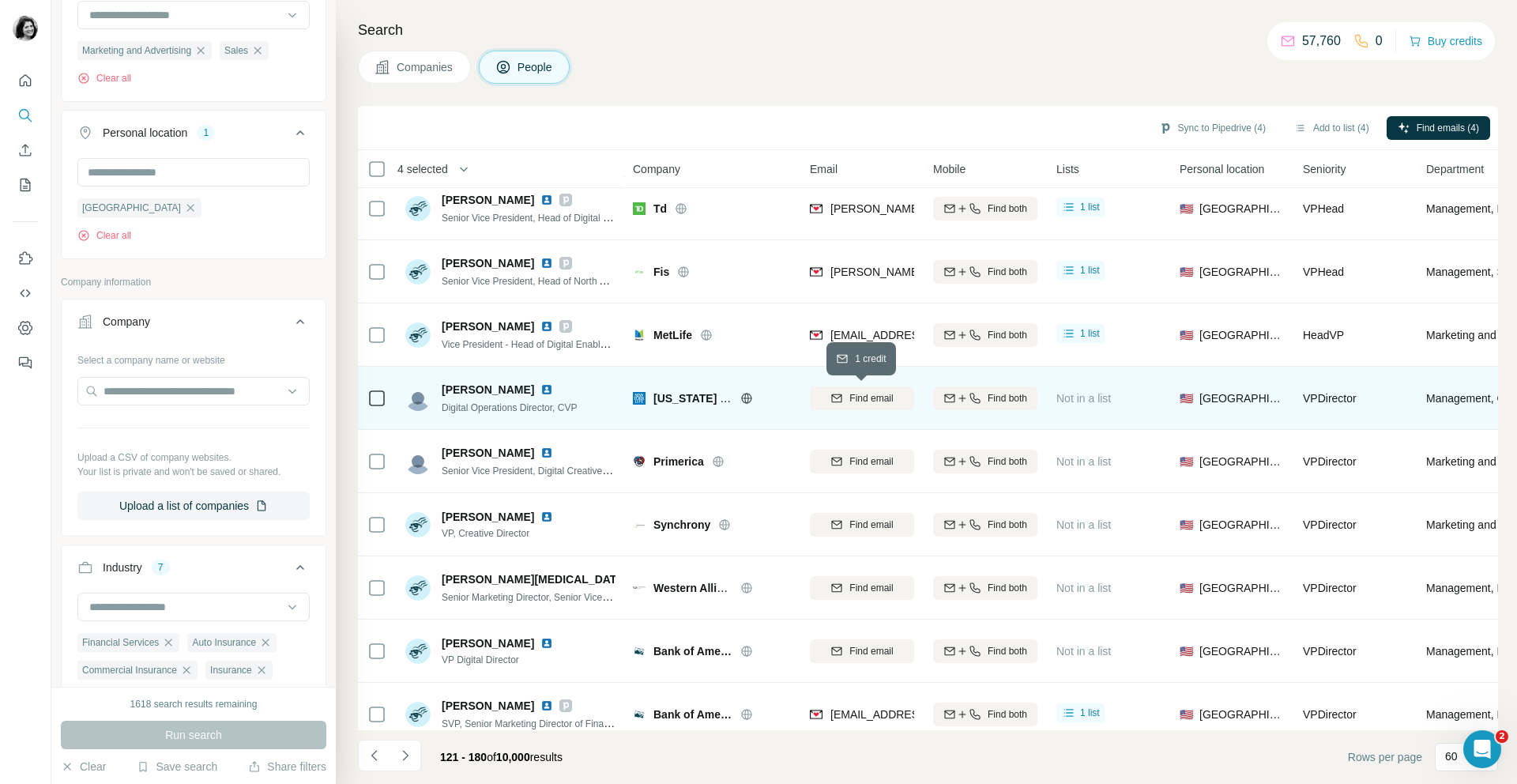
click at [873, 398] on span "Find email" at bounding box center [871, 397] width 43 height 14
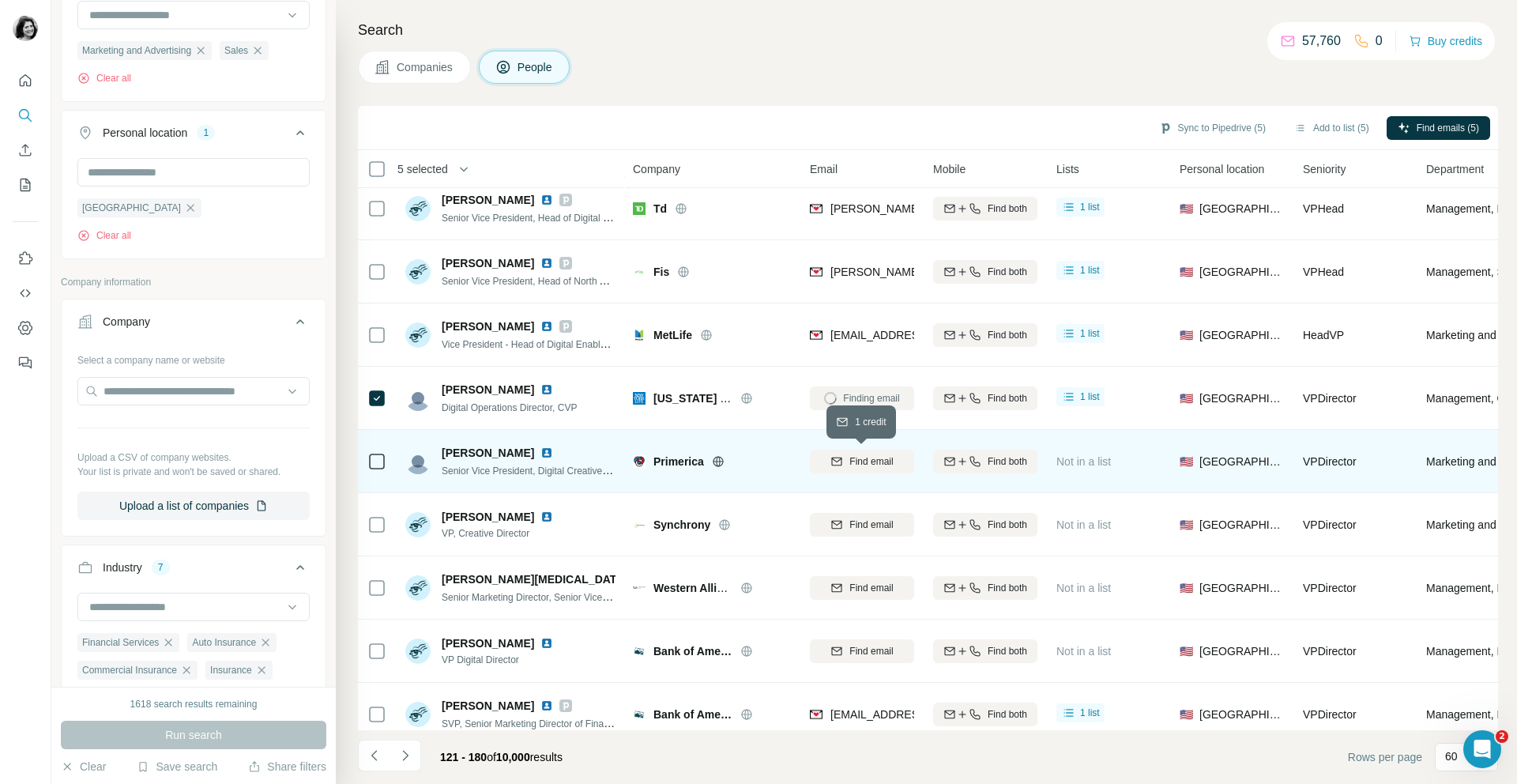
click at [887, 459] on span "Find email" at bounding box center [871, 460] width 43 height 14
click at [368, 462] on icon at bounding box center [377, 461] width 19 height 19
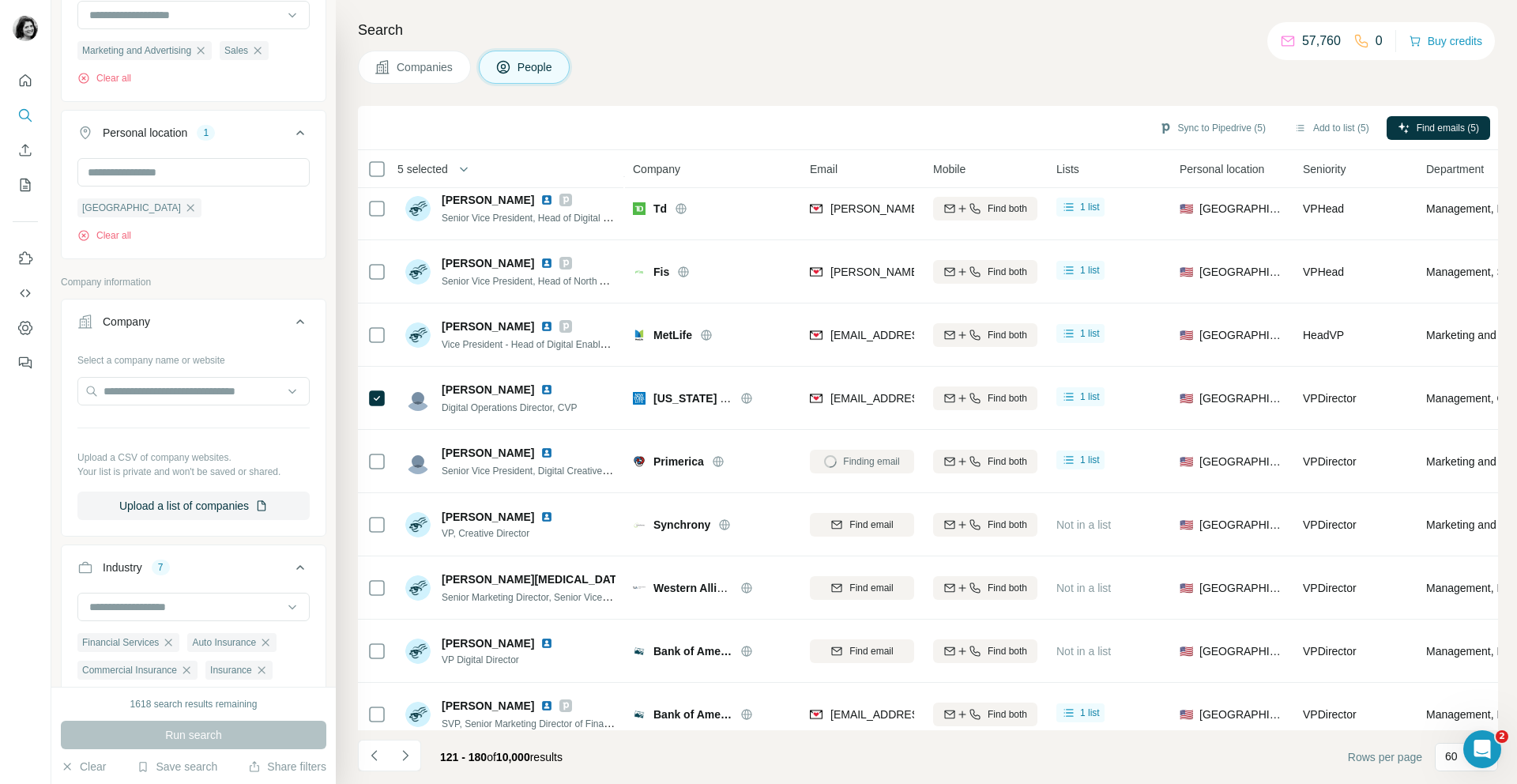
click at [882, 463] on div "Finding email" at bounding box center [862, 460] width 104 height 43
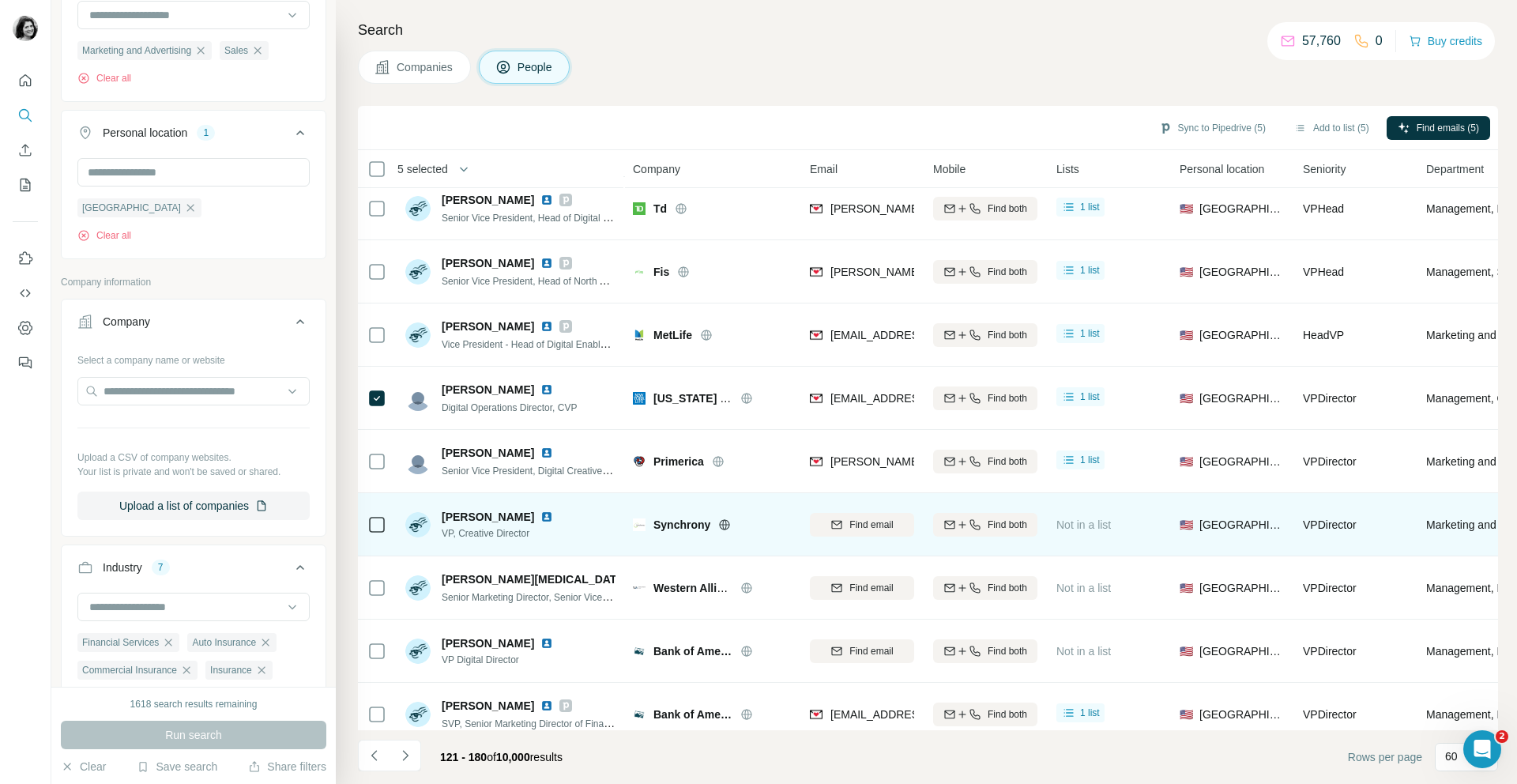
scroll to position [3250, 0]
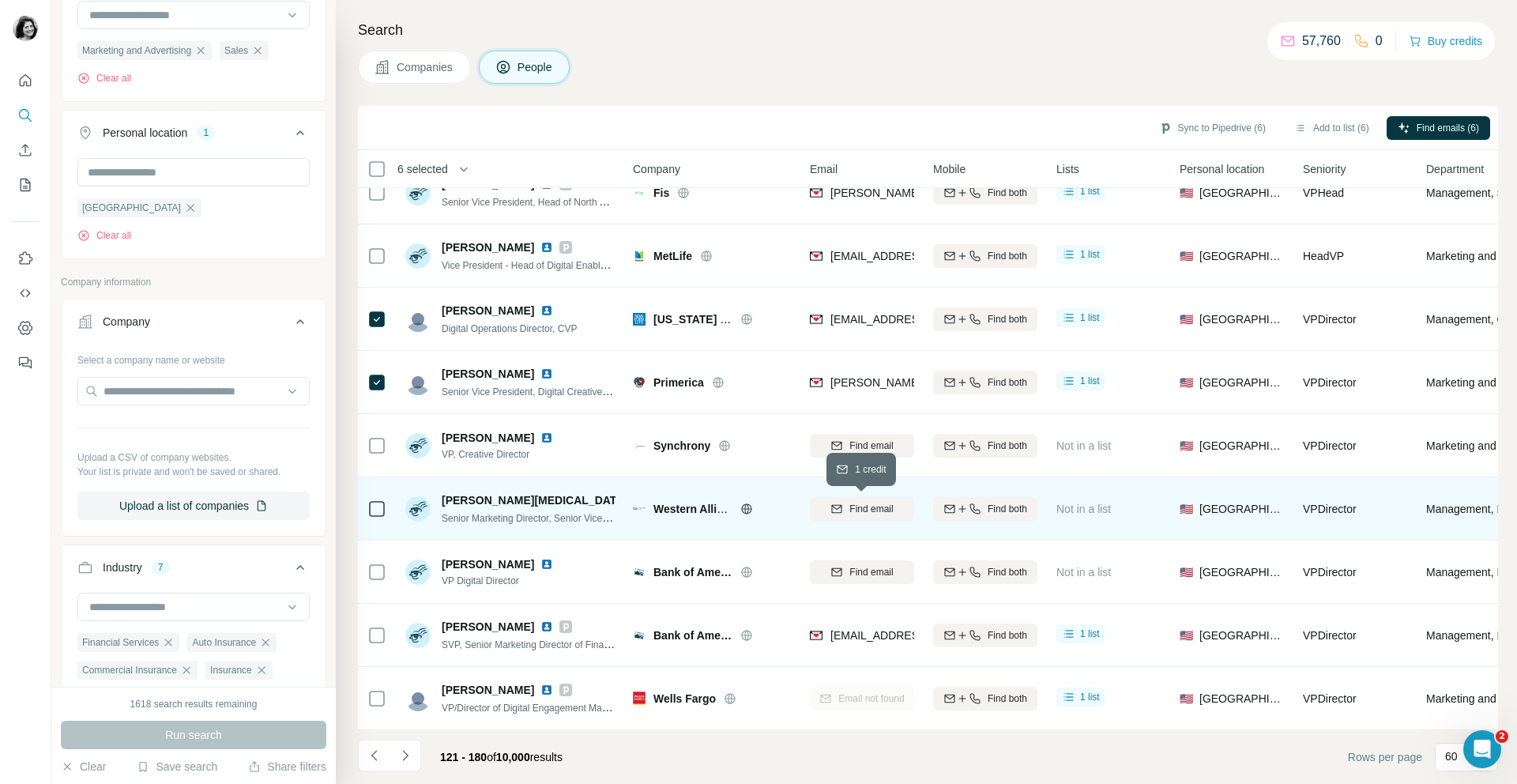
click at [889, 504] on span "Find email" at bounding box center [871, 508] width 43 height 14
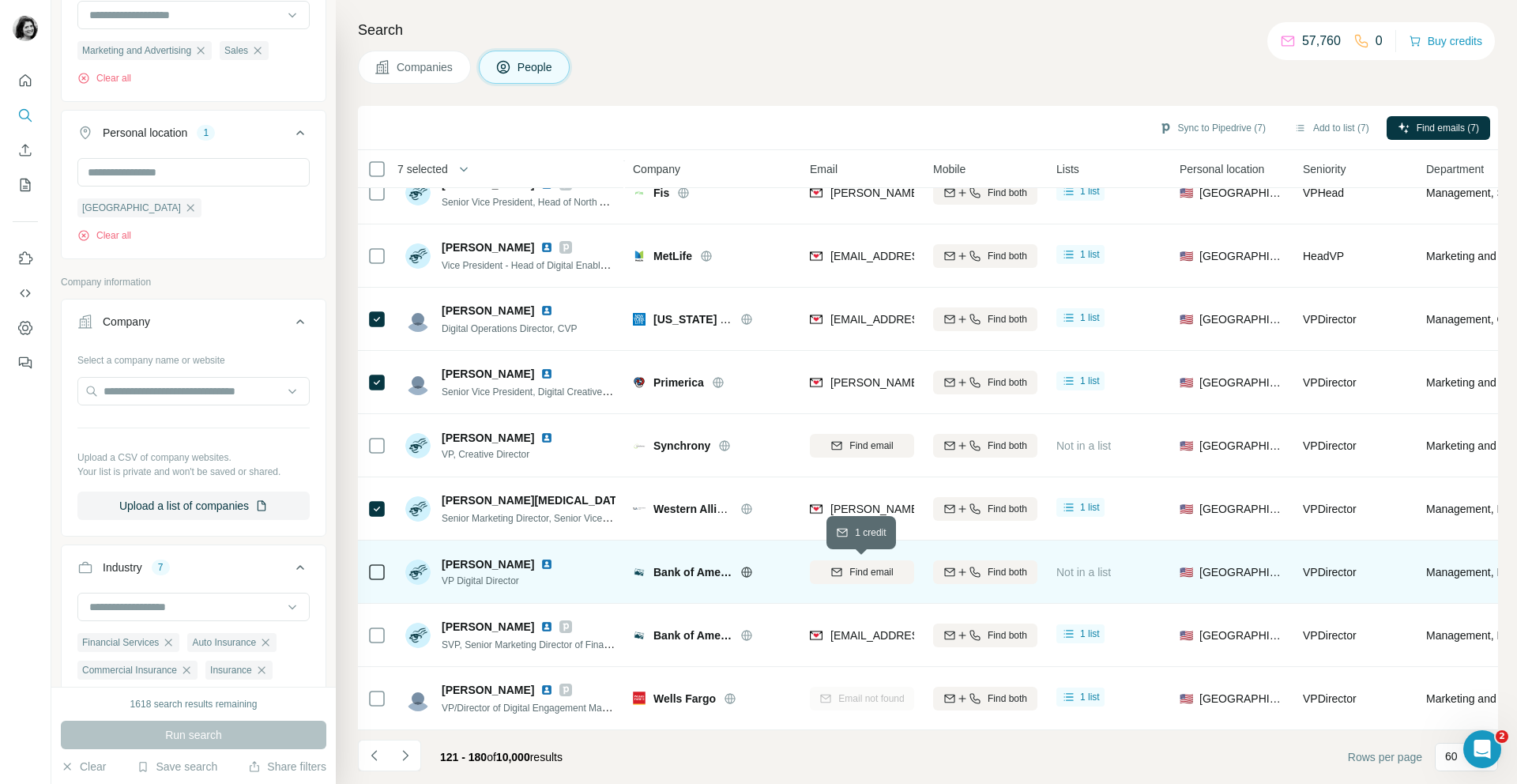
click at [845, 571] on div "Find email" at bounding box center [862, 571] width 104 height 14
click at [1220, 124] on button "Sync to Pipedrive (8)" at bounding box center [1212, 127] width 128 height 24
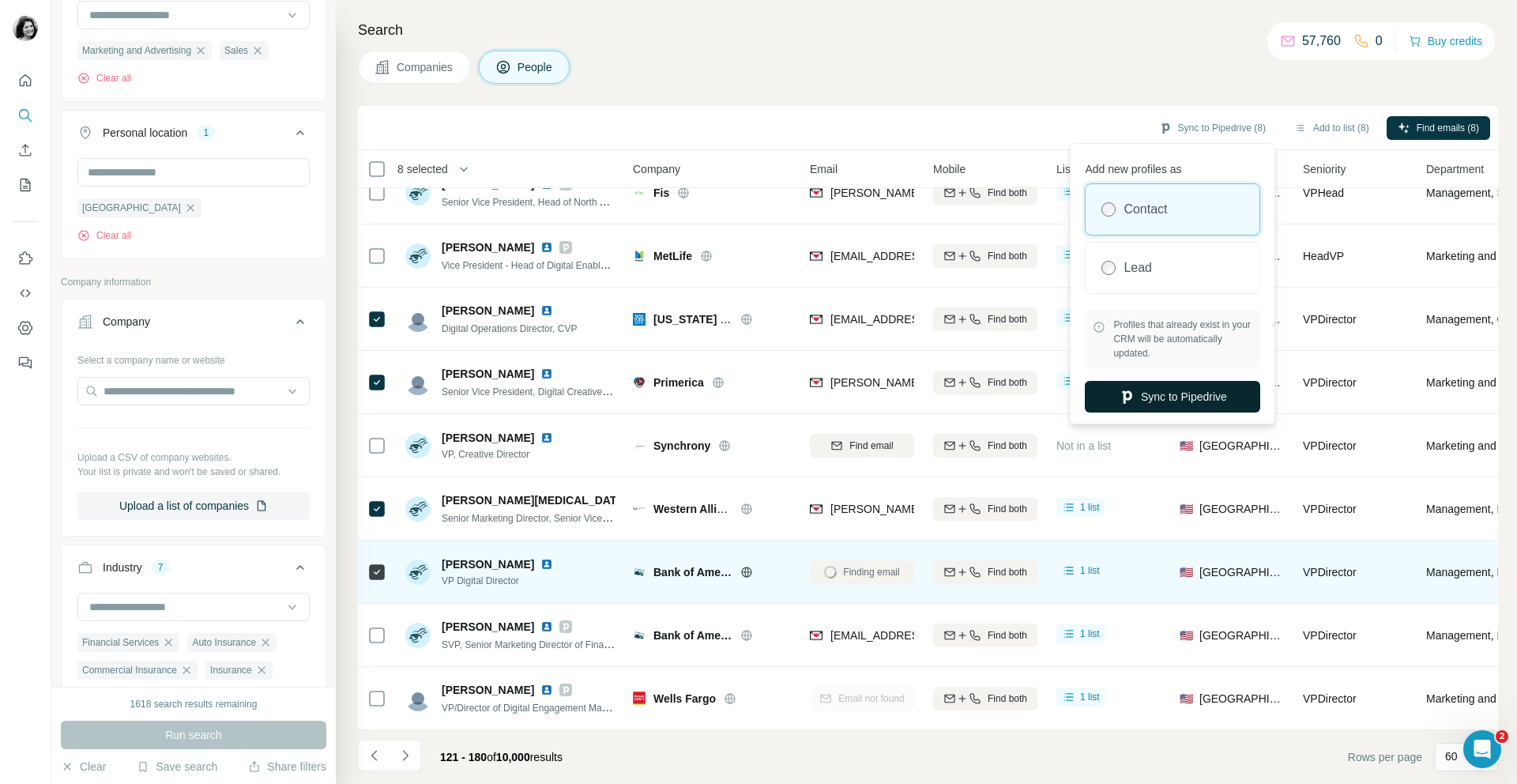
click at [1195, 391] on button "Sync to Pipedrive" at bounding box center [1172, 396] width 175 height 32
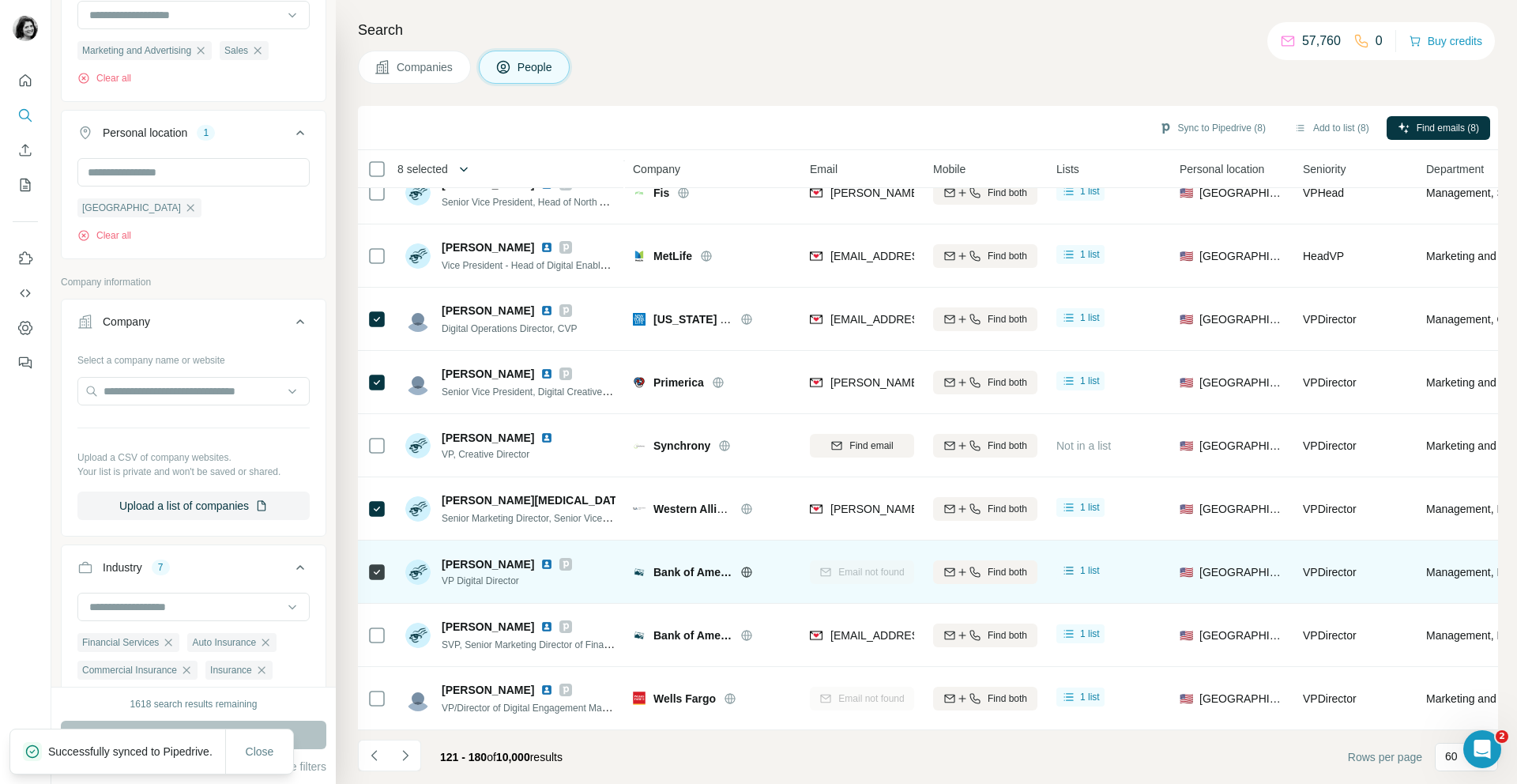
click at [461, 161] on icon "button" at bounding box center [464, 168] width 16 height 16
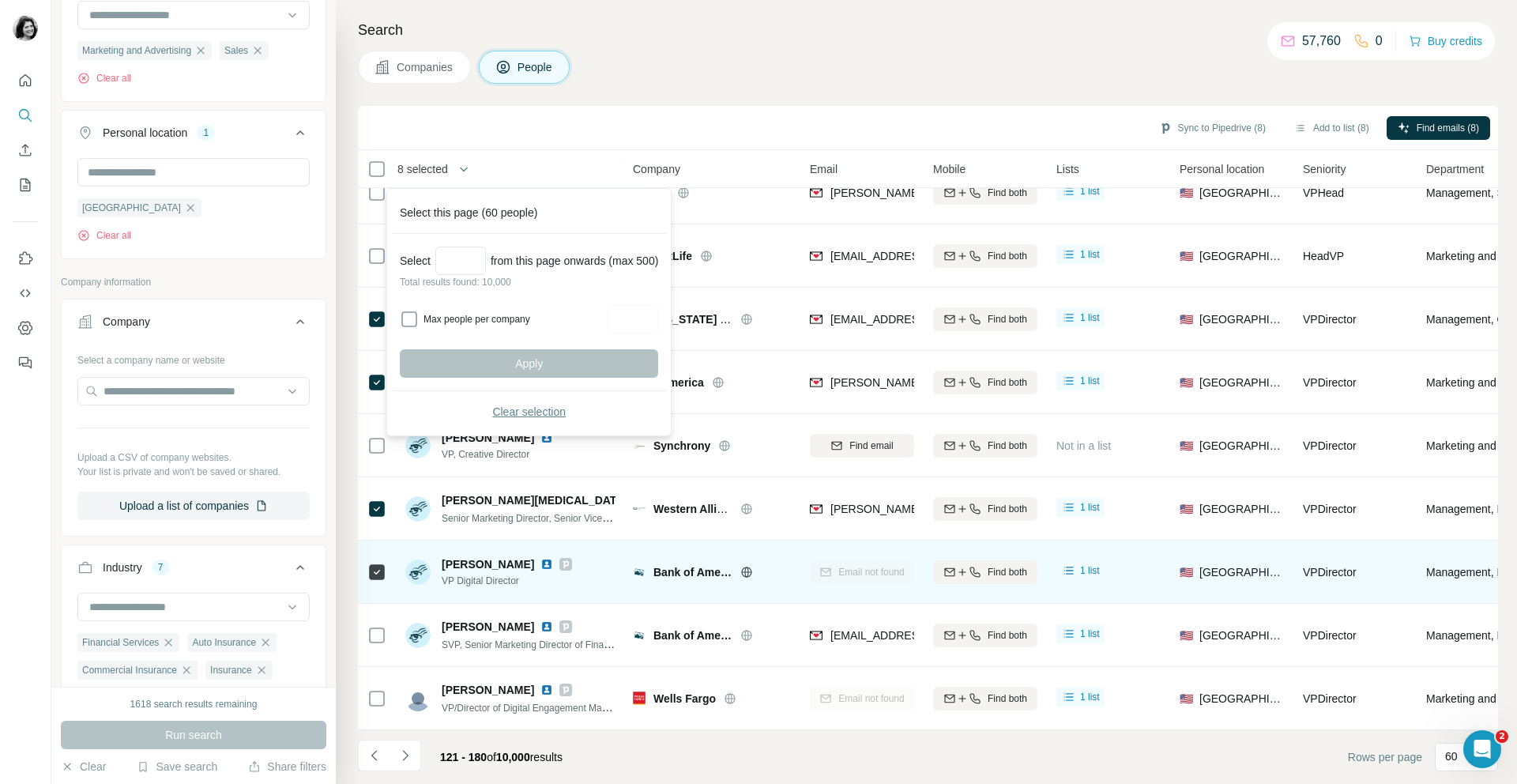
click at [490, 405] on button "Clear selection" at bounding box center [530, 412] width 259 height 29
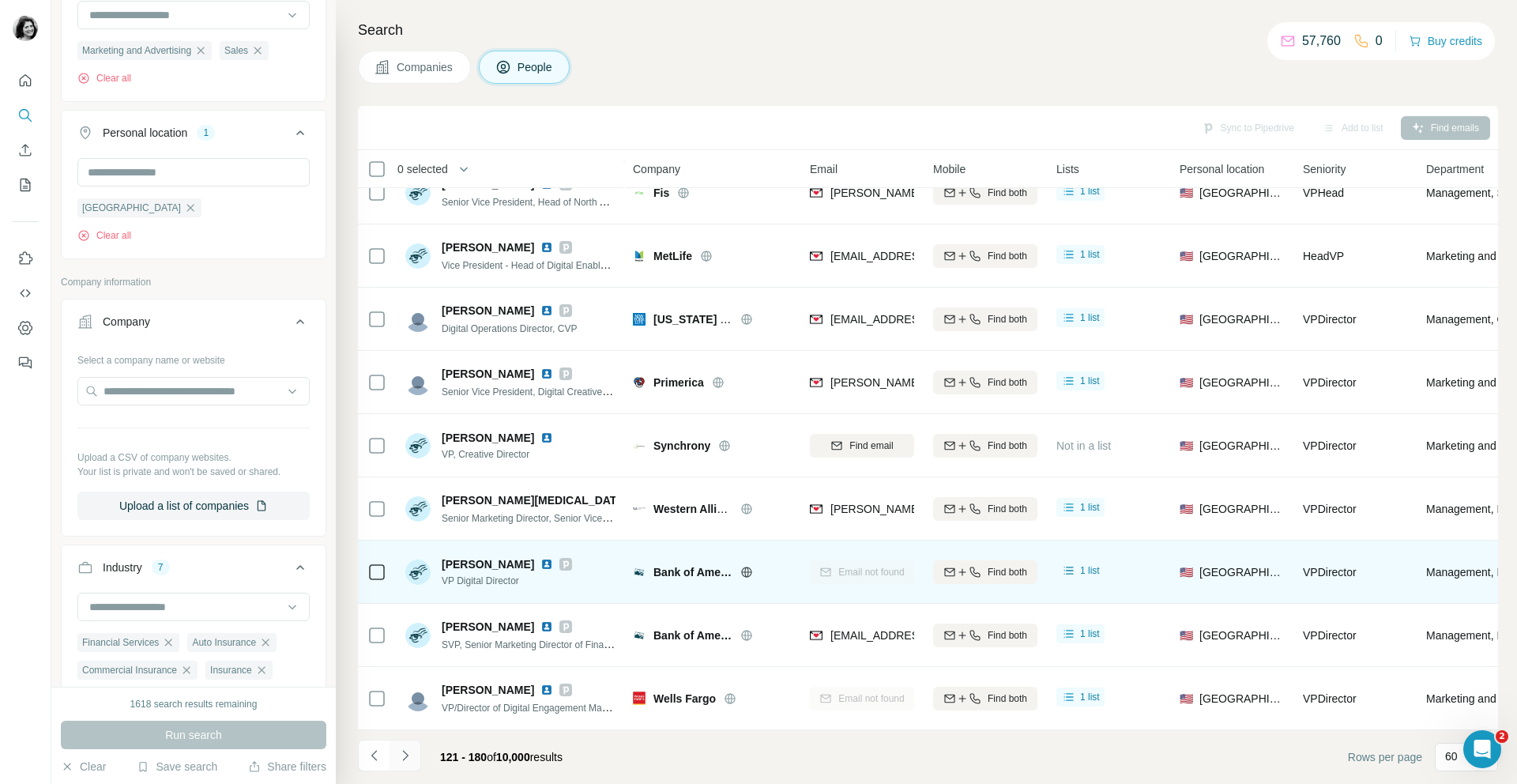
click at [404, 755] on icon "Navigate to next page" at bounding box center [405, 755] width 16 height 16
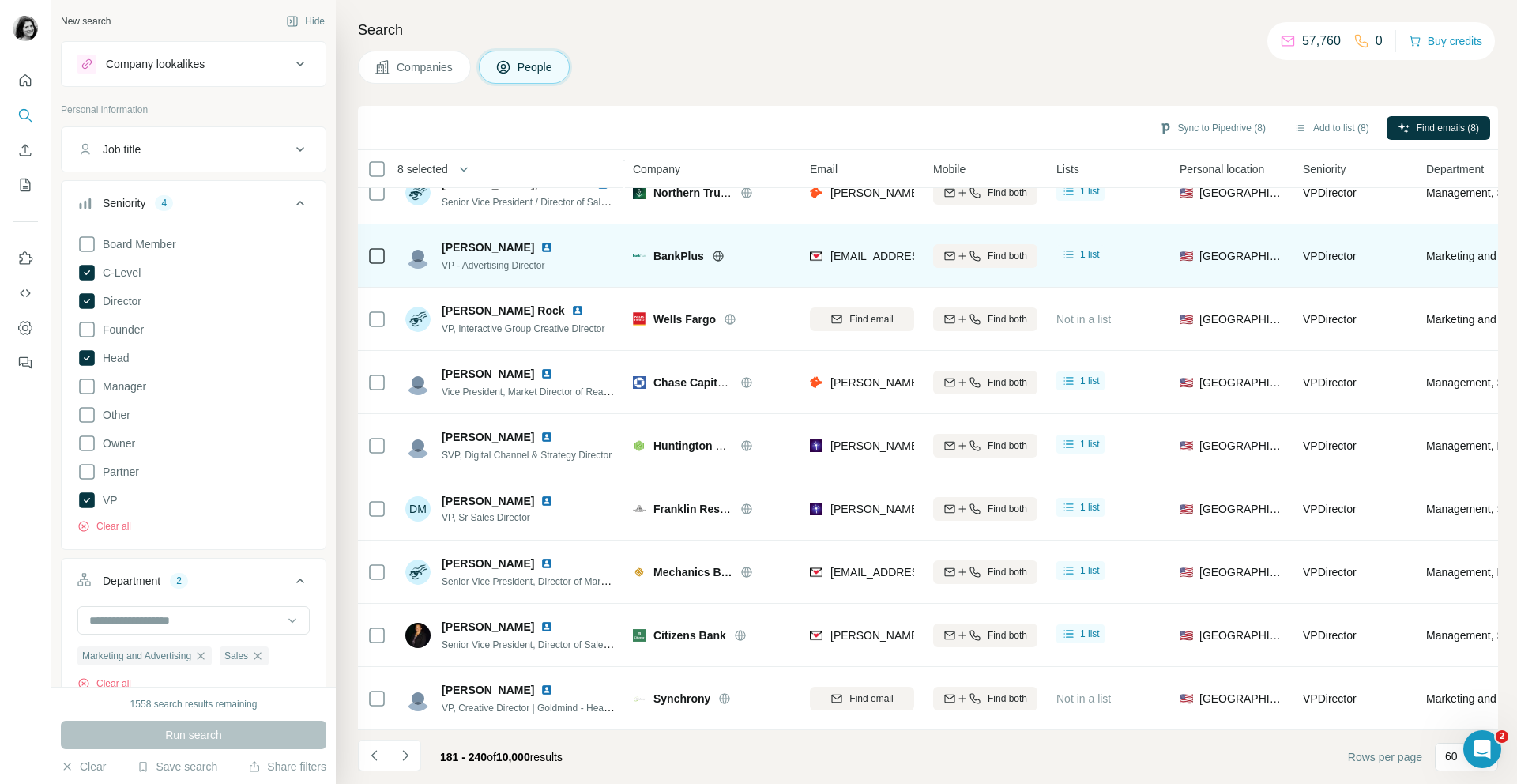
scroll to position [2129, 0]
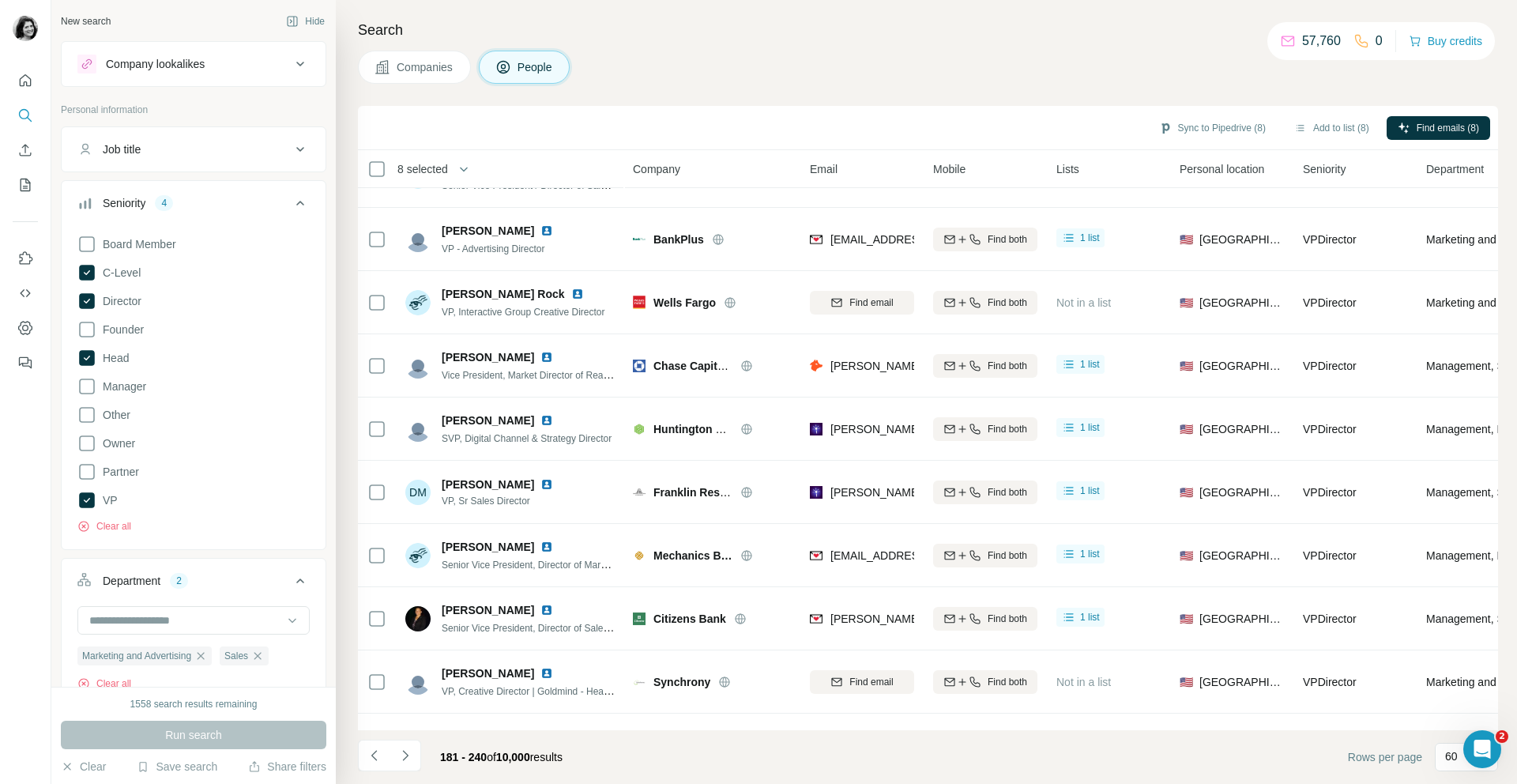
click at [829, 165] on span "Email" at bounding box center [824, 168] width 28 height 16
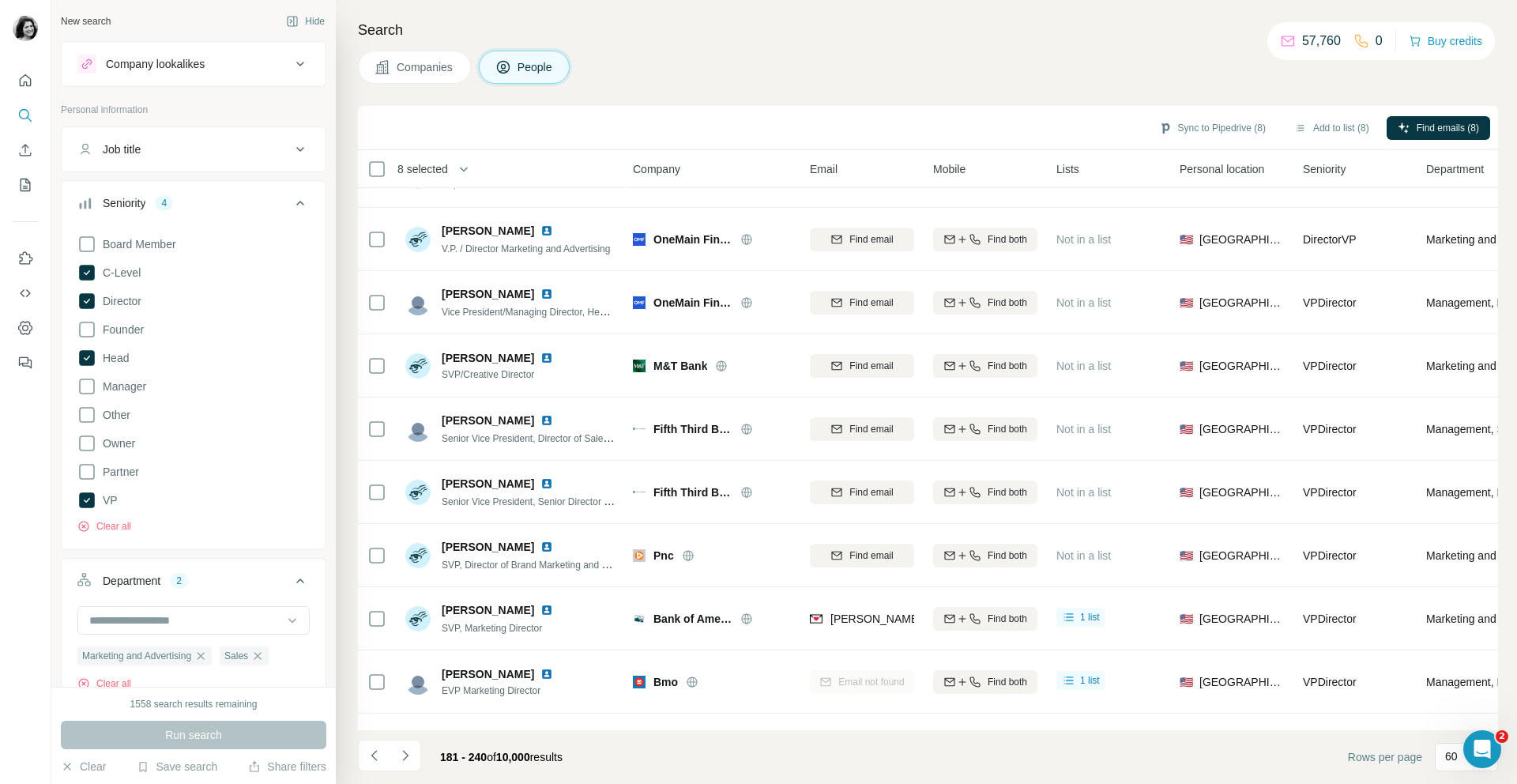
scroll to position [2699, 0]
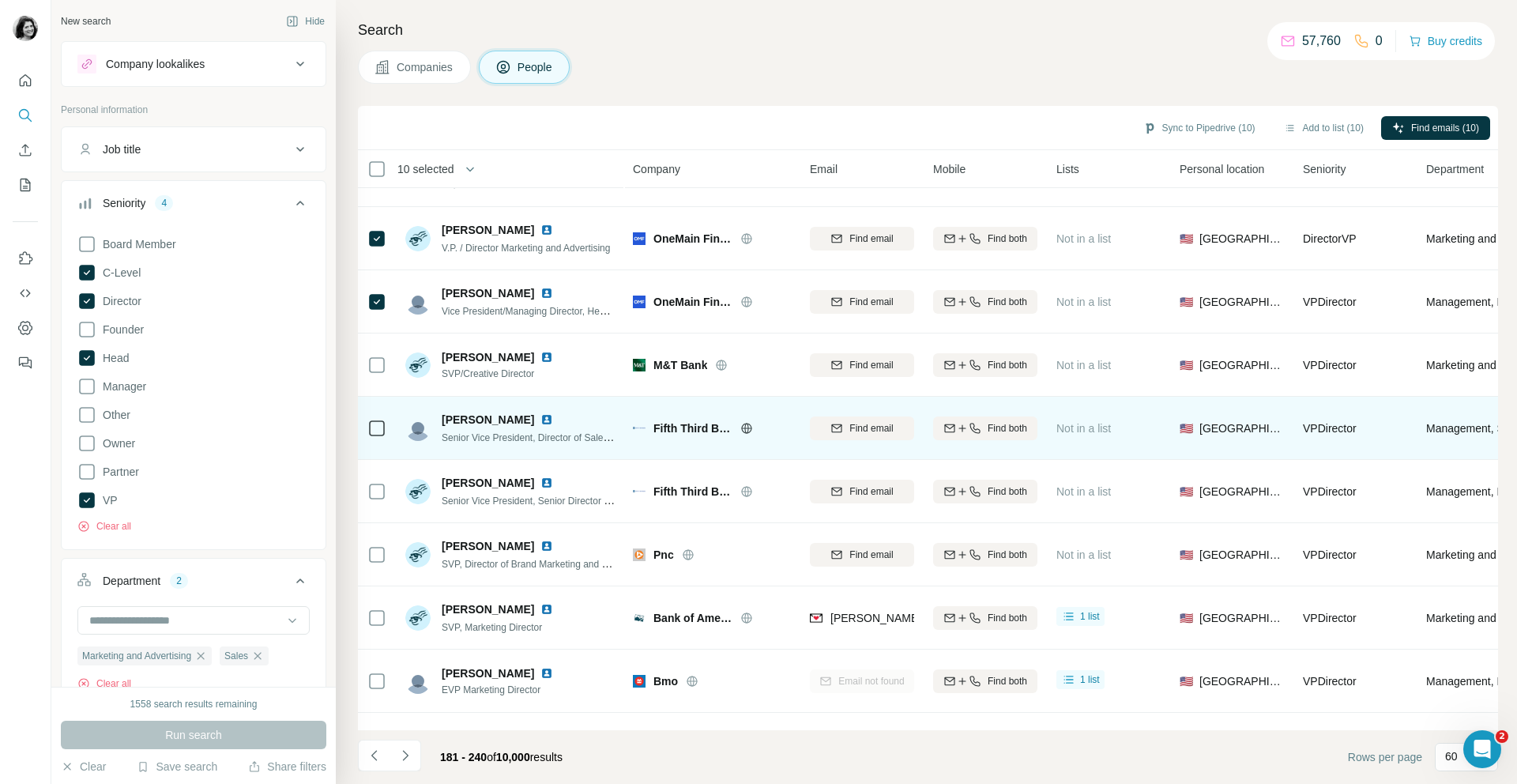
click at [371, 436] on icon at bounding box center [377, 428] width 19 height 19
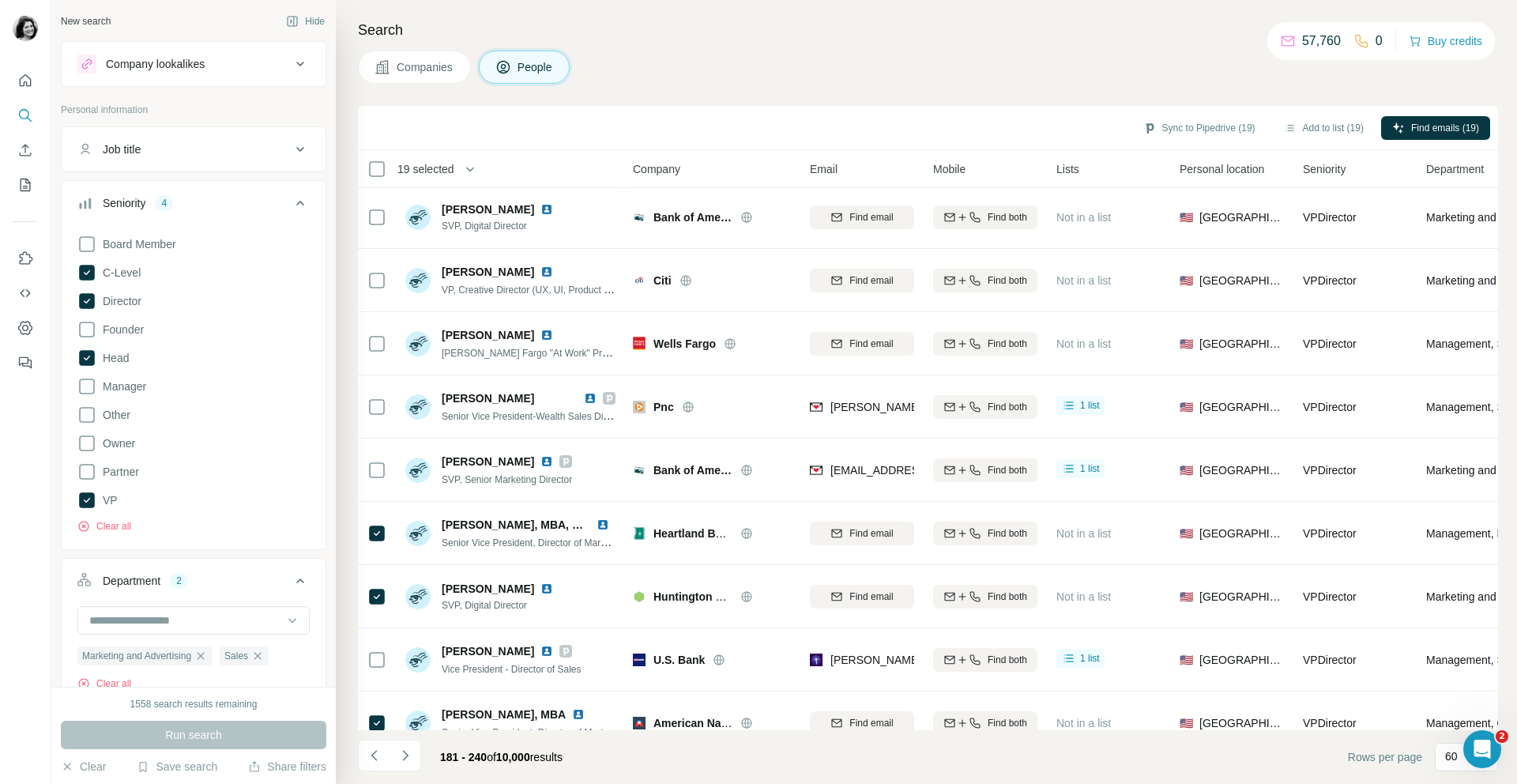
scroll to position [143, 0]
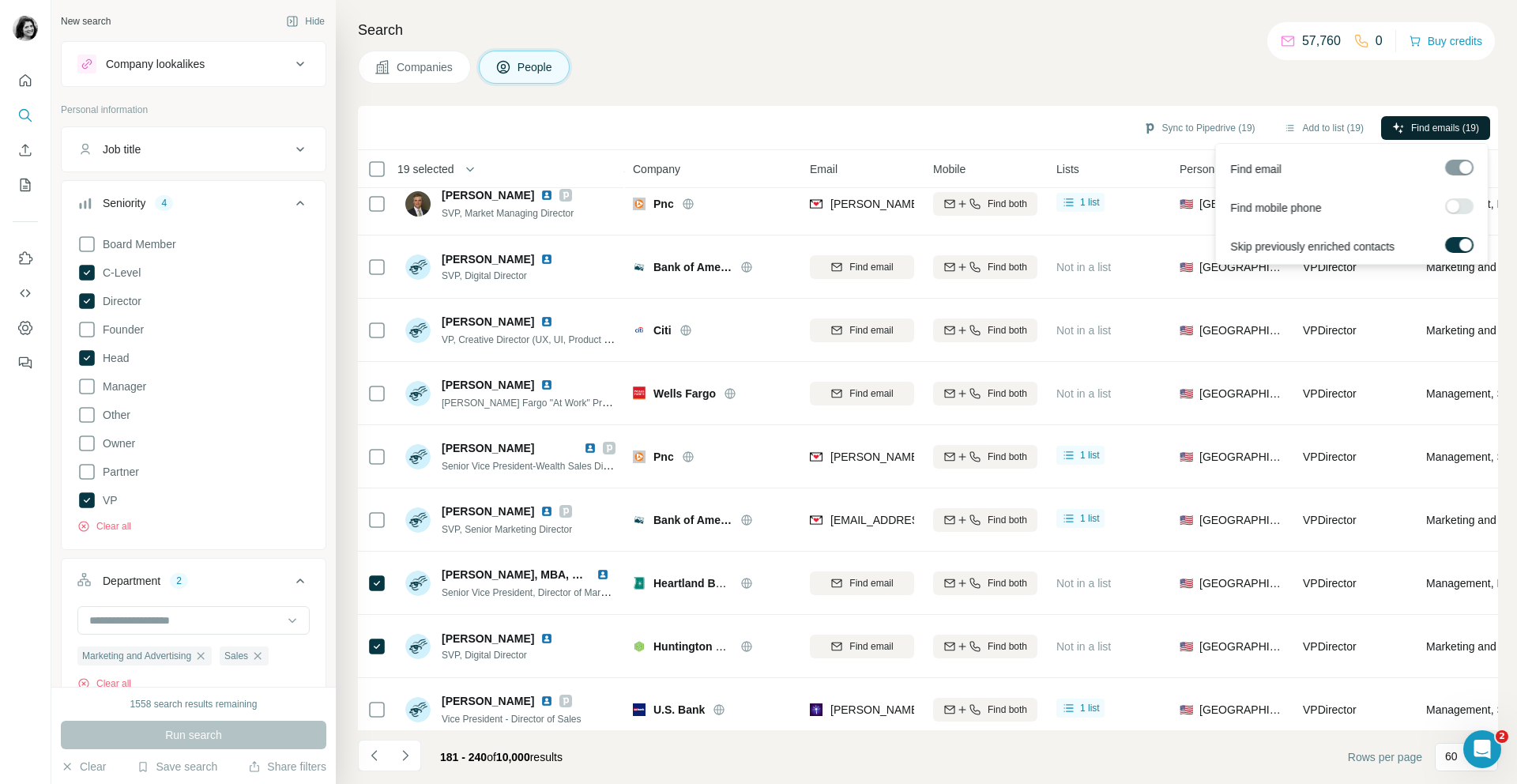
click at [1424, 131] on span "Find emails (19)" at bounding box center [1445, 127] width 68 height 14
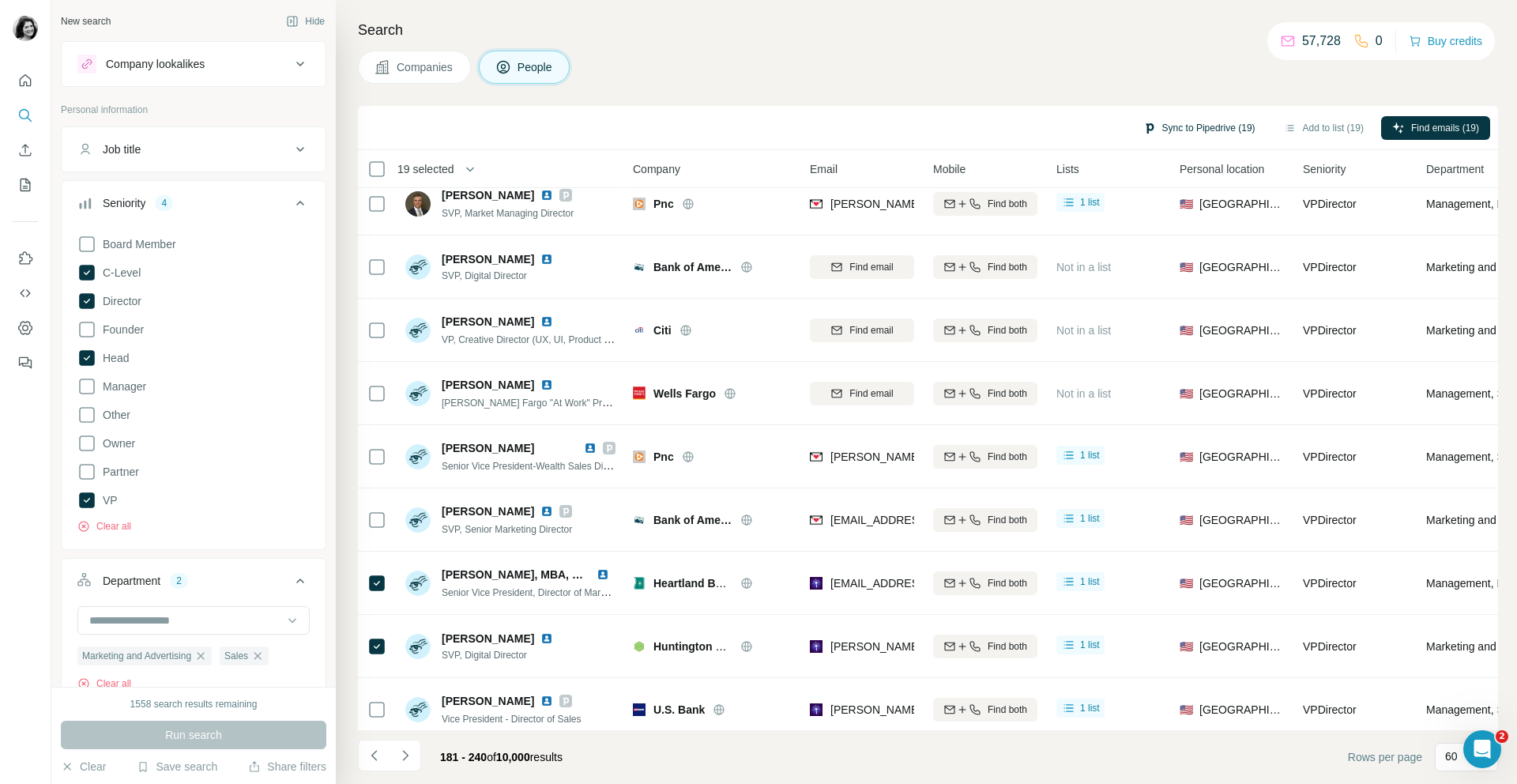
click at [1192, 131] on button "Sync to Pipedrive (19)" at bounding box center [1199, 127] width 134 height 24
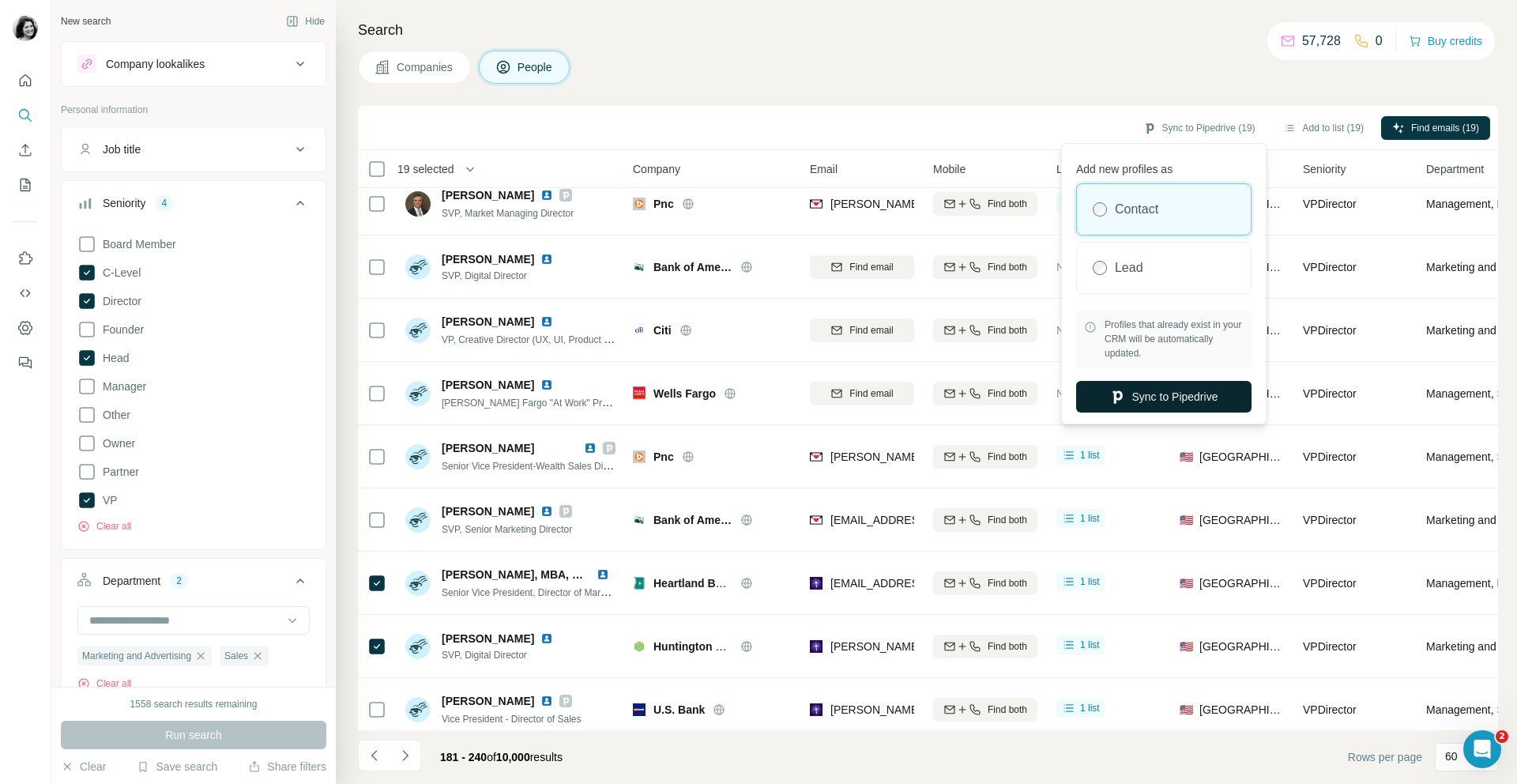
click at [1121, 391] on icon "button" at bounding box center [1117, 396] width 16 height 16
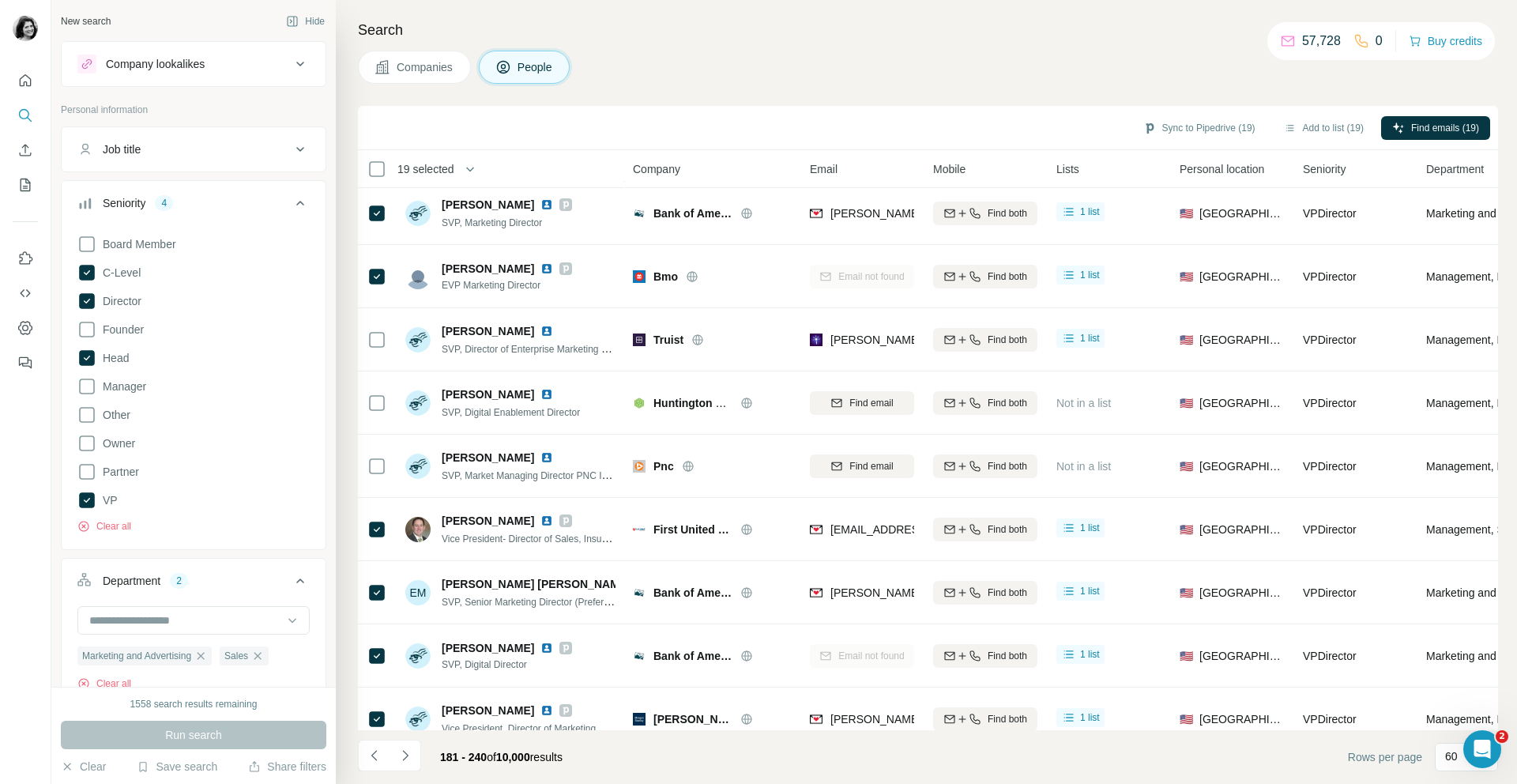
scroll to position [3112, 0]
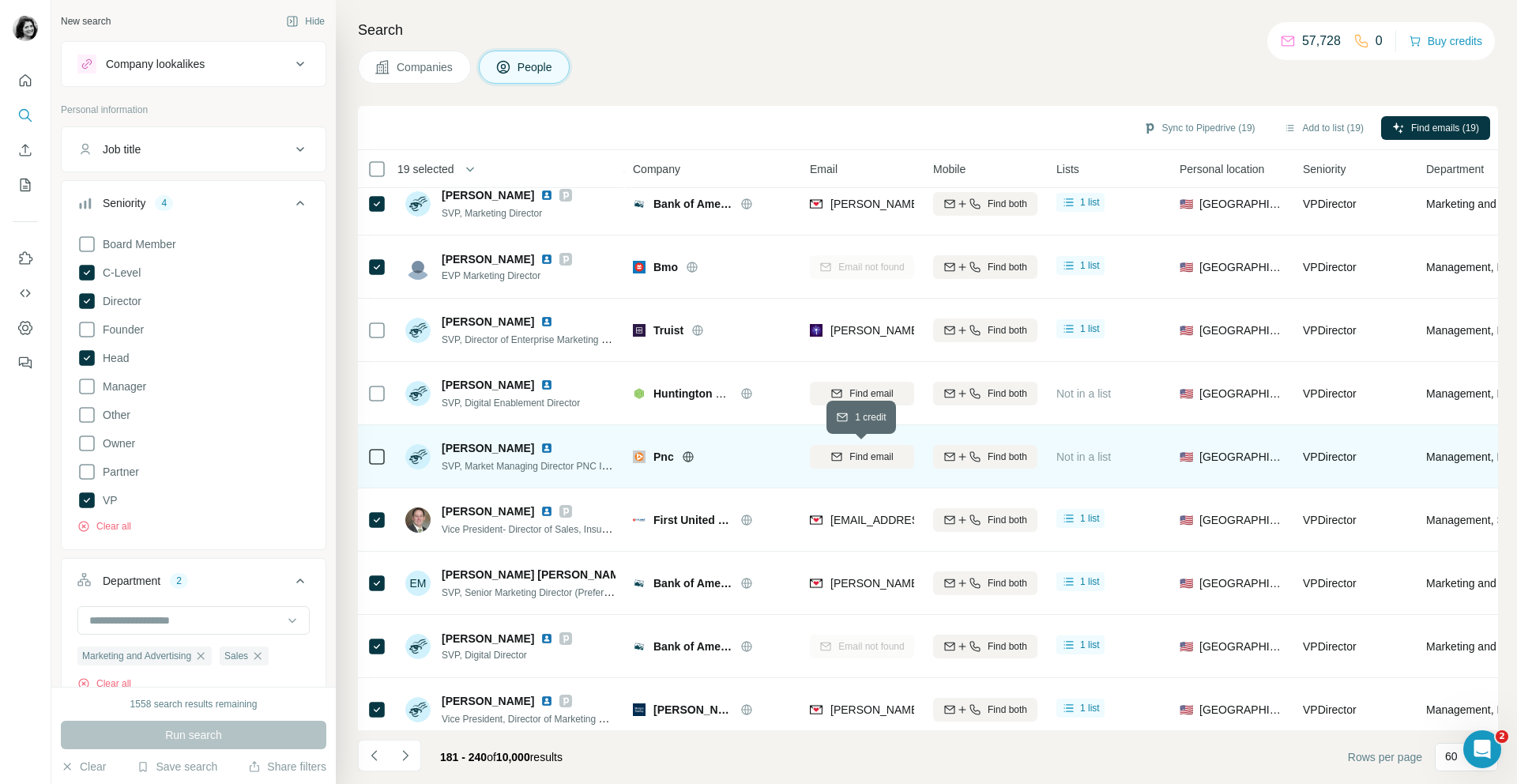
click at [881, 458] on span "Find email" at bounding box center [871, 456] width 43 height 14
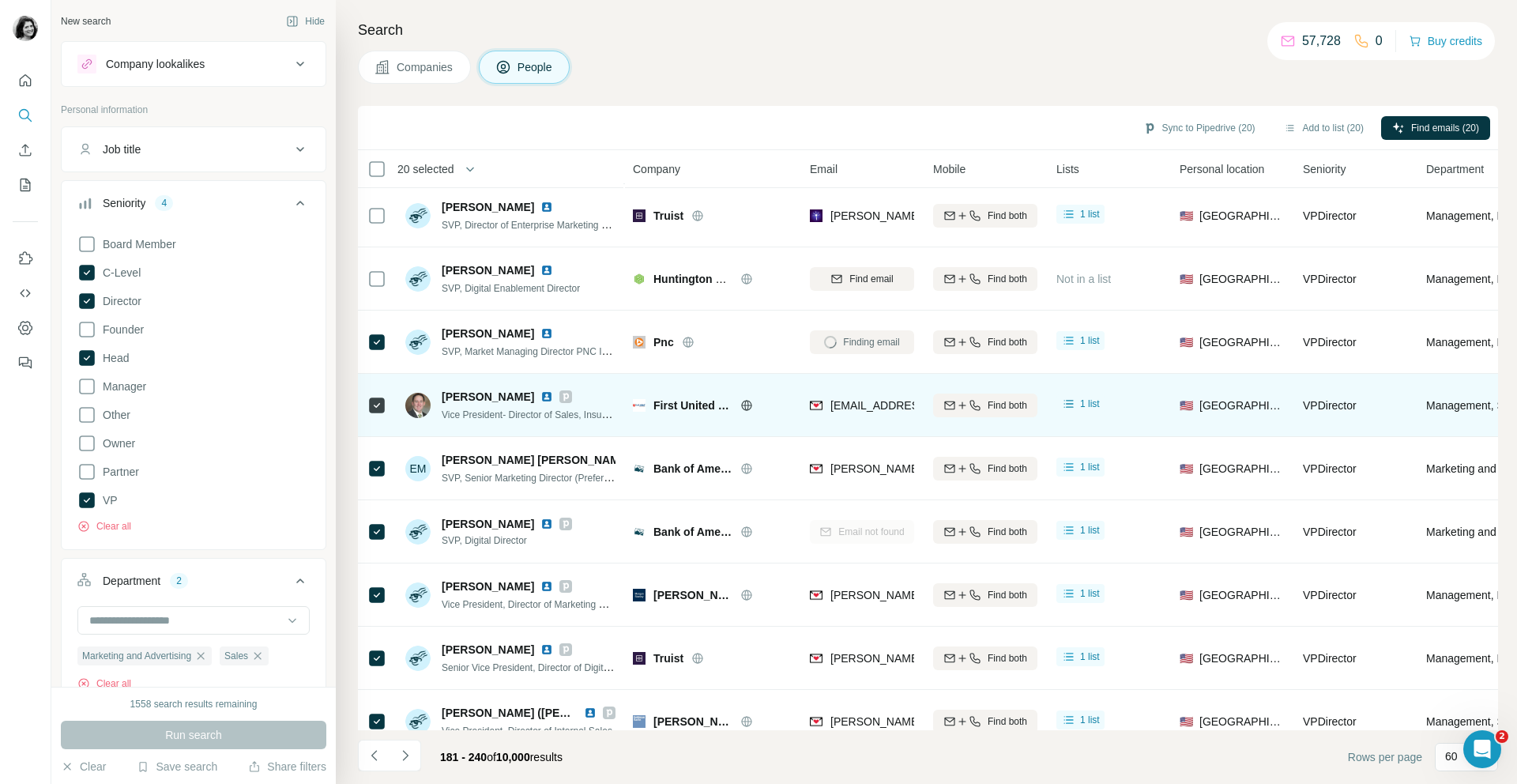
scroll to position [3250, 0]
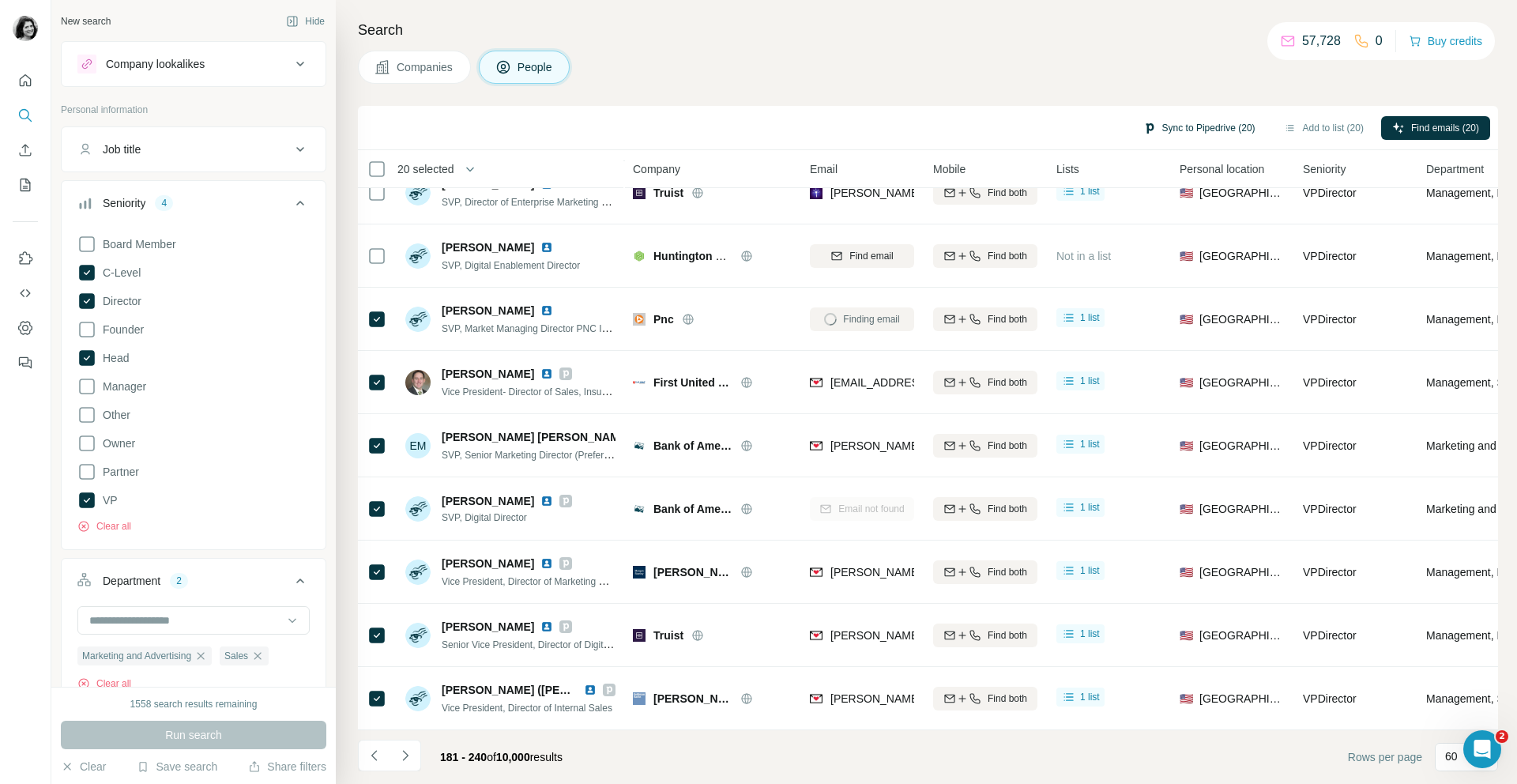
click at [1218, 123] on button "Sync to Pipedrive (20)" at bounding box center [1199, 127] width 134 height 24
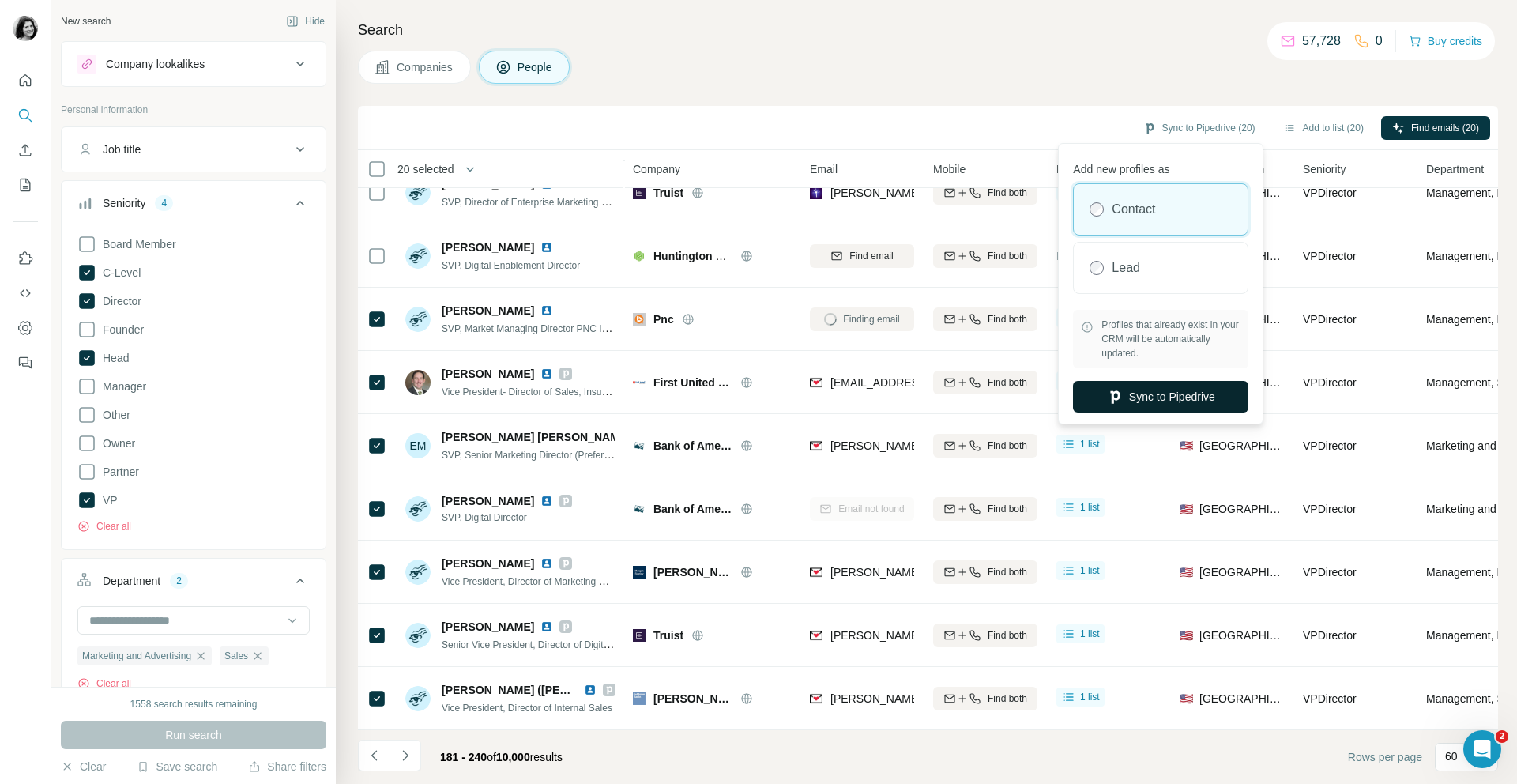
click at [1129, 403] on button "Sync to Pipedrive" at bounding box center [1161, 396] width 175 height 32
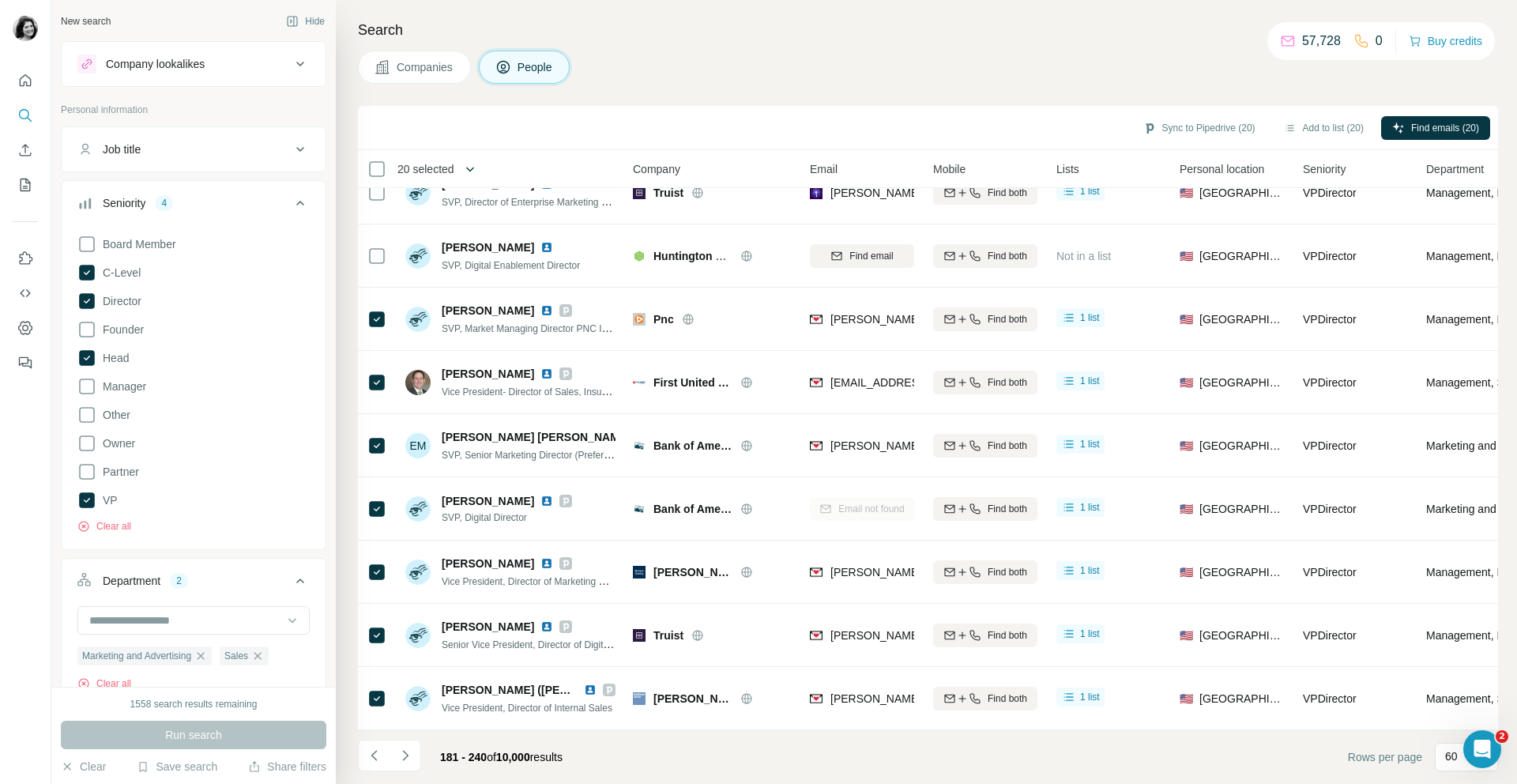
click at [474, 169] on icon "button" at bounding box center [470, 168] width 8 height 5
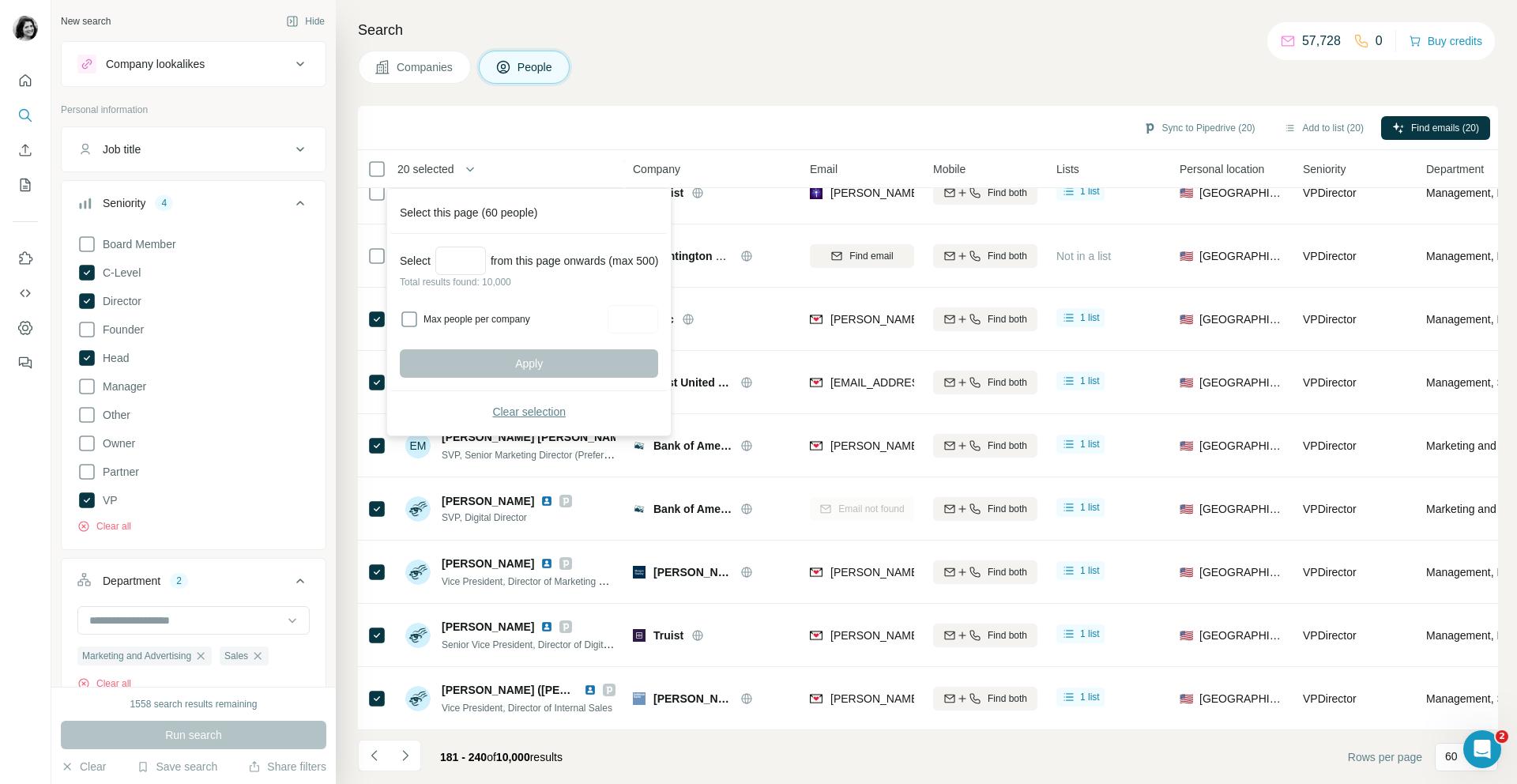
click at [504, 411] on span "Clear selection" at bounding box center [529, 412] width 74 height 16
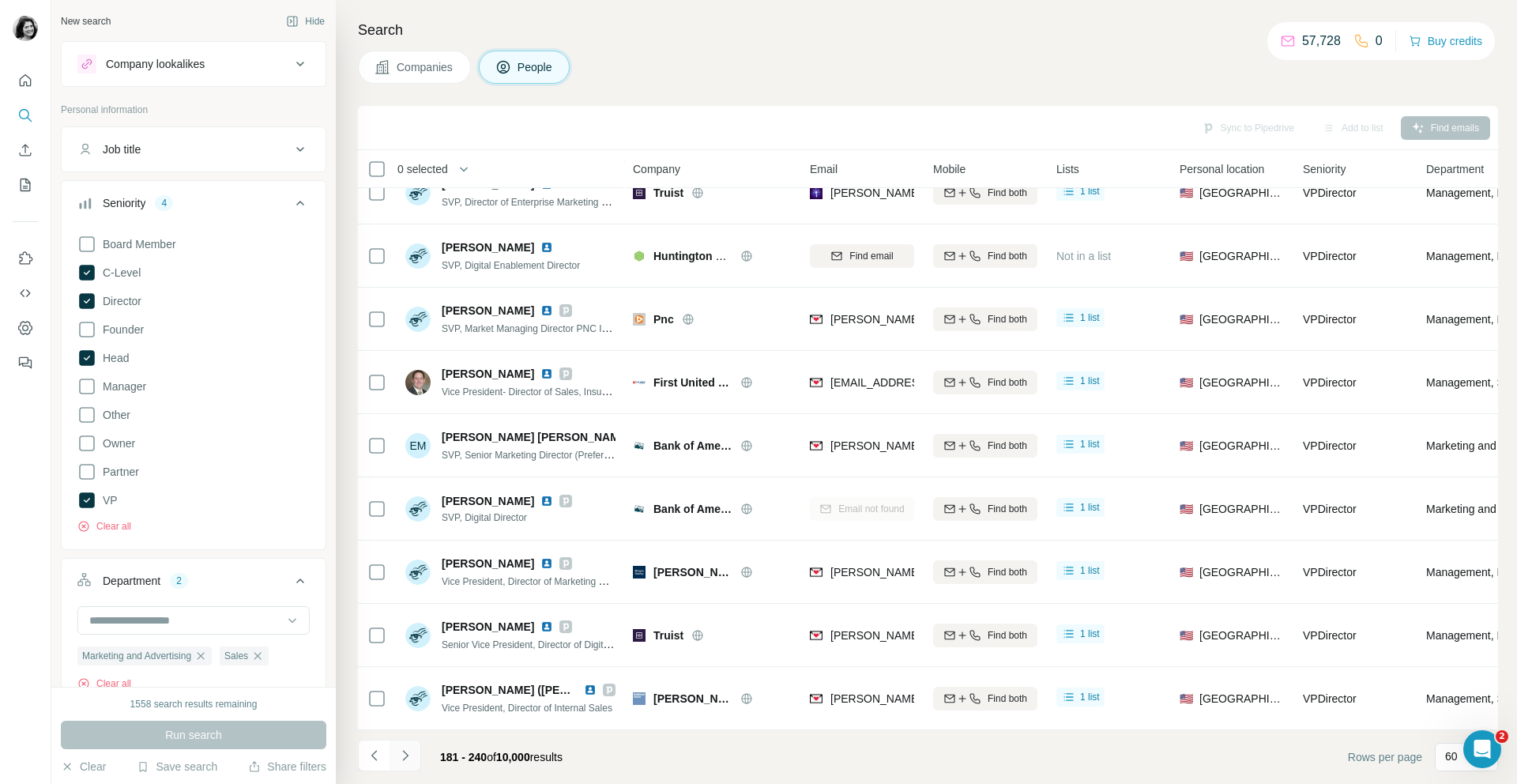
click at [404, 753] on icon "Navigate to next page" at bounding box center [405, 755] width 16 height 16
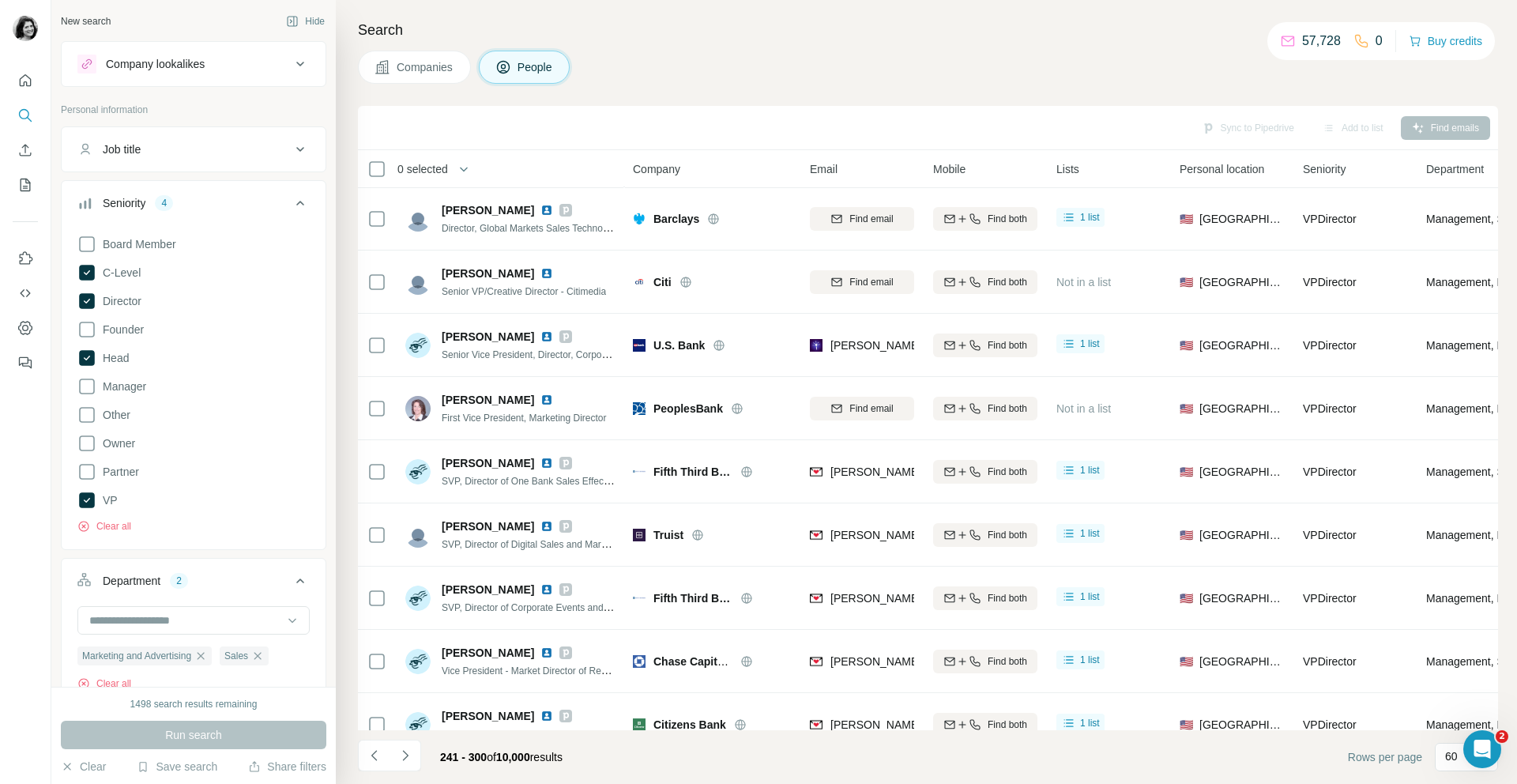
scroll to position [0, 0]
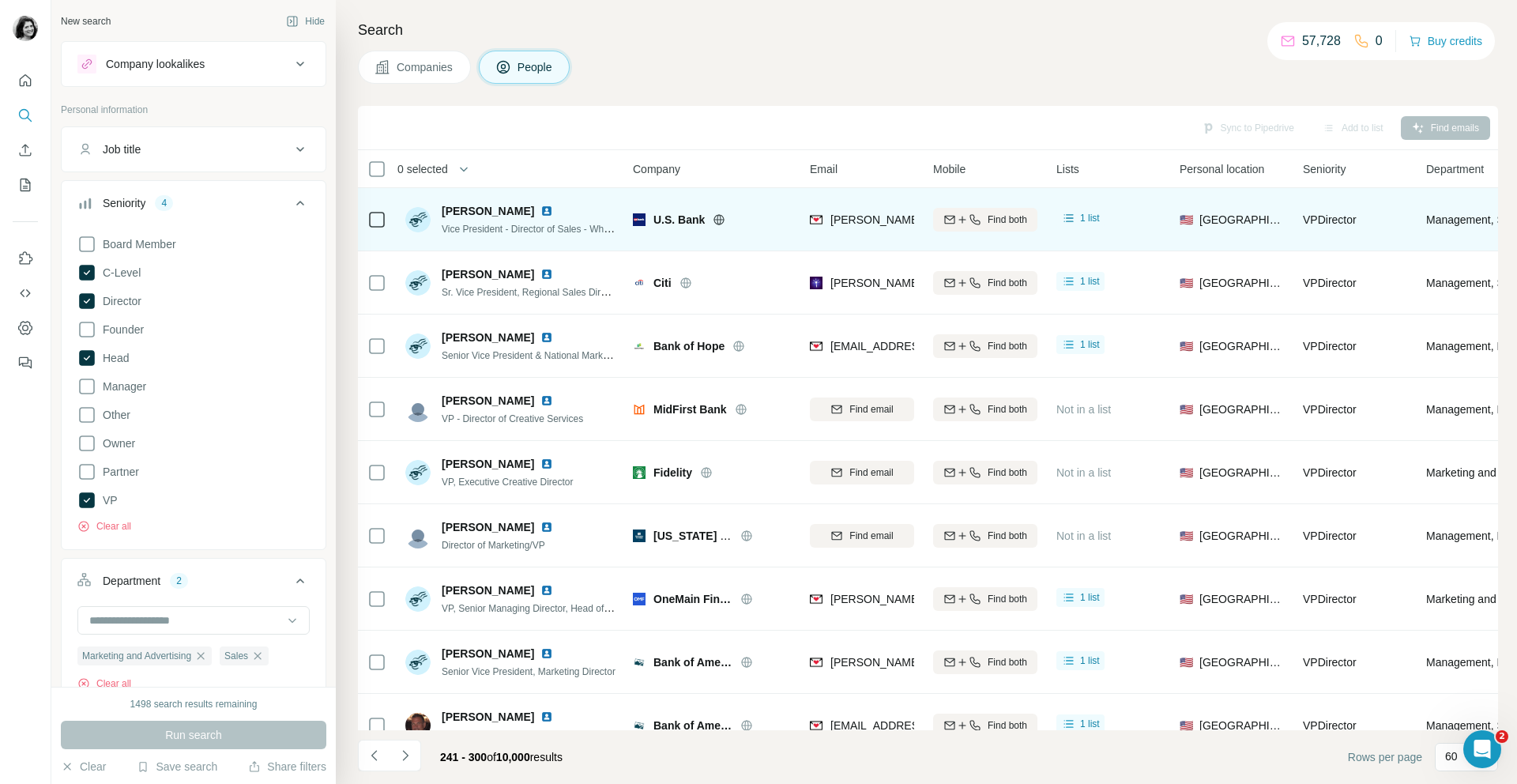
click at [540, 211] on img at bounding box center [546, 211] width 12 height 12
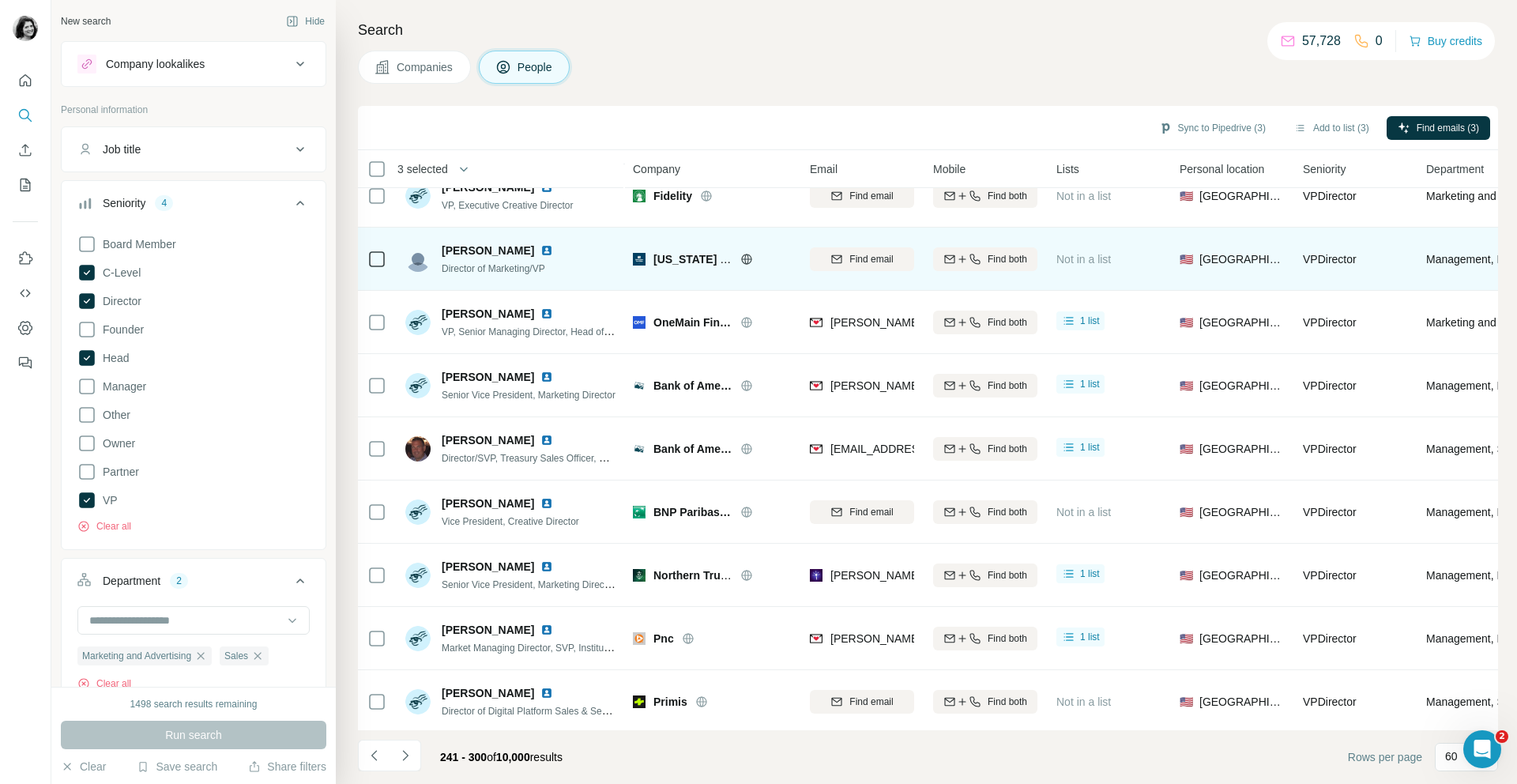
scroll to position [278, 0]
click at [849, 256] on span "Find email" at bounding box center [871, 258] width 43 height 14
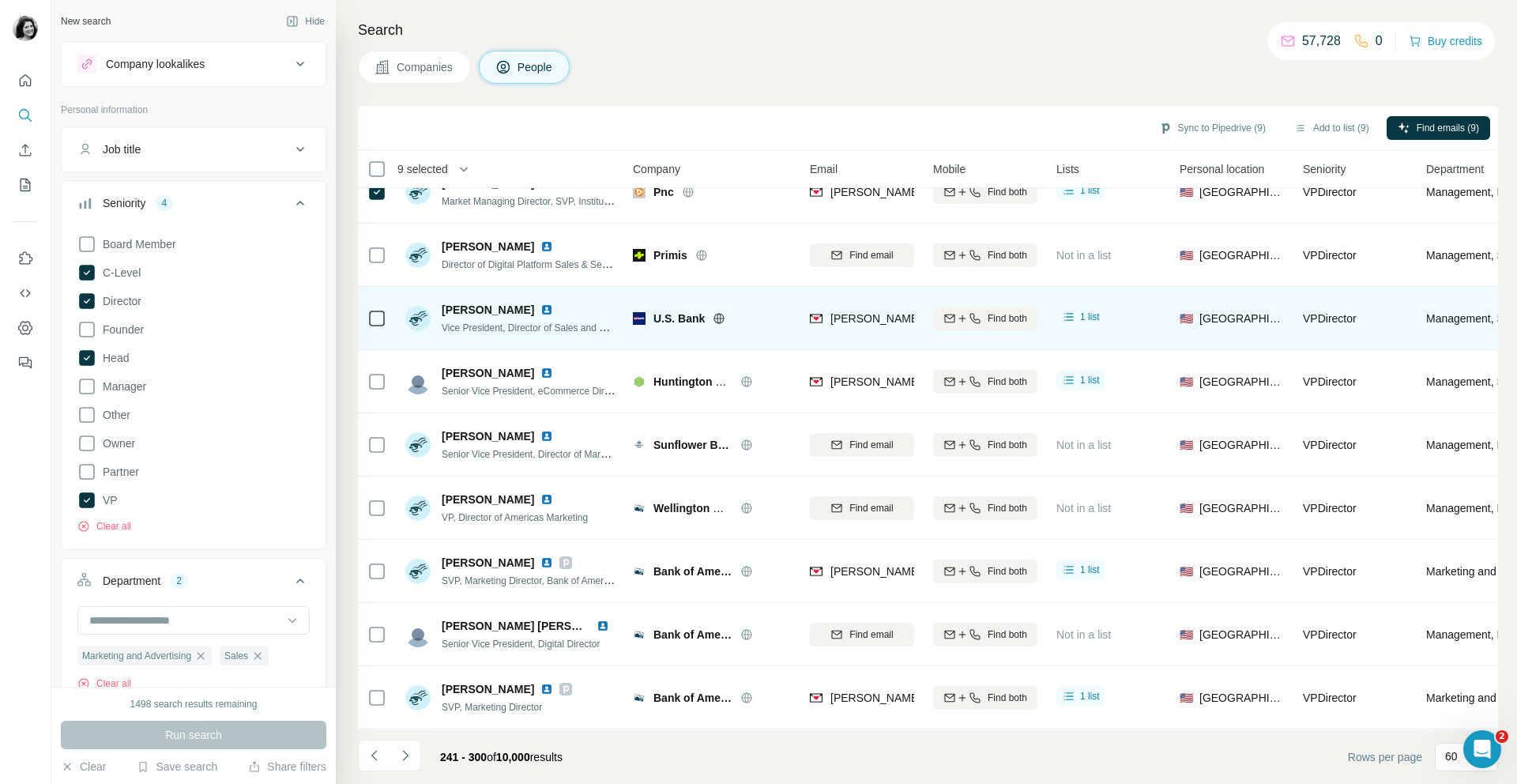
scroll to position [730, 0]
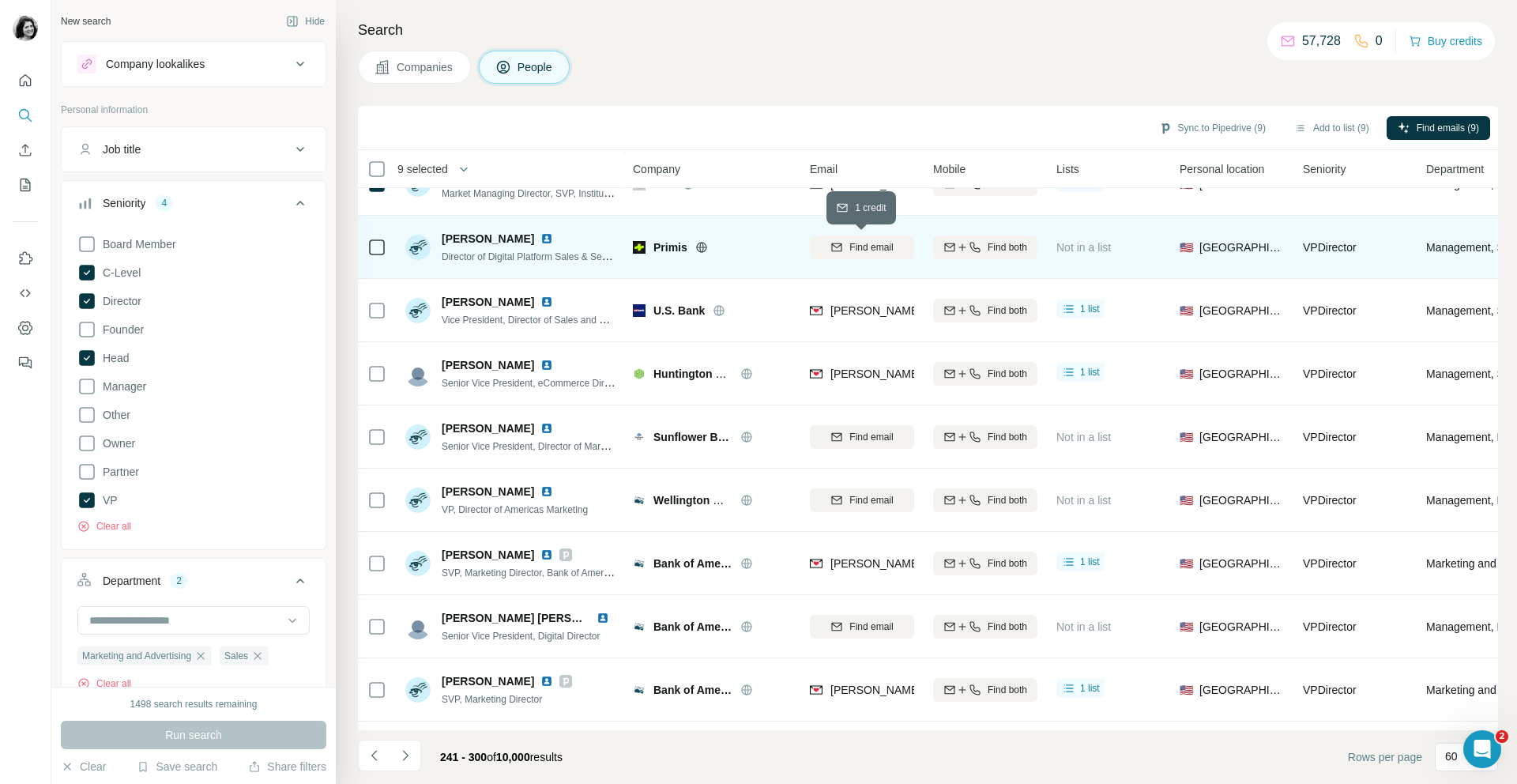
click at [893, 249] on span "Find email" at bounding box center [871, 247] width 43 height 14
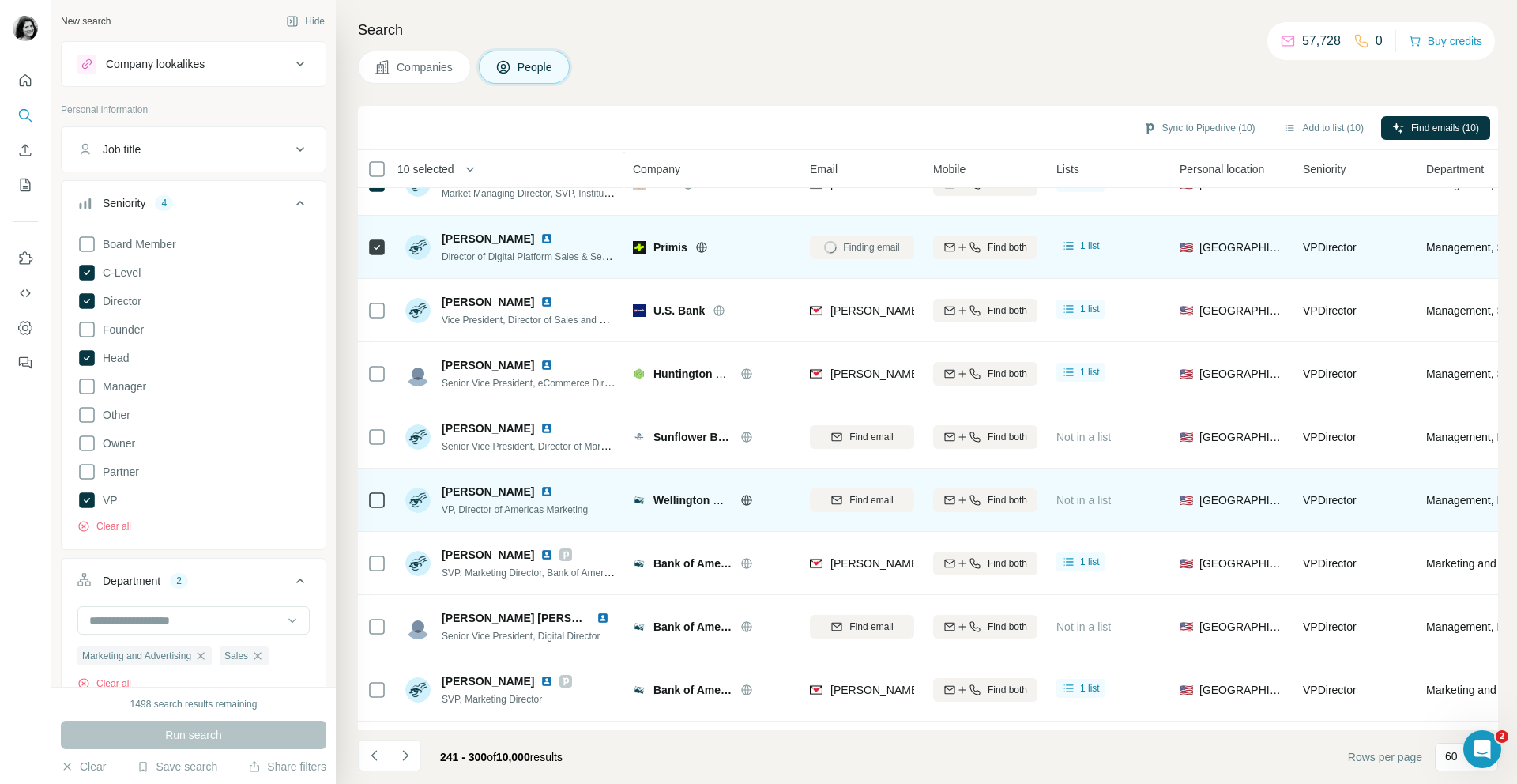
scroll to position [824, 0]
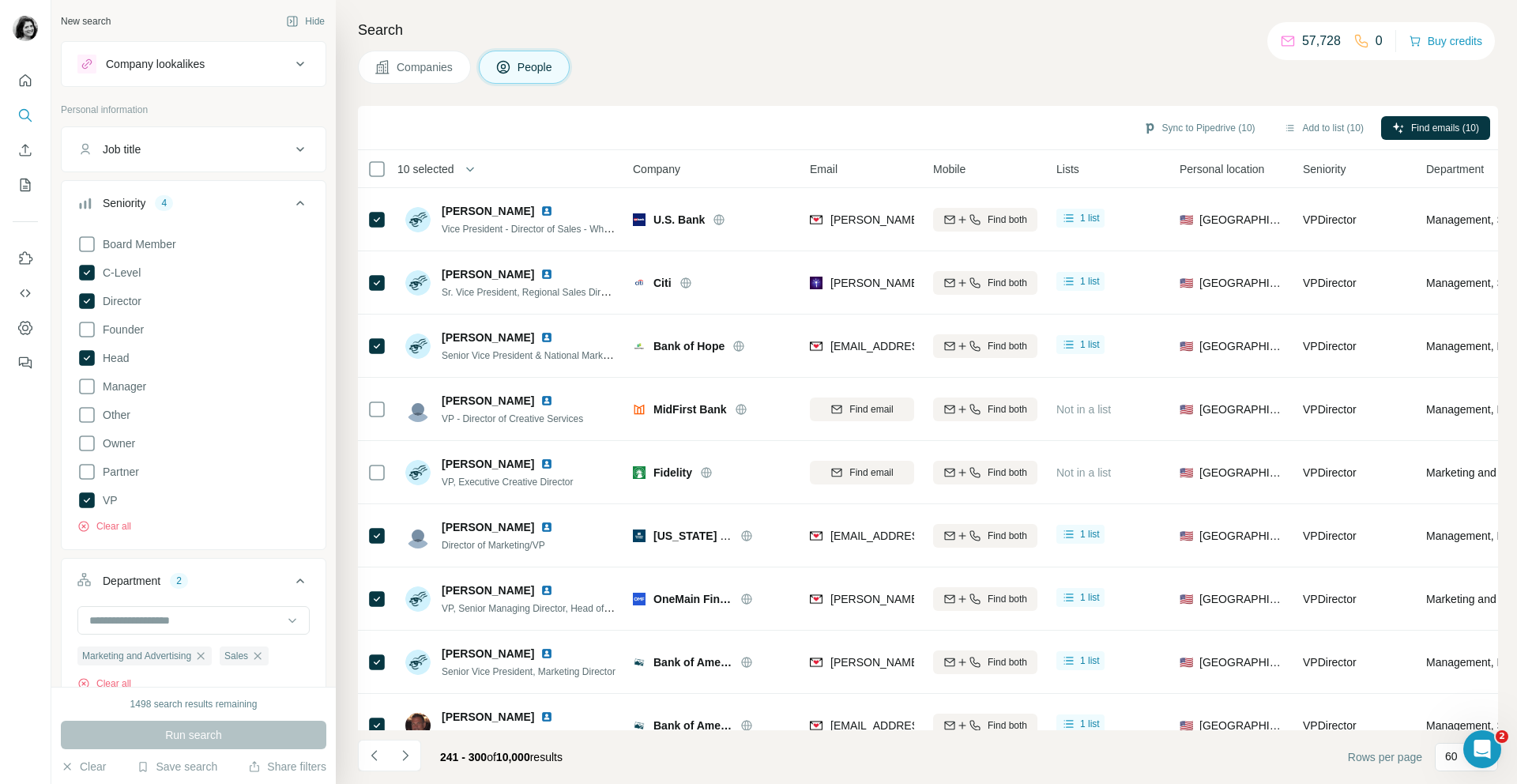
scroll to position [56, 0]
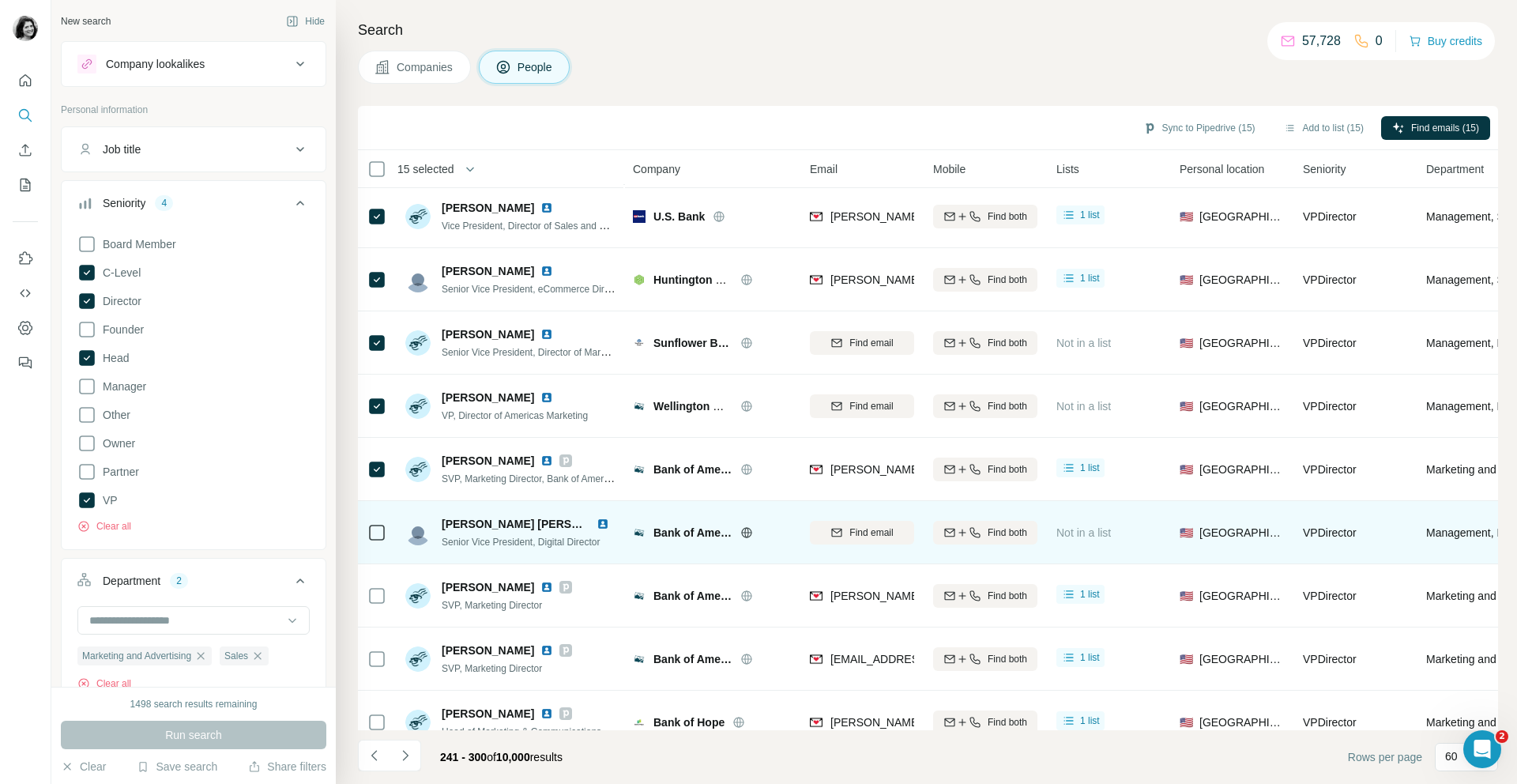
click at [378, 540] on icon at bounding box center [377, 532] width 19 height 19
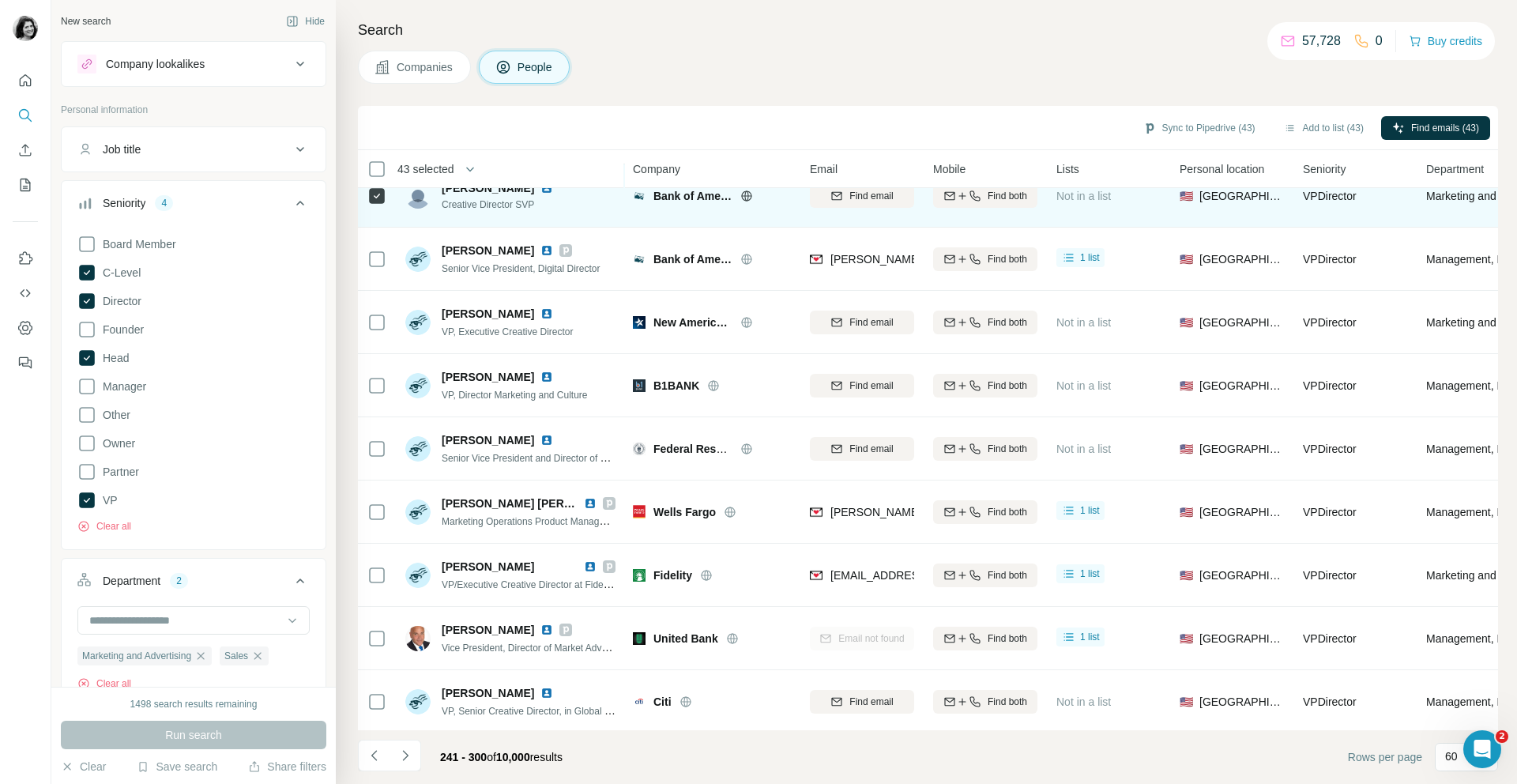
scroll to position [3123, 0]
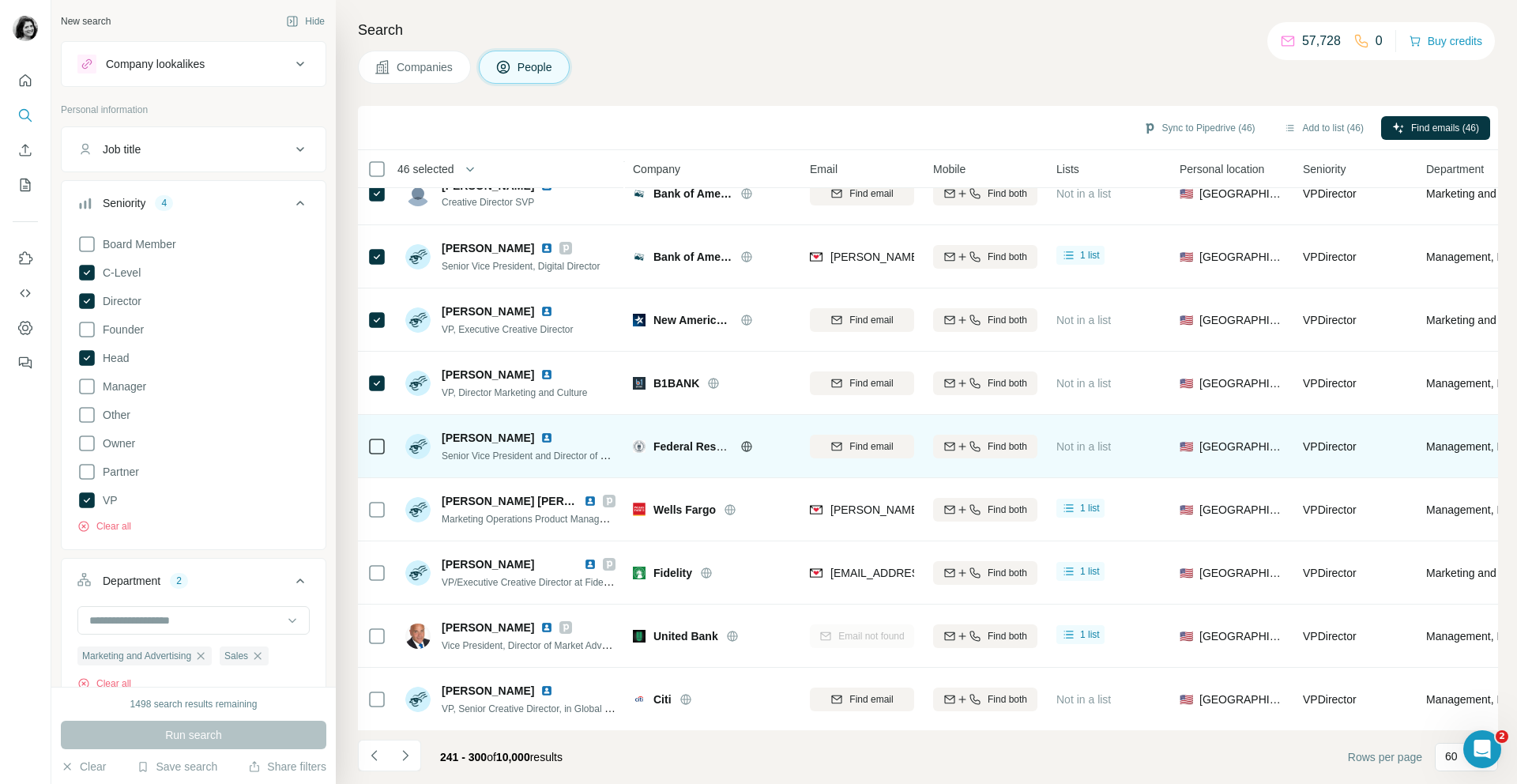
click at [379, 435] on div at bounding box center [377, 445] width 19 height 43
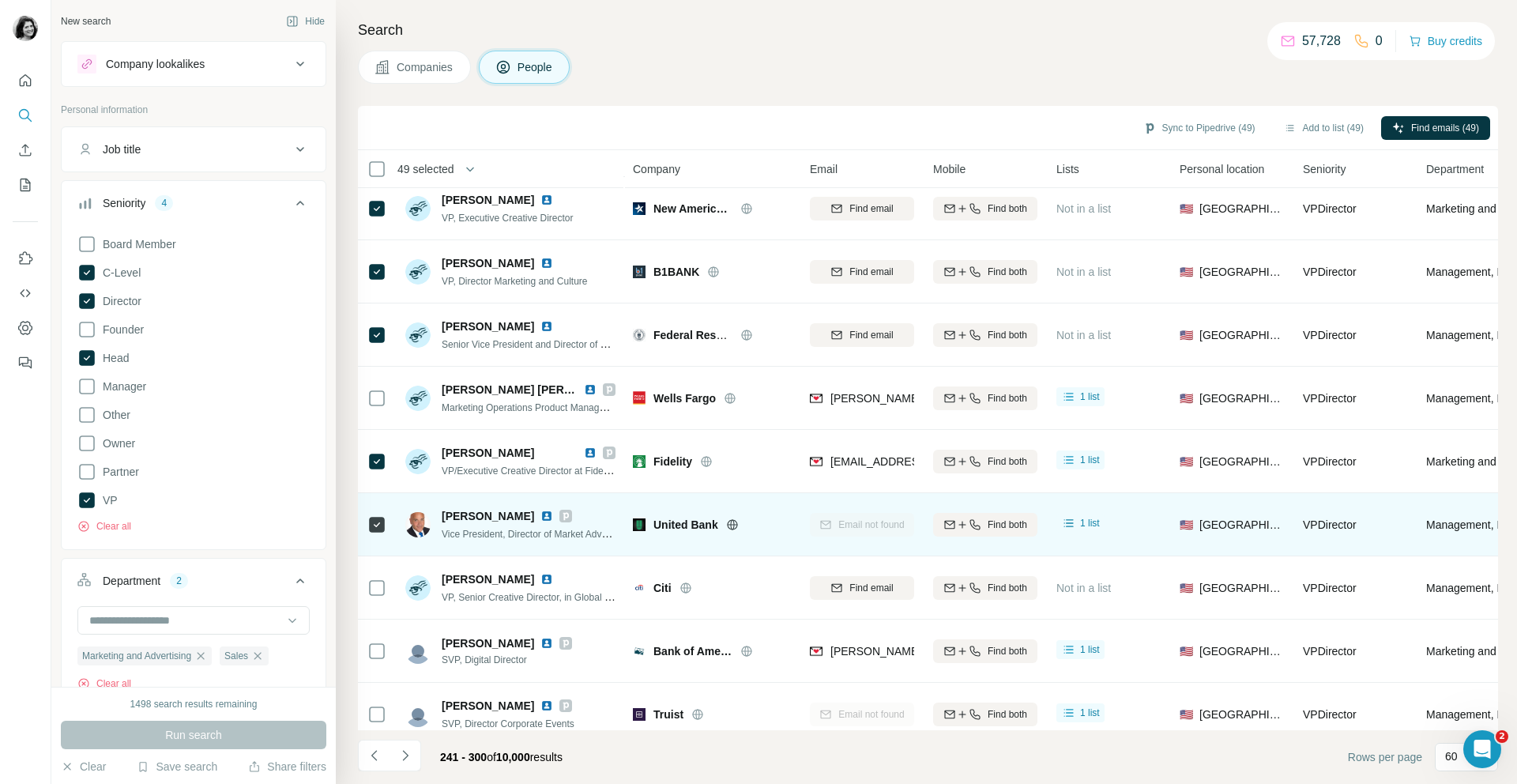
scroll to position [3250, 0]
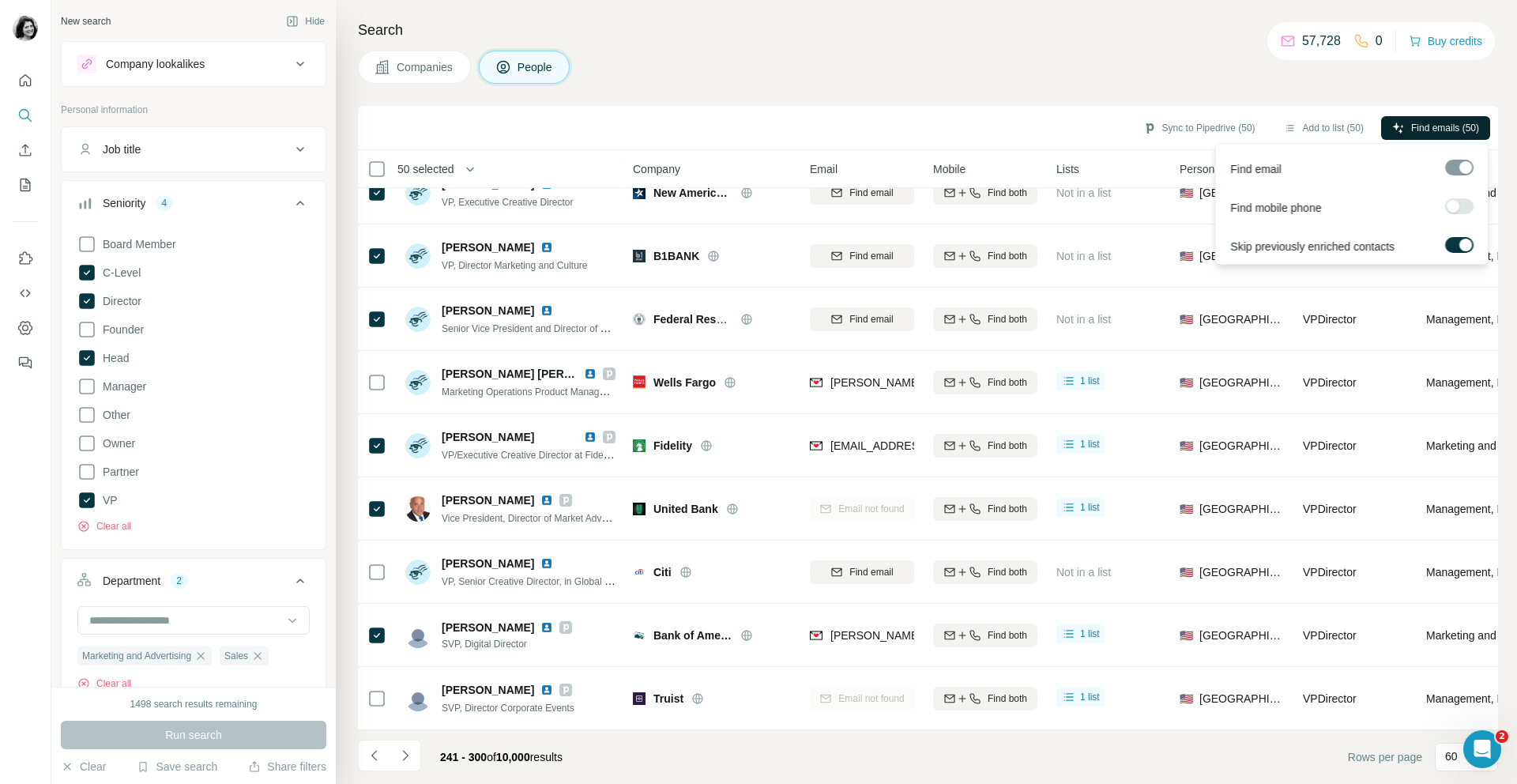
click at [1405, 128] on button "Find emails (50)" at bounding box center [1436, 127] width 109 height 24
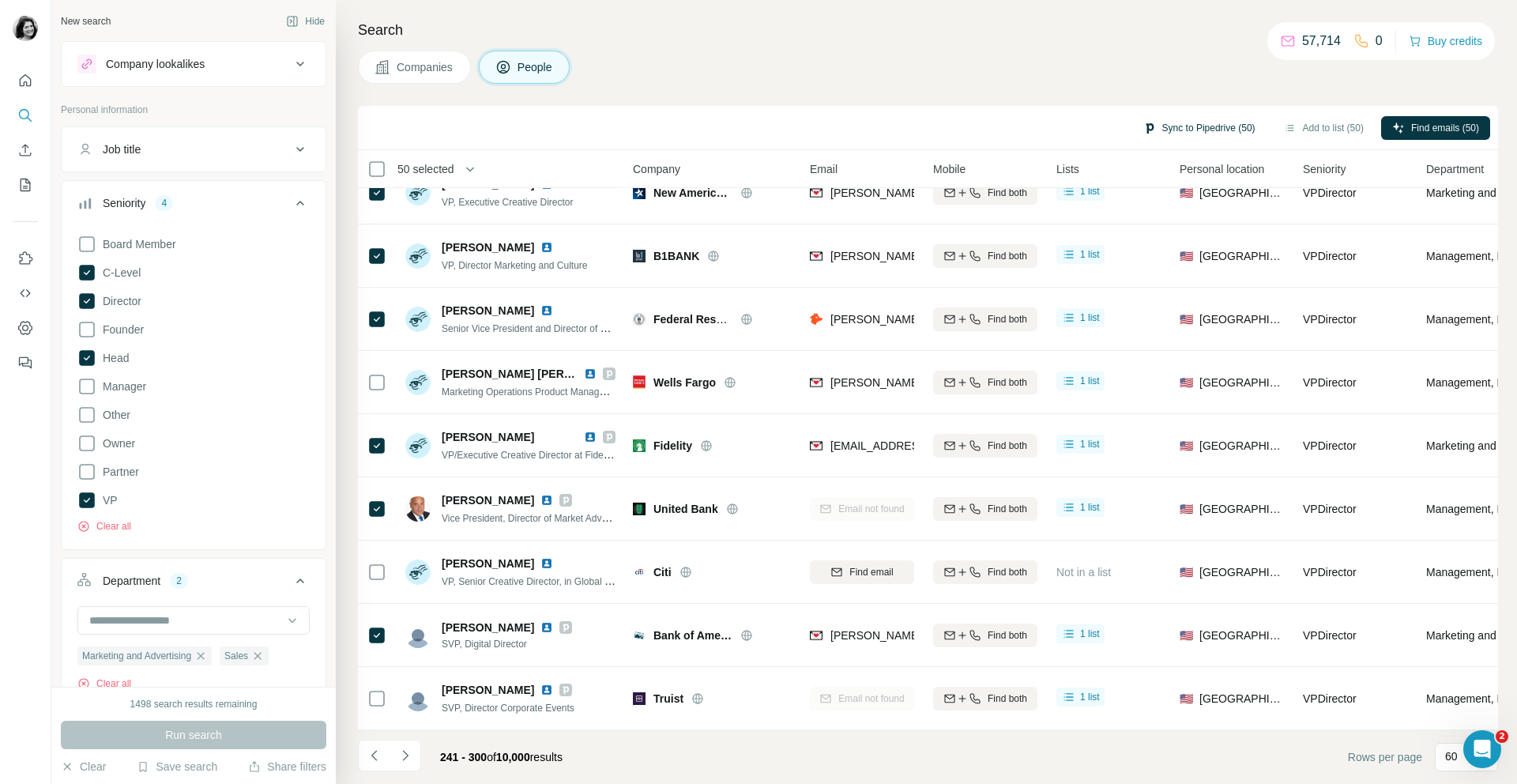
click at [1195, 133] on button "Sync to Pipedrive (50)" at bounding box center [1199, 127] width 134 height 24
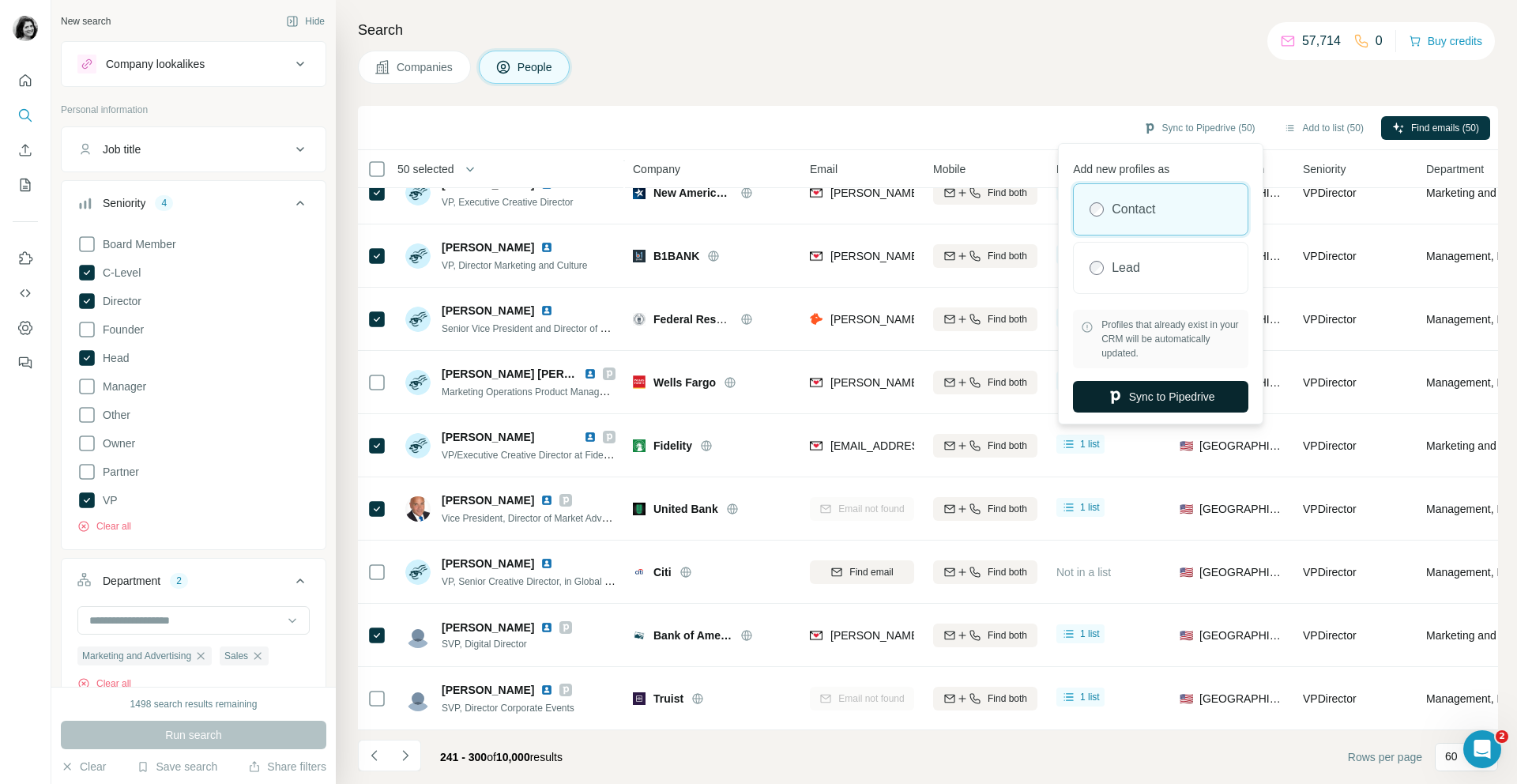
click at [1126, 411] on button "Sync to Pipedrive" at bounding box center [1161, 396] width 175 height 32
click at [1125, 404] on td "1 list" at bounding box center [1108, 382] width 124 height 63
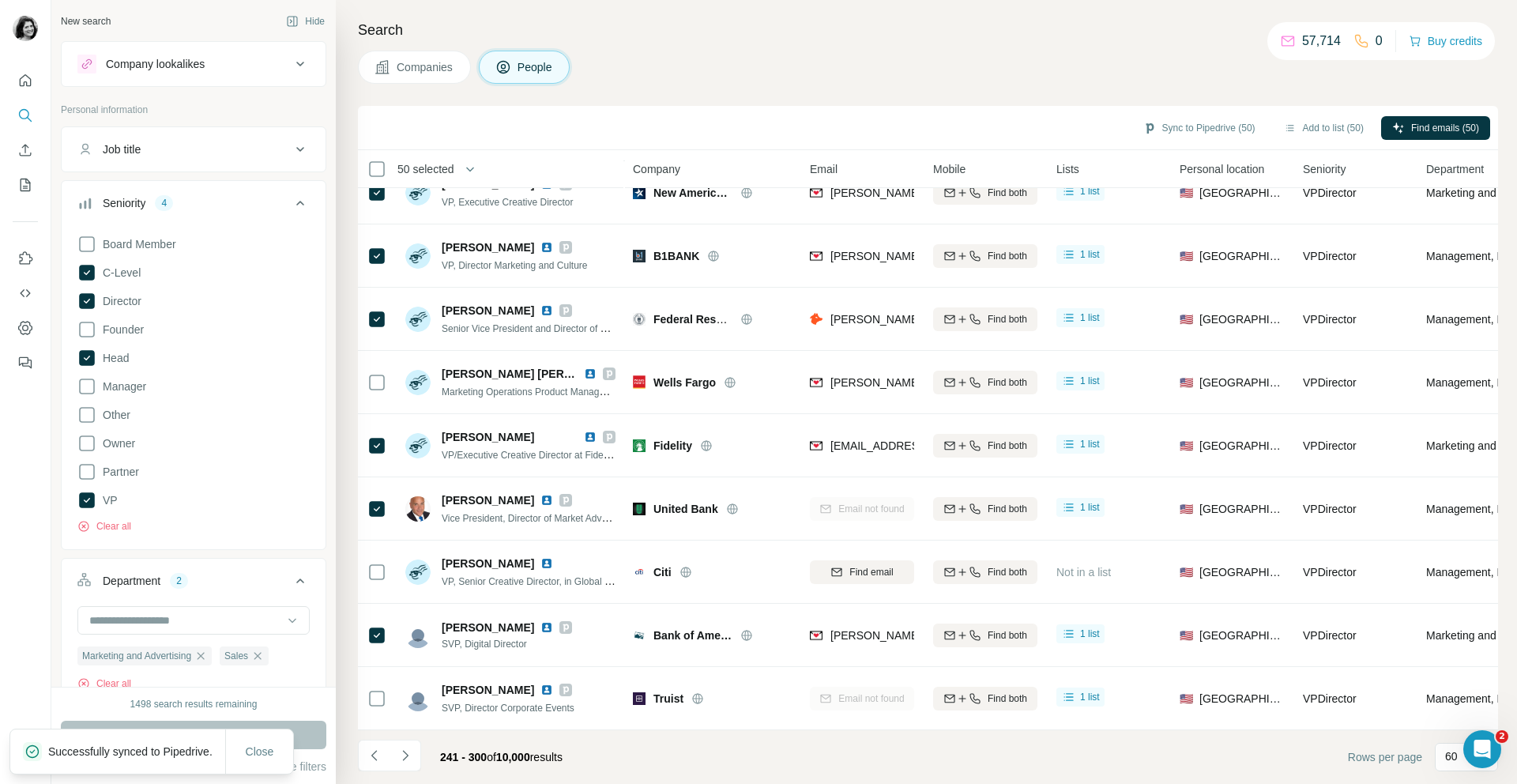
click at [471, 168] on icon "button" at bounding box center [470, 168] width 16 height 16
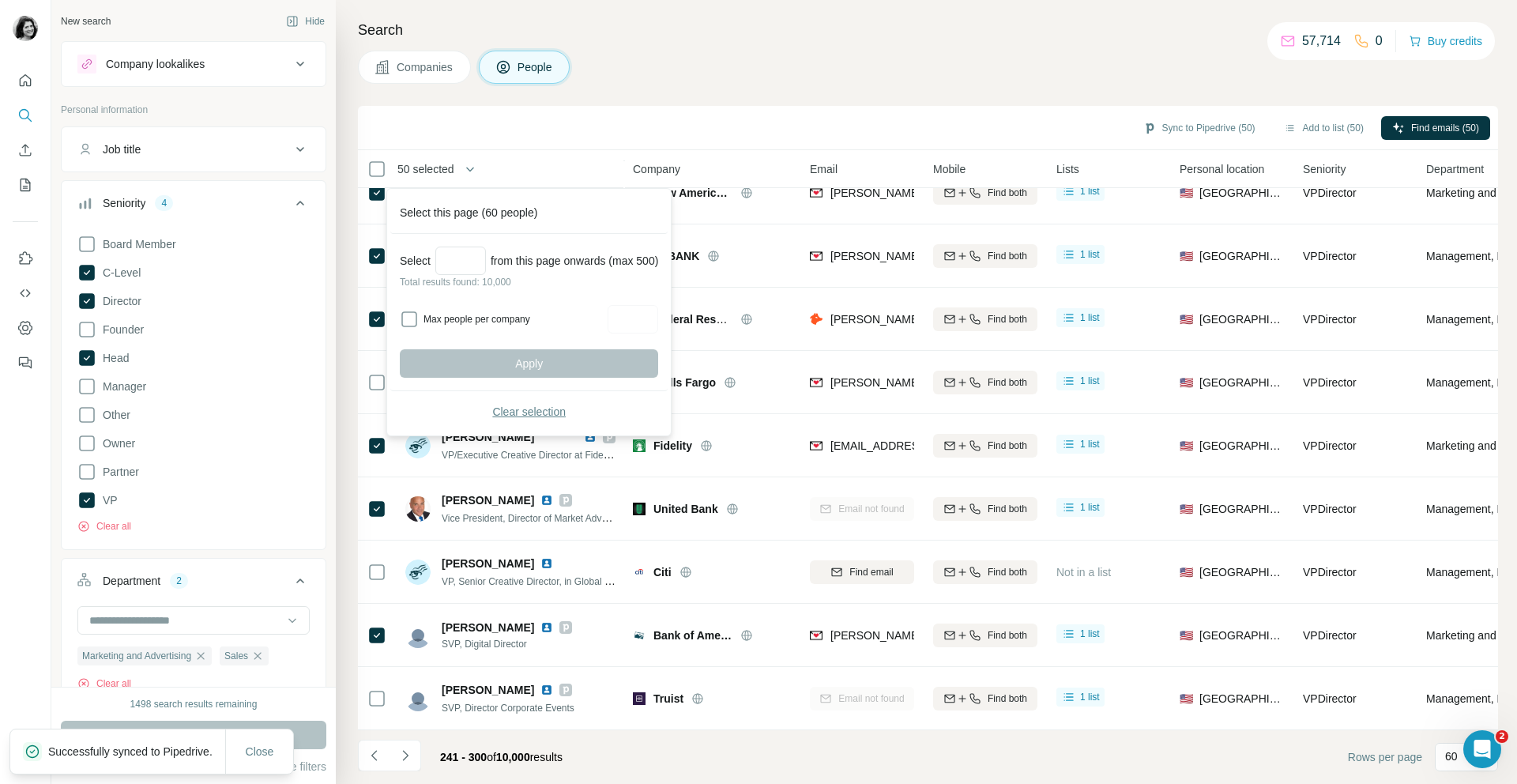
click at [509, 405] on span "Clear selection" at bounding box center [529, 412] width 74 height 16
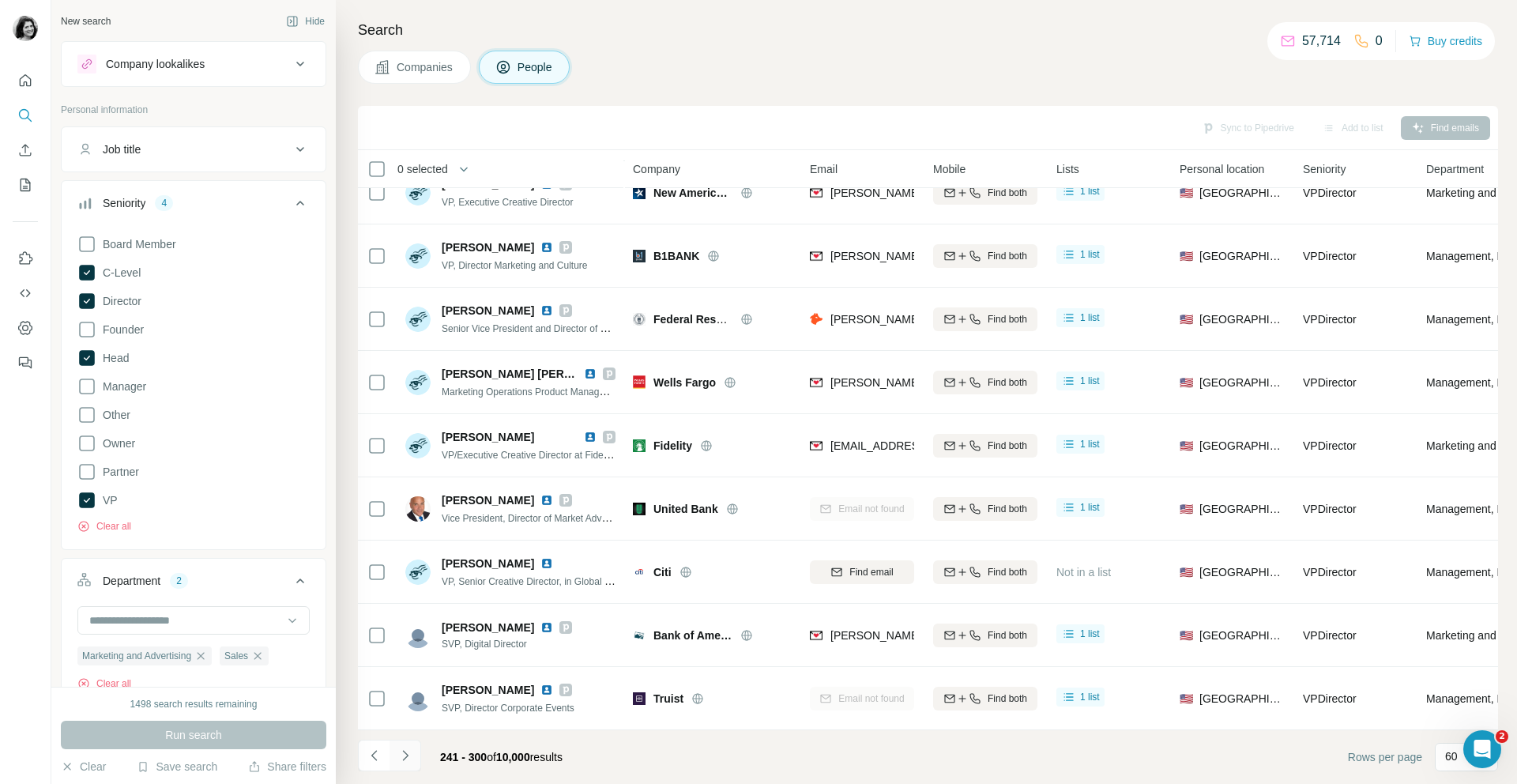
click at [407, 757] on icon "Navigate to next page" at bounding box center [405, 755] width 16 height 16
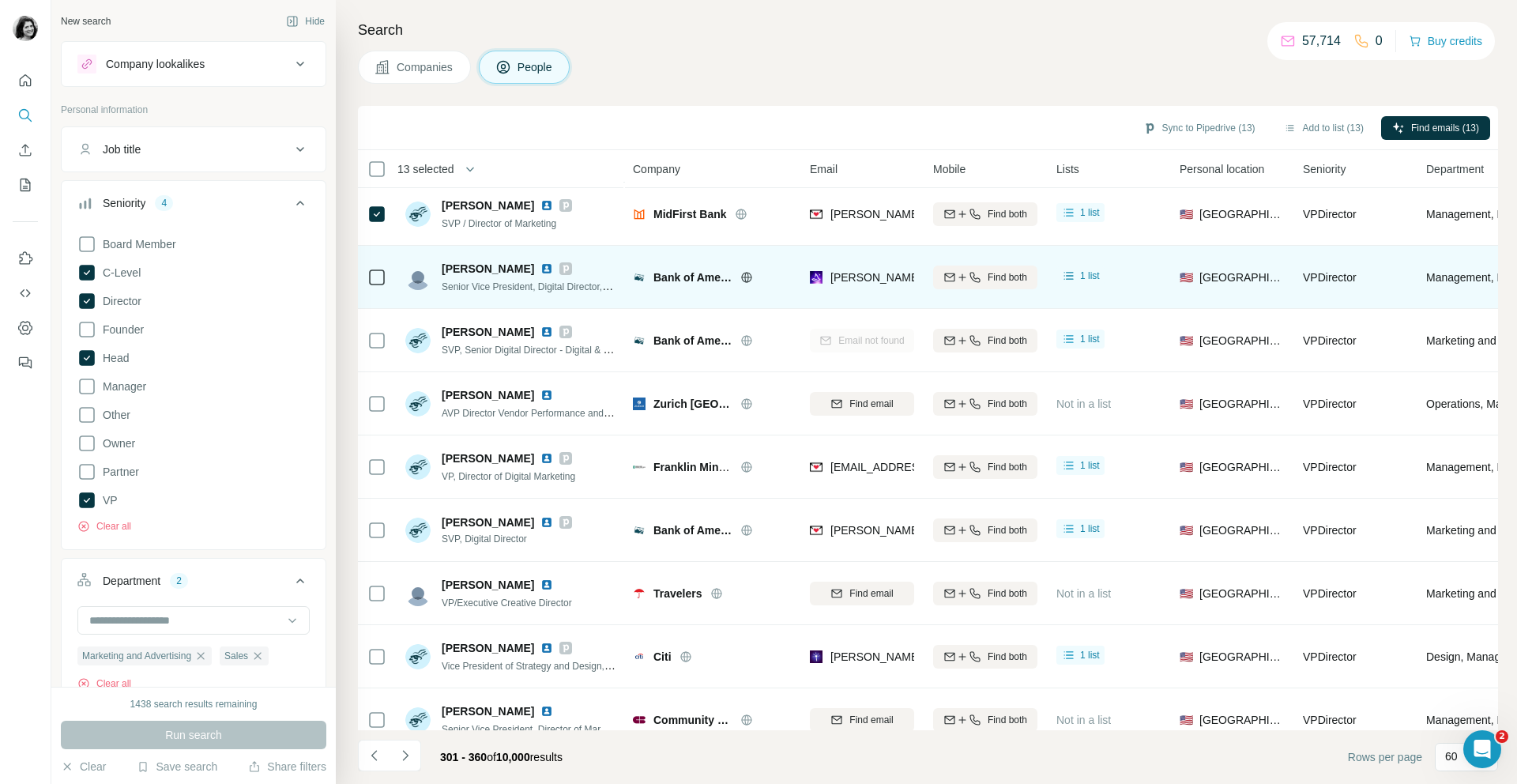
scroll to position [1339, 0]
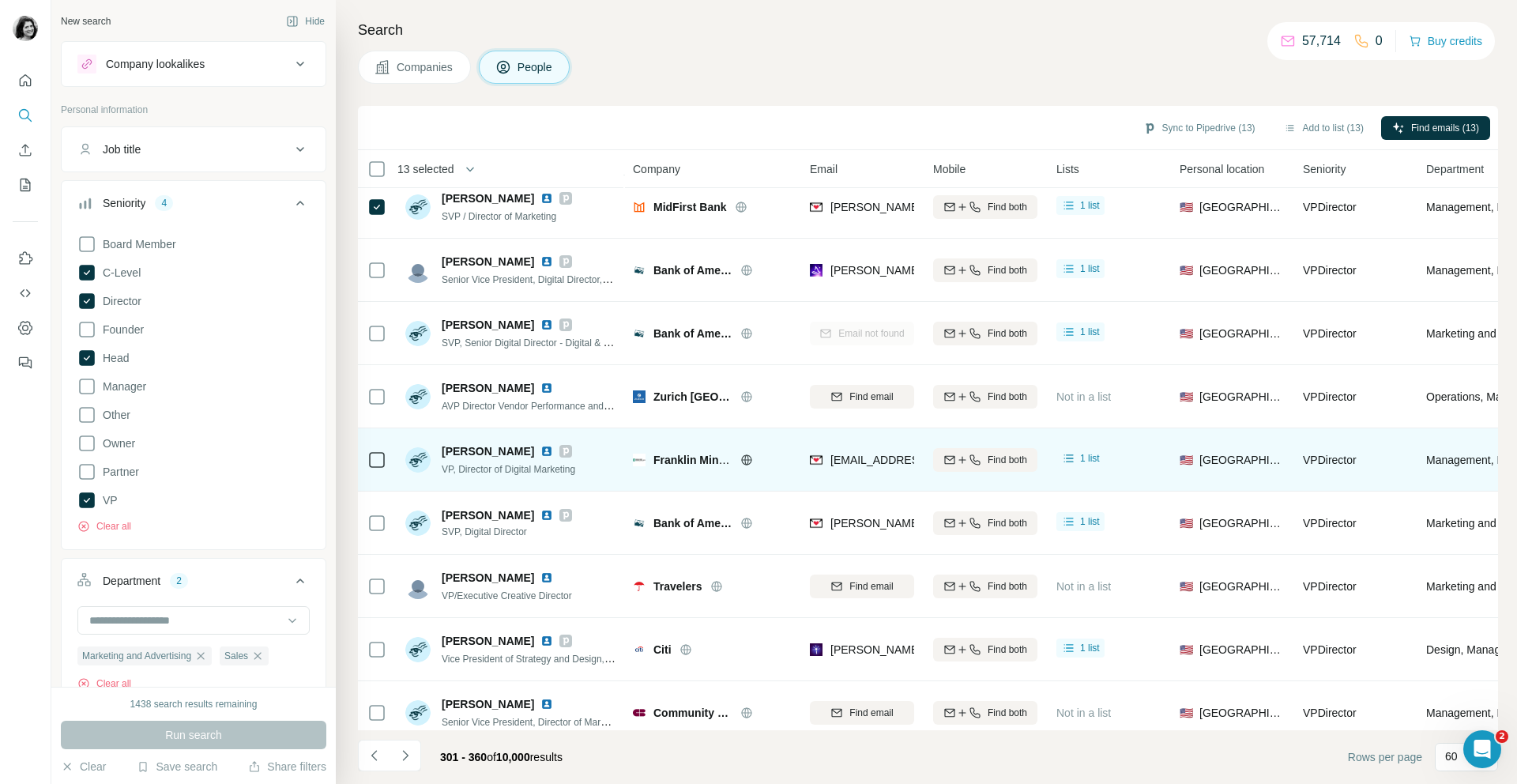
click at [380, 470] on div at bounding box center [377, 459] width 19 height 43
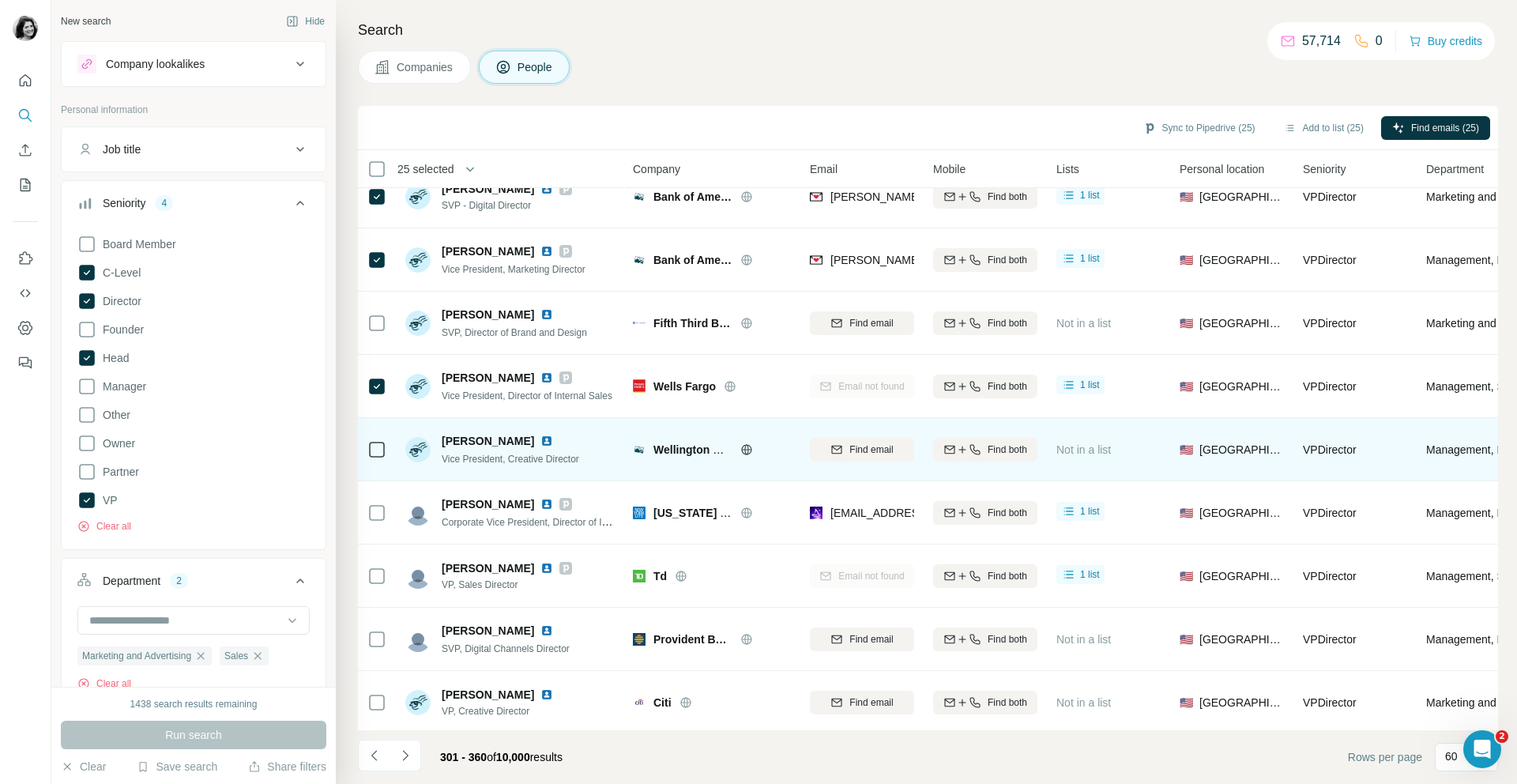
scroll to position [3250, 0]
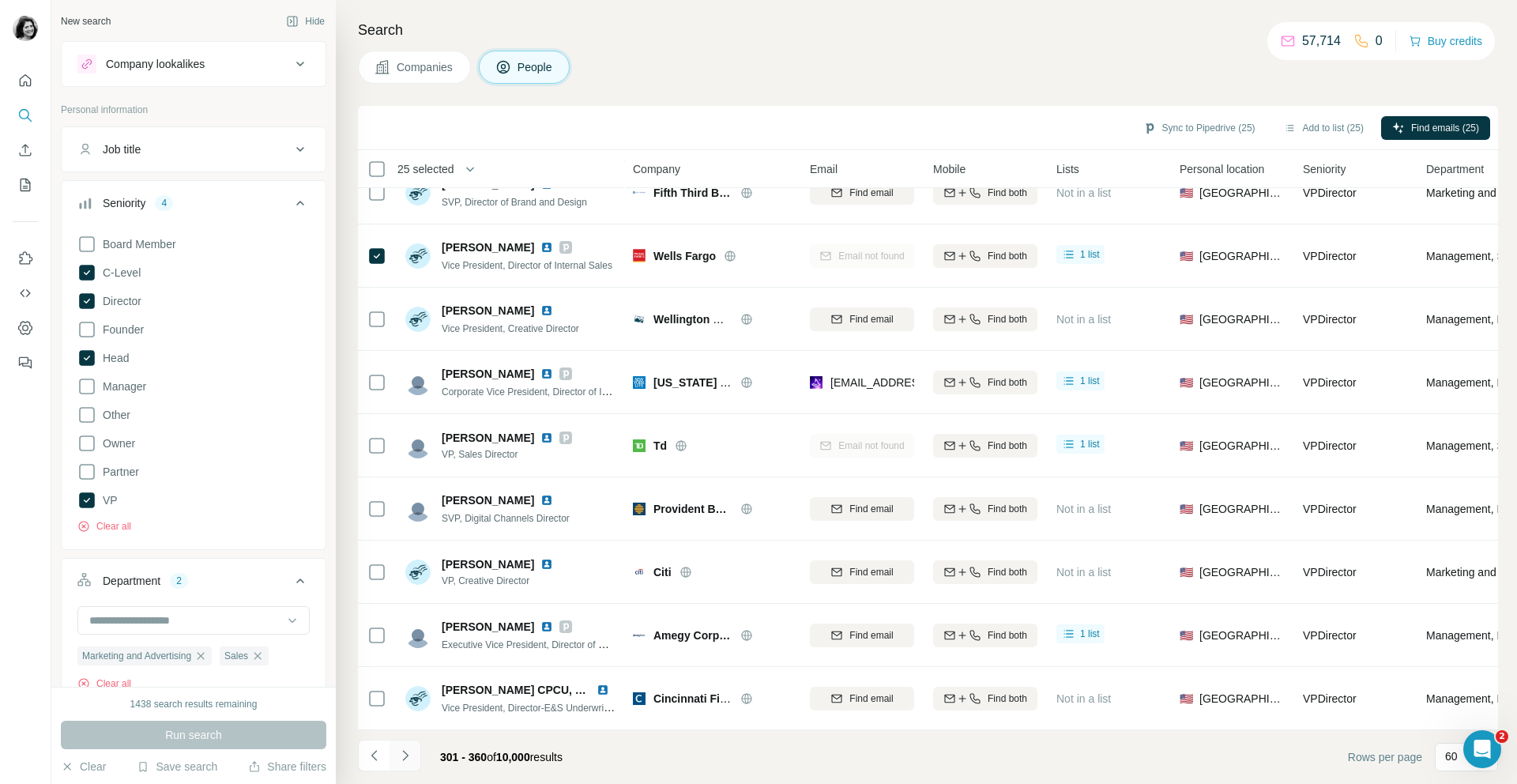
click at [405, 750] on icon "Navigate to next page" at bounding box center [405, 755] width 16 height 16
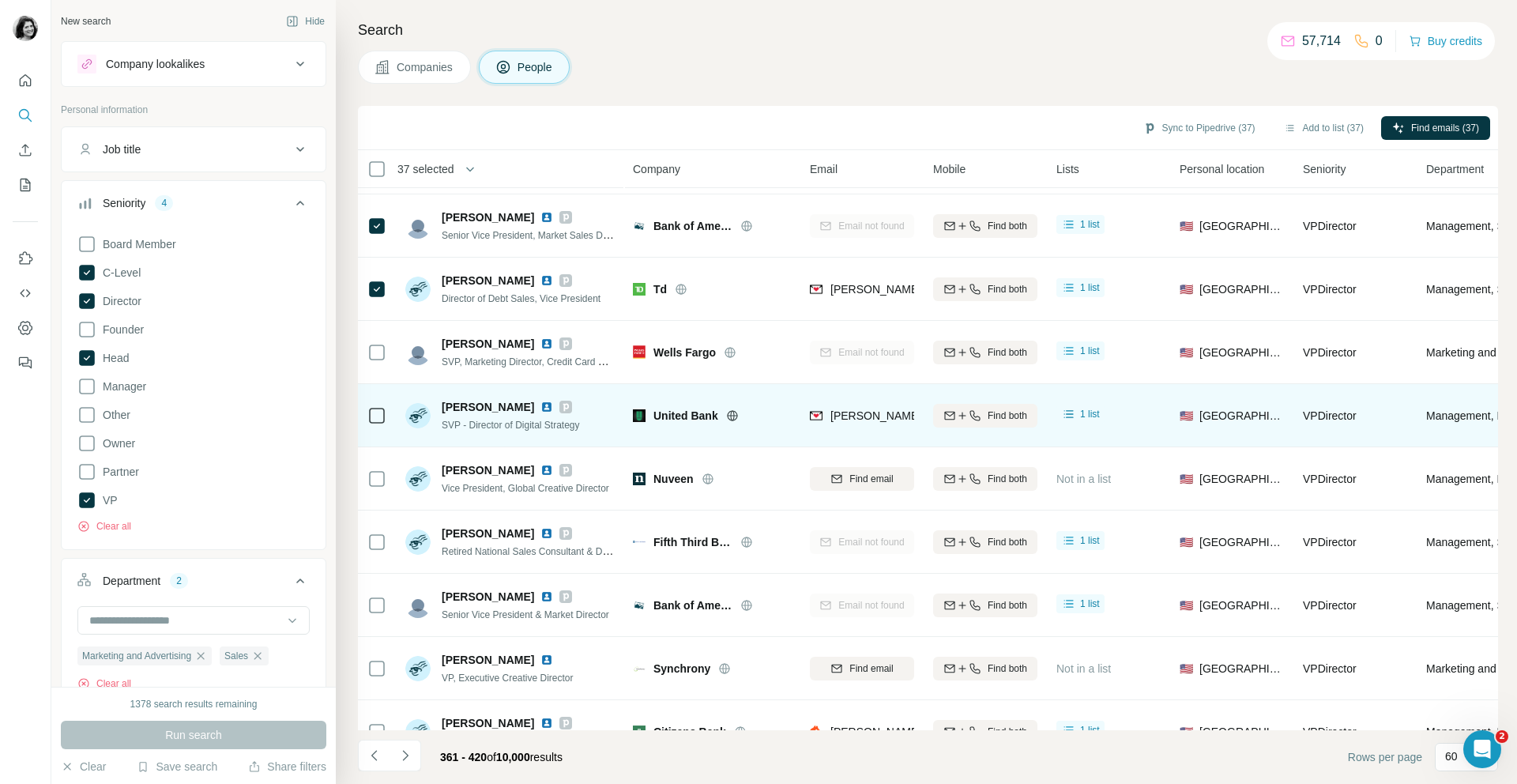
scroll to position [840, 0]
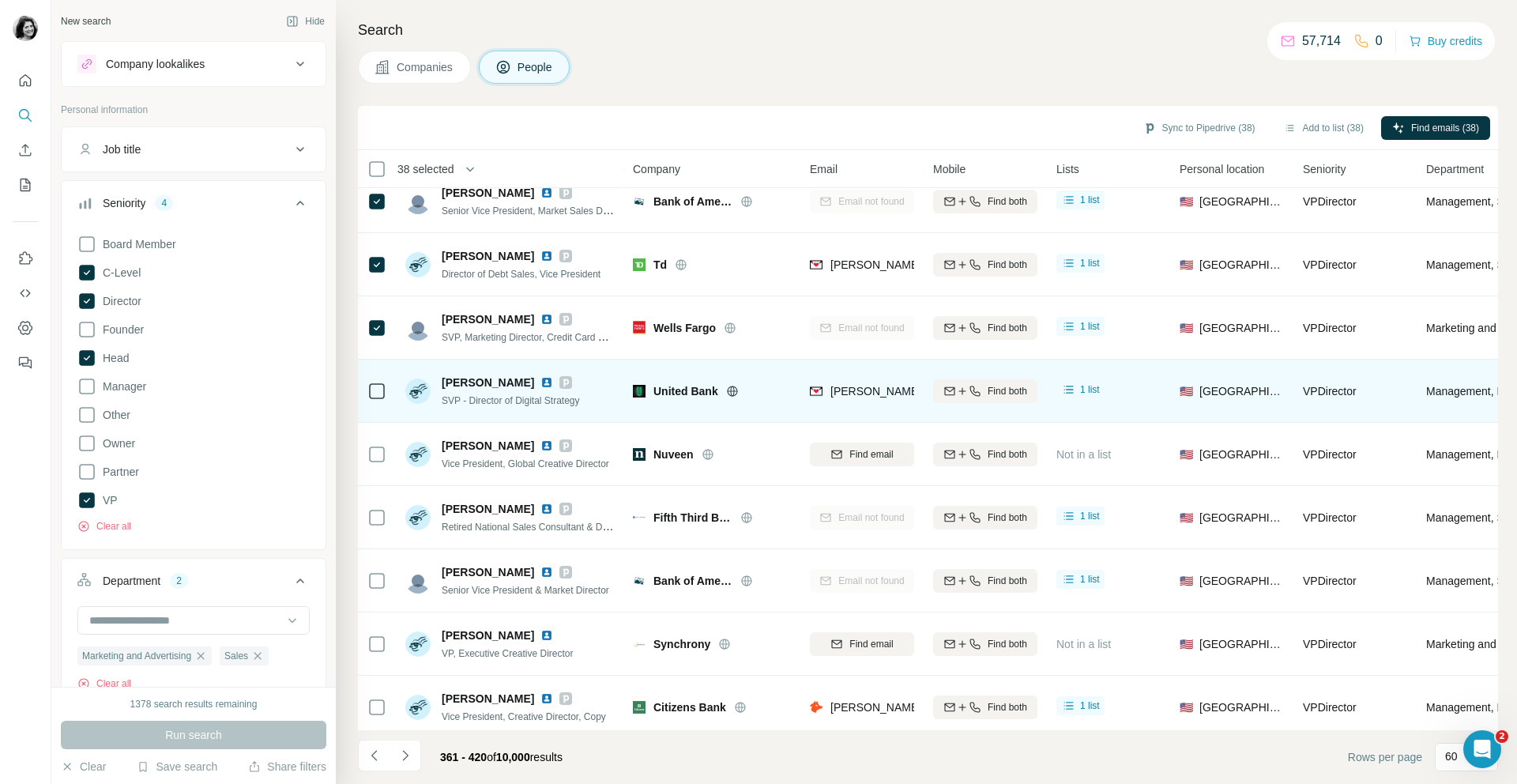
click at [385, 385] on icon at bounding box center [377, 392] width 19 height 19
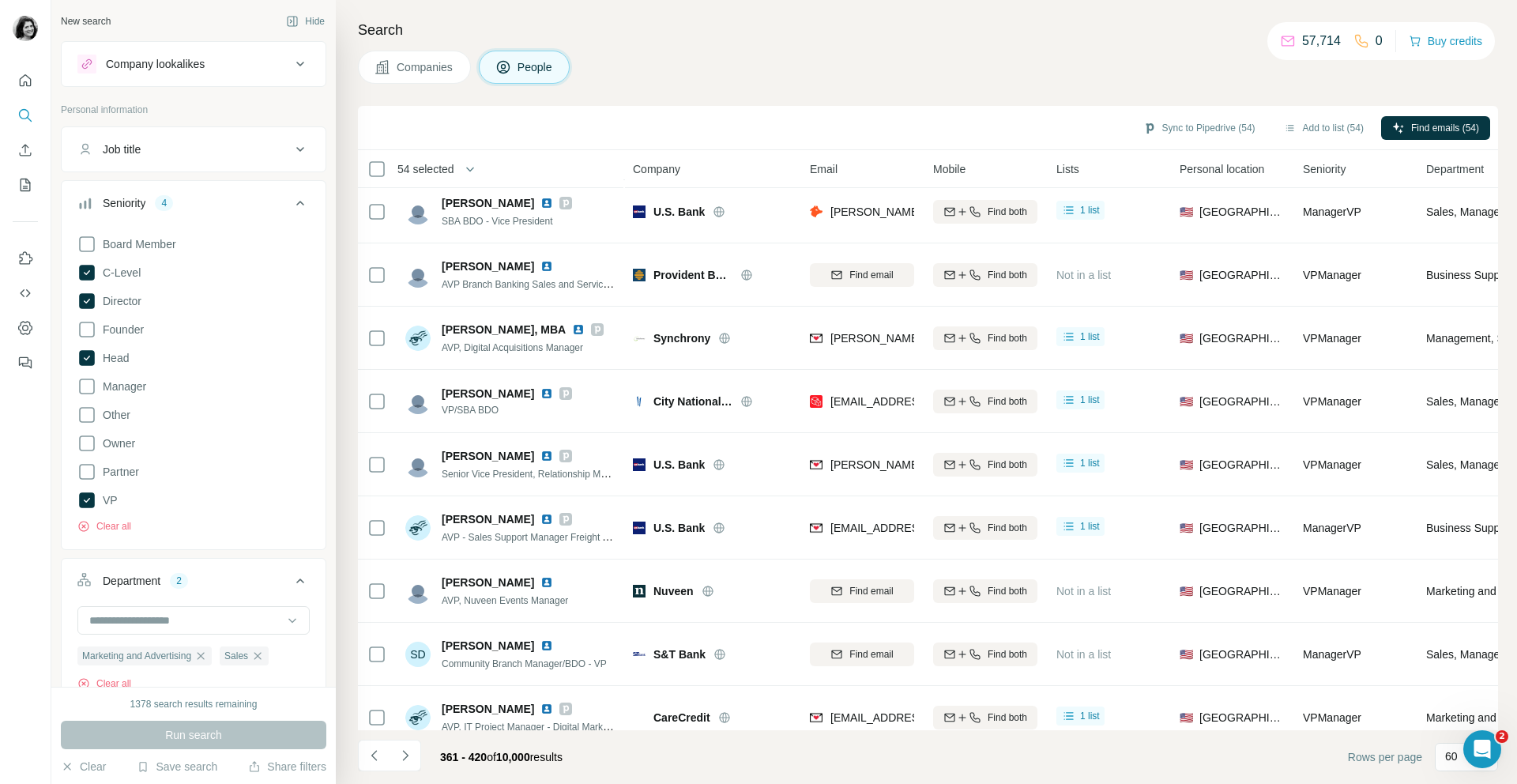
scroll to position [2848, 0]
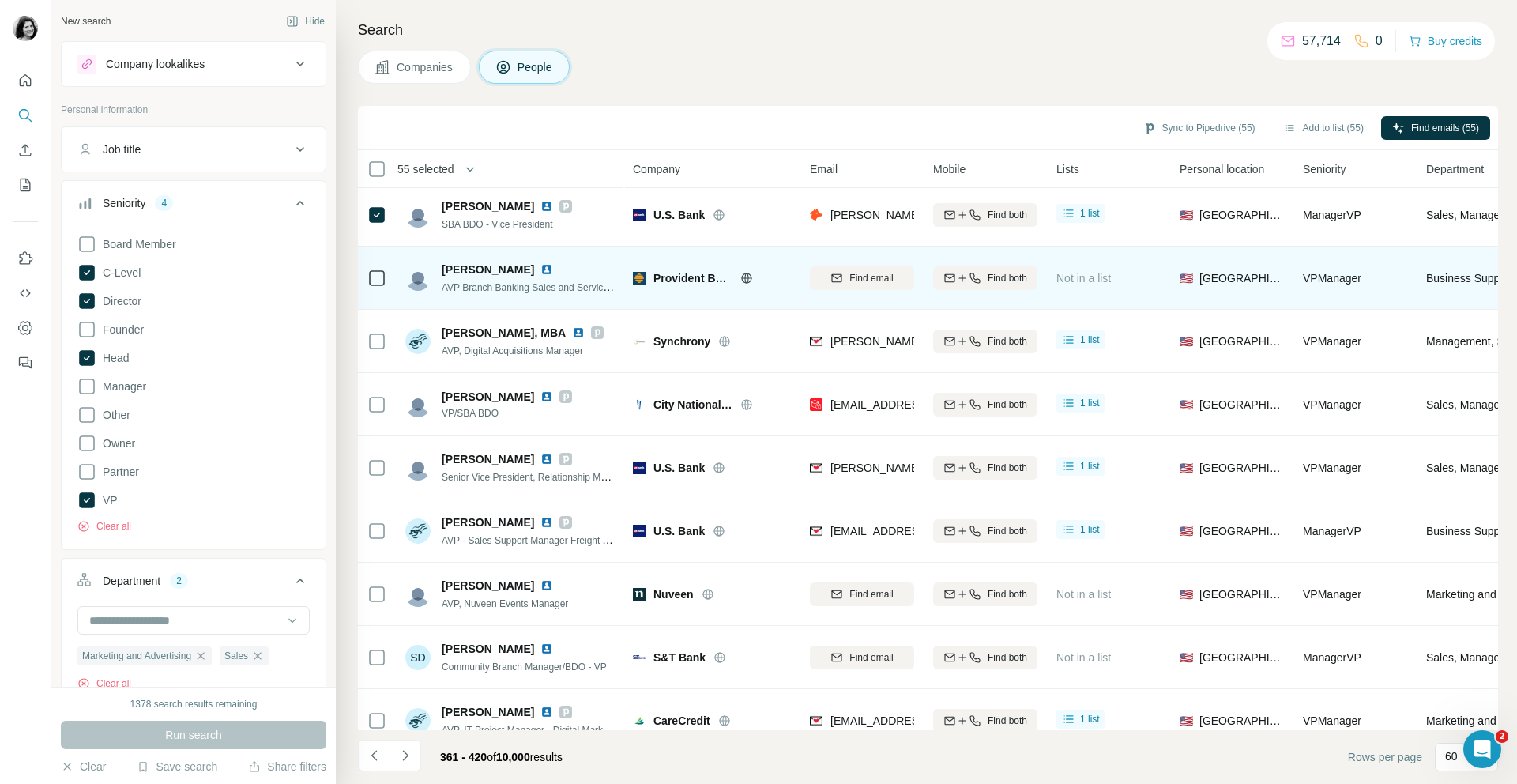
click at [377, 290] on div at bounding box center [377, 277] width 19 height 43
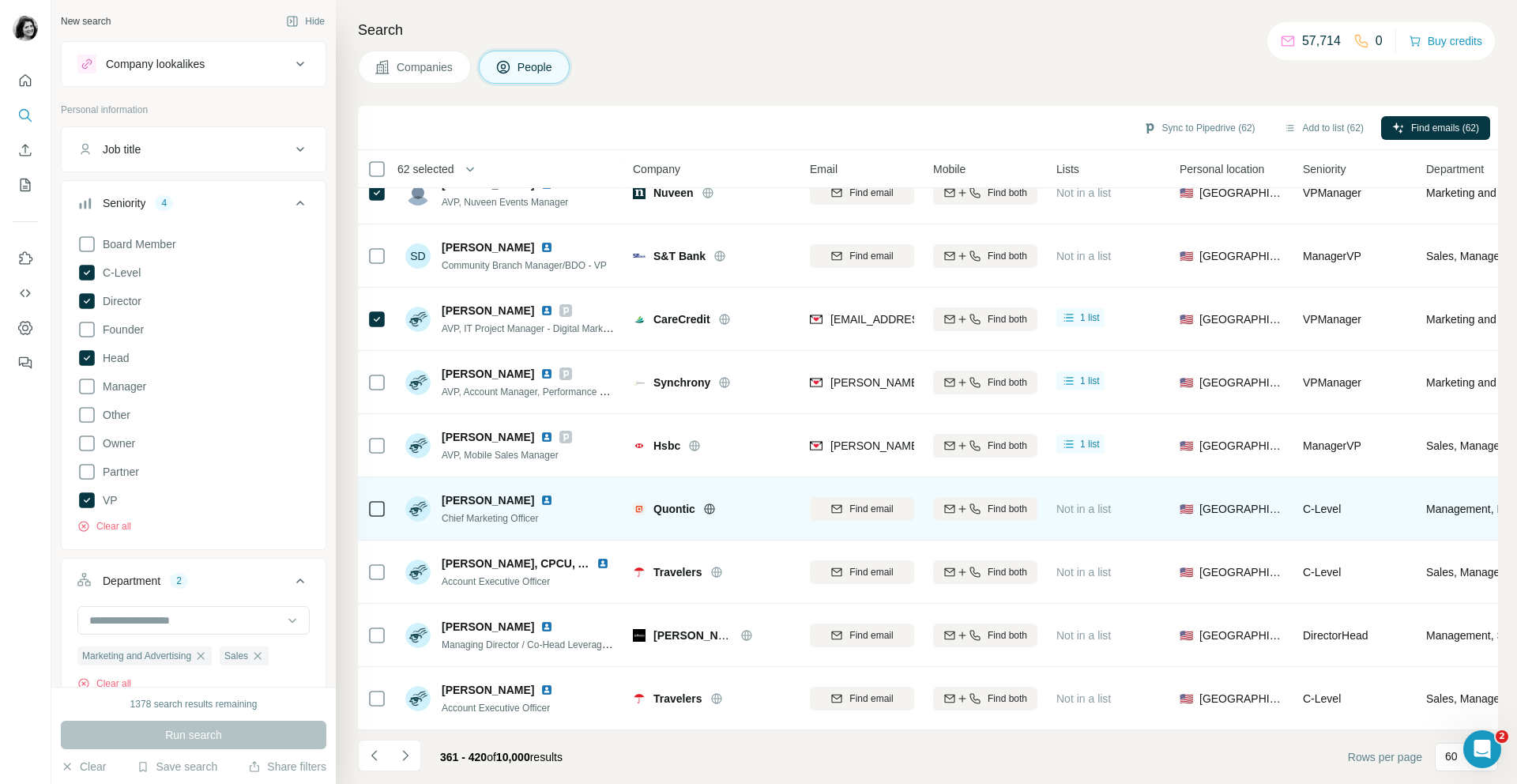
scroll to position [3250, 3]
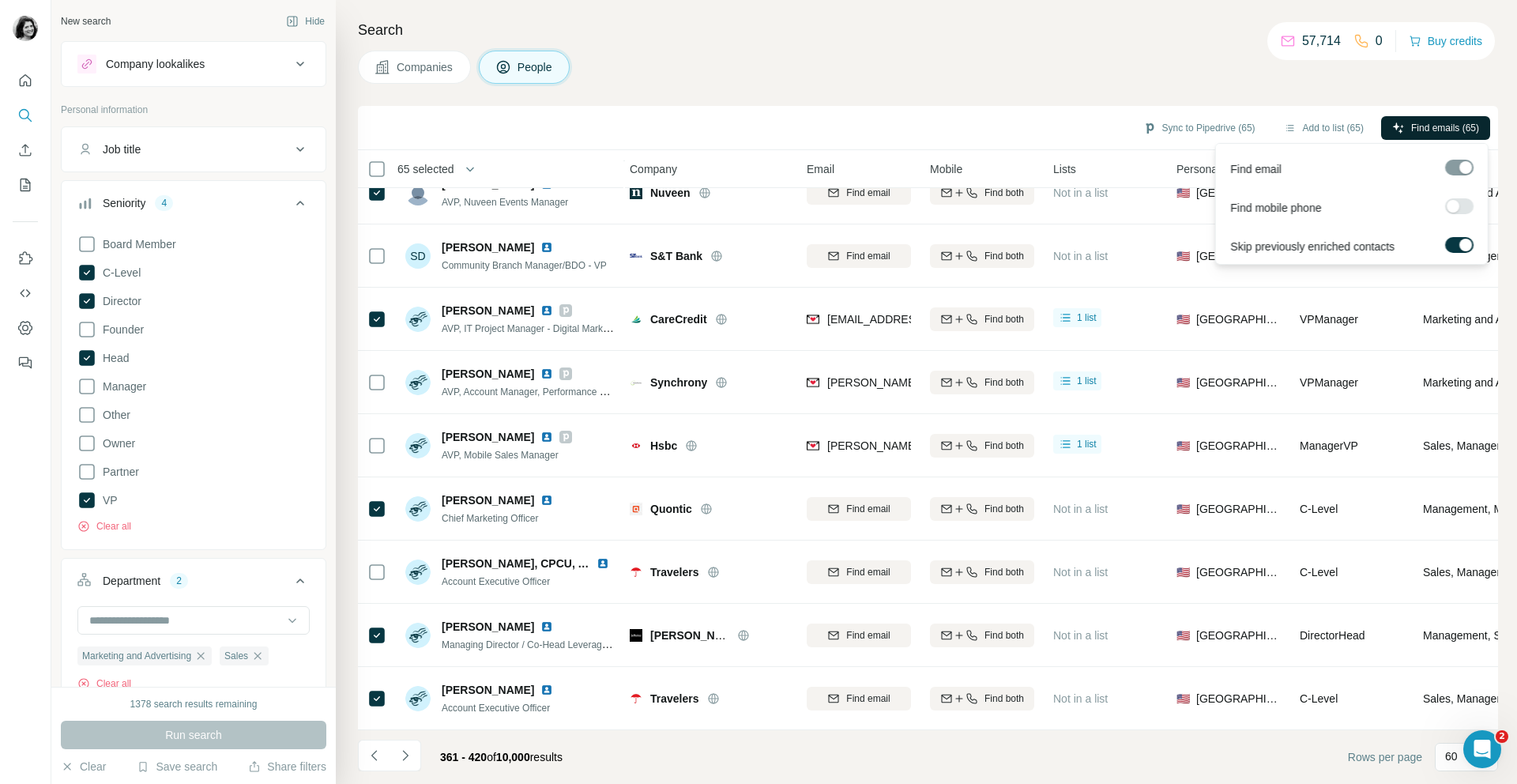
click at [1412, 126] on span "Find emails (65)" at bounding box center [1445, 127] width 68 height 14
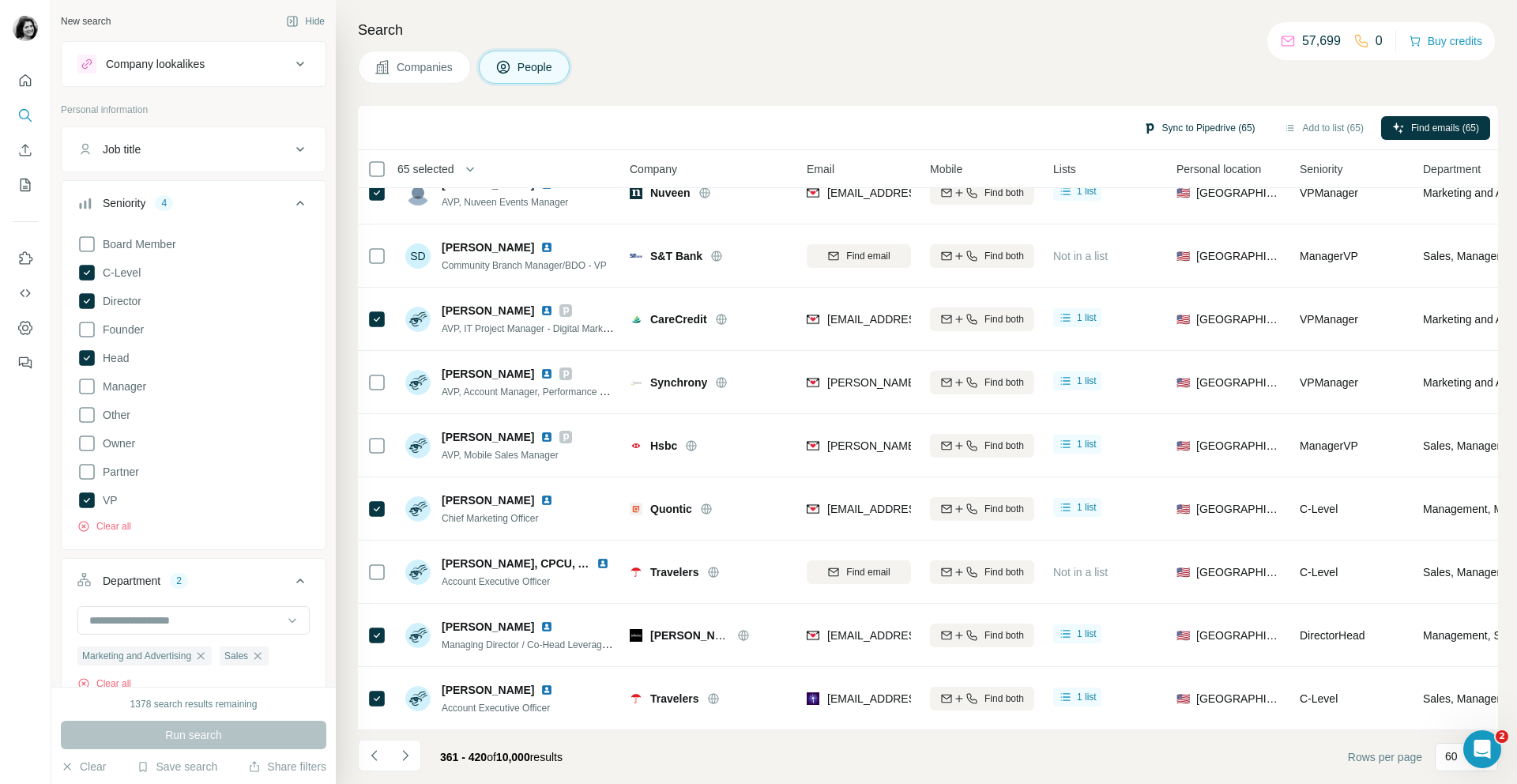
click at [1211, 126] on button "Sync to Pipedrive (65)" at bounding box center [1199, 127] width 134 height 24
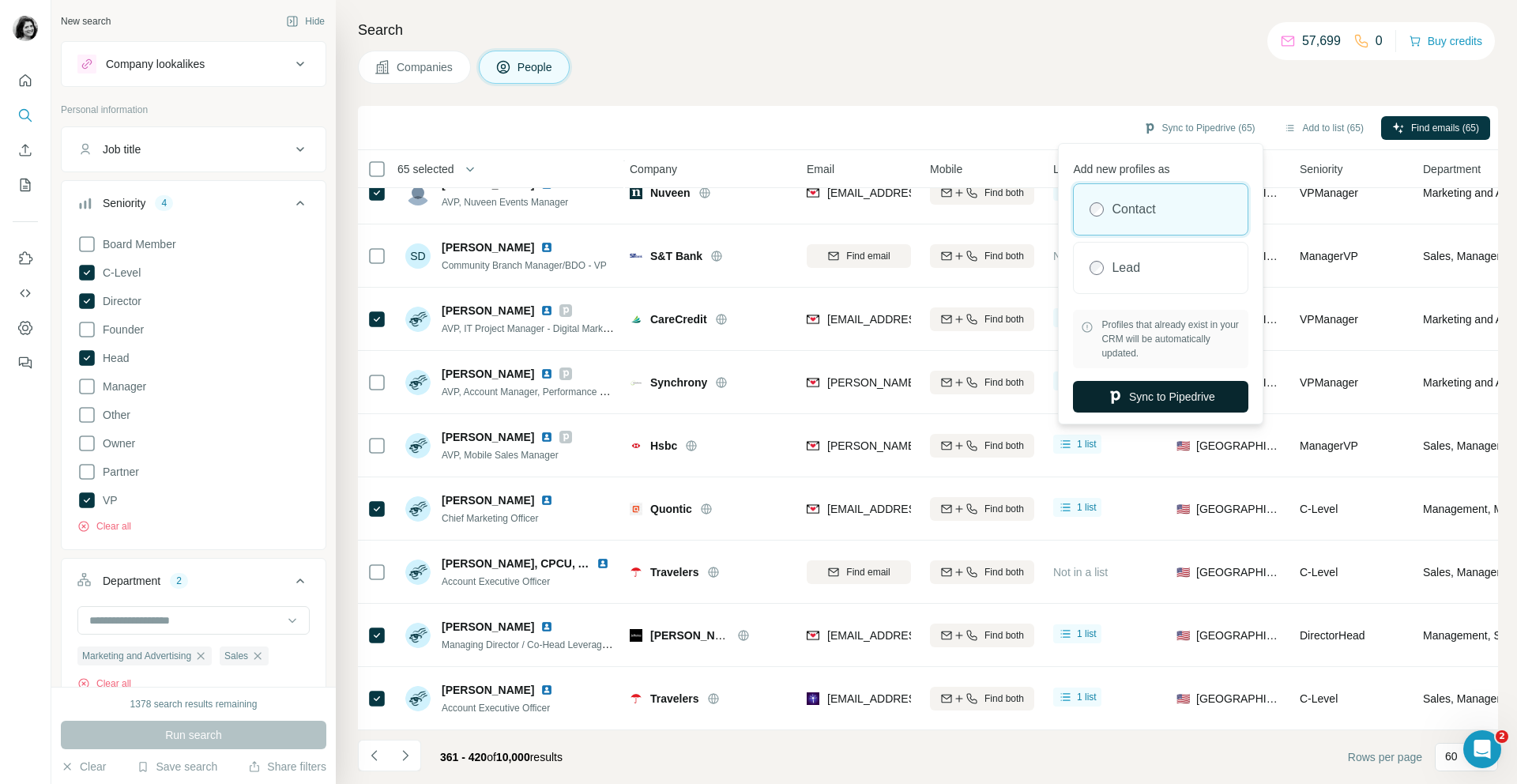
click at [1122, 391] on button "Sync to Pipedrive" at bounding box center [1161, 396] width 175 height 32
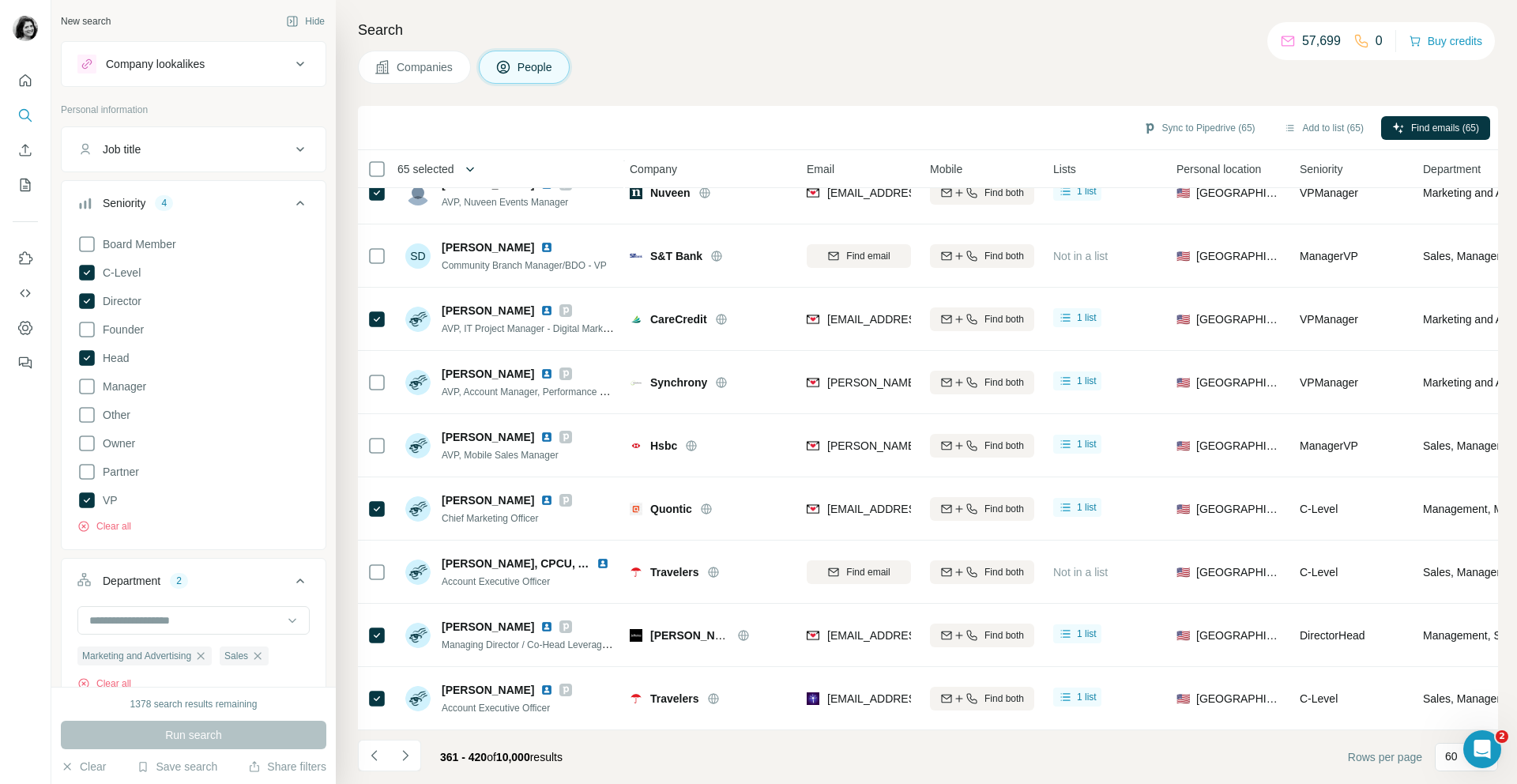
click at [465, 163] on button "button" at bounding box center [469, 168] width 32 height 32
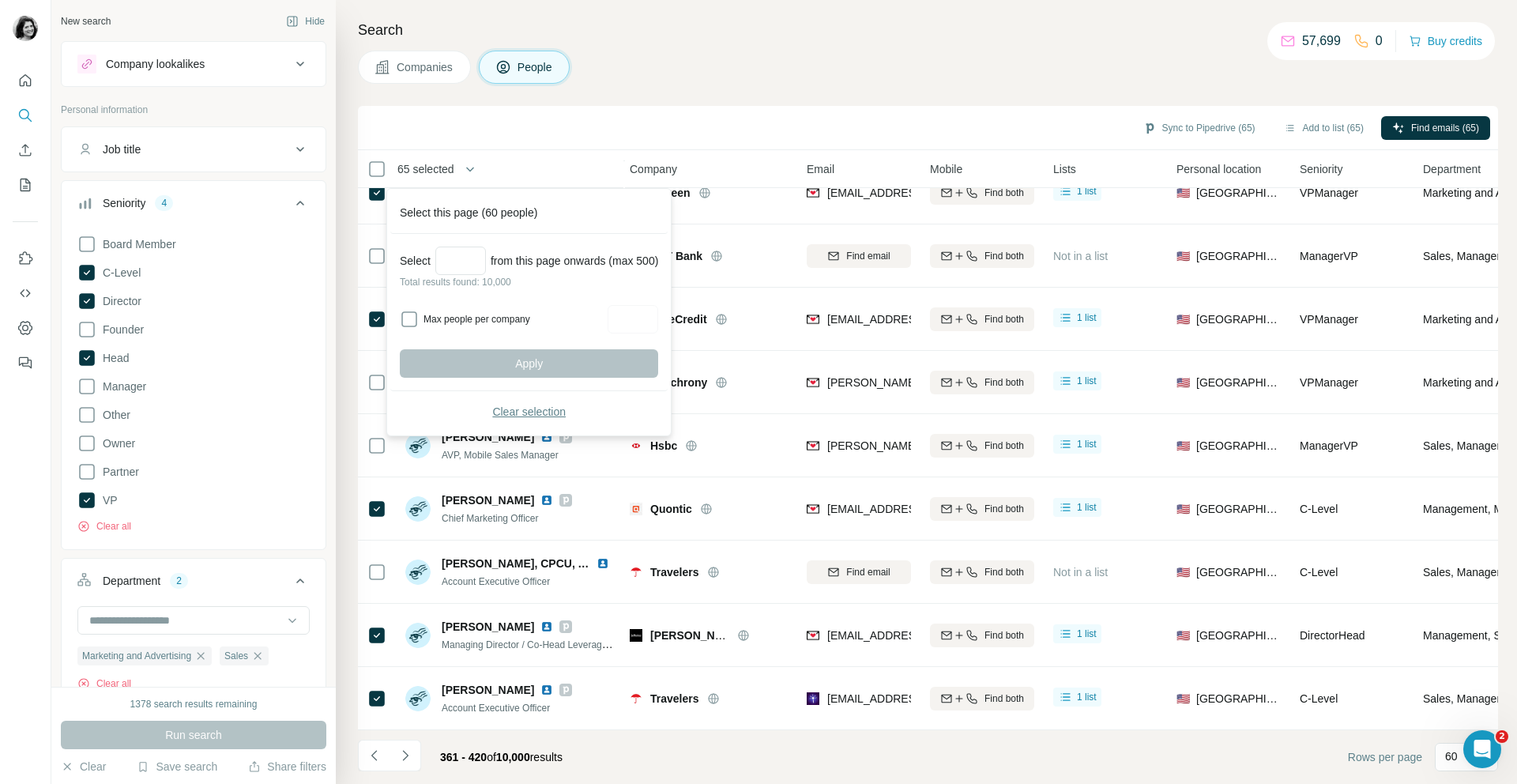
click at [516, 406] on span "Clear selection" at bounding box center [529, 412] width 74 height 16
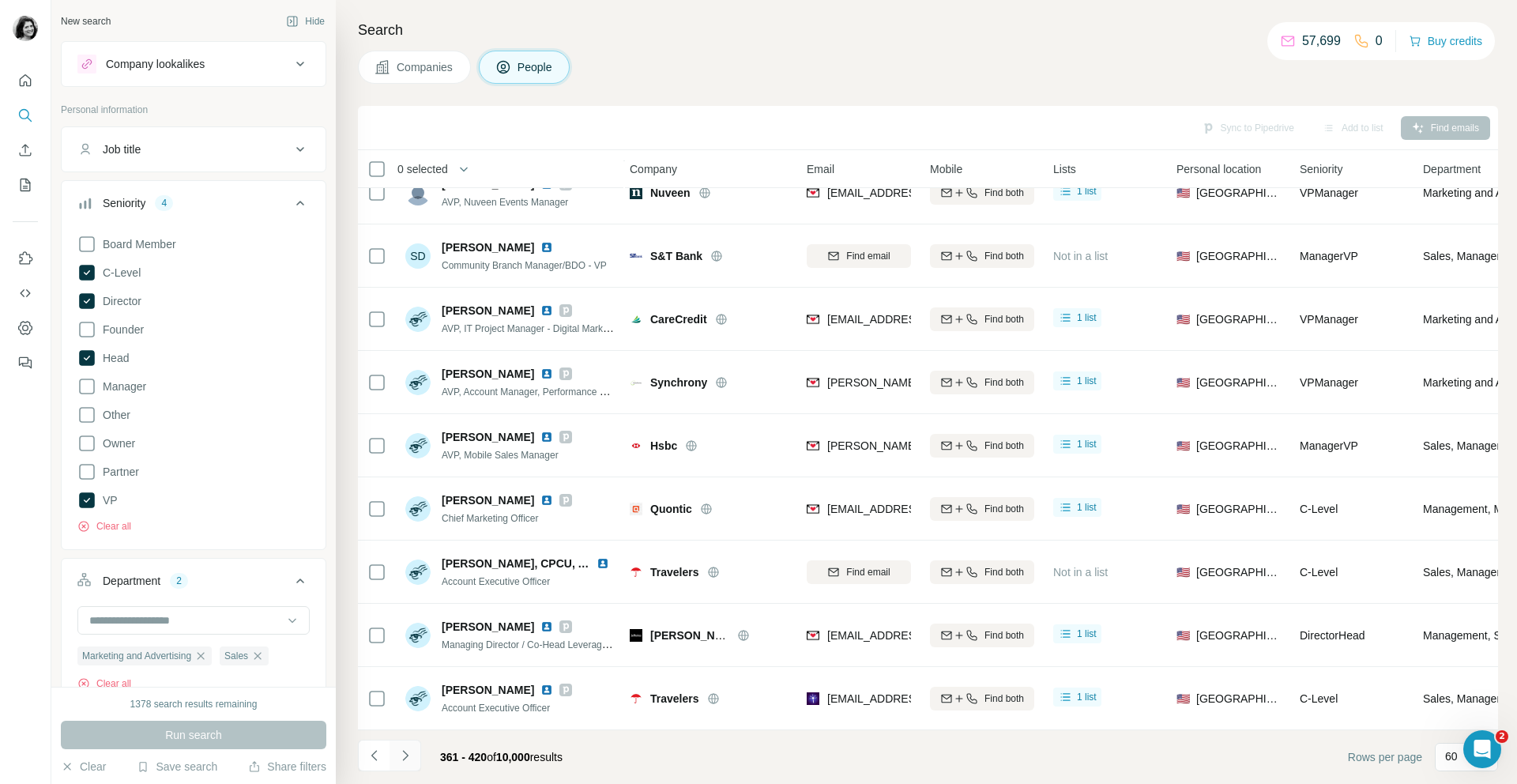
click at [404, 753] on icon "Navigate to next page" at bounding box center [405, 755] width 16 height 16
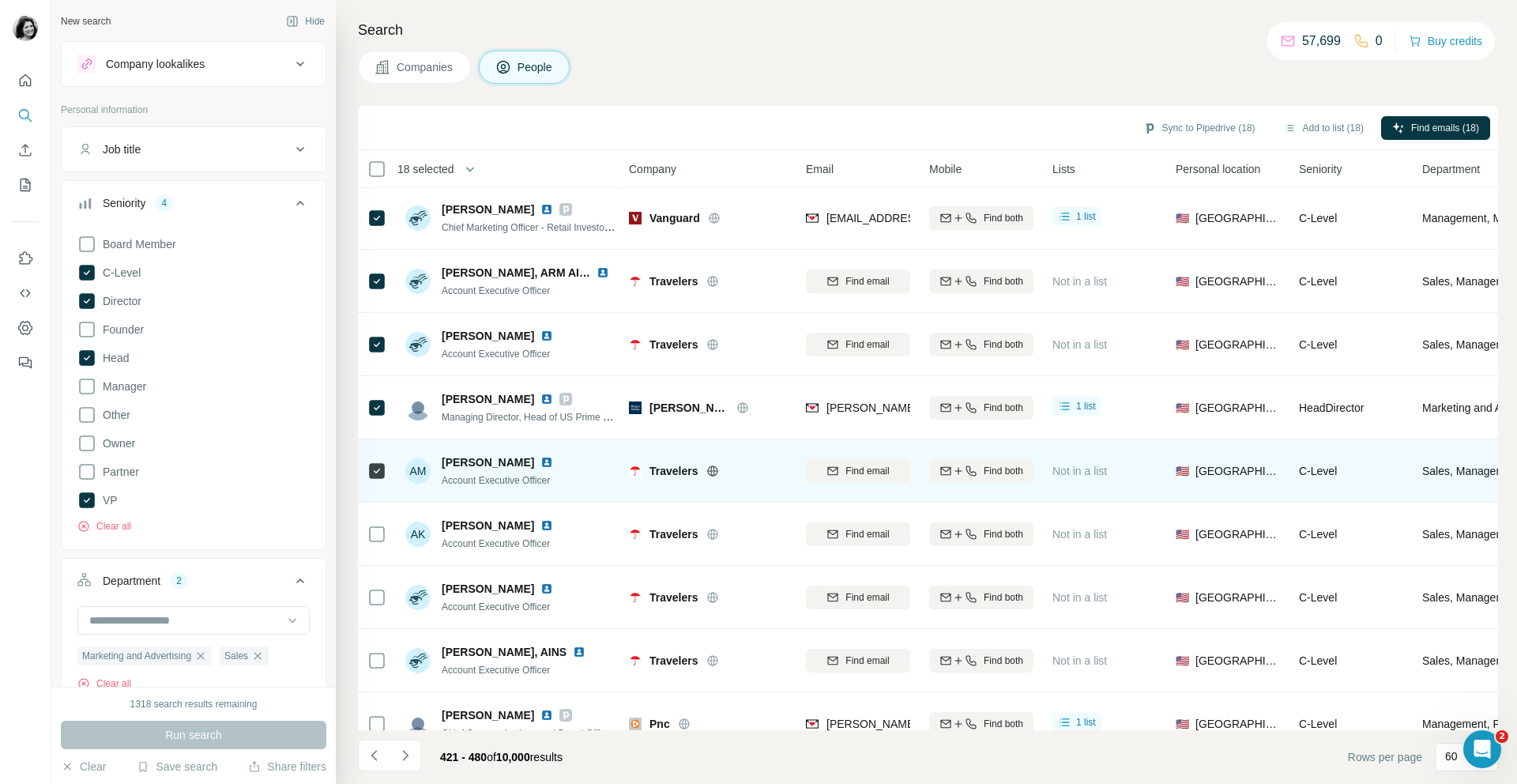
scroll to position [1362, 4]
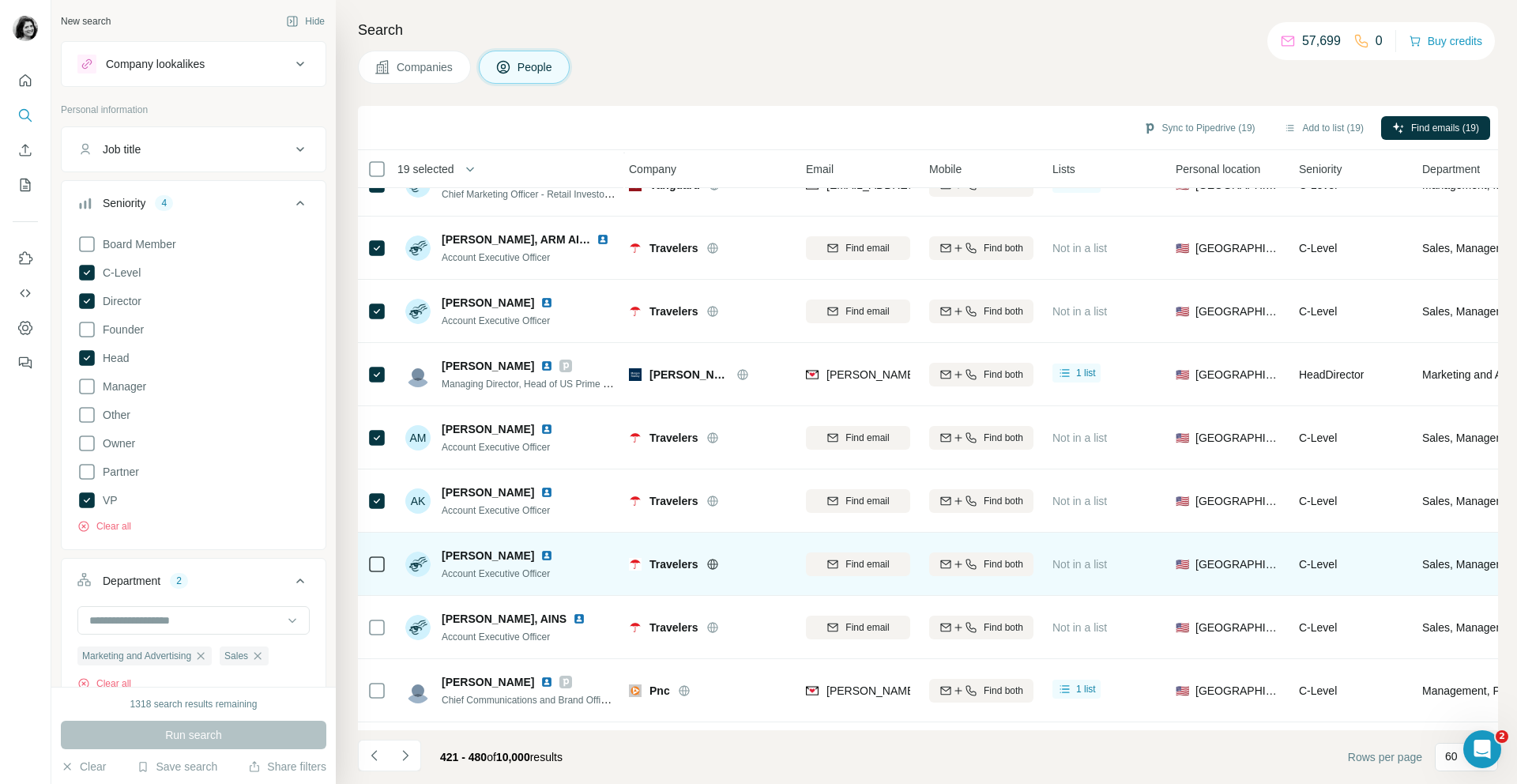
click at [376, 552] on div at bounding box center [377, 563] width 19 height 43
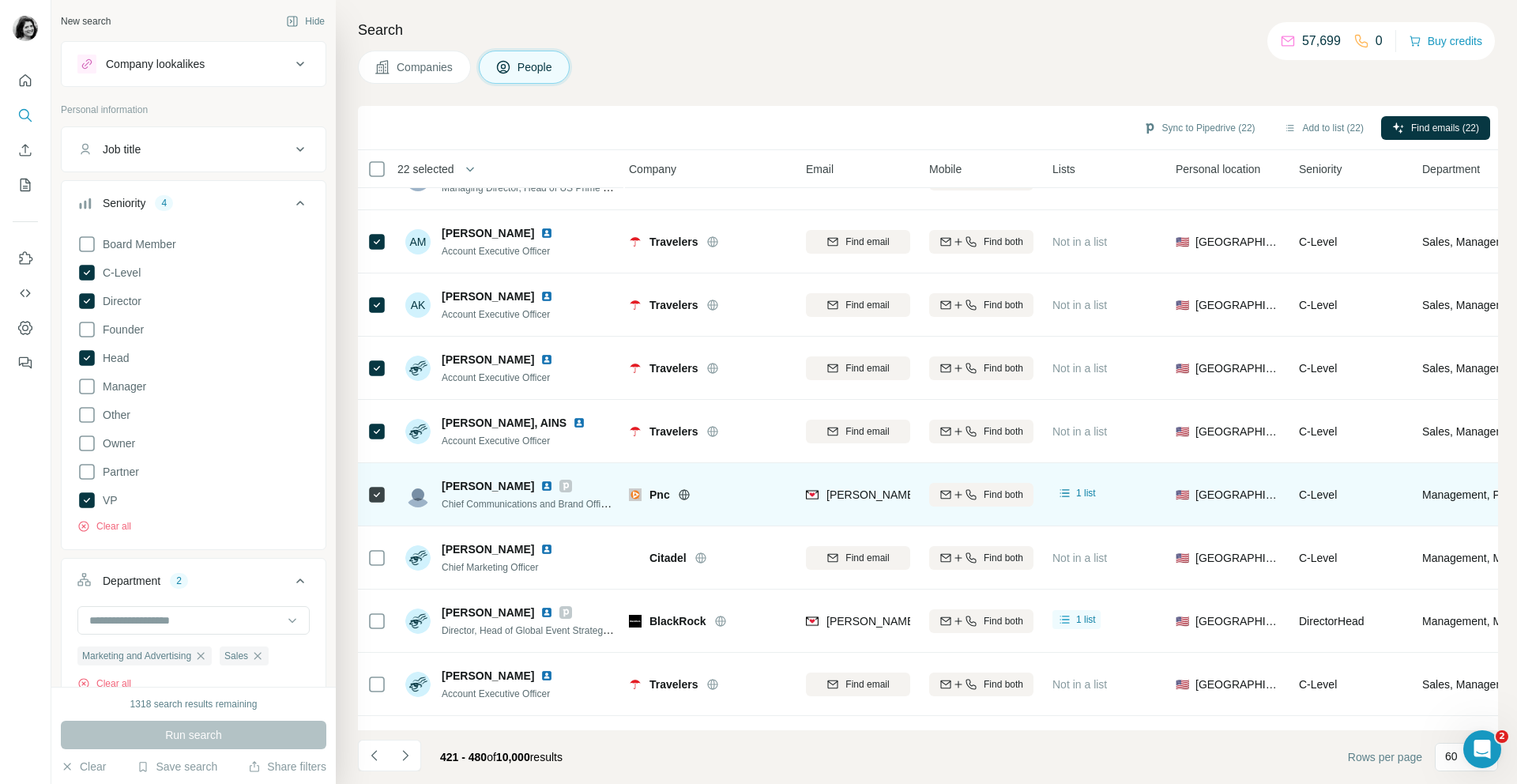
scroll to position [1684, 4]
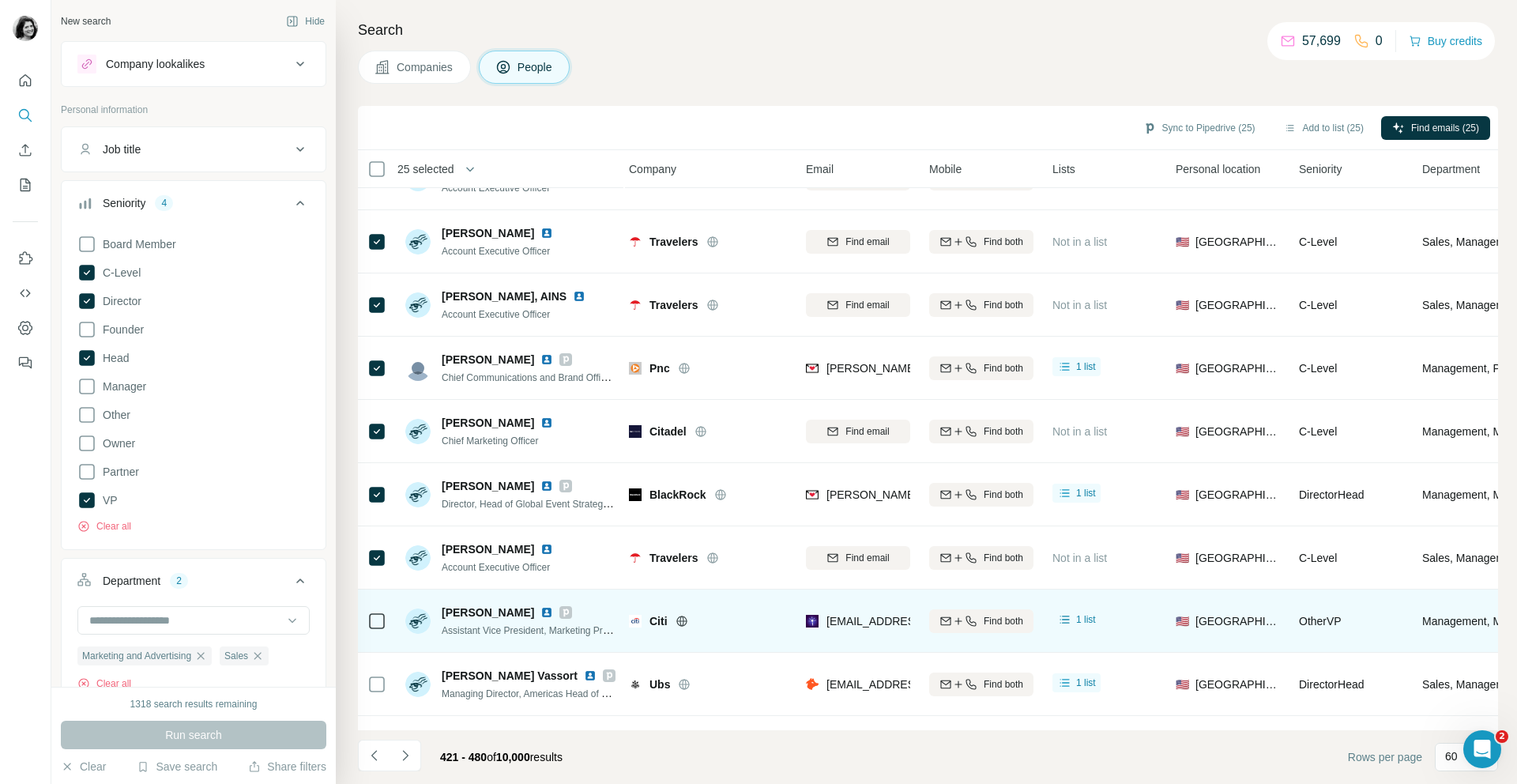
click at [375, 630] on icon at bounding box center [377, 621] width 19 height 19
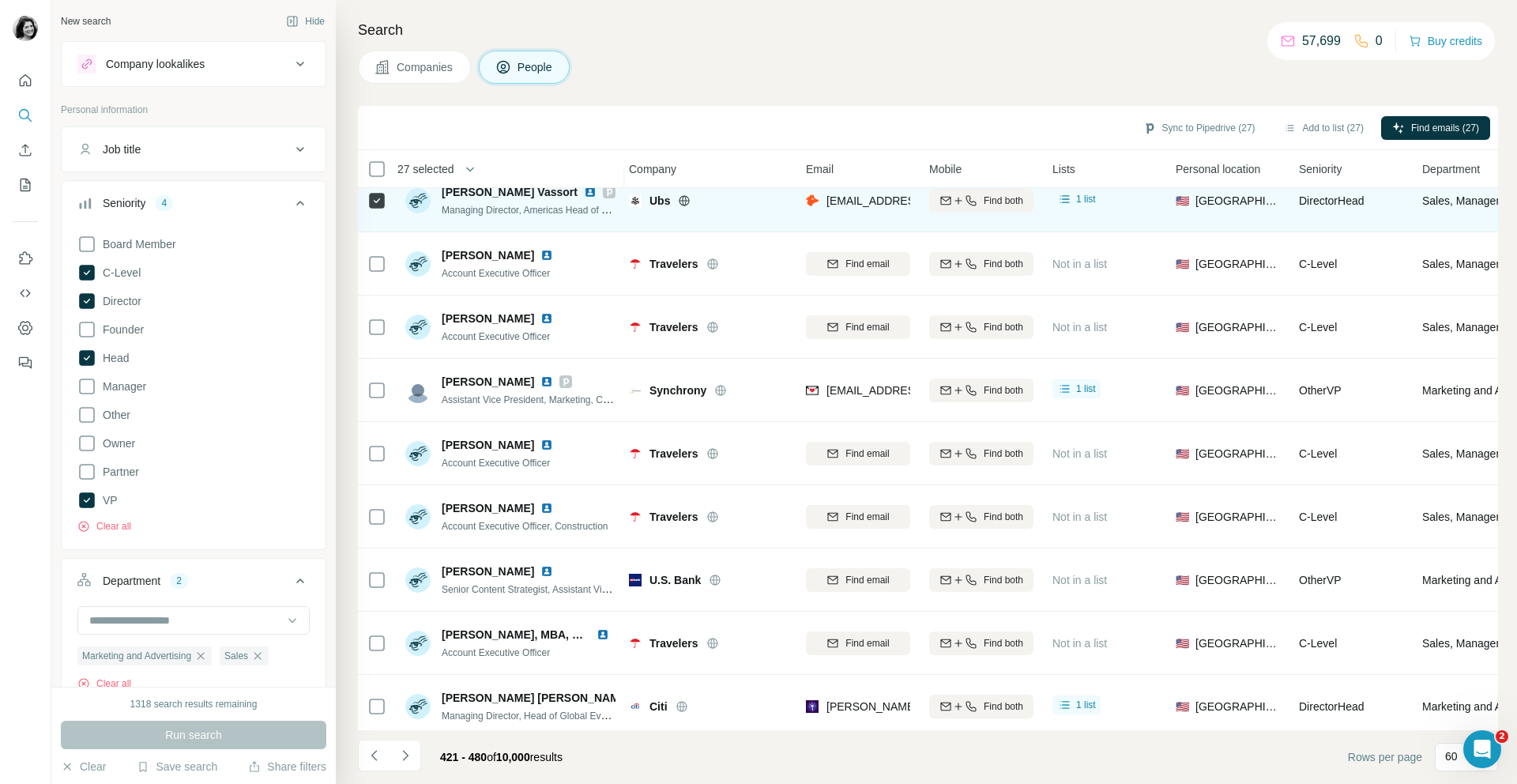
scroll to position [2179, 4]
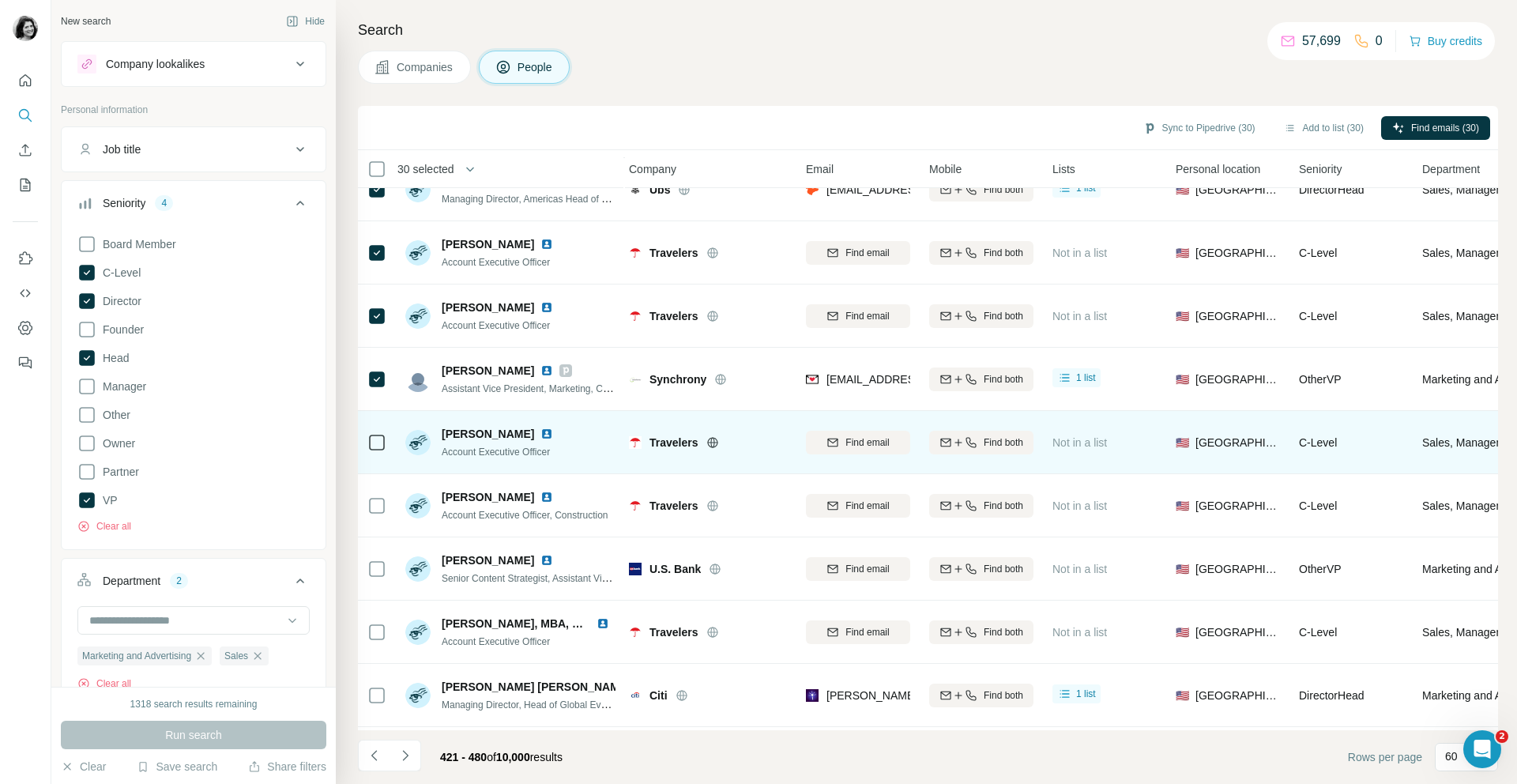
click at [377, 433] on icon at bounding box center [377, 442] width 19 height 19
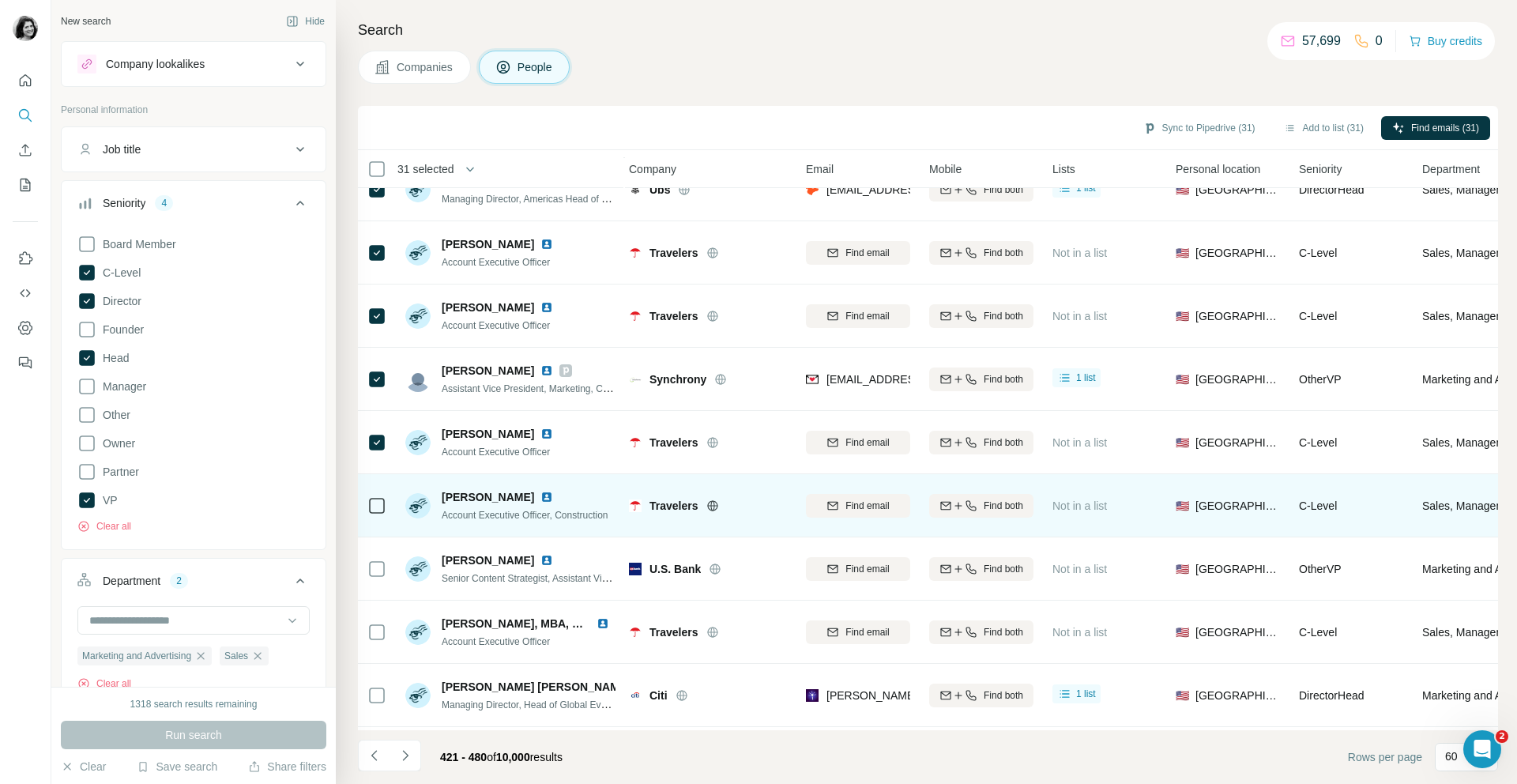
click at [378, 488] on div at bounding box center [377, 504] width 19 height 43
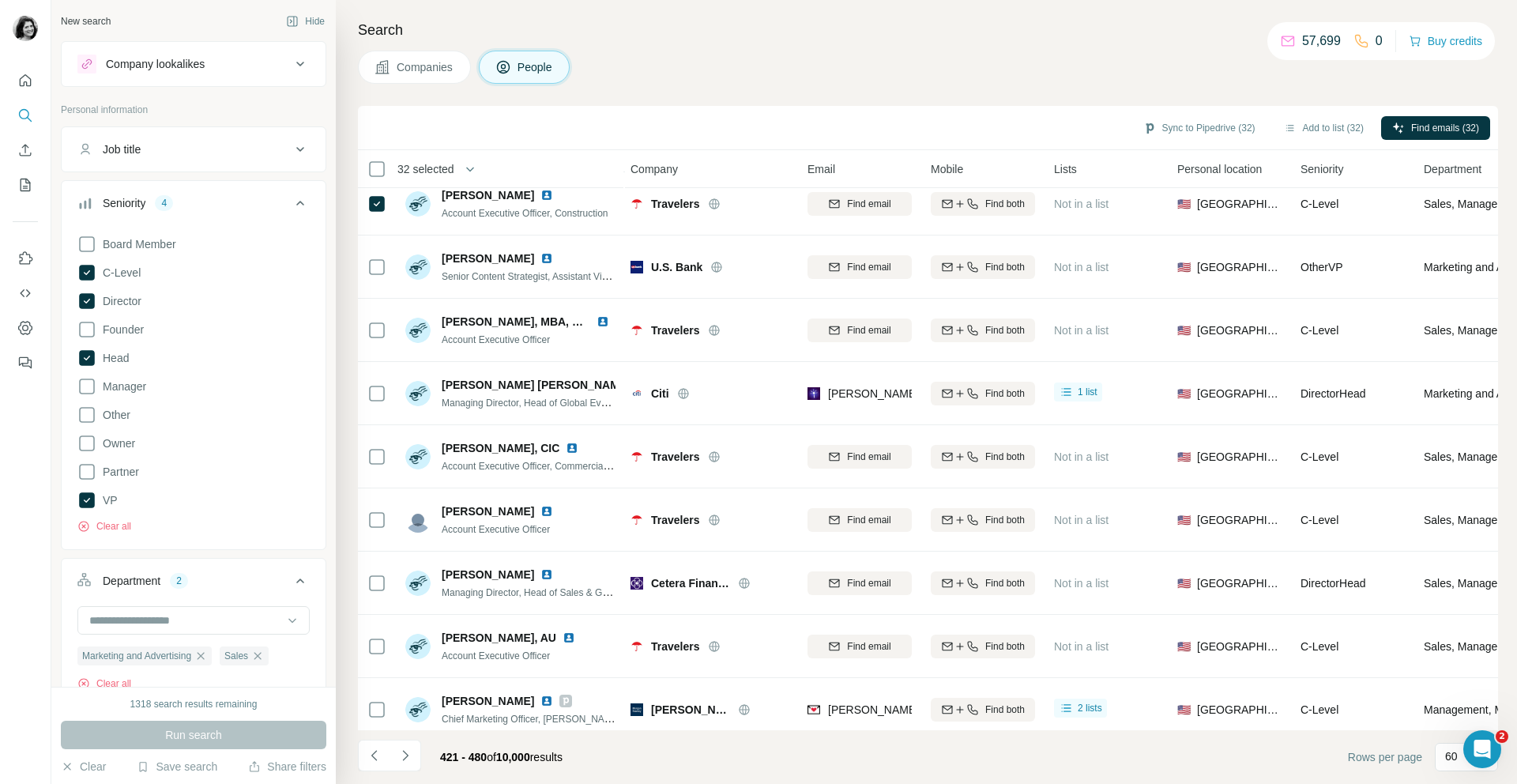
scroll to position [2490, 2]
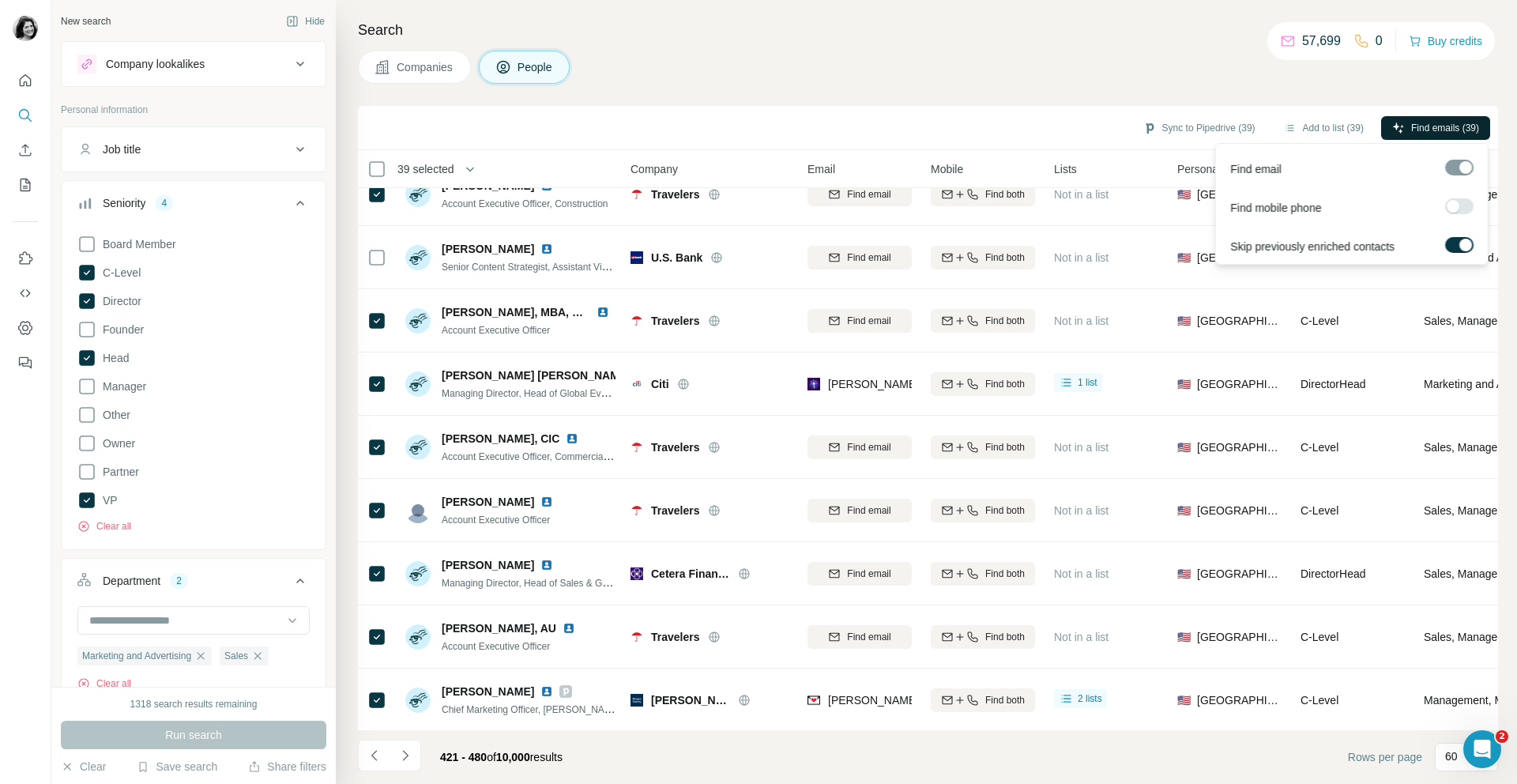
click at [1439, 126] on span "Find emails (39)" at bounding box center [1445, 127] width 68 height 14
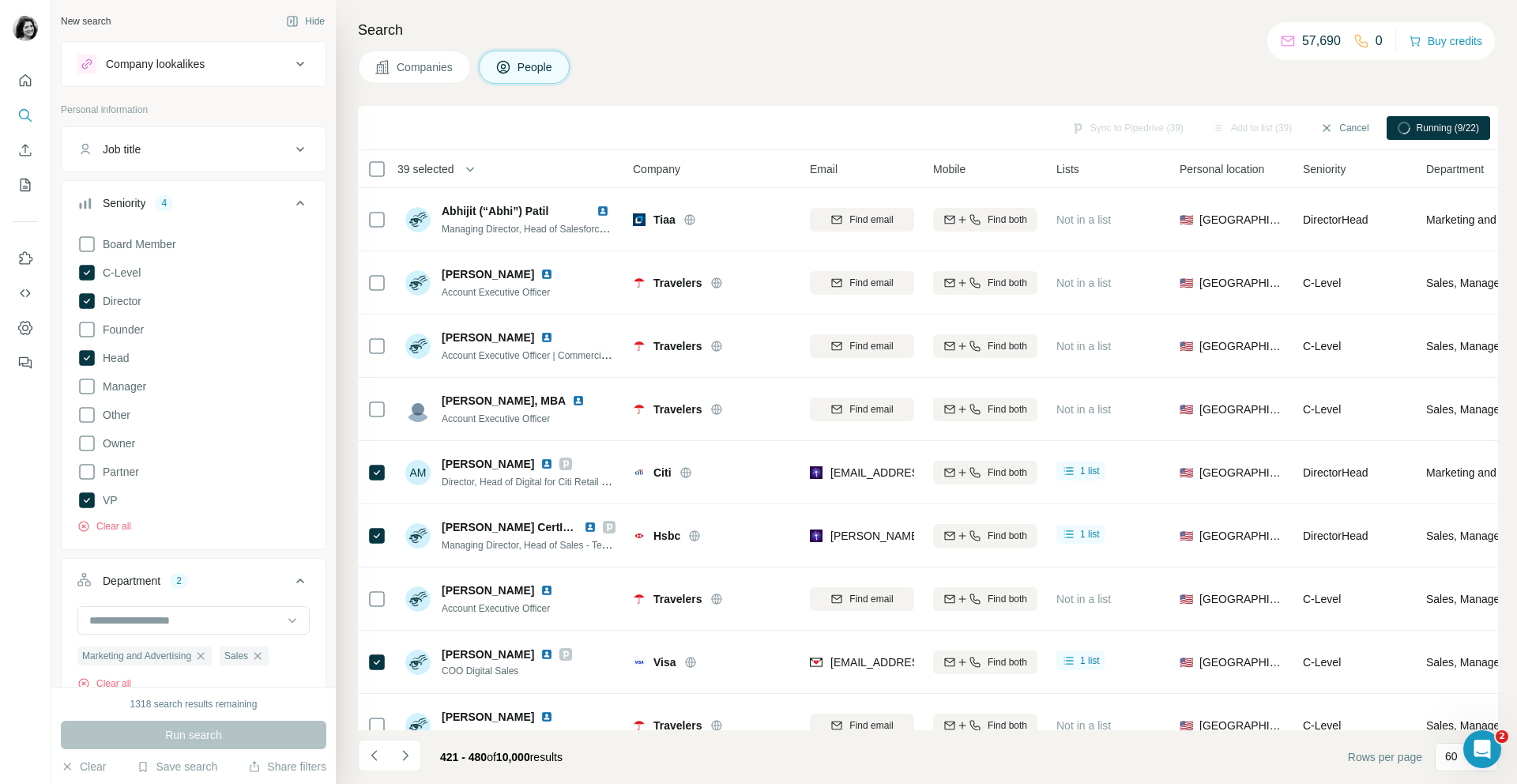
scroll to position [56, 0]
